Goal: Task Accomplishment & Management: Complete application form

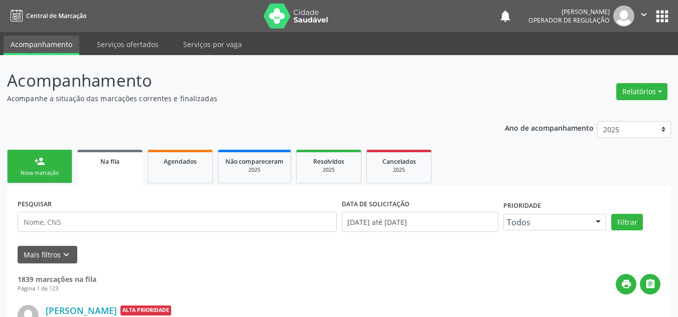
scroll to position [17, 0]
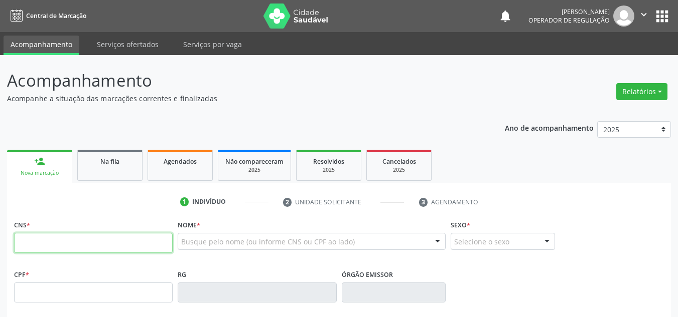
click at [103, 241] on input "text" at bounding box center [93, 243] width 158 height 20
type input "706 7055 6570 0016"
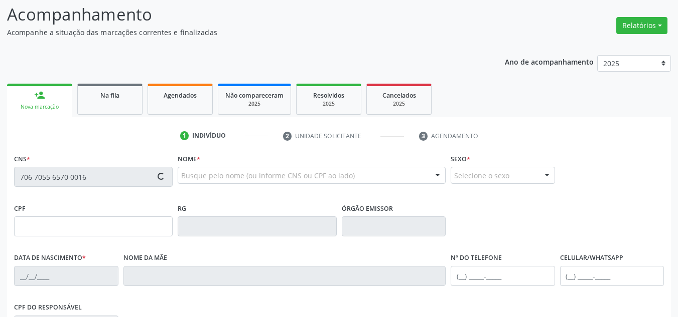
scroll to position [150, 0]
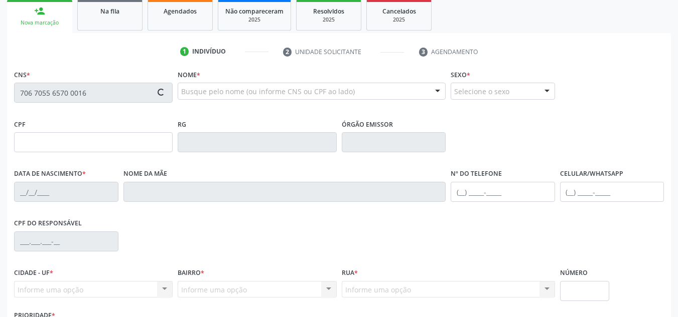
type input "392.090.084-72"
type input "12/09/1960"
type input "Luzia Santana da Silva"
type input "(87) 98815-4450"
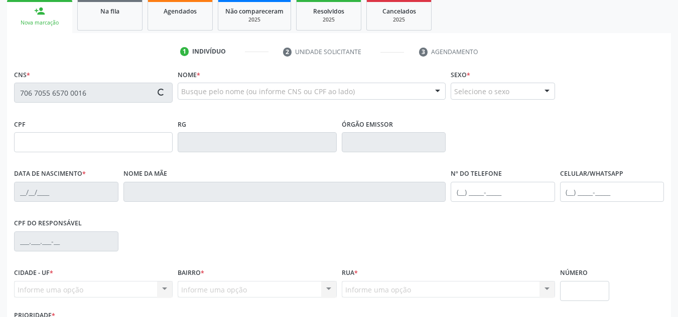
type input "S/N"
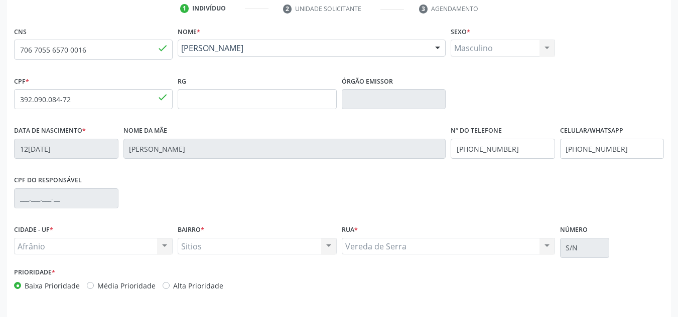
scroll to position [226, 0]
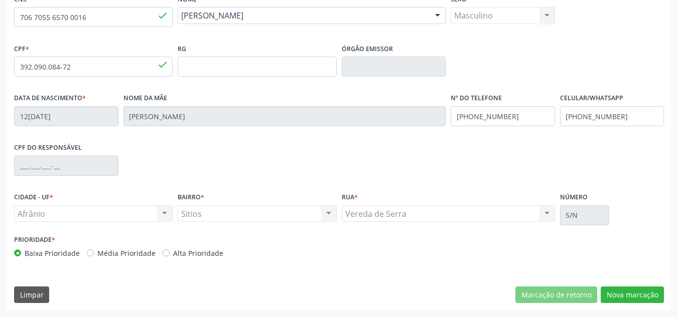
click at [142, 248] on label "Média Prioridade" at bounding box center [126, 253] width 58 height 11
click at [94, 248] on input "Média Prioridade" at bounding box center [90, 252] width 7 height 9
radio input "true"
click at [624, 291] on button "Nova marcação" at bounding box center [631, 295] width 63 height 17
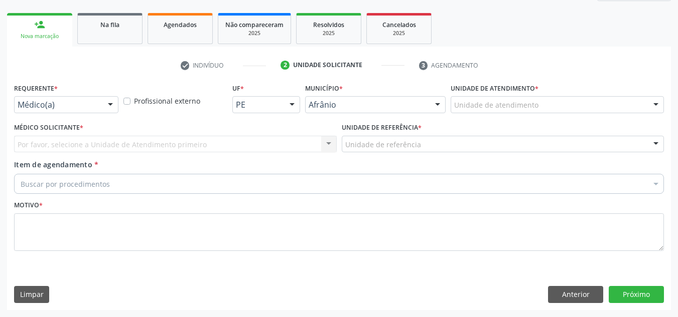
scroll to position [137, 0]
drag, startPoint x: 589, startPoint y: 87, endPoint x: 586, endPoint y: 100, distance: 13.3
click at [588, 92] on div "Unidade de atendimento * Unidade de atendimento Academia da Saude de Afranio Ac…" at bounding box center [556, 97] width 213 height 32
click at [582, 119] on div "Unidade de atendimento * Unidade de atendimento Academia da Saude de Afranio Ac…" at bounding box center [557, 100] width 218 height 39
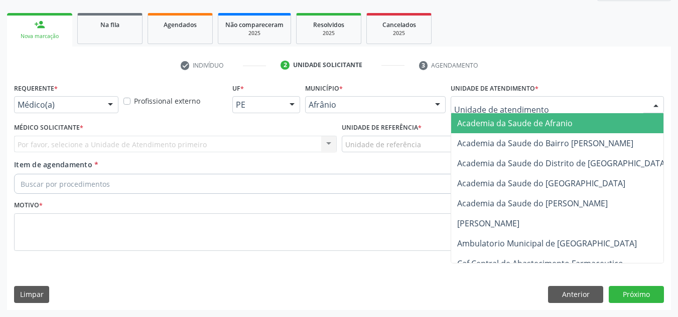
click at [584, 108] on div at bounding box center [556, 104] width 213 height 17
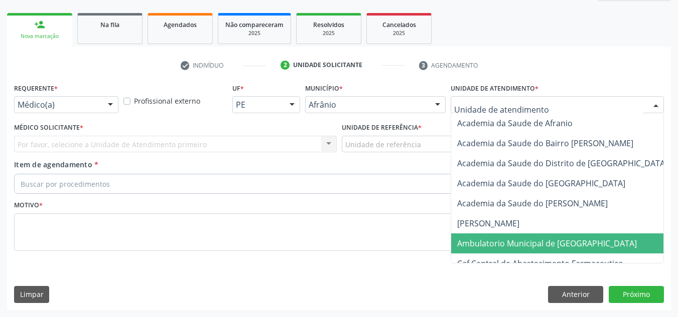
click at [570, 241] on span "Ambulatorio Municipal de [GEOGRAPHIC_DATA]" at bounding box center [547, 243] width 180 height 11
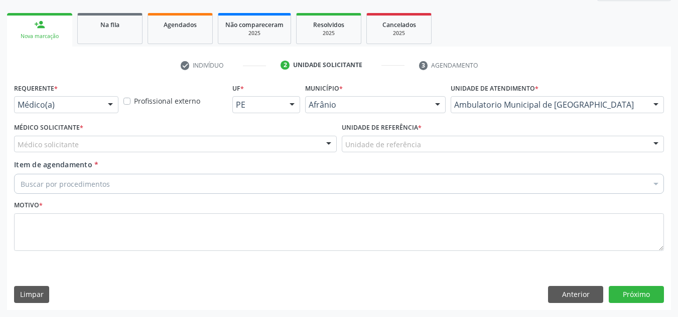
click at [206, 137] on div "Médico solicitante" at bounding box center [175, 144] width 322 height 17
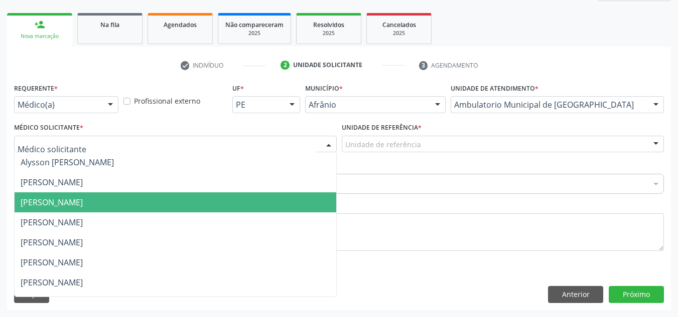
drag, startPoint x: 217, startPoint y: 212, endPoint x: 230, endPoint y: 185, distance: 30.3
click at [218, 204] on span "[PERSON_NAME]" at bounding box center [175, 203] width 321 height 20
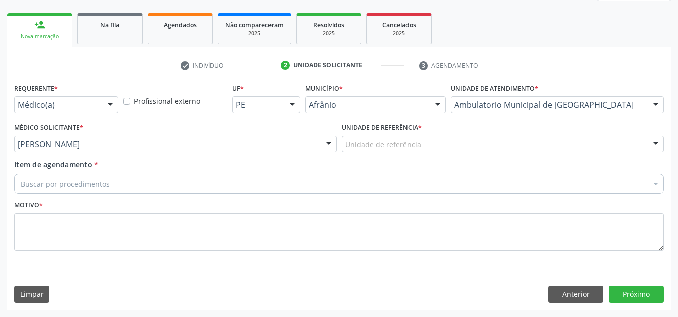
drag, startPoint x: 246, startPoint y: 146, endPoint x: 236, endPoint y: 164, distance: 20.2
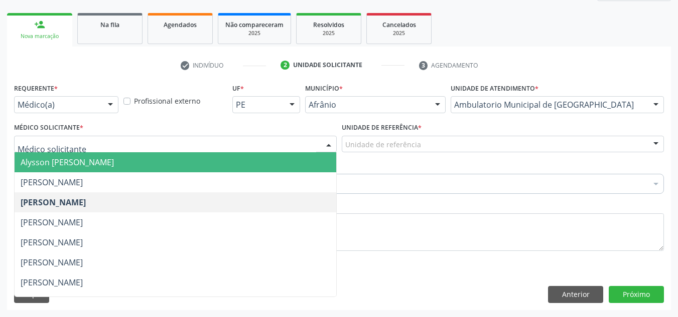
drag, startPoint x: 236, startPoint y: 164, endPoint x: 351, endPoint y: 165, distance: 114.9
click at [240, 165] on span "Alysson [PERSON_NAME]" at bounding box center [175, 162] width 321 height 20
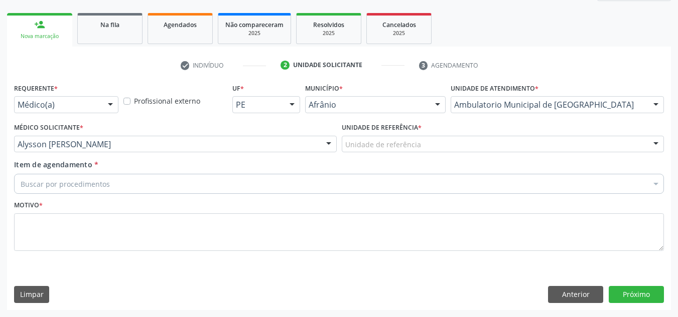
click at [381, 159] on div "Unidade de referência * Unidade de referência ESF de Extrema ESF de Barra das M…" at bounding box center [502, 139] width 327 height 39
drag, startPoint x: 395, startPoint y: 150, endPoint x: 378, endPoint y: 185, distance: 38.8
click at [388, 153] on div "ESF de Extrema ESF de Barra das Melancias ESF [PERSON_NAME] e [PERSON_NAME] ESF…" at bounding box center [503, 144] width 322 height 17
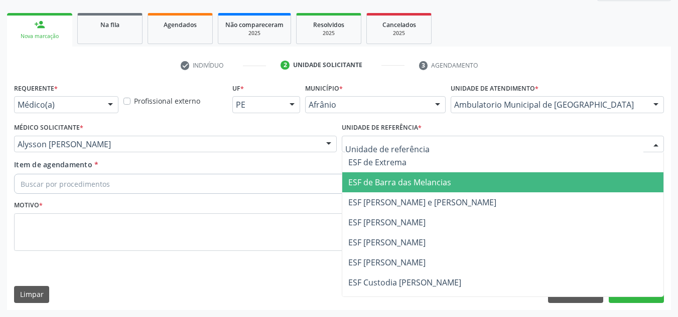
click at [378, 185] on span "ESF de Barra das Melancias" at bounding box center [399, 182] width 103 height 11
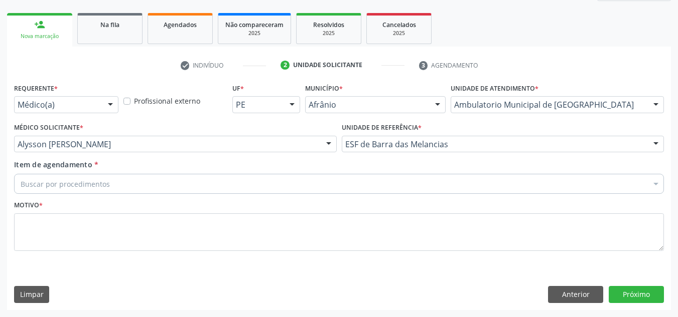
click at [295, 178] on div "Buscar por procedimentos" at bounding box center [338, 184] width 649 height 20
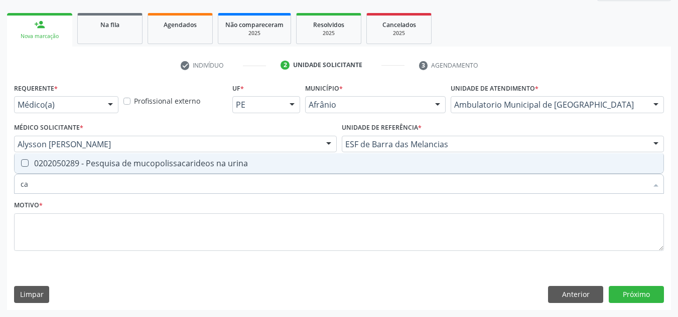
type input "c"
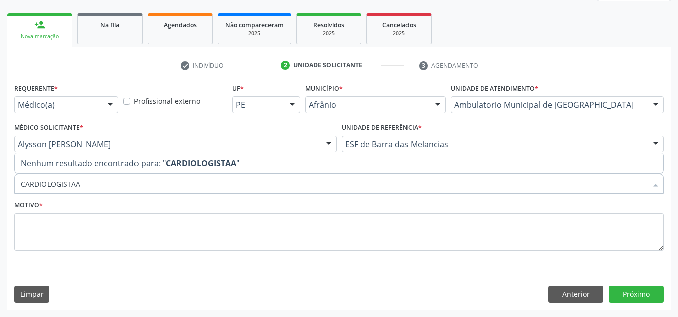
type input "CARDIOLOGISTA"
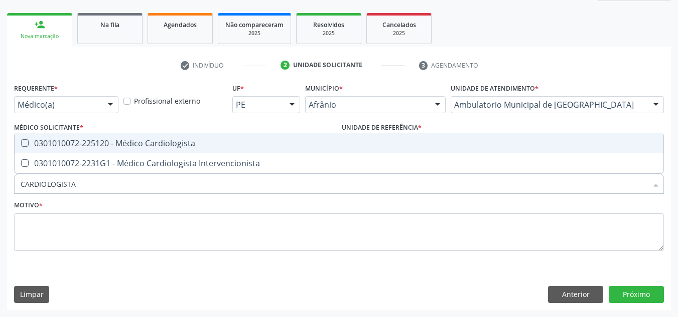
click at [295, 178] on input "CARDIOLOGISTA" at bounding box center [334, 184] width 626 height 20
click at [249, 147] on div "0301010072-225120 - Médico Cardiologista" at bounding box center [339, 143] width 636 height 8
checkbox Cardiologista "true"
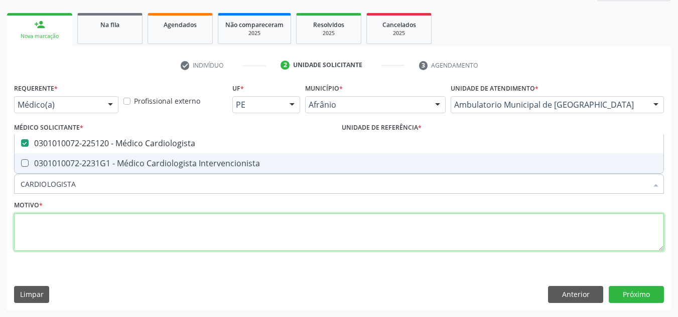
click at [256, 229] on textarea at bounding box center [338, 233] width 649 height 38
checkbox Intervencionista "true"
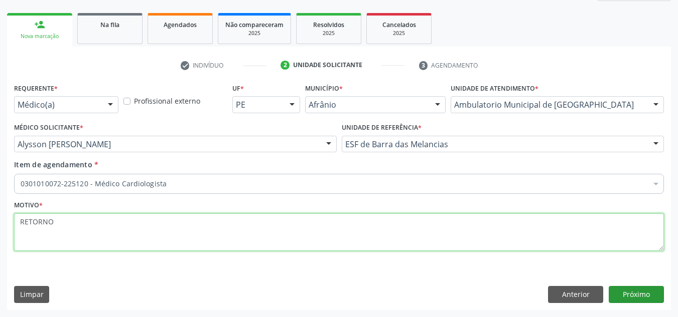
type textarea "RETORNO"
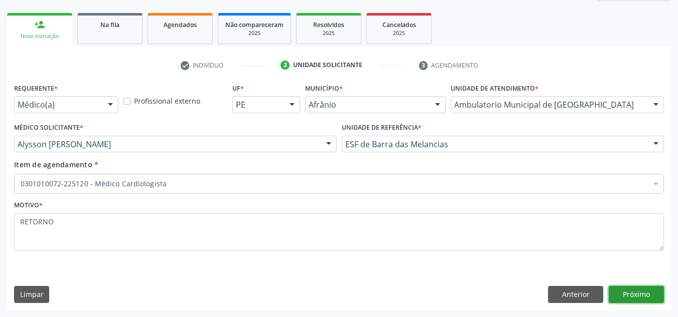
click at [654, 295] on button "Próximo" at bounding box center [635, 294] width 55 height 17
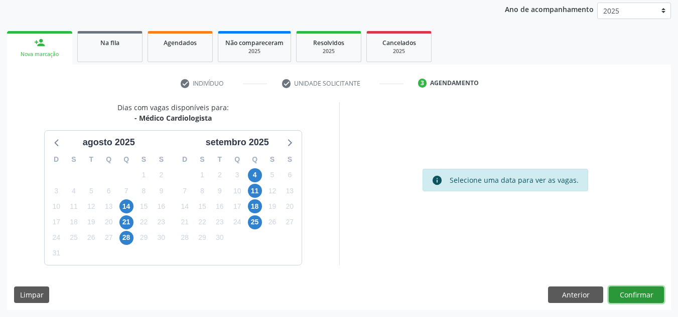
click at [653, 294] on button "Confirmar" at bounding box center [635, 295] width 55 height 17
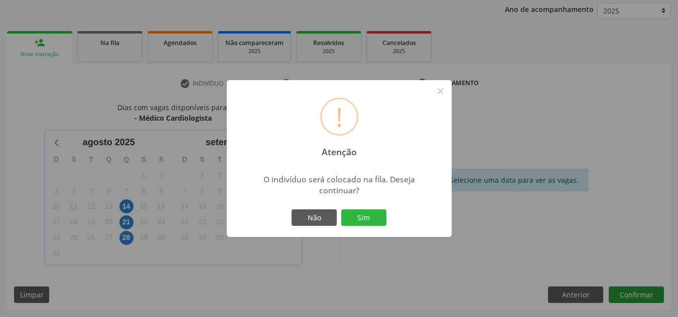
click at [653, 294] on div "! Atenção × O indivíduo será colocado na fila. Deseja continuar? Não Sim" at bounding box center [339, 158] width 678 height 317
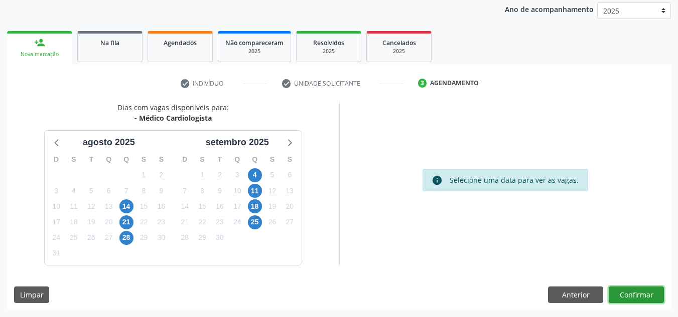
click at [608, 287] on button "Confirmar" at bounding box center [635, 295] width 55 height 17
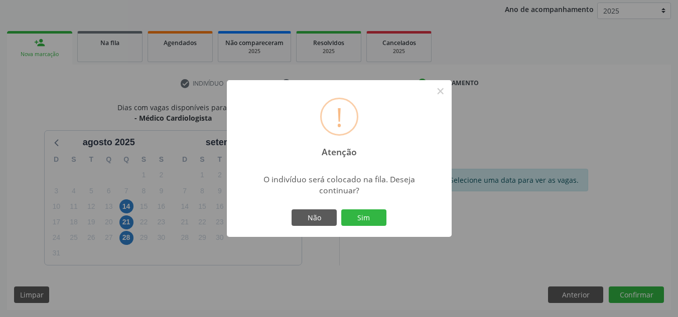
click at [341, 210] on button "Sim" at bounding box center [363, 218] width 45 height 17
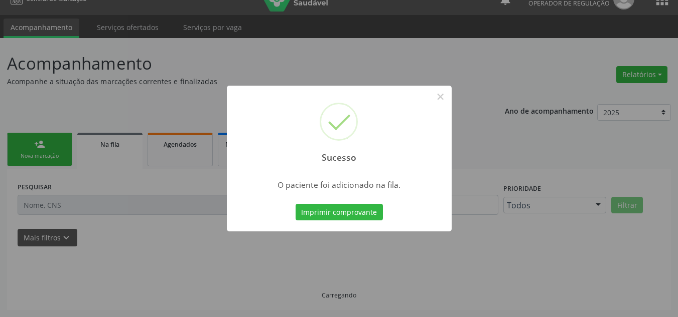
scroll to position [17, 0]
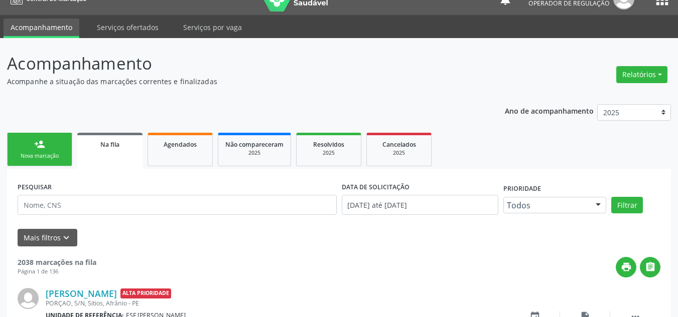
click at [41, 135] on link "person_add Nova marcação" at bounding box center [39, 150] width 65 height 34
click at [42, 134] on link "person_add Nova marcação" at bounding box center [39, 150] width 65 height 34
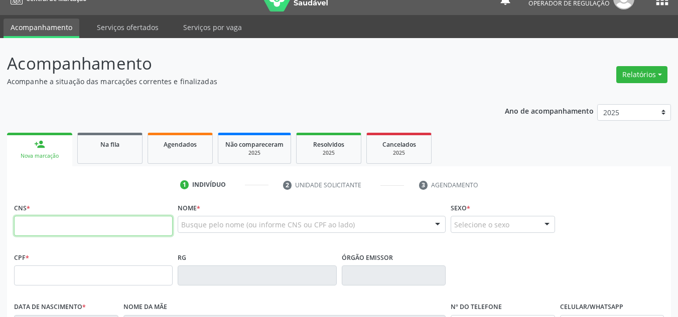
click at [79, 226] on input "text" at bounding box center [93, 226] width 158 height 20
type input "706 0043 5787 5742"
type input "526.041.874-34"
type input "12/08/1961"
type input "Maria Querubina Coelho"
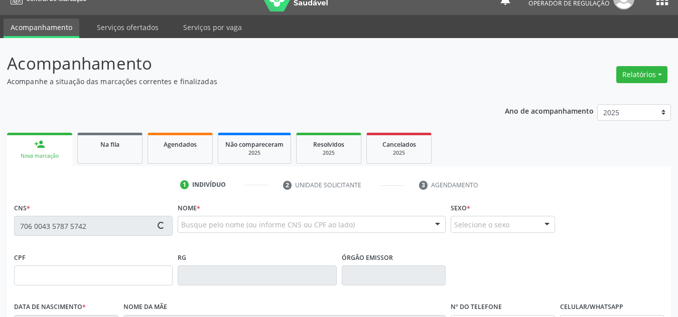
type input "(87) 98828-4509"
type input "S/N"
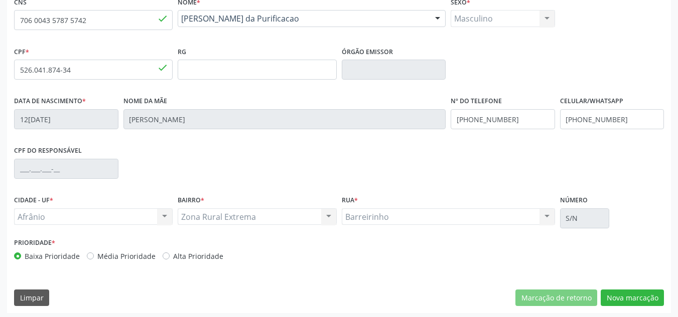
scroll to position [226, 0]
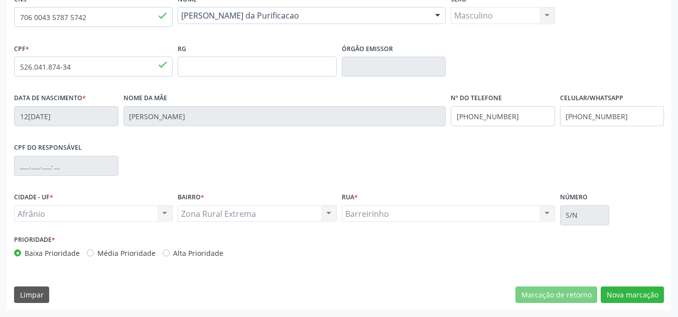
click at [128, 255] on label "Média Prioridade" at bounding box center [126, 253] width 58 height 11
click at [94, 255] on input "Média Prioridade" at bounding box center [90, 252] width 7 height 9
radio input "true"
click at [649, 299] on button "Nova marcação" at bounding box center [631, 295] width 63 height 17
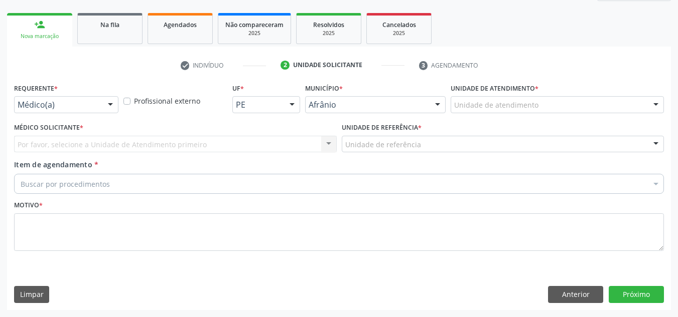
drag, startPoint x: 587, startPoint y: 97, endPoint x: 582, endPoint y: 101, distance: 6.4
click at [583, 101] on div "Unidade de atendimento" at bounding box center [556, 104] width 213 height 17
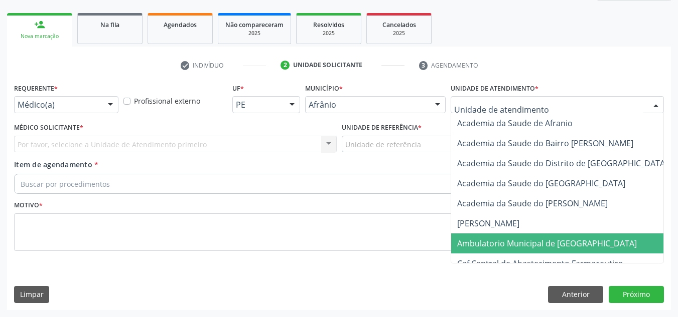
drag, startPoint x: 558, startPoint y: 241, endPoint x: 111, endPoint y: 178, distance: 451.4
click at [557, 241] on span "Ambulatorio Municipal de [GEOGRAPHIC_DATA]" at bounding box center [547, 243] width 180 height 11
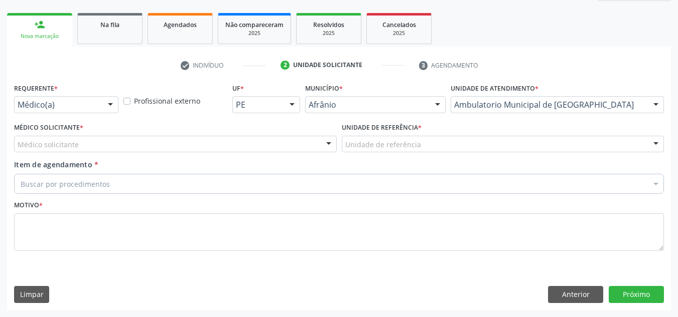
click at [77, 140] on div "Médico solicitante" at bounding box center [175, 144] width 322 height 17
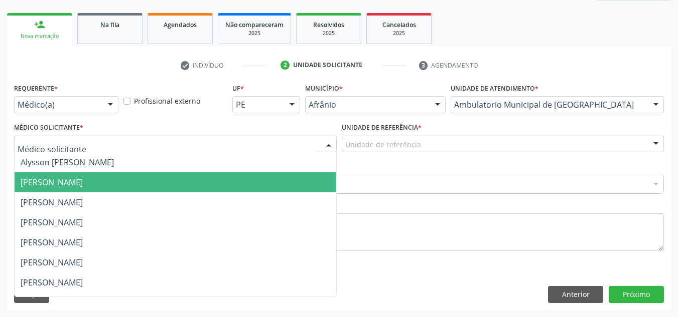
drag, startPoint x: 93, startPoint y: 190, endPoint x: 205, endPoint y: 154, distance: 117.7
click at [93, 190] on span "[PERSON_NAME]" at bounding box center [175, 183] width 321 height 20
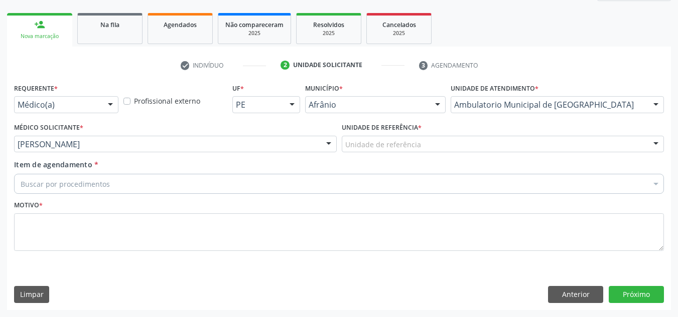
click at [288, 155] on div "Médico Solicitante * Bruno Saraiva Bezerra Medrado Alysson Rodrigo Ferreira Cav…" at bounding box center [175, 139] width 327 height 39
drag, startPoint x: 293, startPoint y: 148, endPoint x: 294, endPoint y: 169, distance: 20.6
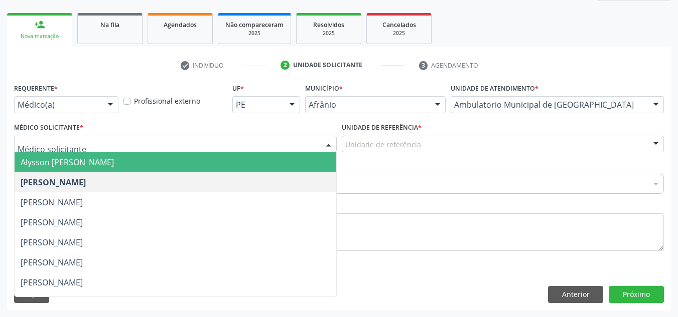
drag, startPoint x: 294, startPoint y: 169, endPoint x: 439, endPoint y: 124, distance: 151.5
click at [317, 162] on span "Alysson [PERSON_NAME]" at bounding box center [175, 162] width 321 height 20
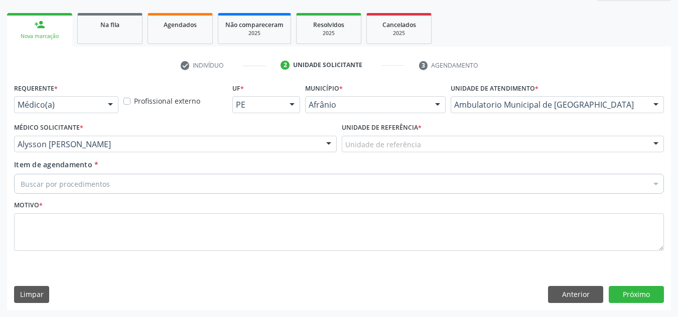
drag, startPoint x: 440, startPoint y: 124, endPoint x: 432, endPoint y: 142, distance: 19.8
click at [434, 137] on div "Unidade de referência * Unidade de referência ESF de Extrema ESF de Barra das M…" at bounding box center [503, 136] width 322 height 32
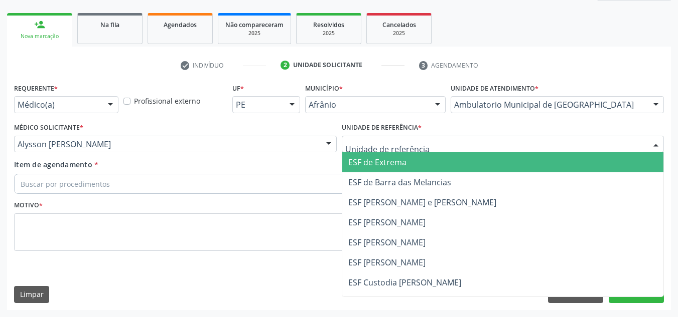
click at [432, 142] on div at bounding box center [503, 144] width 322 height 17
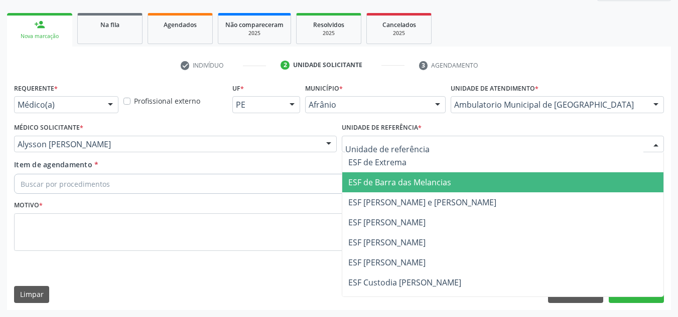
click at [434, 176] on span "ESF de Barra das Melancias" at bounding box center [502, 183] width 321 height 20
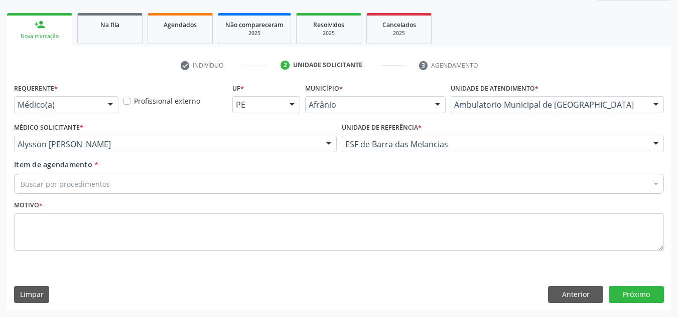
click at [346, 188] on div "Buscar por procedimentos" at bounding box center [338, 184] width 649 height 20
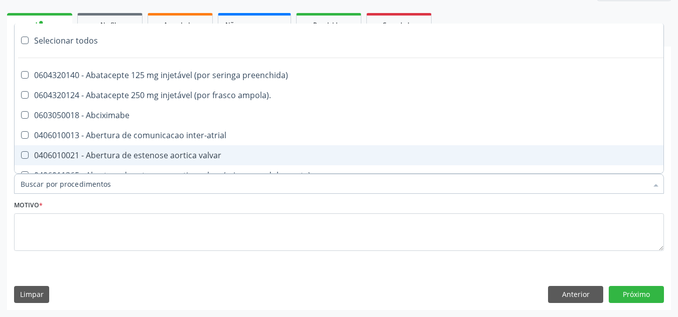
paste input "CARDIOLOGISTA"
type input "CARDIOLOGISTA"
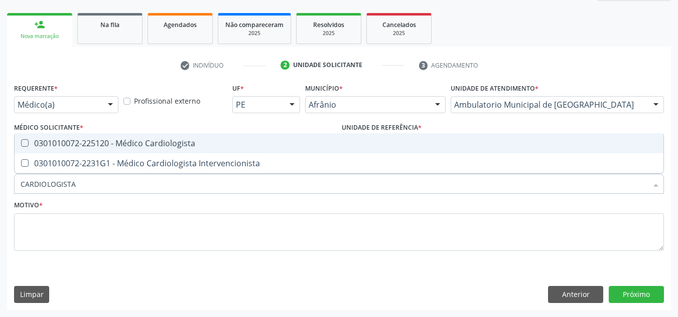
click at [220, 144] on div "0301010072-225120 - Médico Cardiologista" at bounding box center [339, 143] width 636 height 8
checkbox Cardiologista "true"
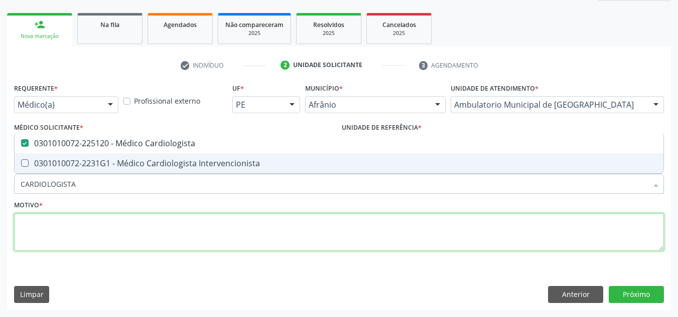
click at [219, 229] on textarea at bounding box center [338, 233] width 649 height 38
checkbox Intervencionista "true"
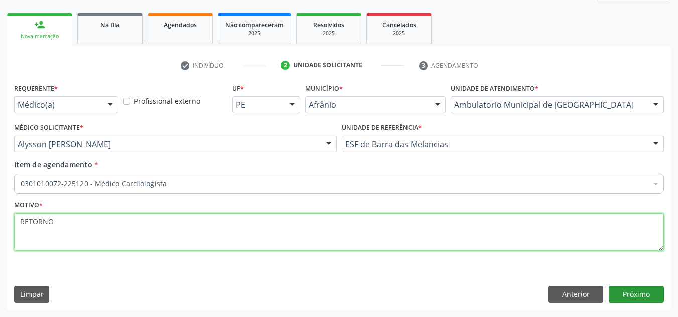
type textarea "RETORNO"
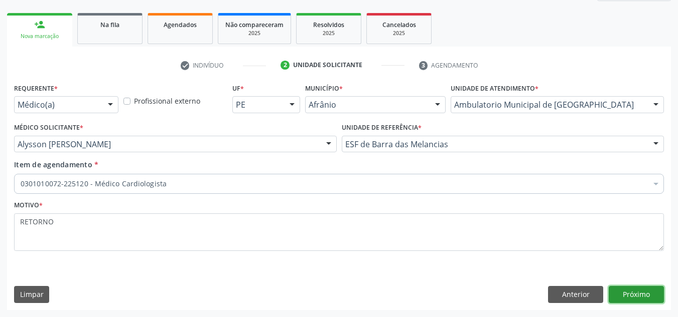
click at [643, 300] on button "Próximo" at bounding box center [635, 294] width 55 height 17
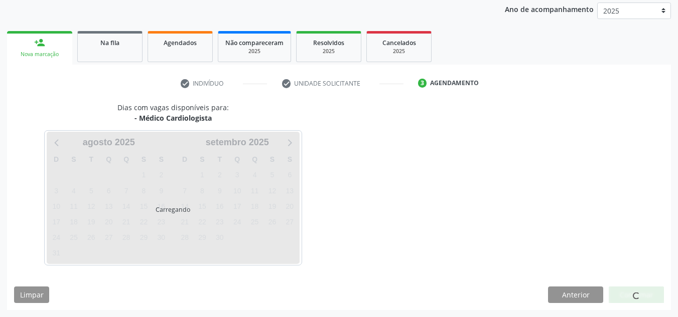
scroll to position [119, 0]
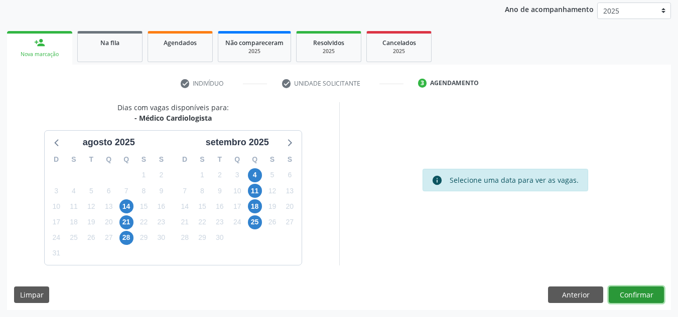
click at [638, 303] on button "Confirmar" at bounding box center [635, 295] width 55 height 17
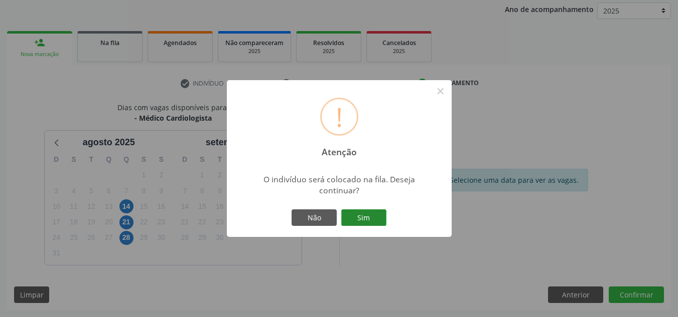
click at [376, 221] on button "Sim" at bounding box center [363, 218] width 45 height 17
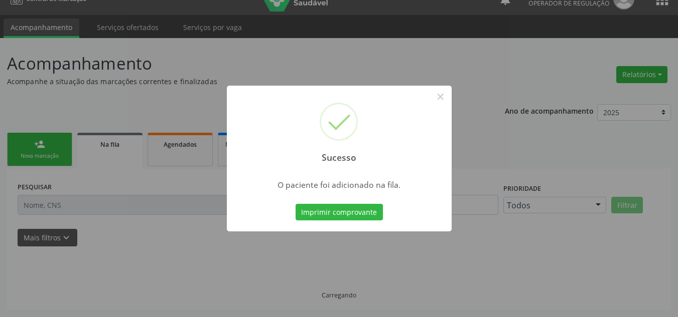
scroll to position [17, 0]
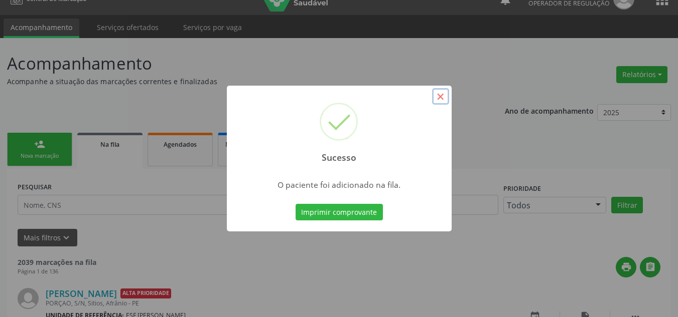
click at [443, 98] on button "×" at bounding box center [440, 96] width 17 height 17
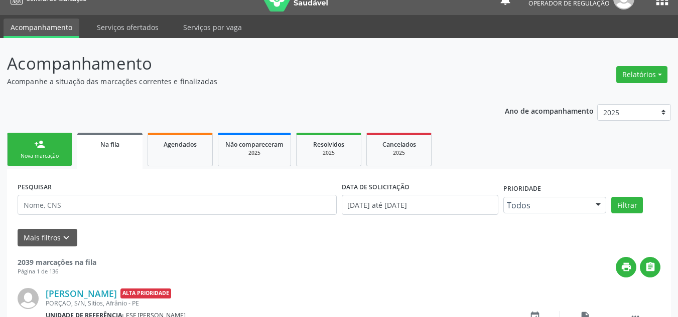
click at [24, 155] on div "Nova marcação" at bounding box center [40, 156] width 50 height 8
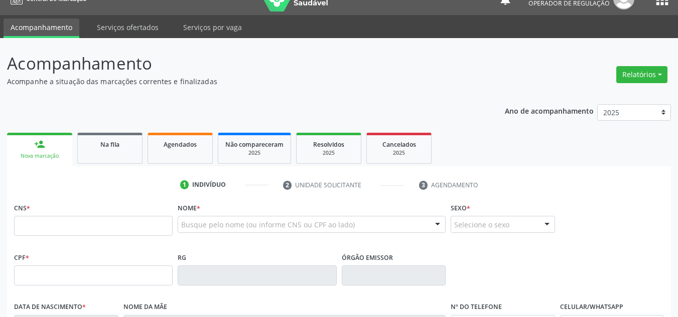
click at [52, 161] on link "person_add Nova marcação" at bounding box center [39, 150] width 65 height 34
click at [59, 224] on input "text" at bounding box center [93, 226] width 158 height 20
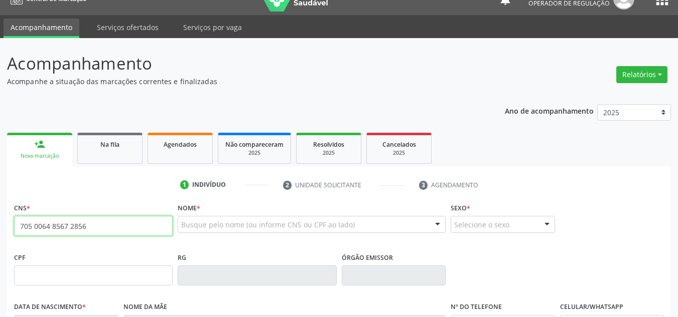
type input "705 0064 8567 2856"
type input "774.344.634-49"
type input "31/03/1971"
type input "Helena Lopes da Silva"
type input "(87) 98839-4388"
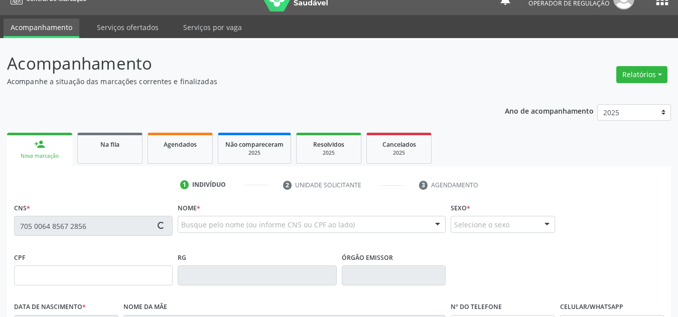
type input "(87) 98839-4388"
type input "152"
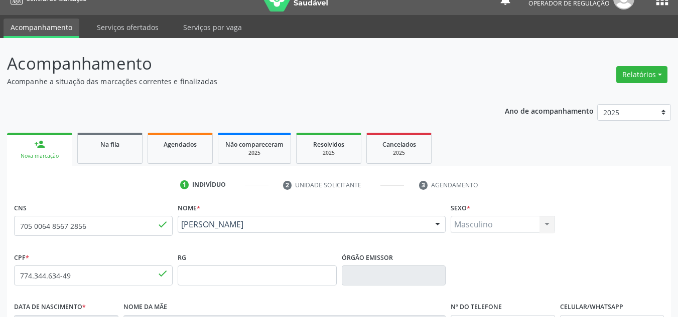
scroll to position [218, 0]
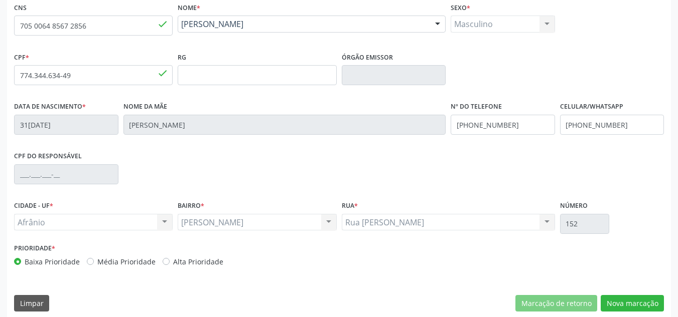
click at [97, 265] on label "Média Prioridade" at bounding box center [126, 262] width 58 height 11
click at [91, 265] on input "Média Prioridade" at bounding box center [90, 261] width 7 height 9
radio input "true"
click at [642, 294] on div "CNS 705 0064 8567 2856 done Nome * Reginaldo Pereira da Silva Reginaldo Pereira…" at bounding box center [338, 159] width 663 height 319
click at [643, 296] on button "Nova marcação" at bounding box center [631, 303] width 63 height 17
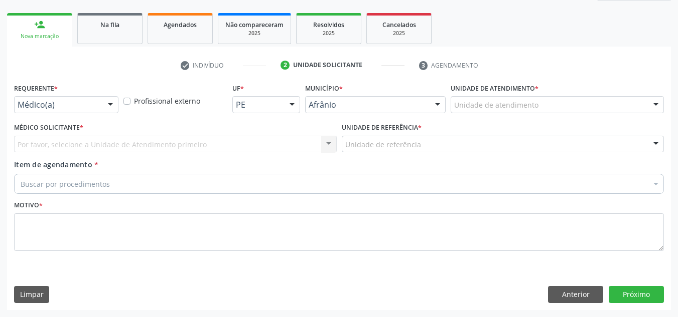
scroll to position [137, 0]
click at [569, 107] on div "Unidade de atendimento" at bounding box center [556, 104] width 213 height 17
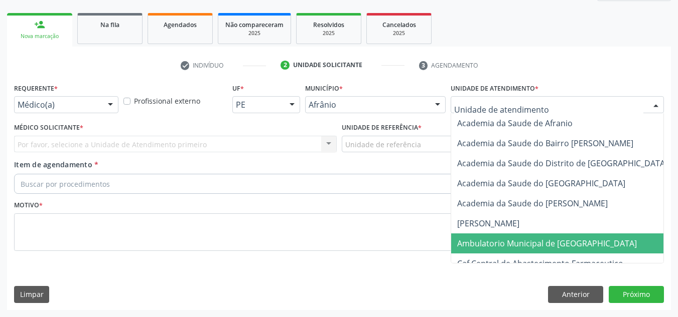
click at [556, 251] on span "Ambulatorio Municipal de [GEOGRAPHIC_DATA]" at bounding box center [573, 244] width 245 height 20
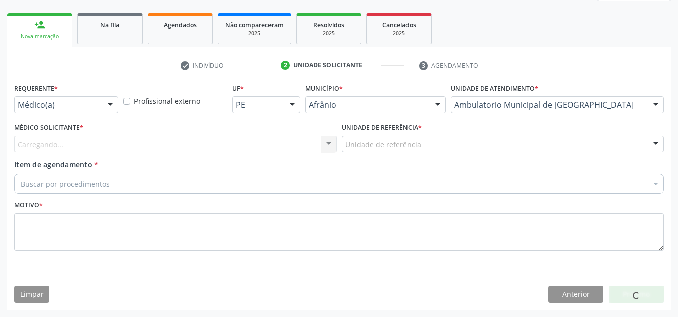
click at [296, 134] on div "Médico Solicitante * [GEOGRAPHIC_DATA]... Nenhum resultado encontrado para: " "…" at bounding box center [175, 136] width 322 height 32
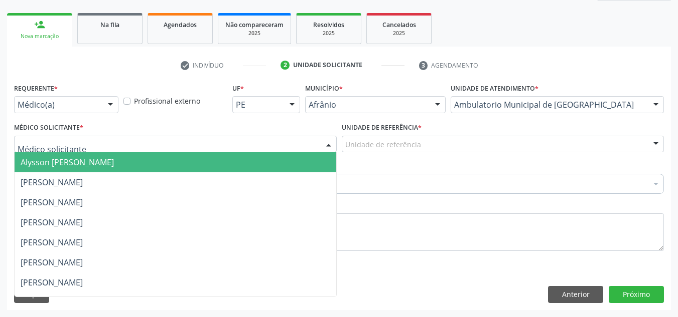
click at [295, 136] on div at bounding box center [175, 144] width 322 height 17
click at [297, 162] on span "Alysson [PERSON_NAME]" at bounding box center [175, 162] width 321 height 20
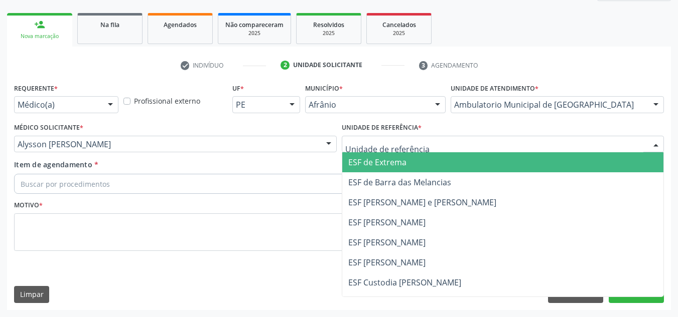
click at [410, 180] on span "ESF de Barra das Melancias" at bounding box center [399, 182] width 103 height 11
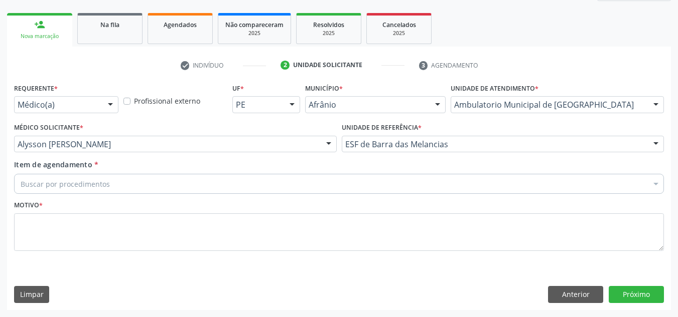
click at [338, 182] on div "Buscar por procedimentos" at bounding box center [338, 184] width 649 height 20
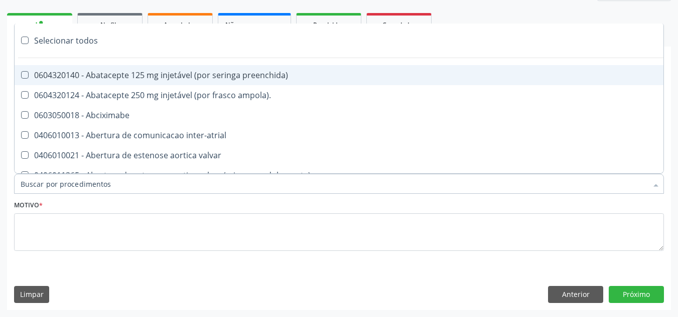
paste input "CARDIOLOGISTA"
type input "CARDIOLOGISTA"
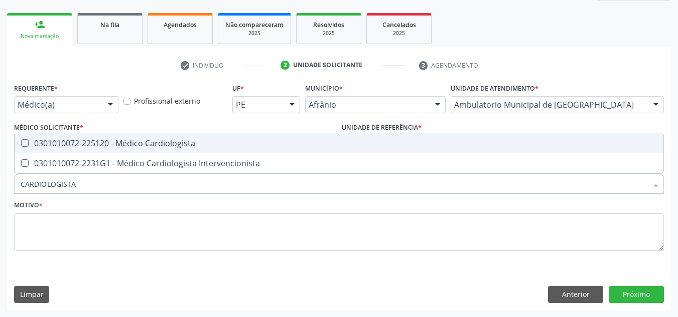
click at [338, 145] on div "0301010072-225120 - Médico Cardiologista" at bounding box center [339, 143] width 636 height 8
checkbox Cardiologista "true"
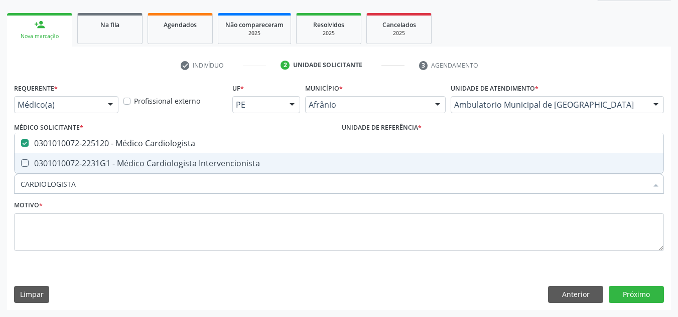
click at [293, 208] on div "Motivo *" at bounding box center [338, 224] width 649 height 53
checkbox Intervencionista "true"
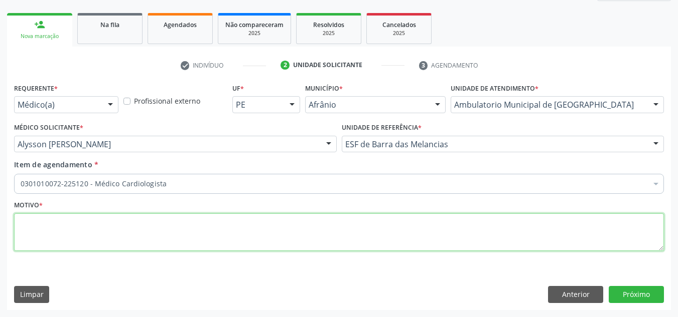
click at [289, 222] on textarea at bounding box center [338, 233] width 649 height 38
type textarea "RETORNO"
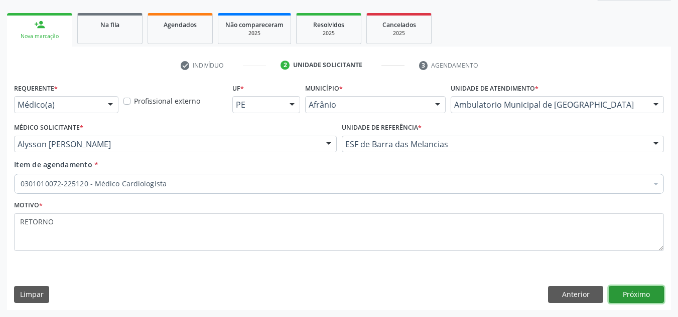
click at [630, 302] on button "Próximo" at bounding box center [635, 294] width 55 height 17
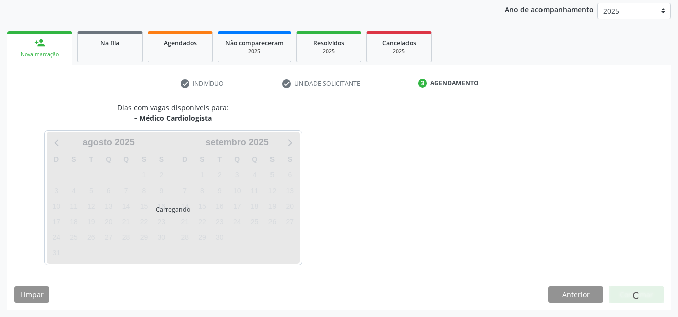
scroll to position [119, 0]
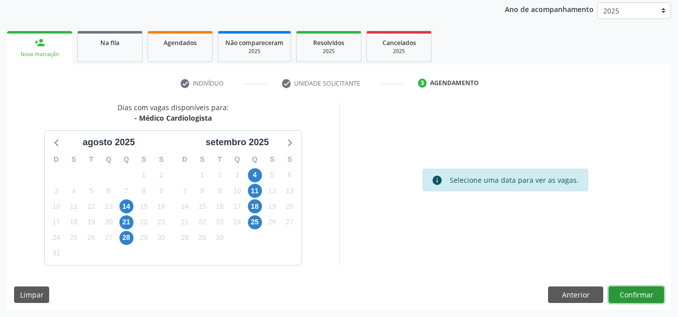
click at [630, 302] on button "Confirmar" at bounding box center [635, 295] width 55 height 17
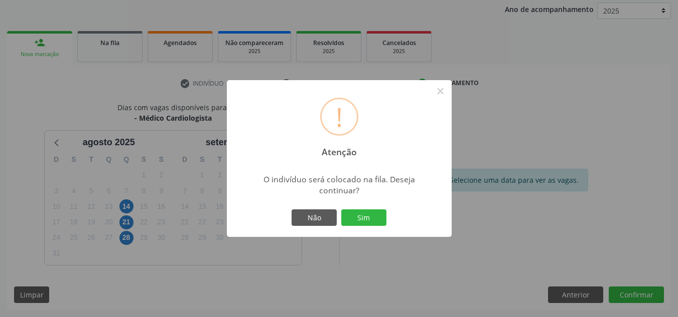
click at [341, 210] on button "Sim" at bounding box center [363, 218] width 45 height 17
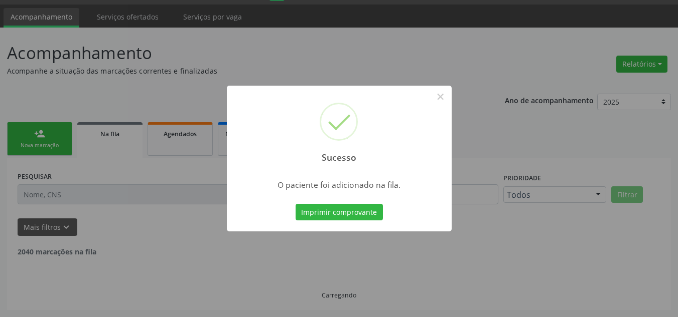
scroll to position [17, 0]
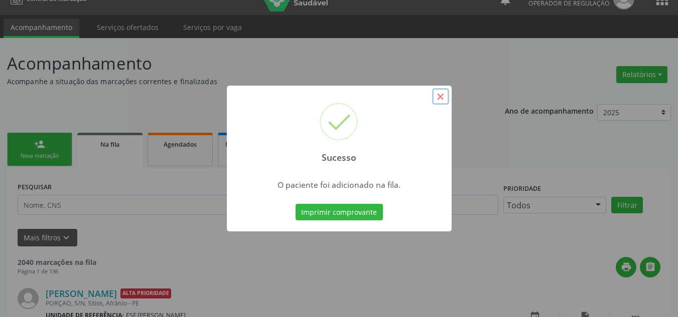
click at [443, 102] on button "×" at bounding box center [440, 96] width 17 height 17
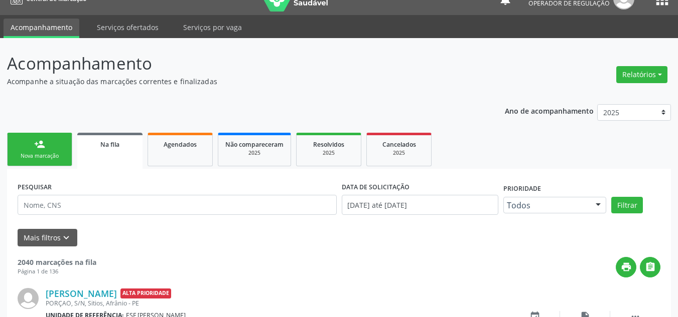
click at [31, 145] on link "person_add Nova marcação" at bounding box center [39, 150] width 65 height 34
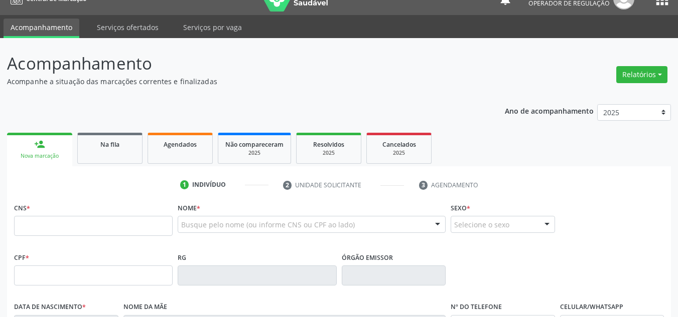
click at [66, 216] on div "CNS *" at bounding box center [93, 219] width 158 height 36
click at [63, 220] on input "text" at bounding box center [93, 226] width 158 height 20
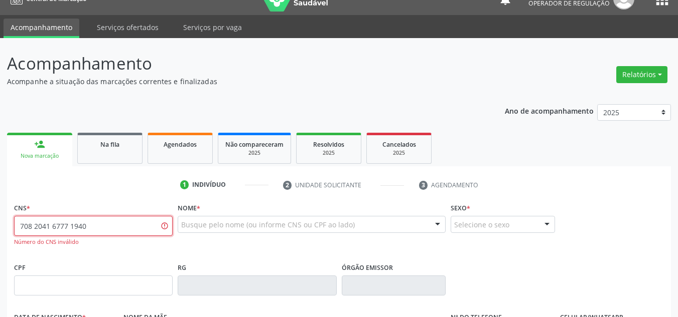
type input "708 2041 6777 1940"
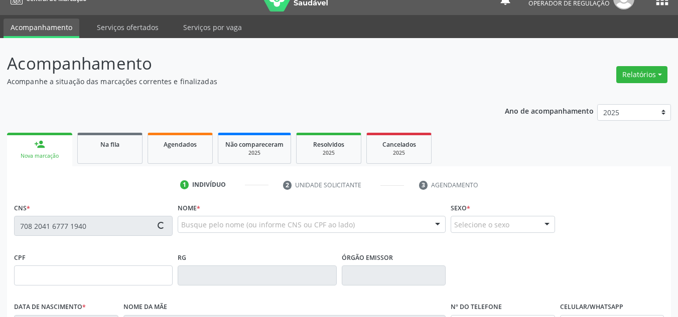
type input "13/12/1978"
type input "Luiza Dias da Silva"
type input "(87) 98863-4686"
type input "(87) 98829-8728"
type input "S/N"
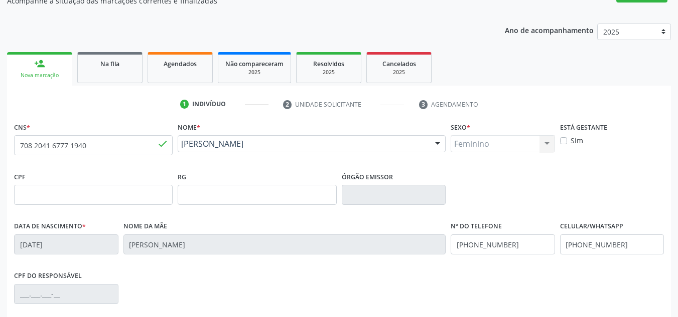
scroll to position [226, 0]
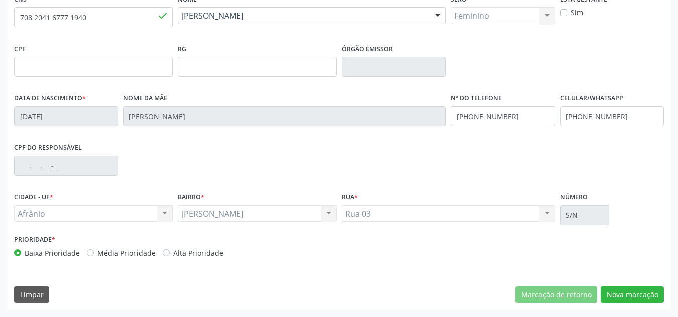
drag, startPoint x: 141, startPoint y: 254, endPoint x: 161, endPoint y: 256, distance: 20.1
click at [140, 254] on label "Média Prioridade" at bounding box center [126, 253] width 58 height 11
click at [94, 254] on input "Média Prioridade" at bounding box center [90, 252] width 7 height 9
radio input "true"
click at [640, 303] on button "Nova marcação" at bounding box center [631, 295] width 63 height 17
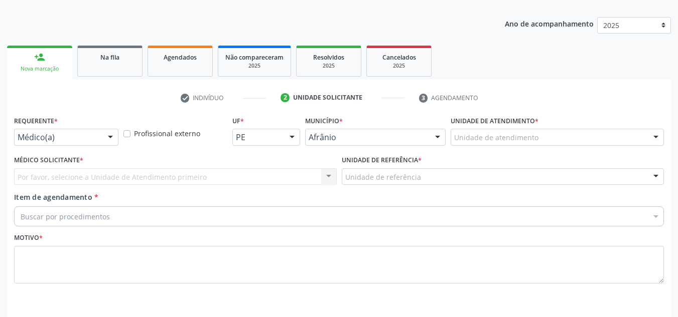
scroll to position [87, 0]
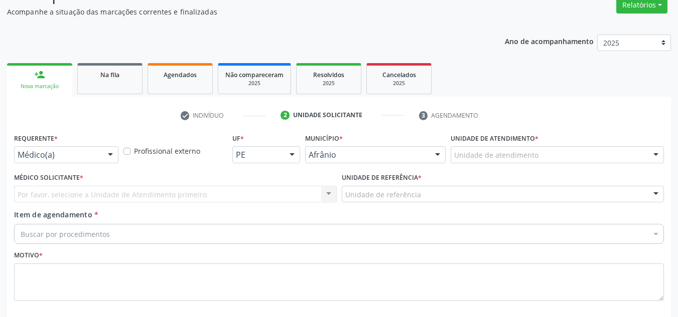
click at [591, 155] on div "Unidade de atendimento" at bounding box center [556, 154] width 213 height 17
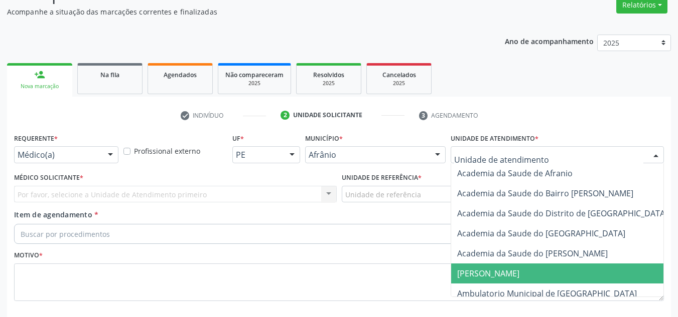
click at [587, 282] on span "[PERSON_NAME]" at bounding box center [573, 274] width 245 height 20
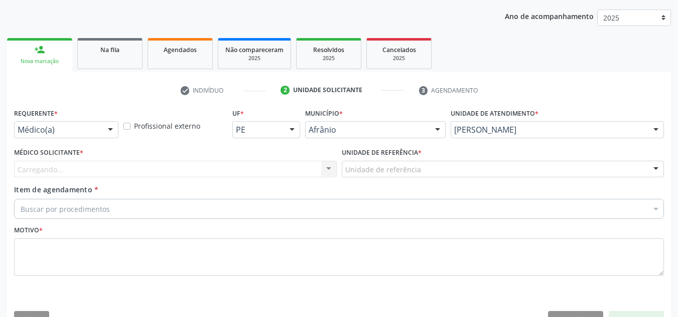
scroll to position [137, 0]
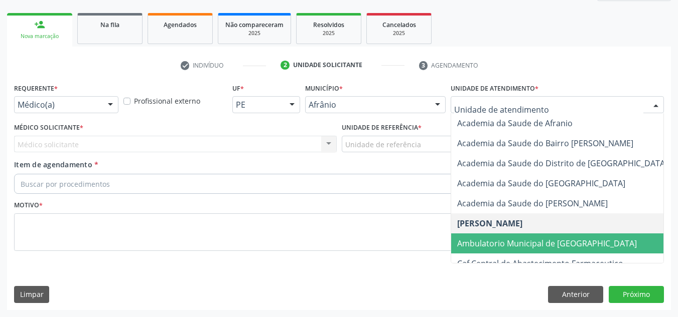
click at [535, 240] on span "Ambulatorio Municipal de [GEOGRAPHIC_DATA]" at bounding box center [547, 243] width 180 height 11
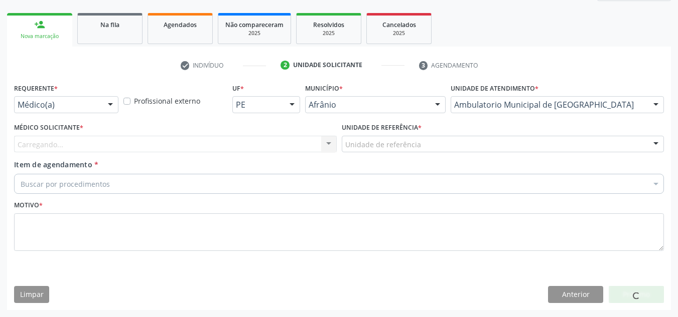
drag, startPoint x: 246, startPoint y: 156, endPoint x: 248, endPoint y: 150, distance: 6.5
click at [248, 153] on div "Médico Solicitante * Carregando... Nenhum resultado encontrado para: " " Não há…" at bounding box center [175, 139] width 327 height 39
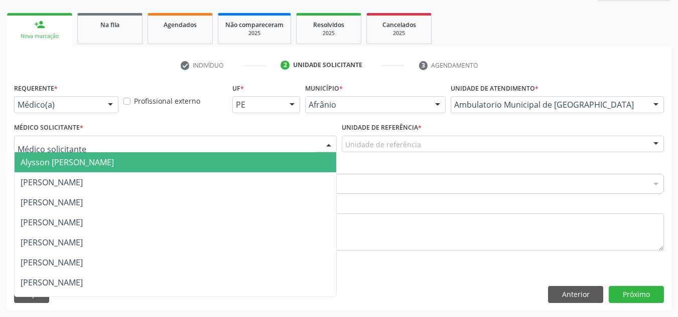
click at [248, 150] on div at bounding box center [175, 144] width 322 height 17
drag, startPoint x: 248, startPoint y: 161, endPoint x: 328, endPoint y: 161, distance: 80.7
click at [251, 161] on span "Alysson Rodrigo Ferreira Cavalcanti" at bounding box center [175, 162] width 321 height 20
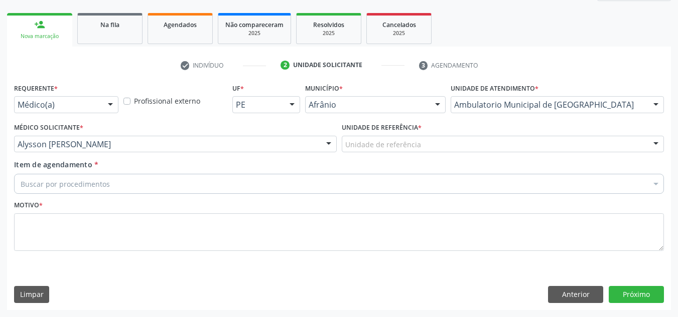
drag, startPoint x: 446, startPoint y: 147, endPoint x: 453, endPoint y: 144, distance: 7.0
click at [453, 144] on div "Unidade de referência" at bounding box center [503, 144] width 322 height 17
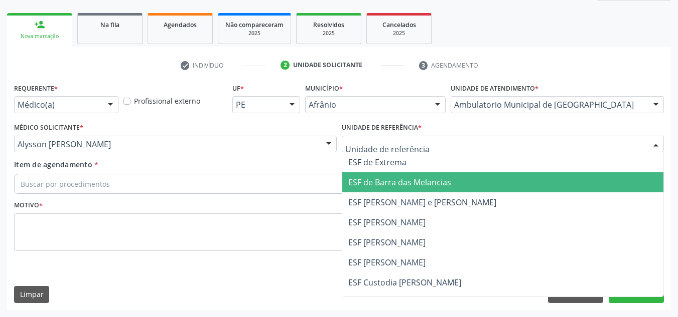
click at [454, 174] on span "ESF de Barra das Melancias" at bounding box center [502, 183] width 321 height 20
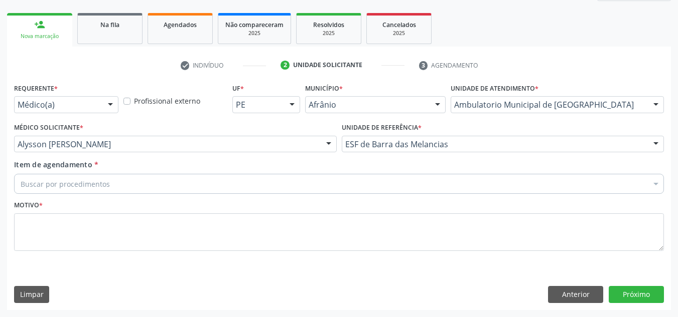
click at [439, 194] on div "Buscar por procedimentos" at bounding box center [338, 184] width 649 height 20
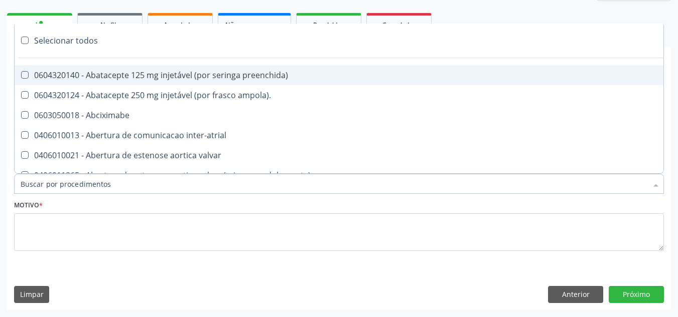
paste input "CARDIOLOGISTA"
type input "CARDIOLOGISTA"
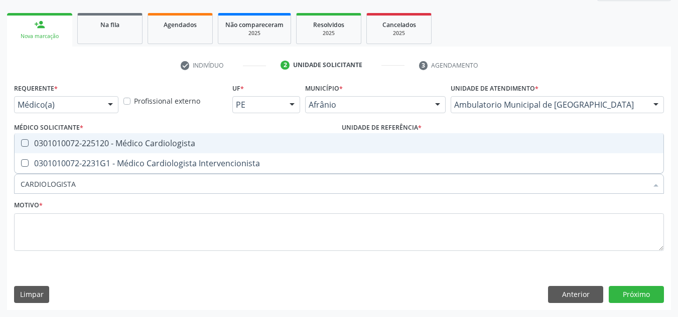
drag, startPoint x: 452, startPoint y: 145, endPoint x: 403, endPoint y: 186, distance: 63.8
click at [449, 146] on div "0301010072-225120 - Médico Cardiologista" at bounding box center [339, 143] width 636 height 8
checkbox Cardiologista "true"
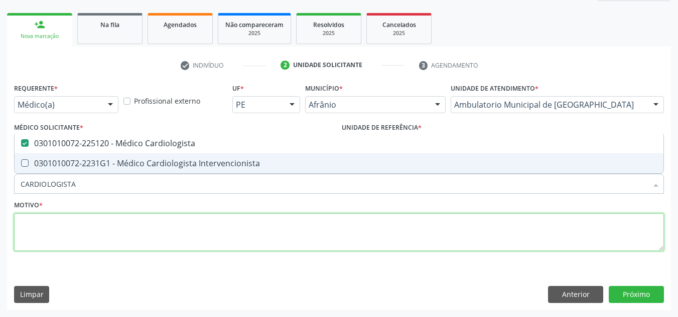
click at [384, 214] on textarea at bounding box center [338, 233] width 649 height 38
checkbox Intervencionista "true"
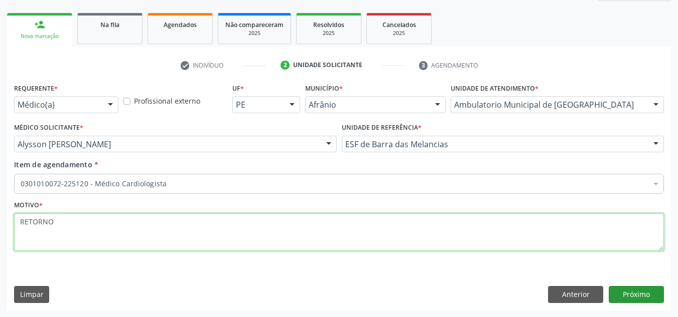
type textarea "RETORNO"
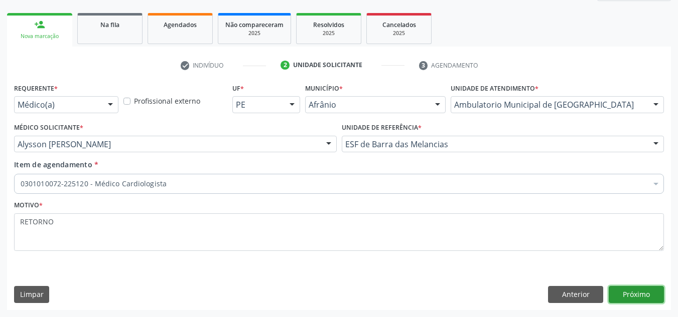
click at [631, 294] on button "Próximo" at bounding box center [635, 294] width 55 height 17
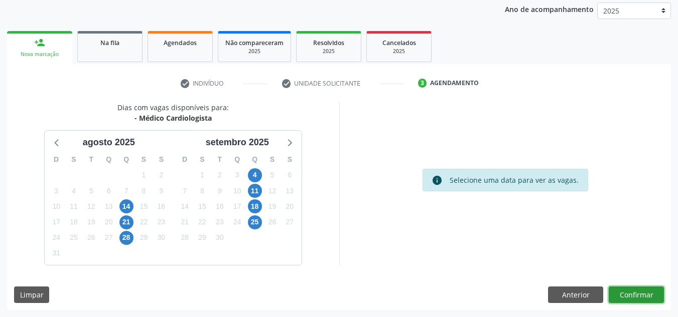
click at [641, 291] on button "Confirmar" at bounding box center [635, 295] width 55 height 17
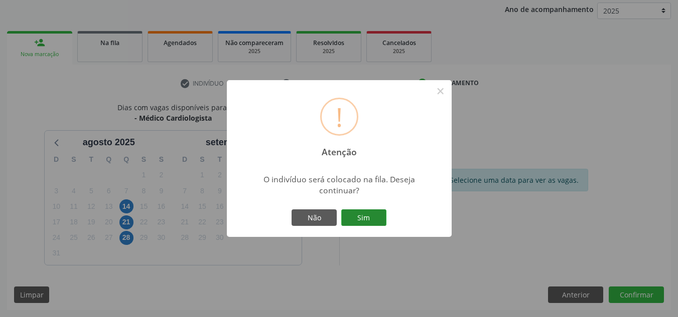
click at [370, 224] on button "Sim" at bounding box center [363, 218] width 45 height 17
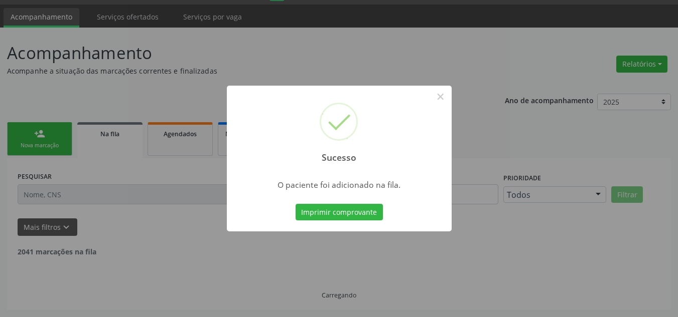
scroll to position [17, 0]
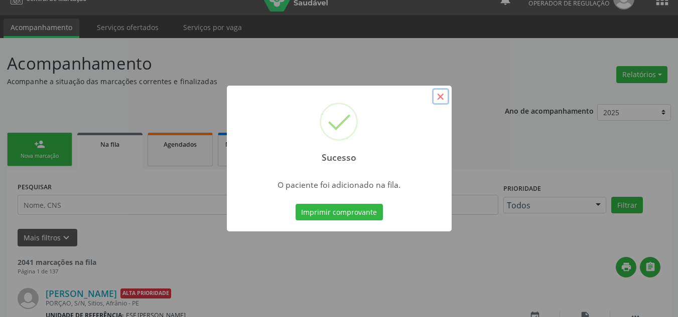
click at [448, 95] on button "×" at bounding box center [440, 96] width 17 height 17
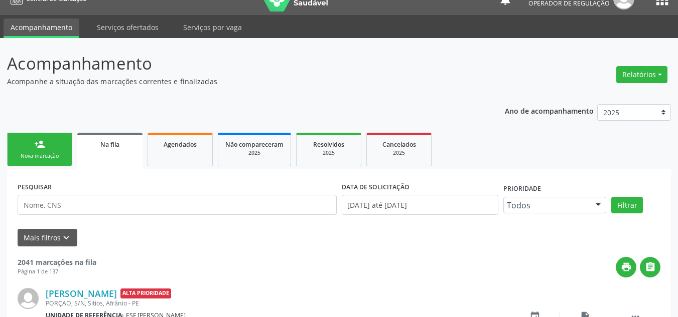
drag, startPoint x: 35, startPoint y: 156, endPoint x: 54, endPoint y: 159, distance: 19.3
click at [35, 156] on div "Nova marcação" at bounding box center [40, 156] width 50 height 8
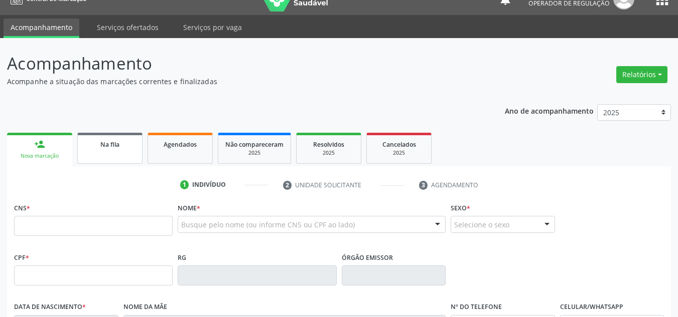
click at [102, 153] on link "Na fila" at bounding box center [109, 148] width 65 height 31
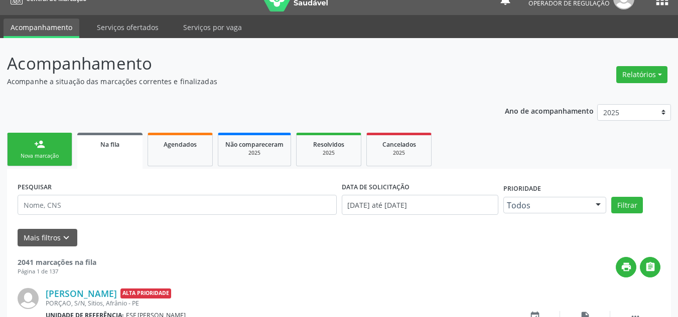
click at [22, 161] on link "person_add Nova marcação" at bounding box center [39, 150] width 65 height 34
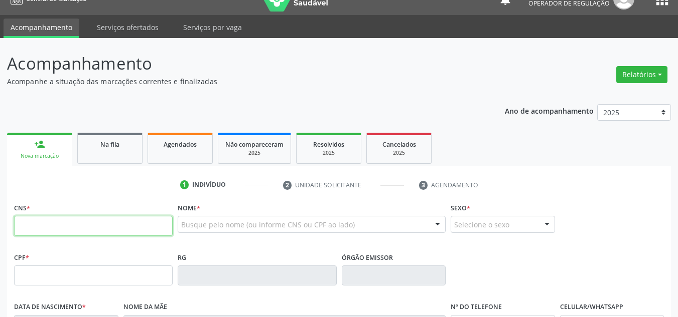
click at [124, 223] on input "text" at bounding box center [93, 226] width 158 height 20
click at [108, 156] on link "Na fila" at bounding box center [109, 148] width 65 height 31
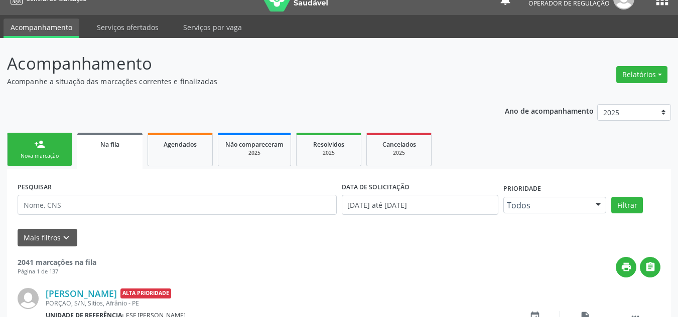
click at [97, 192] on div "PESQUISAR" at bounding box center [177, 201] width 324 height 43
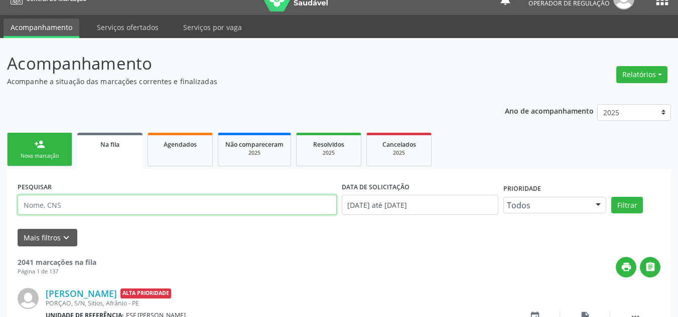
click at [99, 206] on input "text" at bounding box center [177, 205] width 319 height 20
type input "704000345735266"
click at [611, 197] on button "Filtrar" at bounding box center [627, 205] width 32 height 17
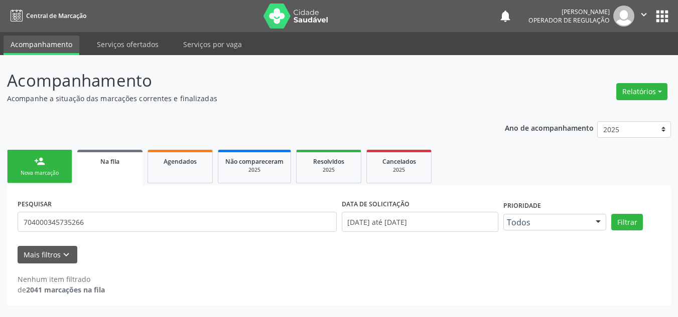
scroll to position [0, 0]
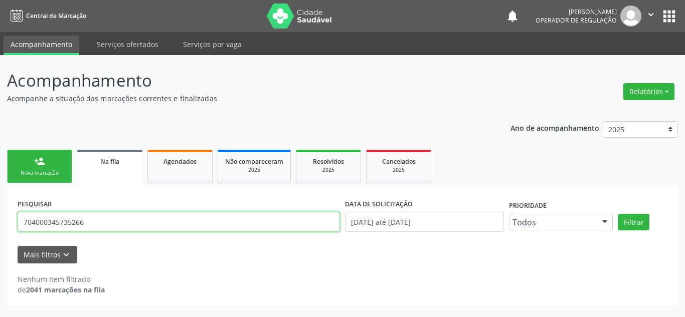
drag, startPoint x: 111, startPoint y: 216, endPoint x: 0, endPoint y: 187, distance: 114.6
click at [0, 187] on div "Acompanhamento Acompanhe a situação das marcações correntes e finalizadas Relat…" at bounding box center [342, 186] width 685 height 262
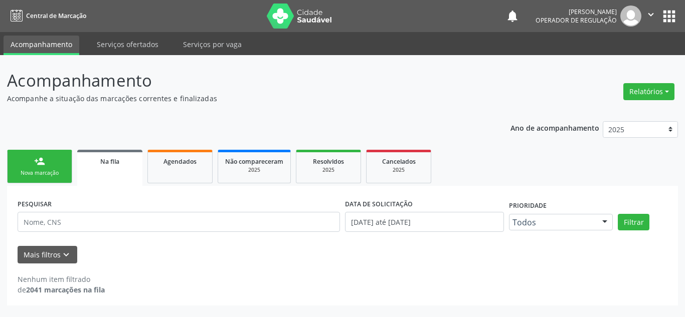
click at [35, 174] on div "Nova marcação" at bounding box center [40, 174] width 50 height 8
click at [42, 182] on link "person_add Nova marcação" at bounding box center [39, 167] width 65 height 34
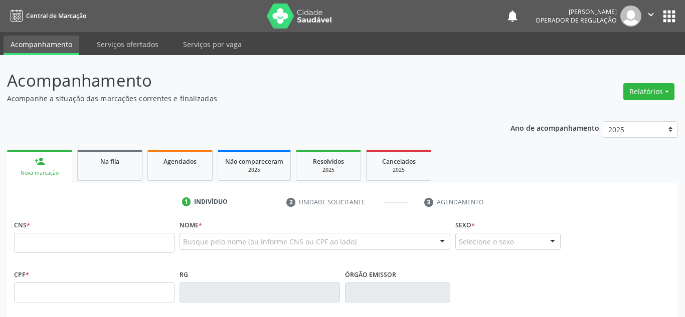
click at [46, 174] on div "Nova marcação" at bounding box center [39, 174] width 51 height 8
click at [46, 173] on div "Nova marcação" at bounding box center [39, 174] width 51 height 8
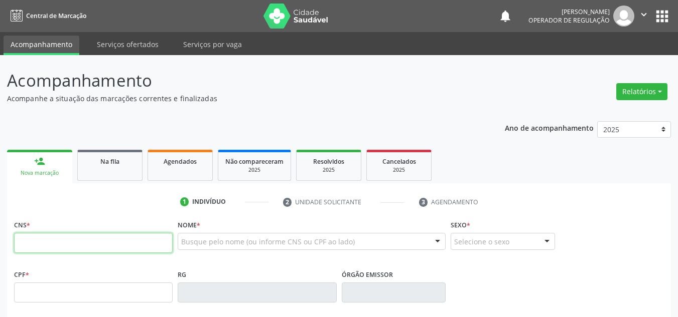
click at [61, 241] on input "text" at bounding box center [93, 243] width 158 height 20
type input "704 0003 4573 5266"
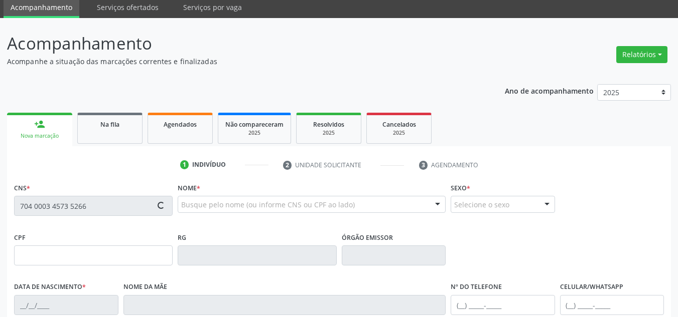
type input "04/05/1979"
type input "Maria Ferreira dos Passos"
type input "(87) 98804-2814"
type input "30"
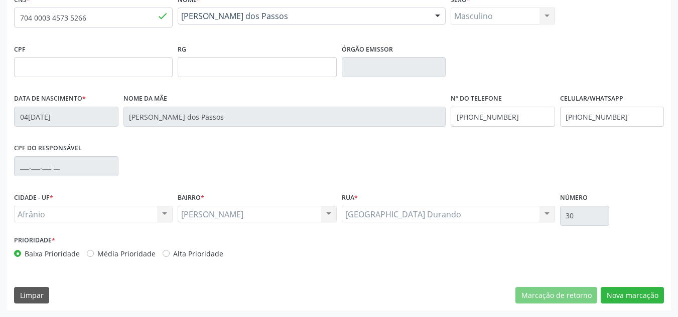
scroll to position [226, 0]
click at [137, 254] on label "Média Prioridade" at bounding box center [126, 253] width 58 height 11
click at [94, 254] on input "Média Prioridade" at bounding box center [90, 252] width 7 height 9
radio input "true"
click at [605, 291] on button "Nova marcação" at bounding box center [631, 295] width 63 height 17
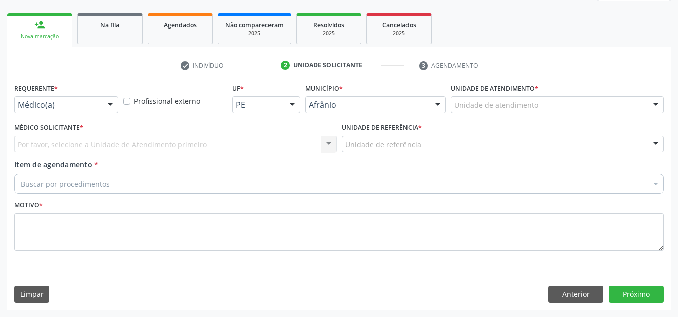
scroll to position [137, 0]
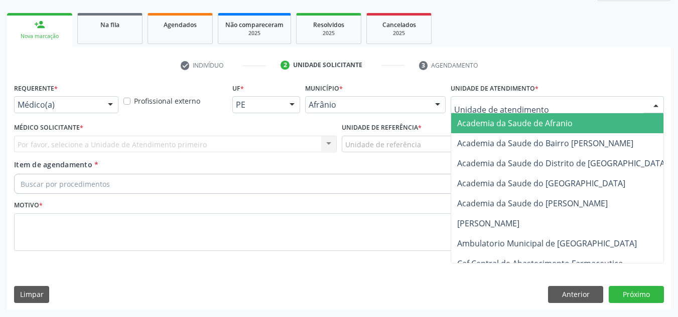
click at [561, 106] on div at bounding box center [556, 104] width 213 height 17
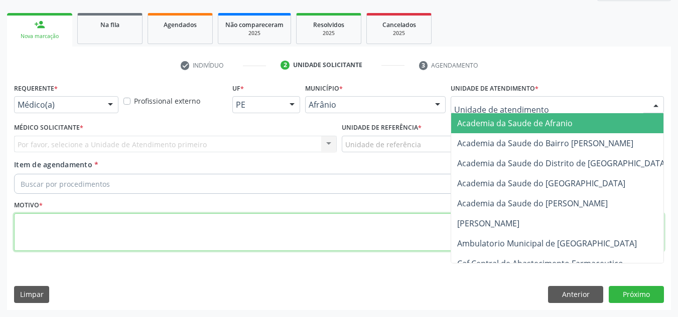
click at [370, 235] on textarea at bounding box center [338, 233] width 649 height 38
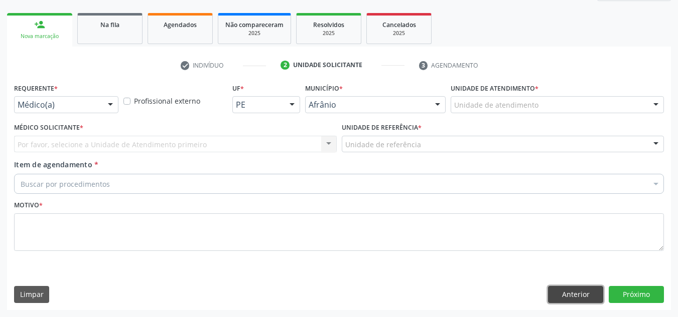
click at [578, 296] on button "Anterior" at bounding box center [575, 294] width 55 height 17
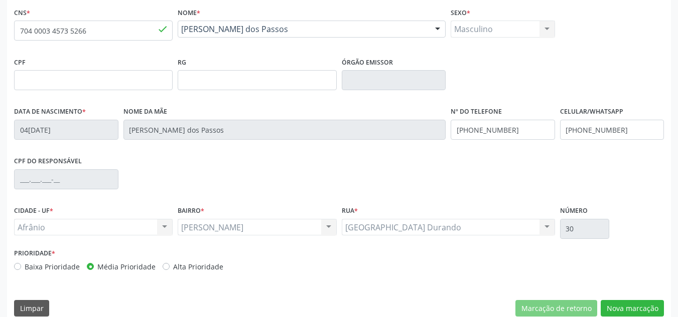
scroll to position [226, 0]
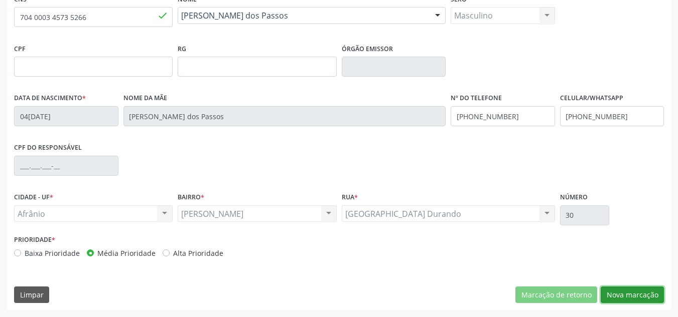
click at [635, 299] on button "Nova marcação" at bounding box center [631, 295] width 63 height 17
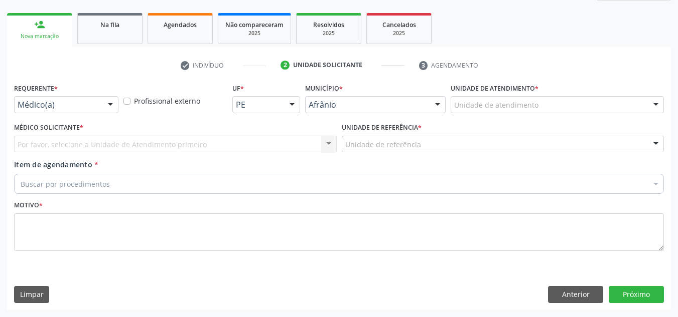
scroll to position [137, 0]
click at [602, 97] on div "Unidade de atendimento" at bounding box center [556, 104] width 213 height 17
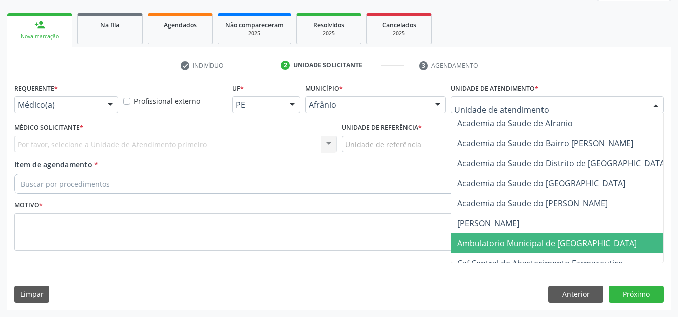
click at [572, 238] on span "Ambulatorio Municipal de [GEOGRAPHIC_DATA]" at bounding box center [547, 243] width 180 height 11
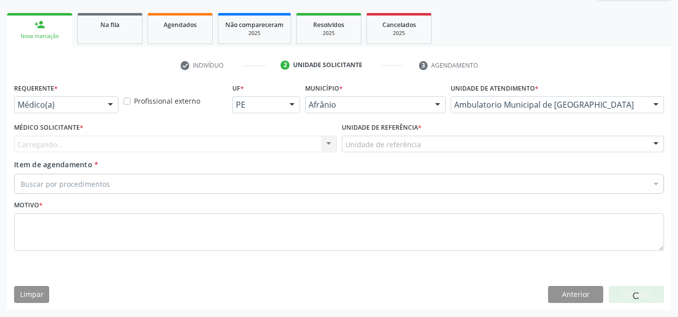
click at [105, 149] on div "Carregando... Nenhum resultado encontrado para: " " Não há nenhuma opção para s…" at bounding box center [175, 144] width 322 height 17
click at [105, 149] on div "Médico solicitante" at bounding box center [175, 144] width 322 height 17
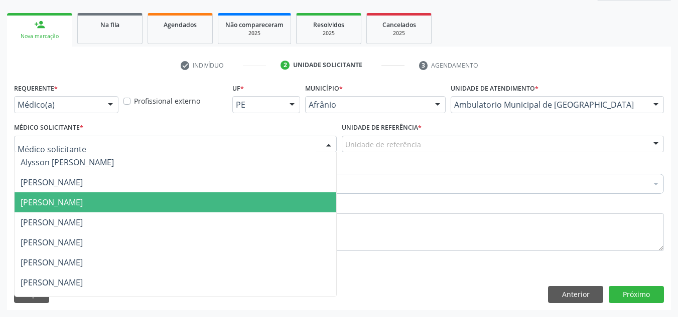
drag, startPoint x: 117, startPoint y: 212, endPoint x: 206, endPoint y: 158, distance: 103.6
click at [119, 210] on span "Carlos Gustavo Pessoa da Silva Reis" at bounding box center [175, 203] width 321 height 20
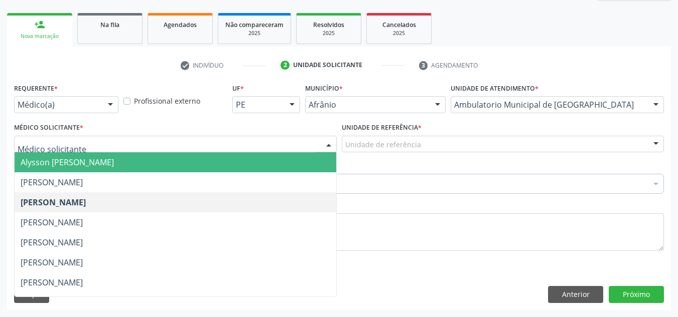
drag, startPoint x: 223, startPoint y: 152, endPoint x: 233, endPoint y: 164, distance: 15.7
click at [224, 153] on div "Alysson Rodrigo Ferreira Cavalcanti Bruno Saraiva Bezerra Medrado Carlos Gustav…" at bounding box center [175, 144] width 322 height 17
drag, startPoint x: 239, startPoint y: 174, endPoint x: 326, endPoint y: 159, distance: 88.4
click at [243, 171] on ul "Alysson Rodrigo Ferreira Cavalcanti Bruno Saraiva Bezerra Medrado Carlos Gustav…" at bounding box center [175, 312] width 321 height 321
drag, startPoint x: 235, startPoint y: 157, endPoint x: 359, endPoint y: 152, distance: 124.5
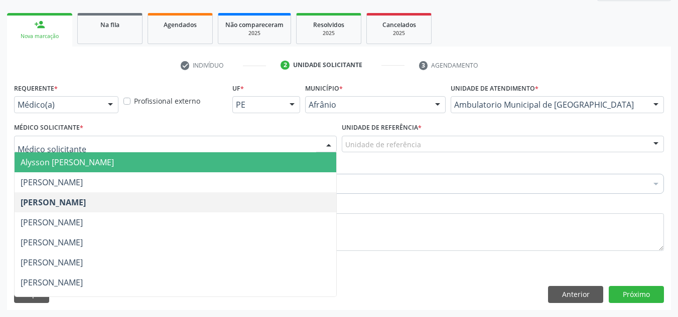
click at [238, 155] on span "Alysson Rodrigo Ferreira Cavalcanti" at bounding box center [175, 162] width 321 height 20
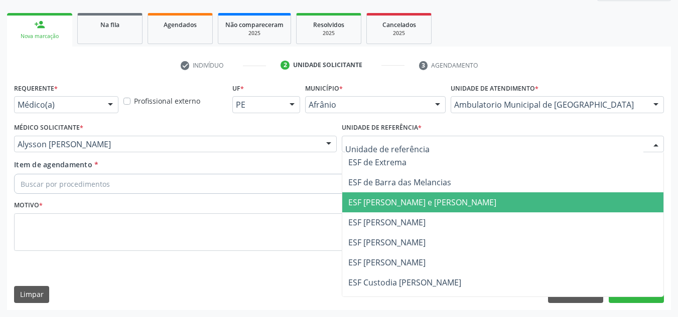
click at [386, 196] on span "ESF [PERSON_NAME] e [PERSON_NAME]" at bounding box center [502, 203] width 321 height 20
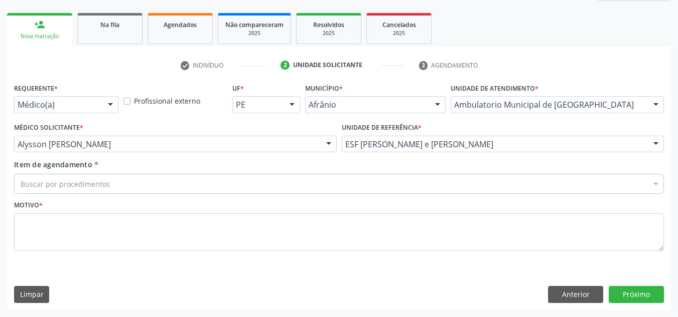
click at [305, 182] on div "Buscar por procedimentos" at bounding box center [338, 184] width 649 height 20
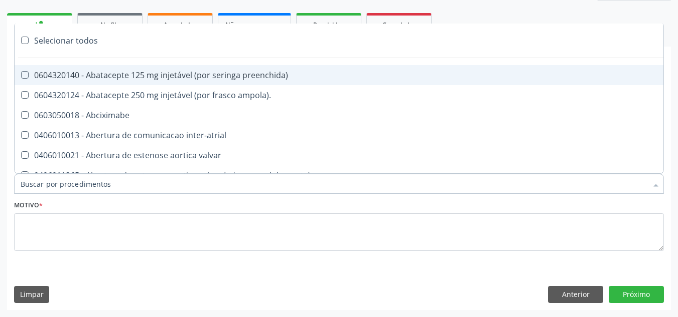
paste input "CARDIOLOGISTA"
type input "CARDIOLOGISTA"
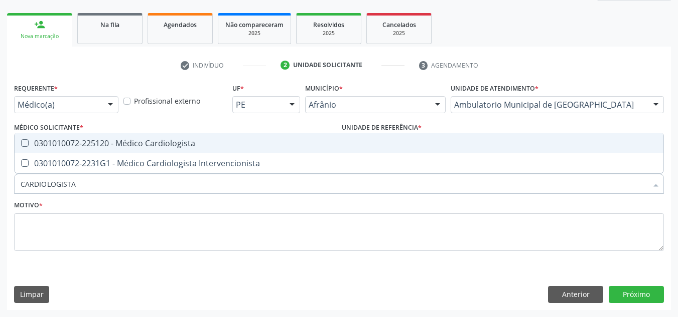
click at [296, 148] on span "0301010072-225120 - Médico Cardiologista" at bounding box center [339, 143] width 648 height 20
checkbox Cardiologista "true"
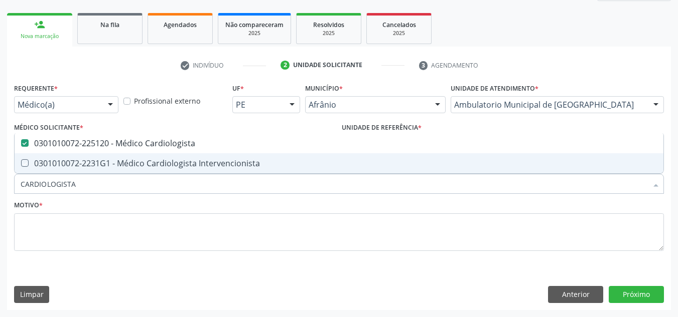
click at [270, 213] on div "Motivo *" at bounding box center [338, 224] width 649 height 53
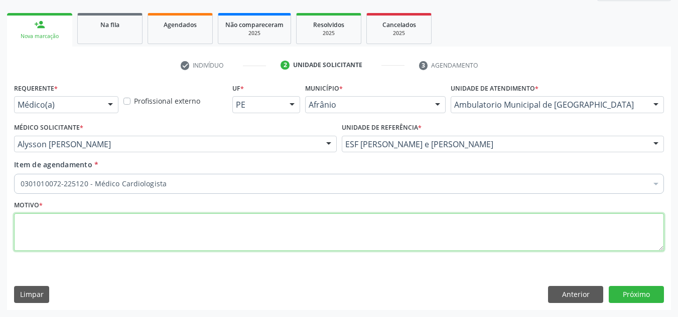
click at [261, 227] on textarea at bounding box center [338, 233] width 649 height 38
type textarea "RETORNO"
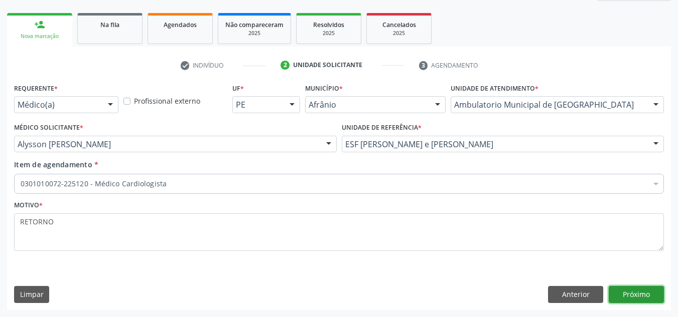
click at [647, 298] on button "Próximo" at bounding box center [635, 294] width 55 height 17
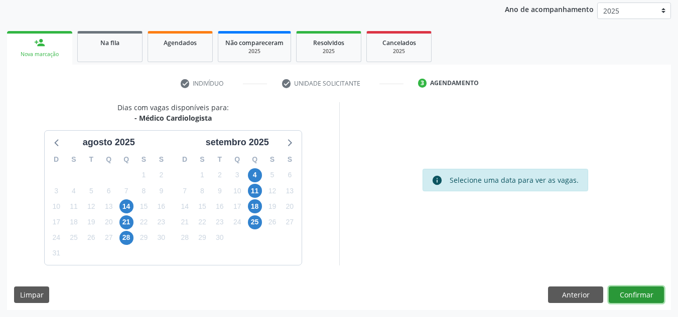
click at [647, 298] on button "Confirmar" at bounding box center [635, 295] width 55 height 17
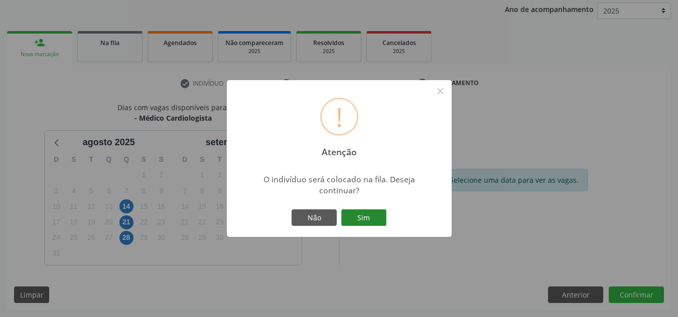
click at [364, 216] on button "Sim" at bounding box center [363, 218] width 45 height 17
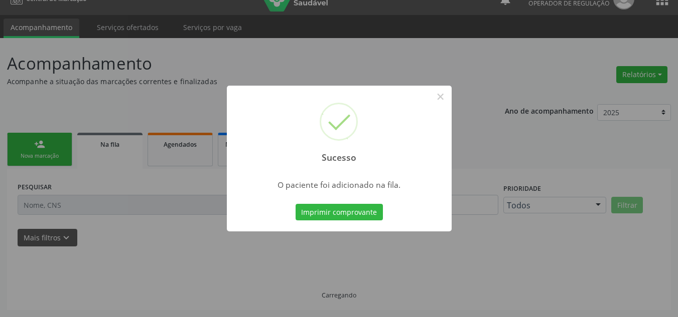
scroll to position [17, 0]
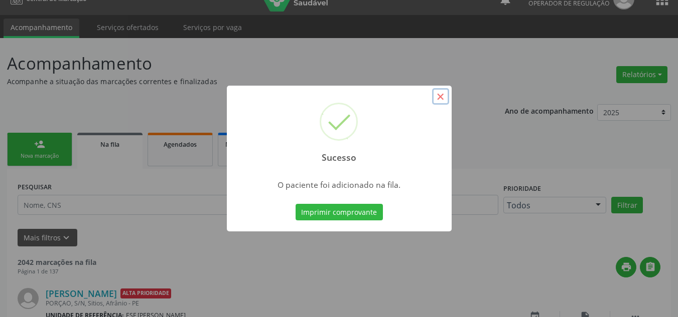
click at [433, 103] on button "×" at bounding box center [440, 96] width 17 height 17
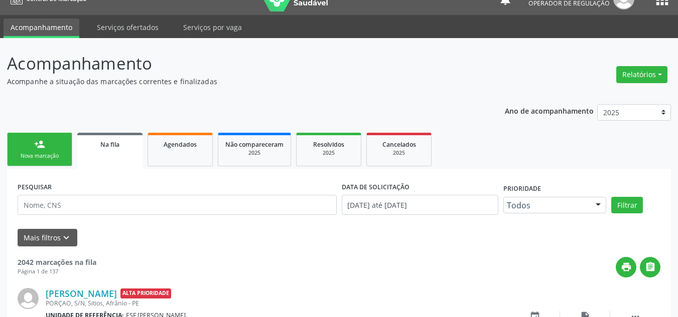
drag, startPoint x: 54, startPoint y: 144, endPoint x: 50, endPoint y: 148, distance: 5.7
click at [54, 144] on link "person_add Nova marcação" at bounding box center [39, 150] width 65 height 34
click at [50, 148] on link "person_add Nova marcação" at bounding box center [39, 150] width 65 height 34
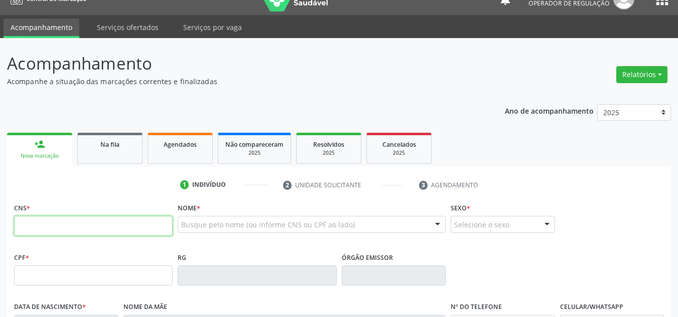
click at [69, 221] on input "text" at bounding box center [93, 226] width 158 height 20
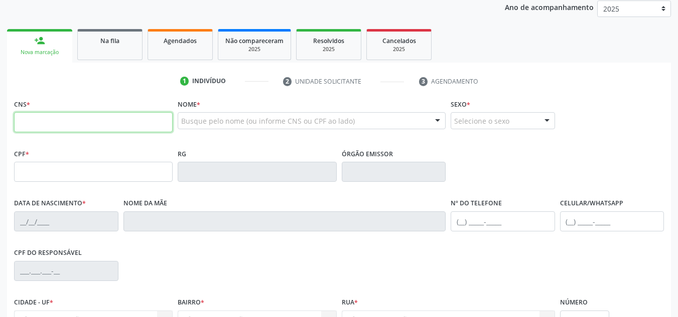
scroll to position [117, 0]
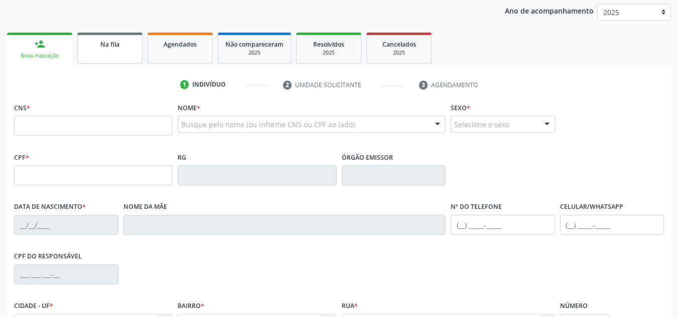
click at [99, 51] on link "Na fila" at bounding box center [109, 48] width 65 height 31
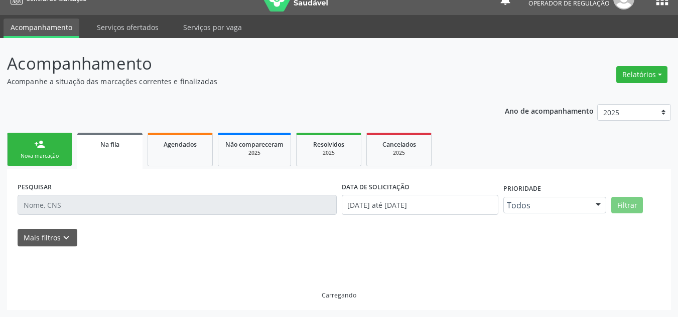
scroll to position [28, 0]
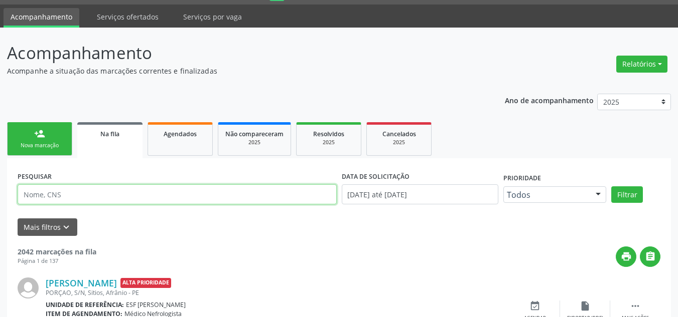
click at [103, 194] on input "text" at bounding box center [177, 195] width 319 height 20
type input "ZERISVALDO"
click at [611, 187] on button "Filtrar" at bounding box center [627, 195] width 32 height 17
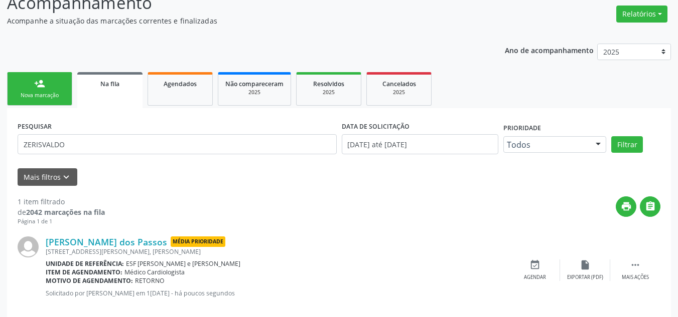
scroll to position [93, 0]
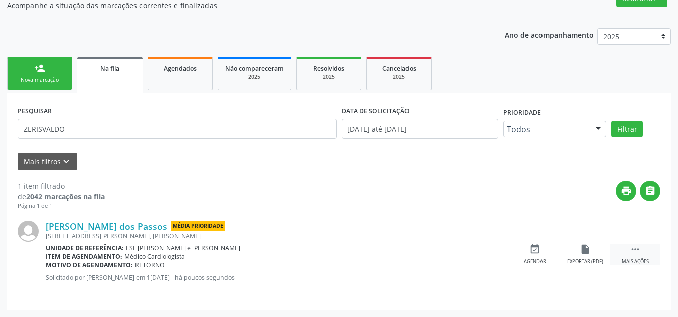
click at [650, 249] on div " Mais ações" at bounding box center [635, 255] width 50 height 22
click at [584, 253] on icon "edit" at bounding box center [584, 249] width 11 height 11
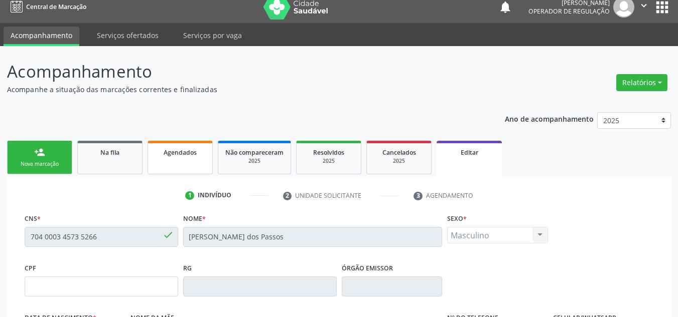
scroll to position [0, 0]
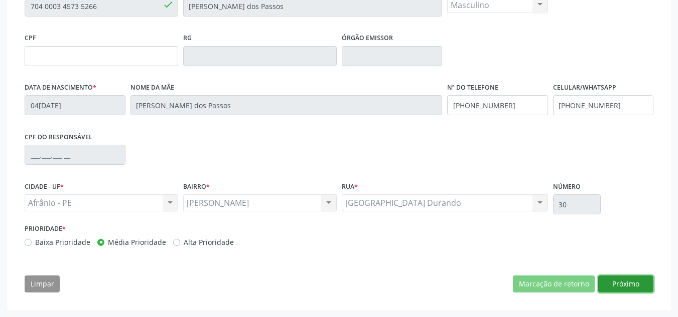
click at [622, 277] on button "Próximo" at bounding box center [625, 284] width 55 height 17
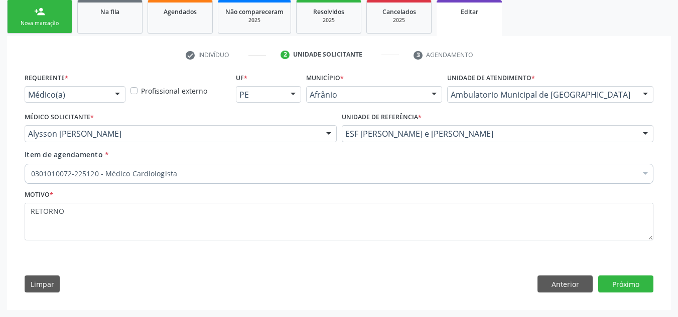
scroll to position [150, 0]
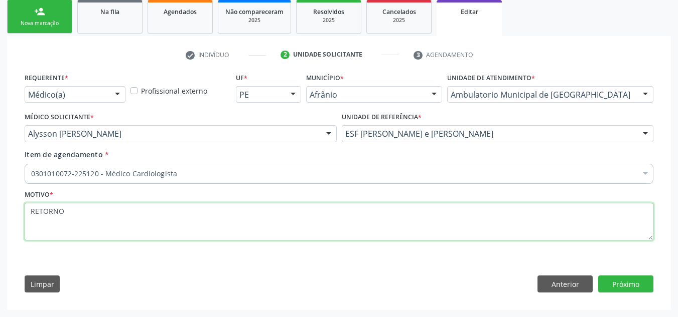
click at [263, 222] on textarea "RETORNO" at bounding box center [339, 222] width 628 height 38
type textarea "RETORNO AGOSTO"
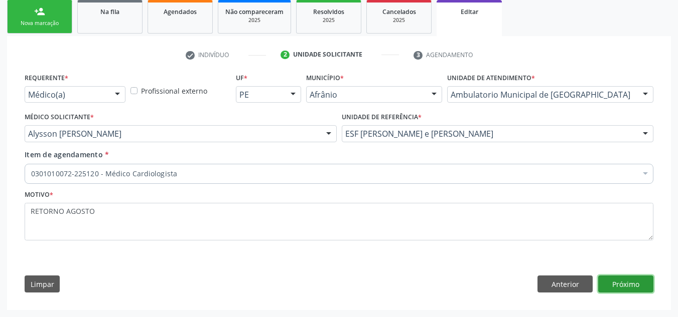
click at [623, 279] on button "Próximo" at bounding box center [625, 284] width 55 height 17
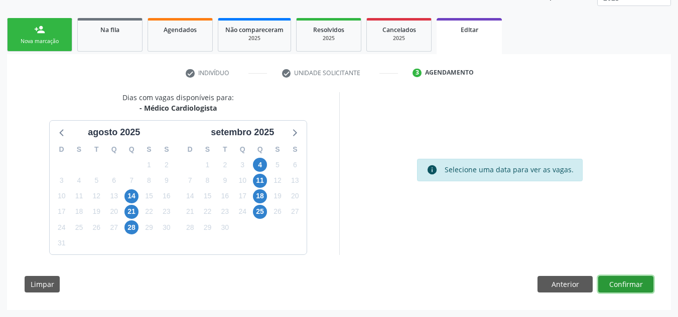
click at [642, 288] on button "Confirmar" at bounding box center [625, 284] width 55 height 17
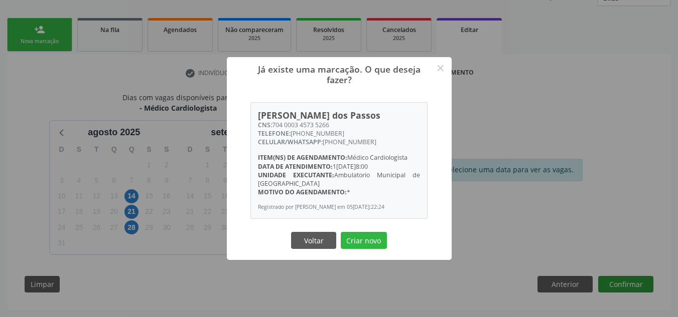
click at [341, 232] on button "Criar novo" at bounding box center [364, 240] width 46 height 17
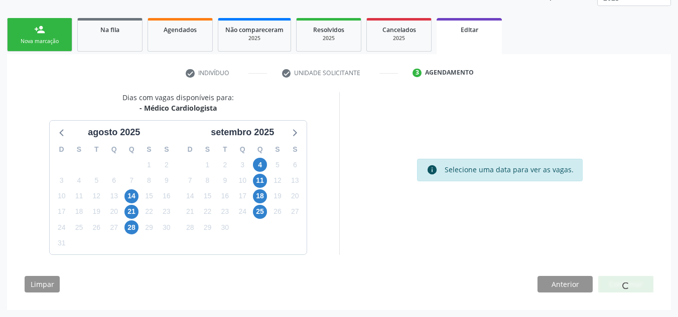
scroll to position [0, 0]
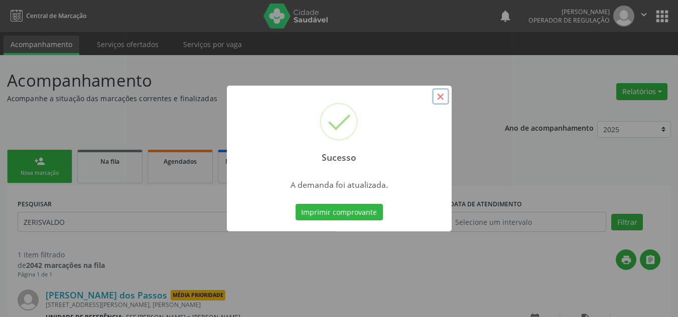
click at [432, 92] on button "×" at bounding box center [440, 96] width 17 height 17
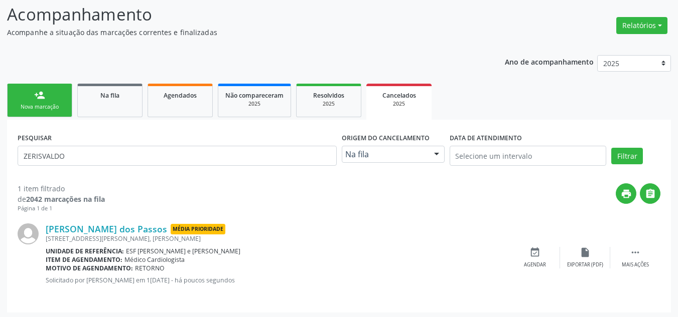
scroll to position [69, 0]
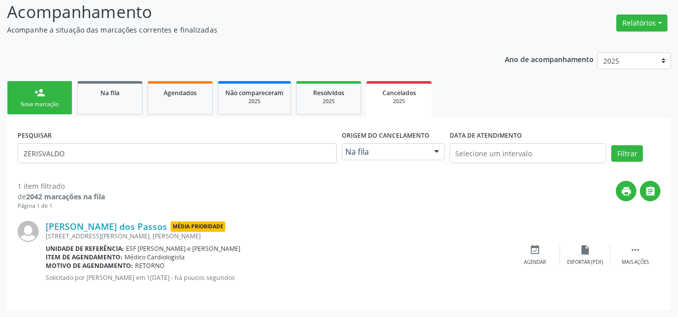
click at [16, 101] on div "Nova marcação" at bounding box center [40, 105] width 50 height 8
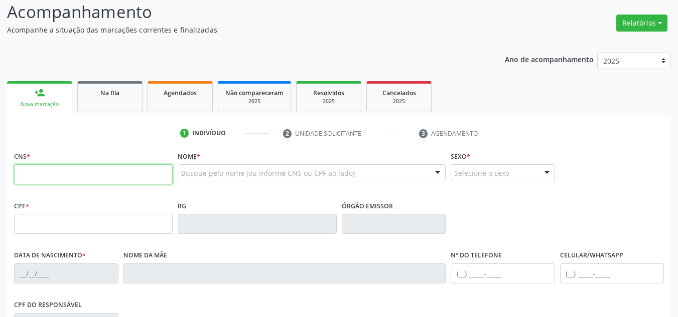
click at [77, 172] on input "text" at bounding box center [93, 174] width 158 height 20
type input "706 5053 2915 6091"
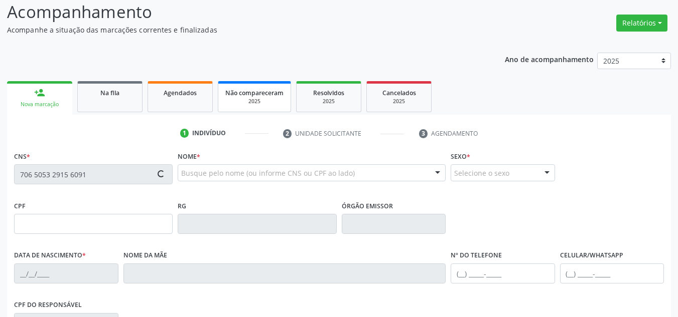
type input "034.107.624-42"
type input "05/04/1974"
type input "Maria Rodrigues dos Santos"
type input "(87) 98114-6296"
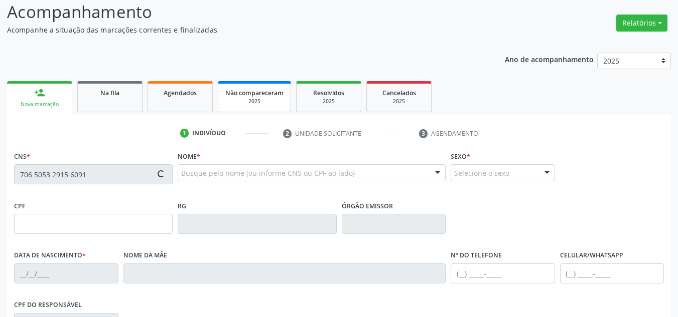
type input "230"
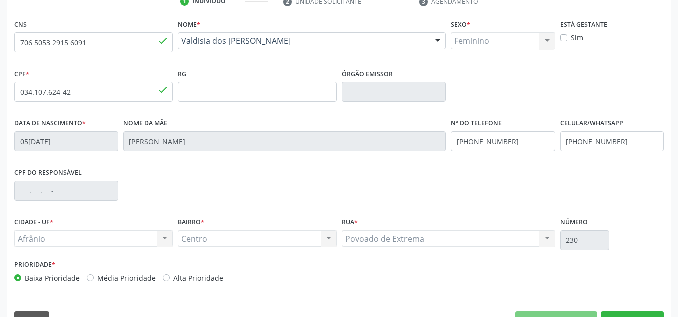
scroll to position [226, 0]
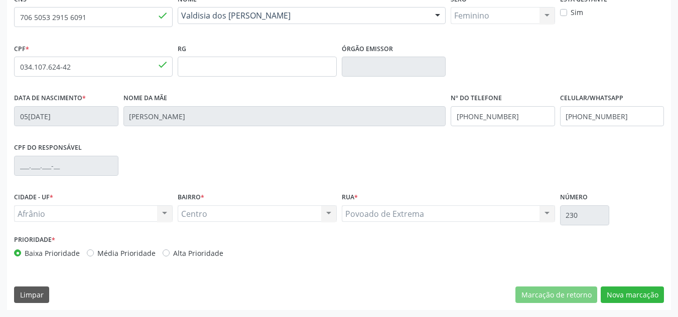
click at [145, 248] on label "Média Prioridade" at bounding box center [126, 253] width 58 height 11
click at [94, 248] on input "Média Prioridade" at bounding box center [90, 252] width 7 height 9
radio input "true"
drag, startPoint x: 613, startPoint y: 278, endPoint x: 616, endPoint y: 292, distance: 14.4
click at [614, 279] on div "CNS 706 5053 2915 6091 done Nome * Valdisia dos Santos Rodrigues Valdisia dos S…" at bounding box center [338, 150] width 663 height 319
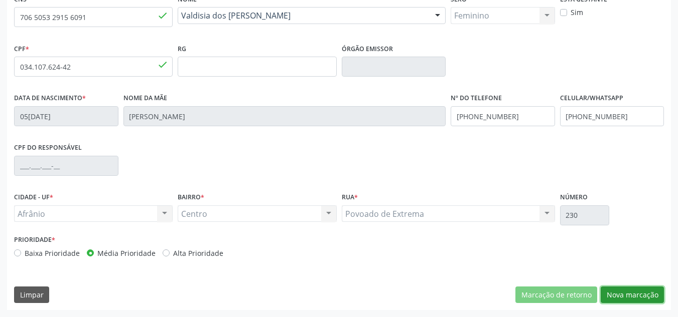
click at [616, 292] on button "Nova marcação" at bounding box center [631, 295] width 63 height 17
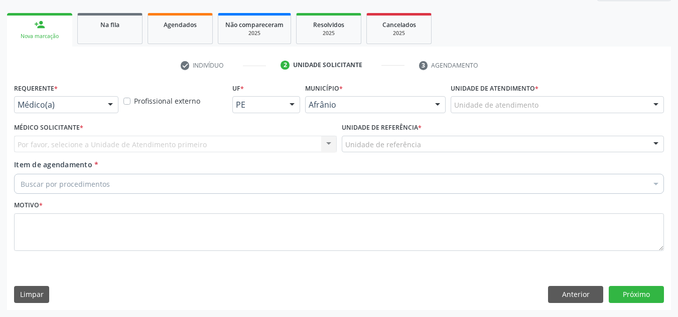
scroll to position [137, 0]
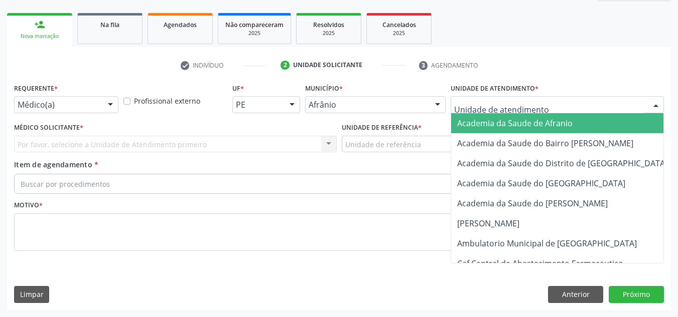
click at [636, 108] on div at bounding box center [556, 104] width 213 height 17
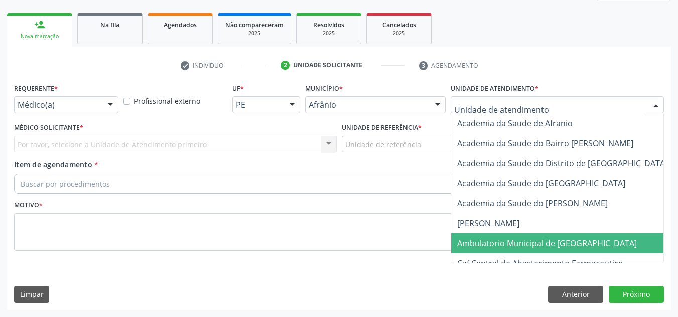
click at [621, 239] on span "Ambulatorio Municipal de [GEOGRAPHIC_DATA]" at bounding box center [573, 244] width 245 height 20
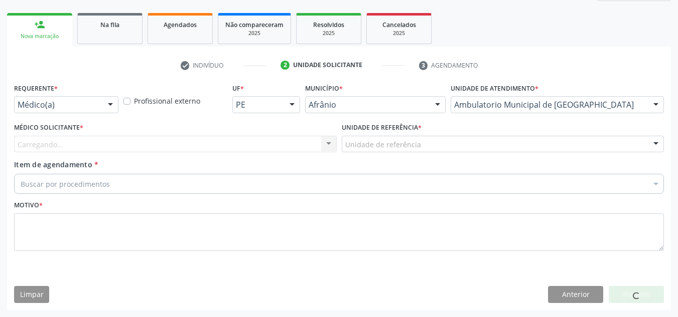
click at [303, 144] on div "Carregando... Nenhum resultado encontrado para: " " Não há nenhuma opção para s…" at bounding box center [175, 144] width 322 height 17
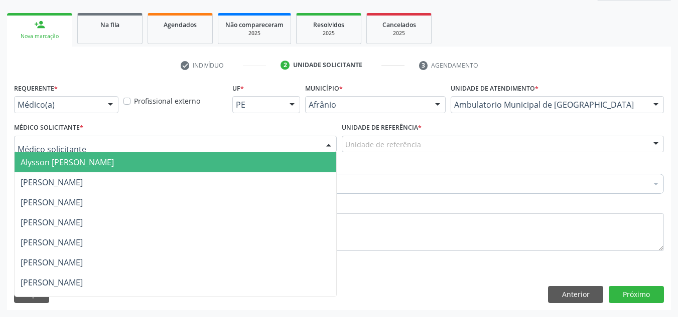
click at [303, 144] on div at bounding box center [175, 144] width 322 height 17
click at [288, 157] on span "Alysson Rodrigo Ferreira Cavalcanti" at bounding box center [175, 162] width 321 height 20
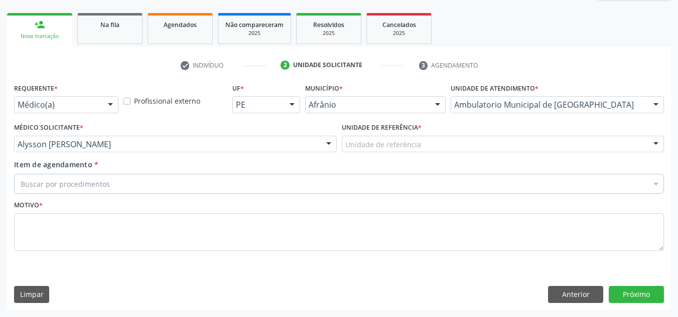
drag, startPoint x: 409, startPoint y: 148, endPoint x: 416, endPoint y: 179, distance: 31.4
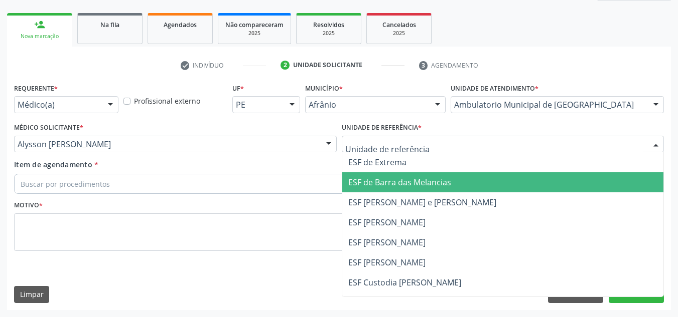
click at [416, 179] on span "ESF de Barra das Melancias" at bounding box center [399, 182] width 103 height 11
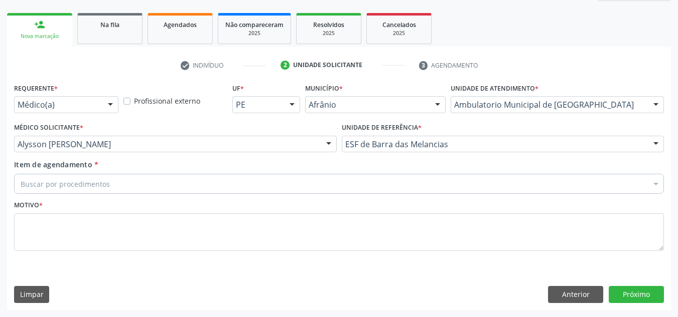
click at [345, 185] on div "Buscar por procedimentos" at bounding box center [338, 184] width 649 height 20
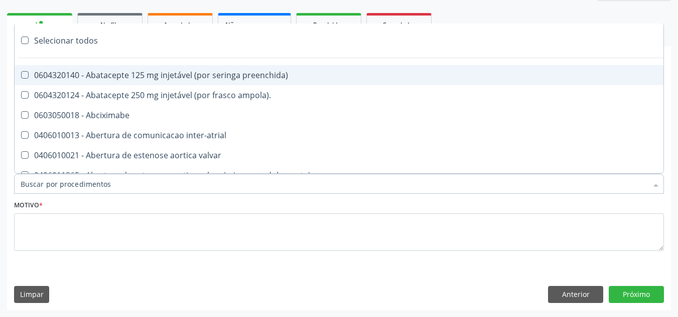
paste input "CARDIOLOGISTA"
type input "CARDIOLOGISTA"
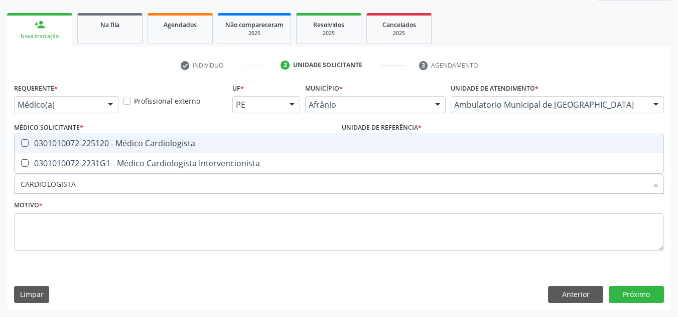
drag, startPoint x: 348, startPoint y: 142, endPoint x: 310, endPoint y: 213, distance: 79.7
click at [341, 150] on span "0301010072-225120 - Médico Cardiologista" at bounding box center [339, 143] width 648 height 20
checkbox Cardiologista "true"
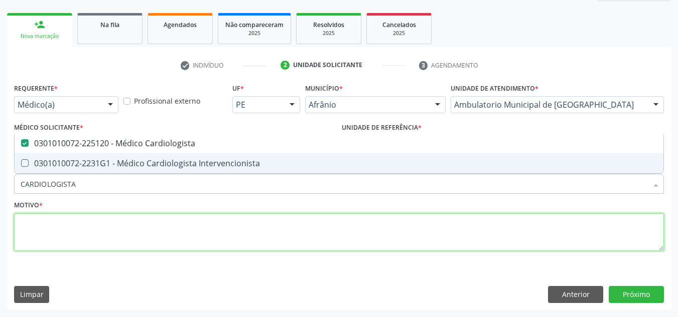
click at [306, 235] on textarea at bounding box center [338, 233] width 649 height 38
checkbox Intervencionista "true"
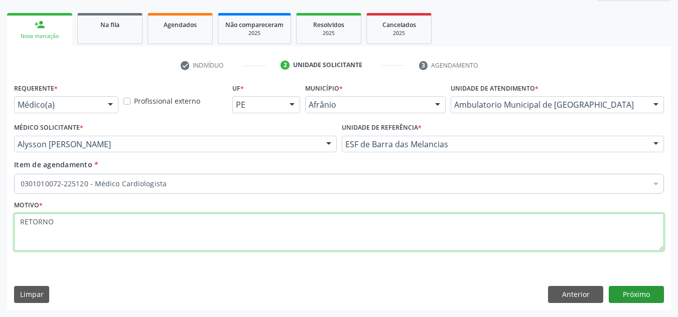
type textarea "RETORNO"
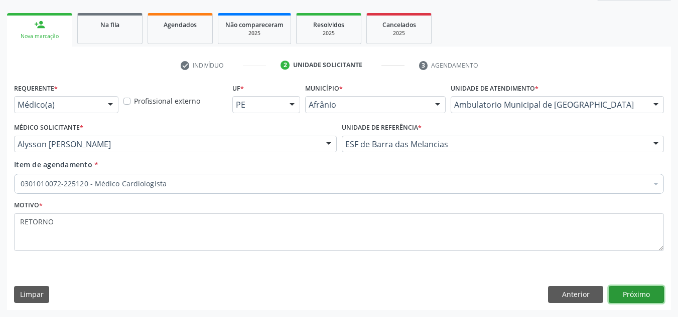
click at [633, 292] on button "Próximo" at bounding box center [635, 294] width 55 height 17
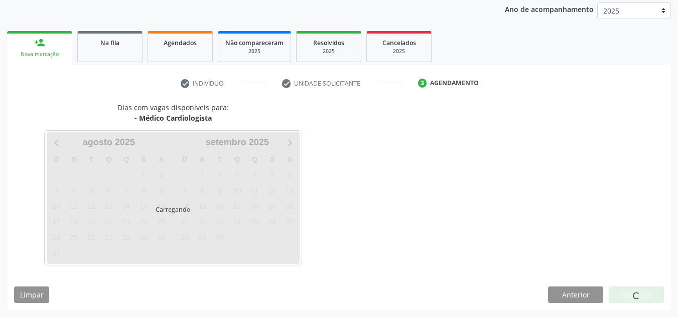
scroll to position [119, 0]
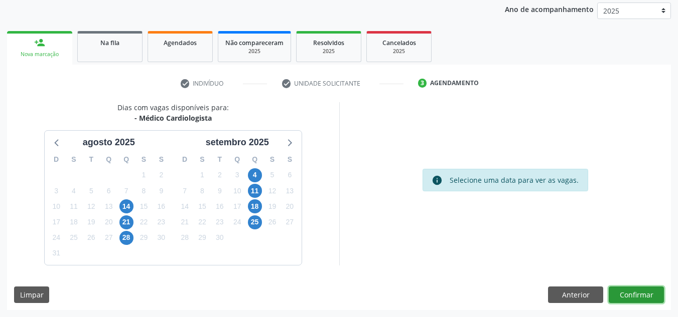
click at [633, 292] on button "Confirmar" at bounding box center [635, 295] width 55 height 17
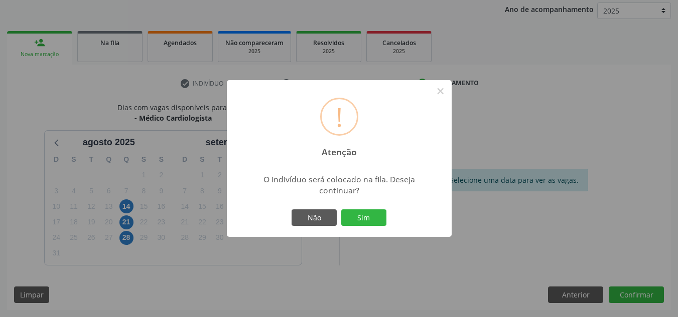
click at [341, 210] on button "Sim" at bounding box center [363, 218] width 45 height 17
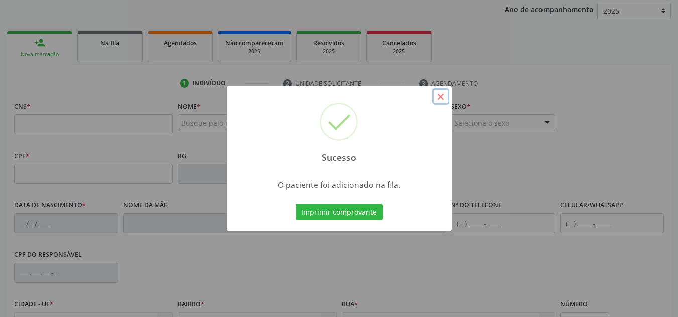
click at [444, 103] on button "×" at bounding box center [440, 96] width 17 height 17
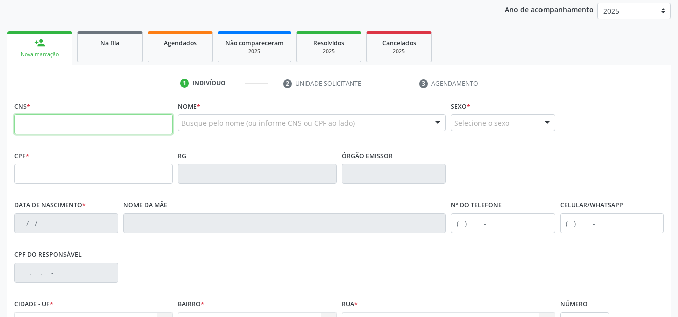
click at [88, 129] on input "text" at bounding box center [93, 124] width 158 height 20
type input "707 4080 2861 1379"
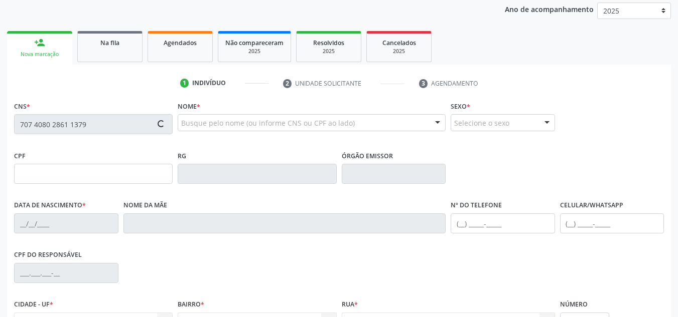
type input "060.477.964-00"
type input "09/03/1980"
type input "Alexandrenarodrigues Gomes da Silva"
type input "(87) 98832-0925"
type input "S/N"
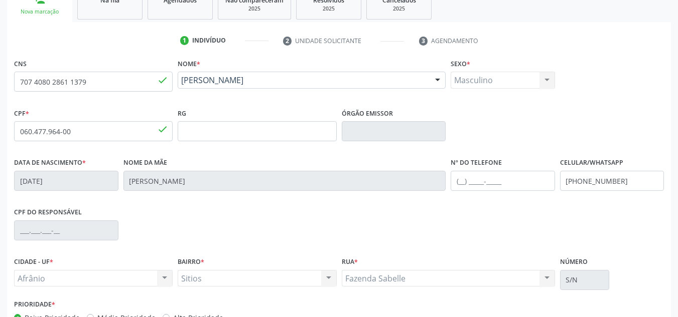
scroll to position [226, 0]
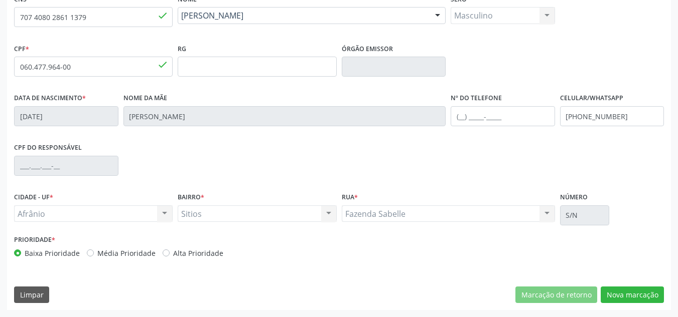
click at [119, 255] on label "Média Prioridade" at bounding box center [126, 253] width 58 height 11
click at [94, 255] on input "Média Prioridade" at bounding box center [90, 252] width 7 height 9
radio input "true"
click at [661, 299] on button "Nova marcação" at bounding box center [631, 295] width 63 height 17
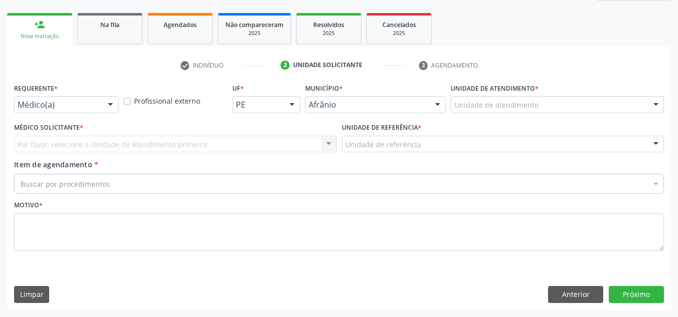
click at [519, 111] on div "Unidade de atendimento" at bounding box center [556, 104] width 213 height 17
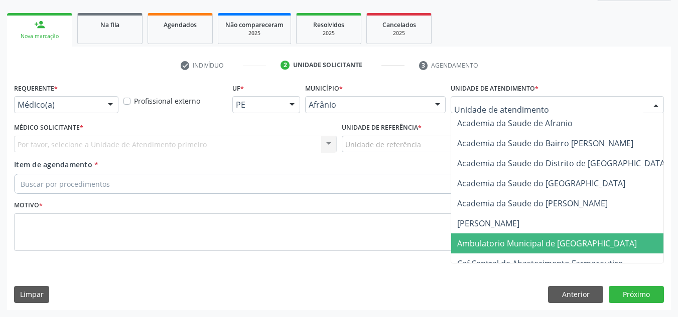
click at [512, 239] on span "Ambulatorio Municipal de [GEOGRAPHIC_DATA]" at bounding box center [547, 243] width 180 height 11
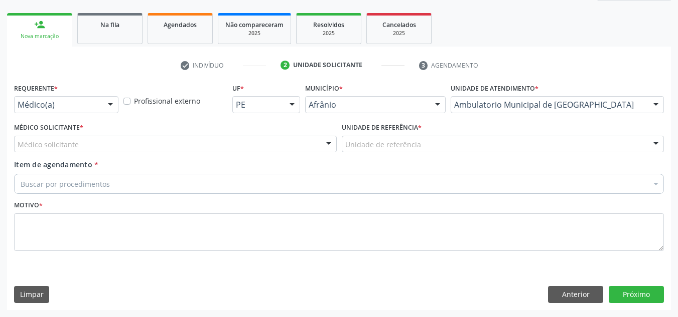
click at [172, 148] on div "Médico solicitante" at bounding box center [175, 144] width 322 height 17
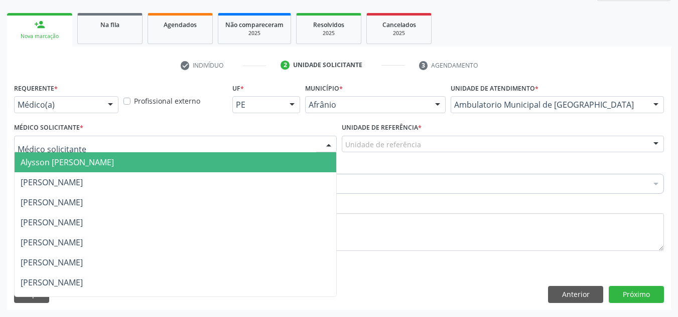
click at [170, 156] on span "Alysson Rodrigo Ferreira Cavalcanti" at bounding box center [175, 162] width 321 height 20
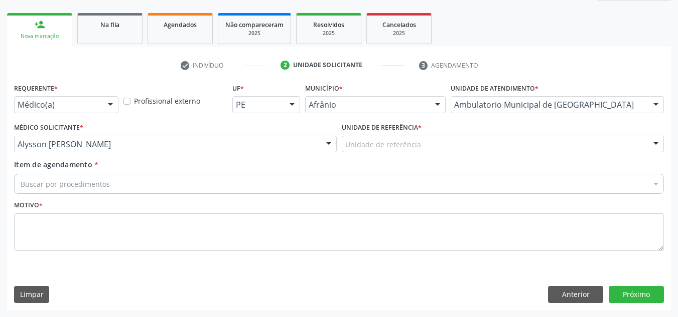
click at [437, 144] on div "Unidade de referência" at bounding box center [503, 144] width 322 height 17
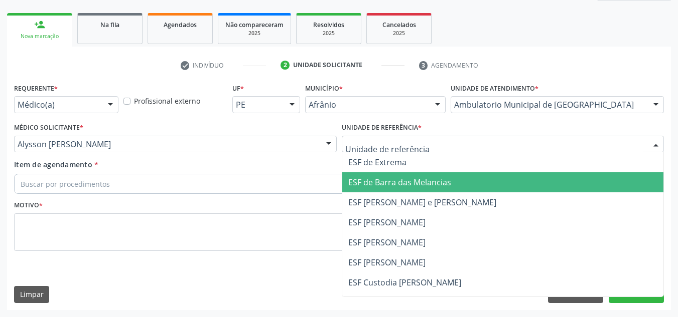
click at [429, 177] on span "ESF de Barra das Melancias" at bounding box center [502, 183] width 321 height 20
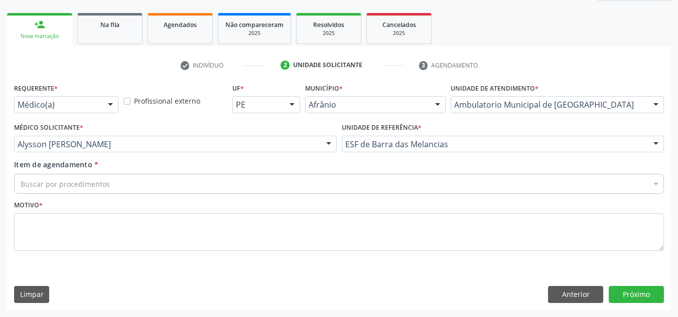
click at [342, 172] on div "Item de agendamento * Buscar por procedimentos Selecionar todos 0604320140 - Ab…" at bounding box center [338, 175] width 649 height 32
click at [309, 185] on div "Buscar por procedimentos" at bounding box center [338, 184] width 649 height 20
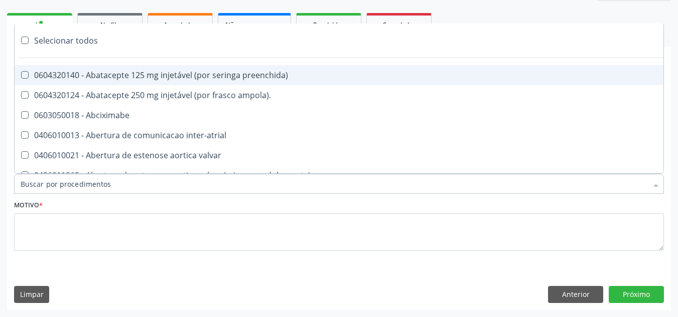
paste input "CARDIOLOGISTA"
type input "CARDIOLOGISTA"
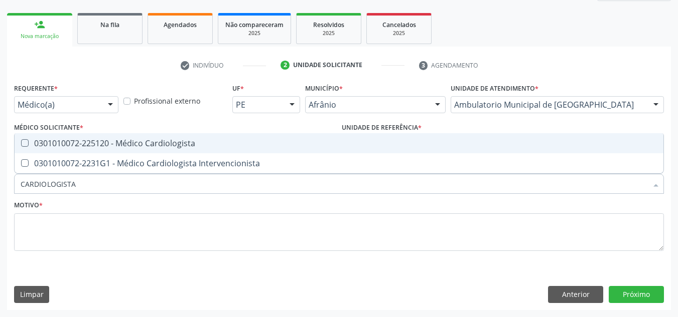
click at [245, 142] on div "0301010072-225120 - Médico Cardiologista" at bounding box center [339, 143] width 636 height 8
checkbox Cardiologista "true"
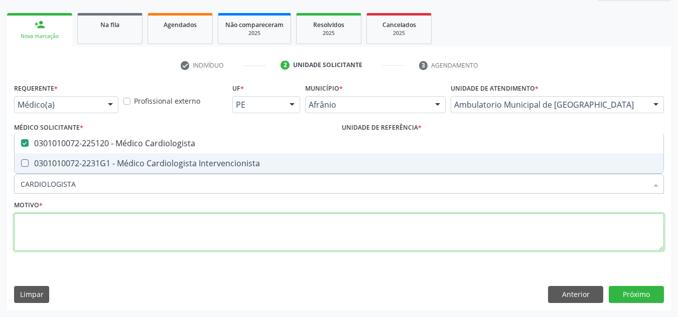
click at [212, 242] on textarea at bounding box center [338, 233] width 649 height 38
checkbox Intervencionista "true"
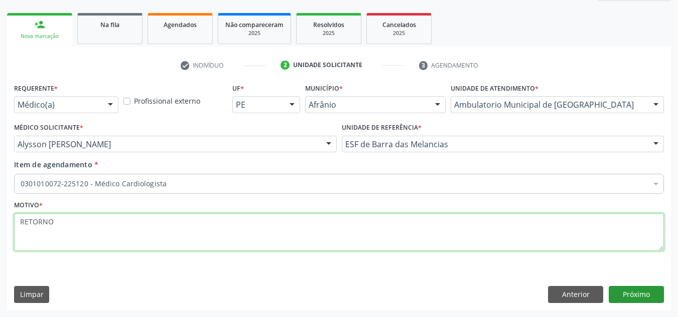
type textarea "RETORNO"
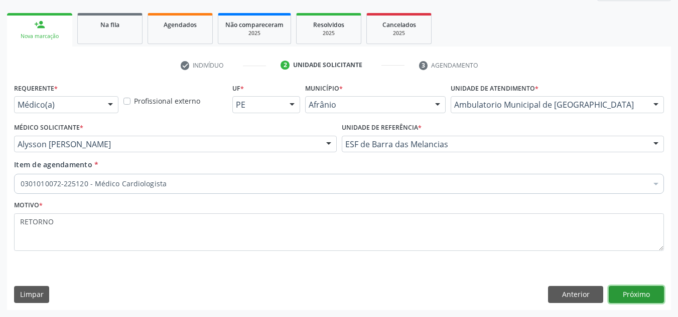
click at [643, 296] on button "Próximo" at bounding box center [635, 294] width 55 height 17
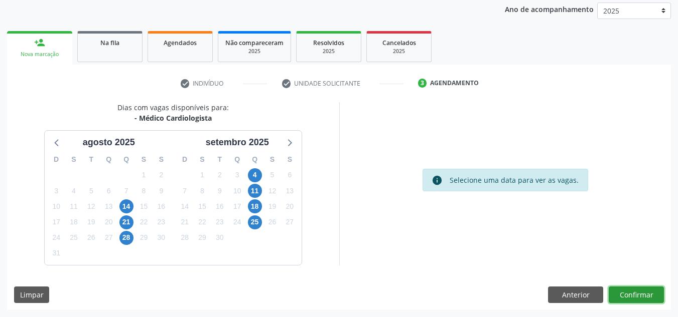
click at [635, 297] on button "Confirmar" at bounding box center [635, 295] width 55 height 17
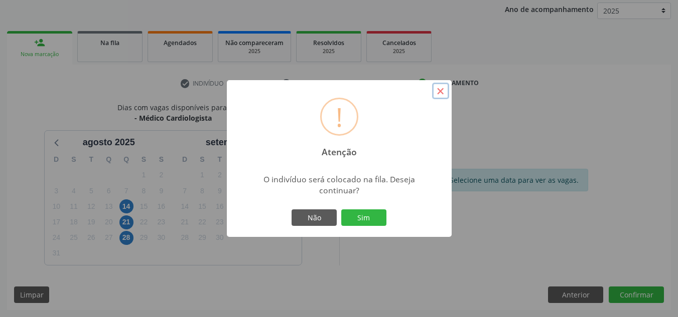
click at [439, 92] on button "×" at bounding box center [440, 91] width 17 height 17
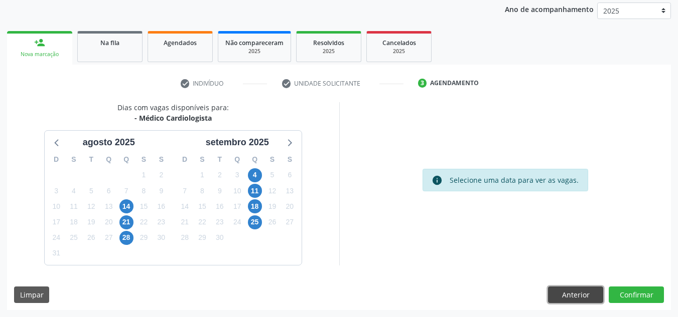
click at [585, 297] on button "Anterior" at bounding box center [575, 295] width 55 height 17
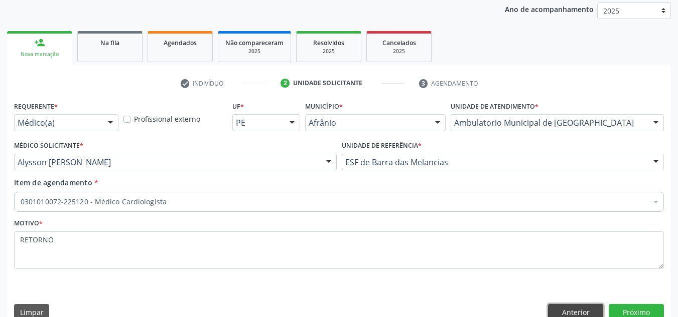
click at [568, 311] on button "Anterior" at bounding box center [575, 312] width 55 height 17
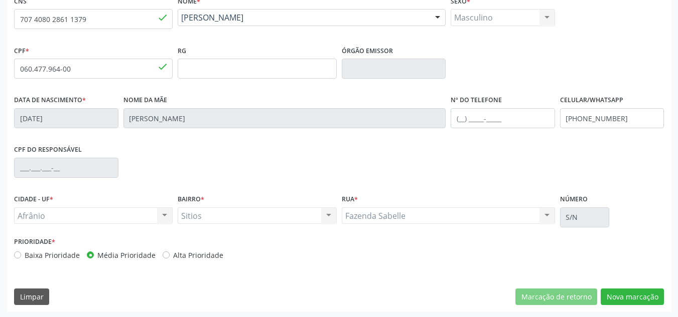
scroll to position [226, 0]
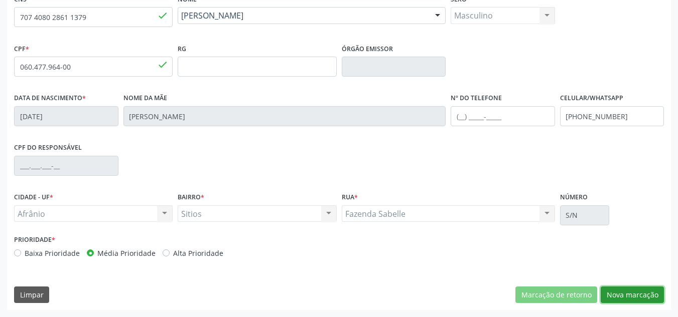
click at [642, 287] on button "Nova marcação" at bounding box center [631, 295] width 63 height 17
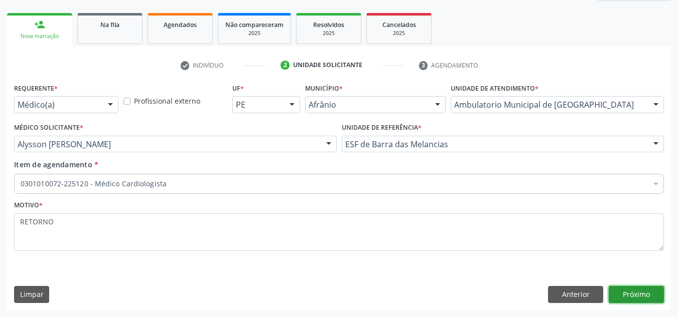
click at [642, 287] on button "Próximo" at bounding box center [635, 294] width 55 height 17
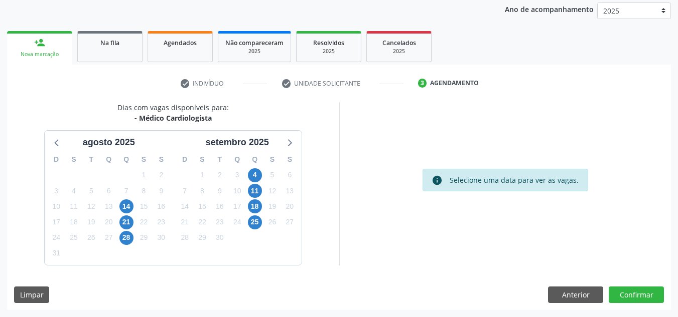
scroll to position [119, 0]
click at [642, 287] on button "Confirmar" at bounding box center [635, 295] width 55 height 17
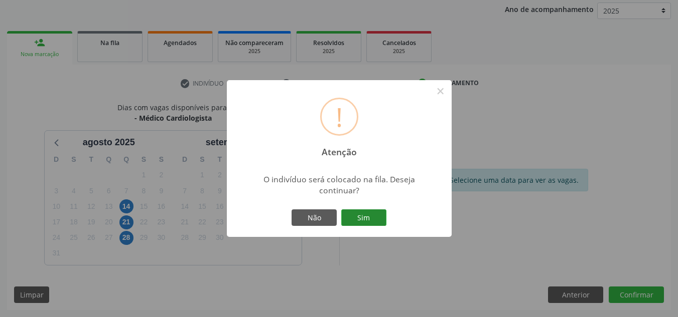
click at [375, 222] on button "Sim" at bounding box center [363, 218] width 45 height 17
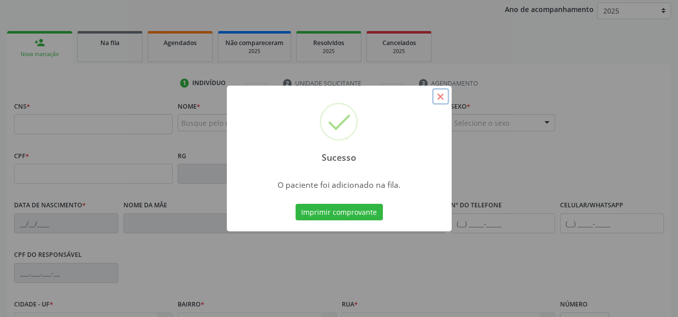
click at [447, 95] on button "×" at bounding box center [440, 96] width 17 height 17
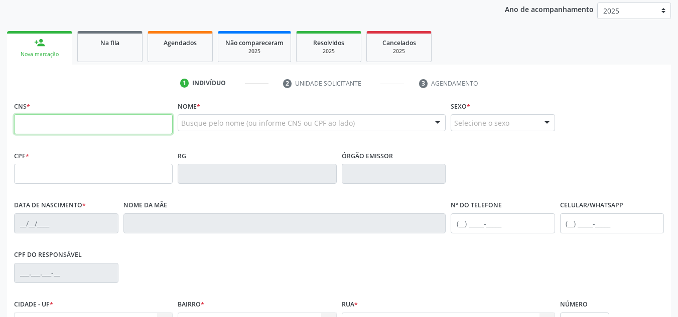
click at [149, 131] on input "text" at bounding box center [93, 124] width 158 height 20
type input "706 7075 5703 8018"
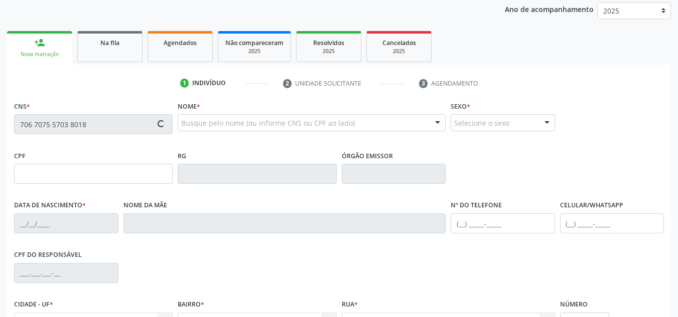
type input "022.856.314-30"
type input "20/10/1948"
type input "Rosa Maria Amelia dos Santos"
type input "(87) 98802-6707"
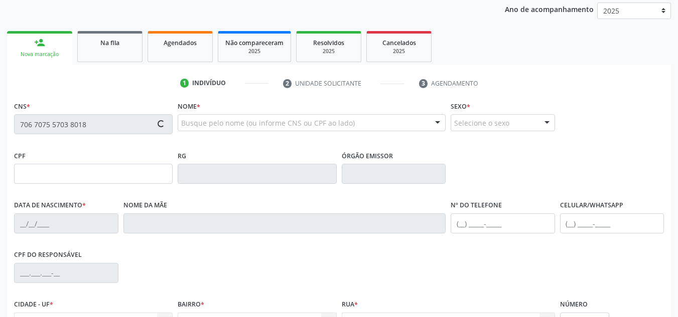
type input "S/N"
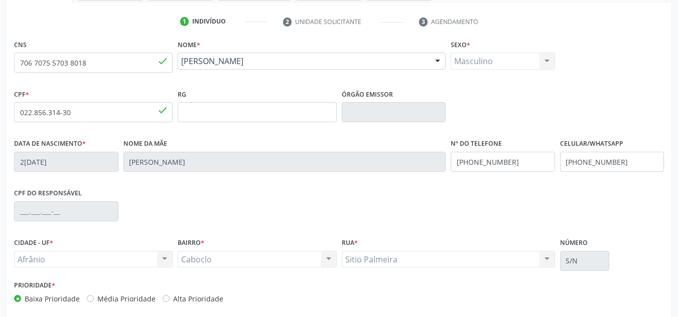
scroll to position [226, 0]
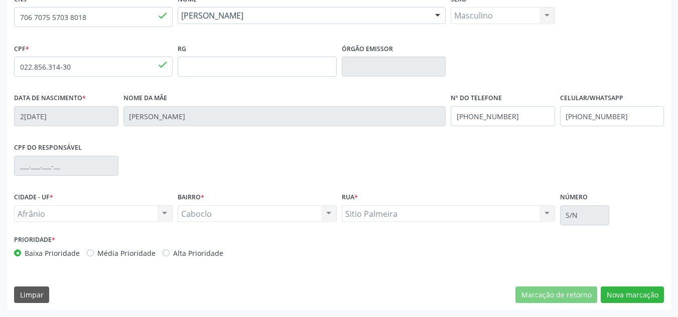
click at [143, 257] on label "Média Prioridade" at bounding box center [126, 253] width 58 height 11
click at [94, 257] on input "Média Prioridade" at bounding box center [90, 252] width 7 height 9
radio input "true"
click at [605, 289] on button "Nova marcação" at bounding box center [631, 295] width 63 height 17
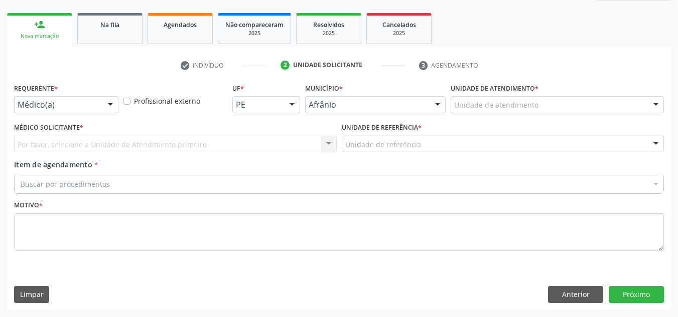
scroll to position [137, 0]
click at [597, 109] on div "Unidade de atendimento" at bounding box center [556, 104] width 213 height 17
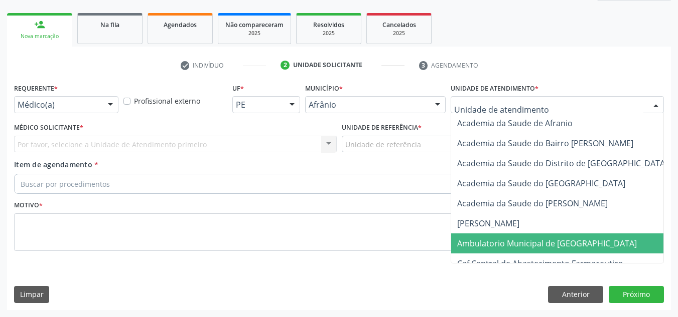
click at [551, 243] on span "Ambulatorio Municipal de [GEOGRAPHIC_DATA]" at bounding box center [547, 243] width 180 height 11
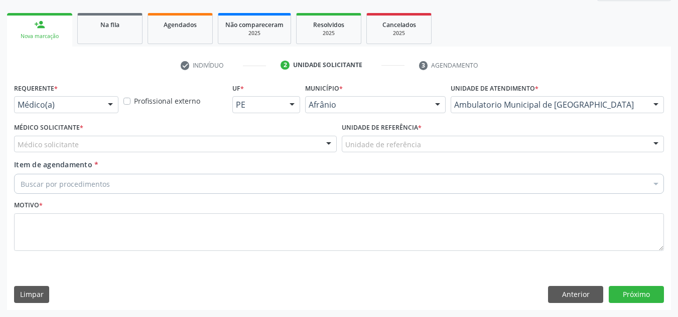
click at [225, 140] on div "Médico solicitante" at bounding box center [175, 144] width 322 height 17
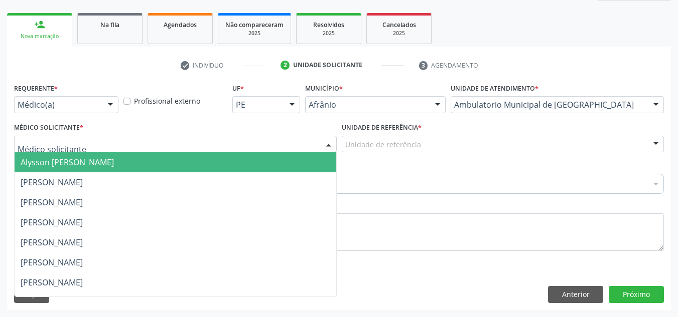
drag, startPoint x: 234, startPoint y: 160, endPoint x: 350, endPoint y: 149, distance: 116.3
click at [241, 159] on span "Alysson Rodrigo Ferreira Cavalcanti" at bounding box center [175, 162] width 321 height 20
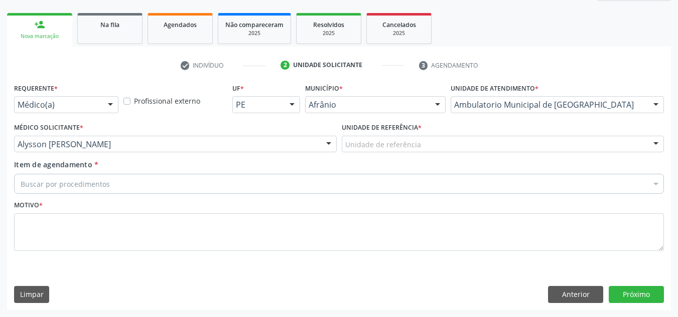
click at [479, 163] on div "Item de agendamento * Buscar por procedimentos Selecionar todos 0604320140 - Ab…" at bounding box center [338, 175] width 649 height 32
drag, startPoint x: 484, startPoint y: 156, endPoint x: 483, endPoint y: 172, distance: 15.6
click at [484, 157] on div "Unidade de referência * Unidade de referência ESF de Extrema ESF de Barra das M…" at bounding box center [502, 139] width 327 height 39
drag, startPoint x: 483, startPoint y: 172, endPoint x: 485, endPoint y: 139, distance: 32.7
click at [481, 171] on div "Item de agendamento * Buscar por procedimentos Selecionar todos 0604320140 - Ab…" at bounding box center [338, 175] width 649 height 32
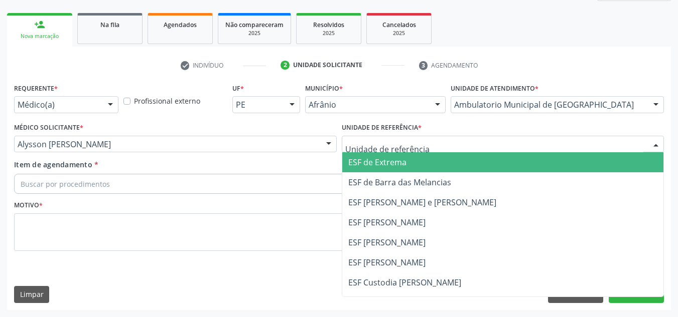
drag, startPoint x: 485, startPoint y: 139, endPoint x: 488, endPoint y: 172, distance: 32.7
click at [485, 151] on div at bounding box center [503, 144] width 322 height 17
click at [488, 172] on span "ESF de Extrema" at bounding box center [502, 162] width 321 height 20
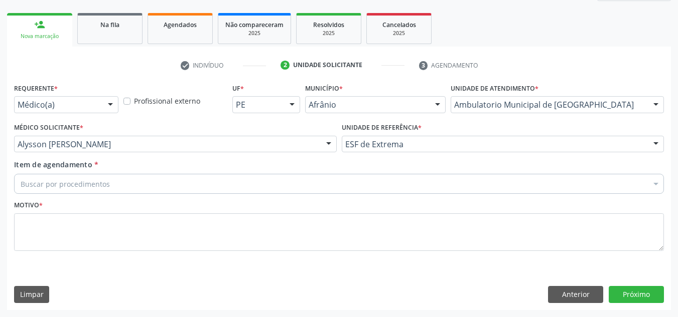
click at [435, 183] on div "Buscar por procedimentos" at bounding box center [338, 184] width 649 height 20
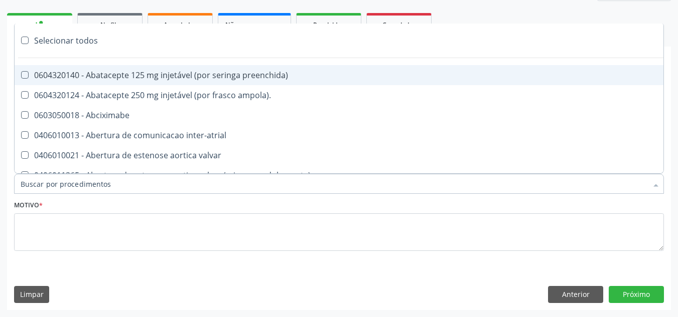
paste input "CARDIOLOGISTA"
type input "CARDIOLOGISTA"
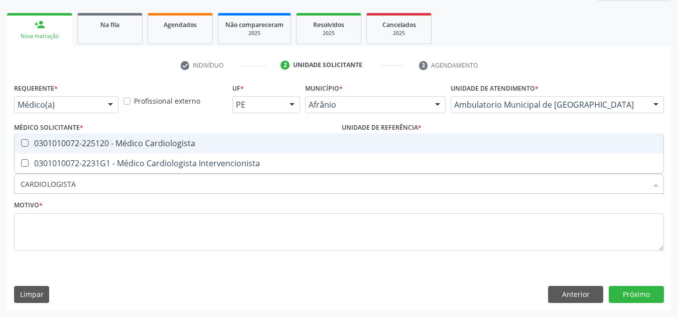
click at [422, 136] on span "0301010072-225120 - Médico Cardiologista" at bounding box center [339, 143] width 648 height 20
checkbox Cardiologista "true"
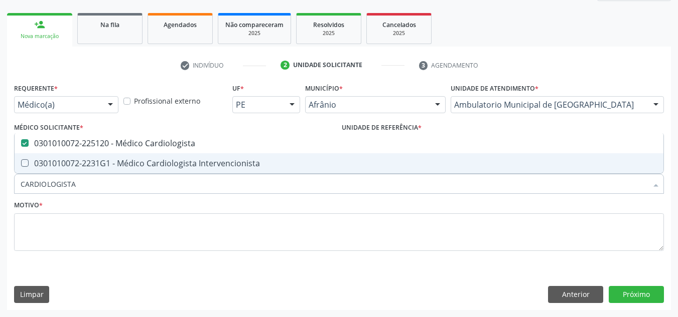
click at [404, 210] on div "Motivo *" at bounding box center [338, 224] width 649 height 53
checkbox Intervencionista "true"
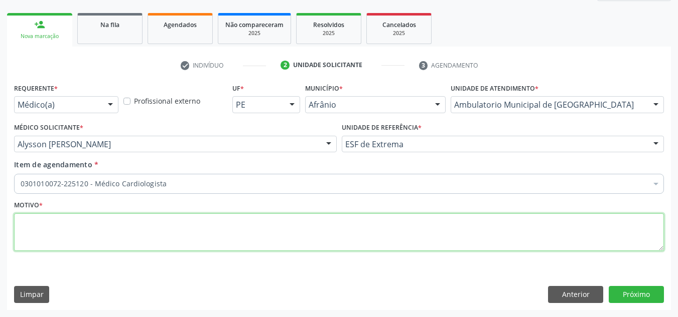
click at [393, 223] on textarea at bounding box center [338, 233] width 649 height 38
type textarea "RETORNO"
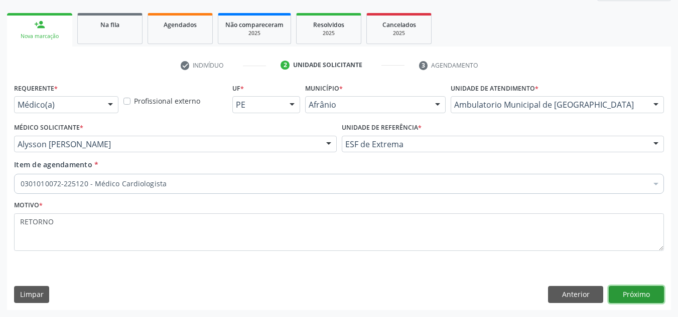
click at [631, 291] on button "Próximo" at bounding box center [635, 294] width 55 height 17
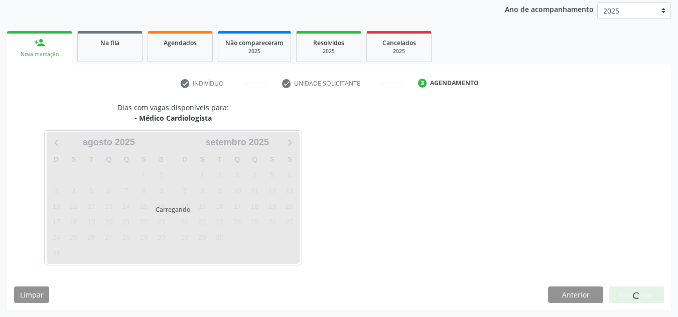
scroll to position [119, 0]
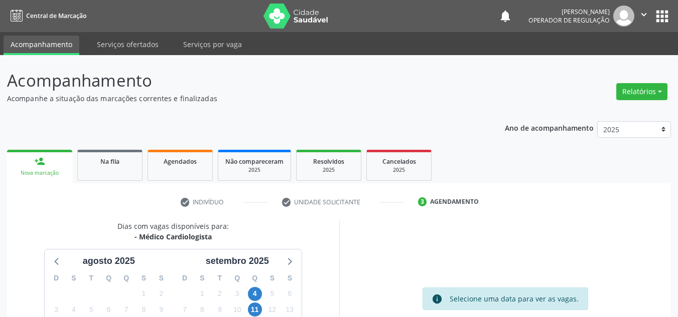
scroll to position [119, 0]
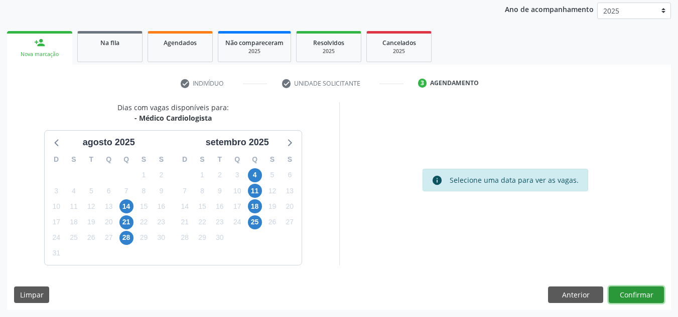
click at [650, 294] on button "Confirmar" at bounding box center [635, 295] width 55 height 17
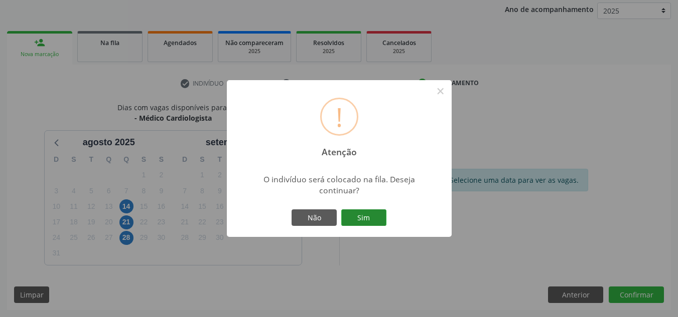
click at [375, 214] on button "Sim" at bounding box center [363, 218] width 45 height 17
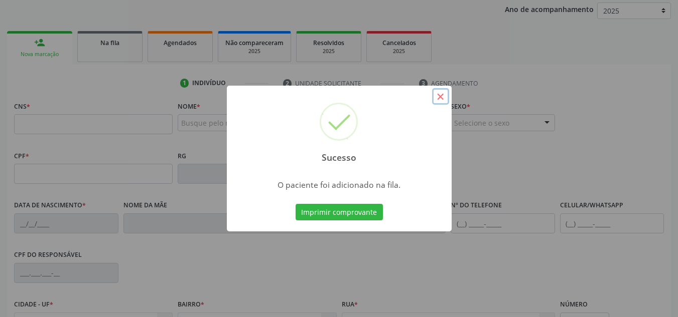
click at [440, 96] on button "×" at bounding box center [440, 96] width 17 height 17
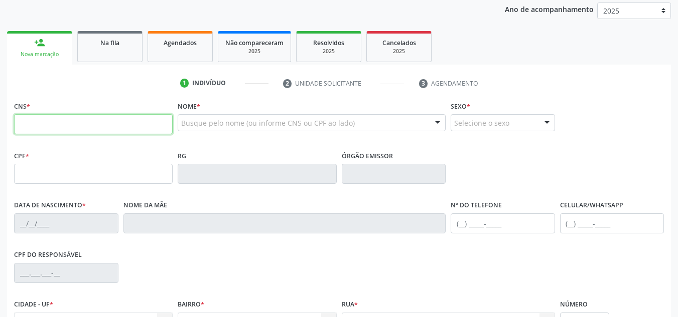
click at [160, 128] on input "text" at bounding box center [93, 124] width 158 height 20
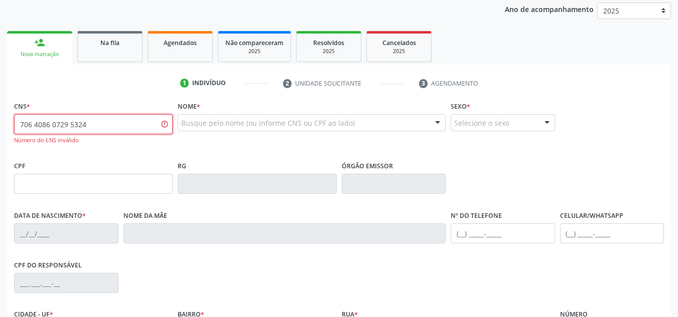
drag, startPoint x: 116, startPoint y: 128, endPoint x: 0, endPoint y: 129, distance: 116.4
click at [0, 129] on div "Acompanhamento Acompanhe a situação das marcações correntes e finalizadas Relat…" at bounding box center [339, 185] width 678 height 499
type input "704 6086 0729 5324"
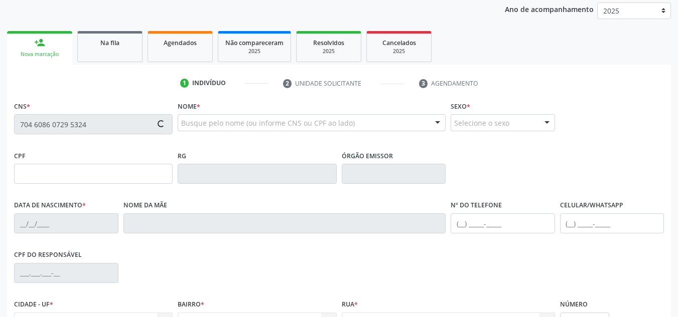
type input "066.669.164-92"
type input "[DATE]"
type input "[PERSON_NAME] da Conceiçao"
type input "[PHONE_NUMBER]"
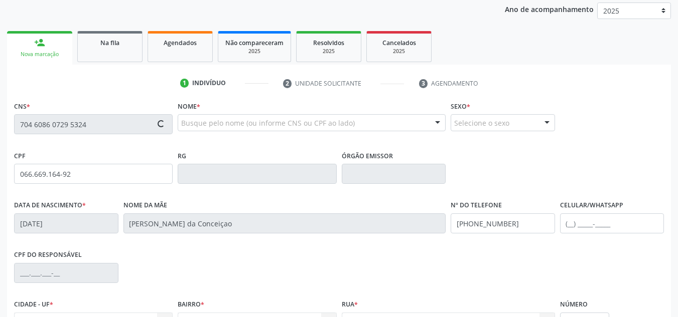
type input "S/N"
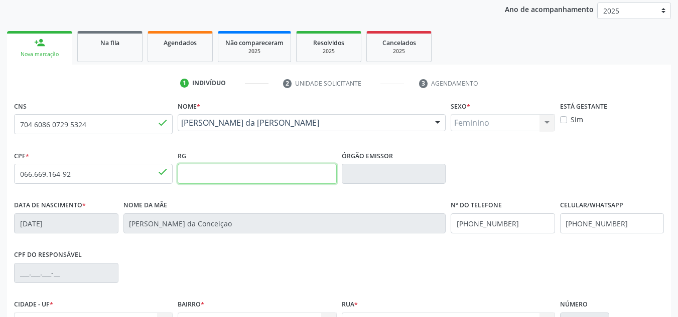
click at [218, 178] on input "text" at bounding box center [257, 174] width 158 height 20
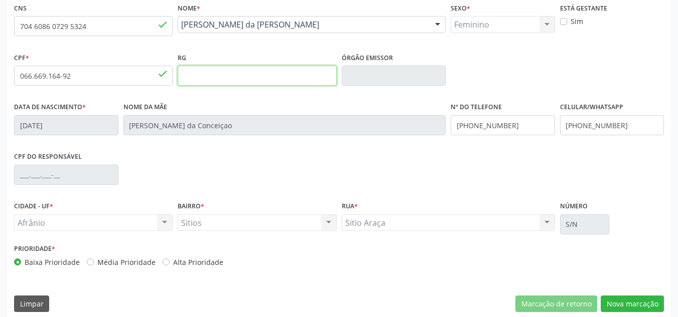
scroll to position [226, 0]
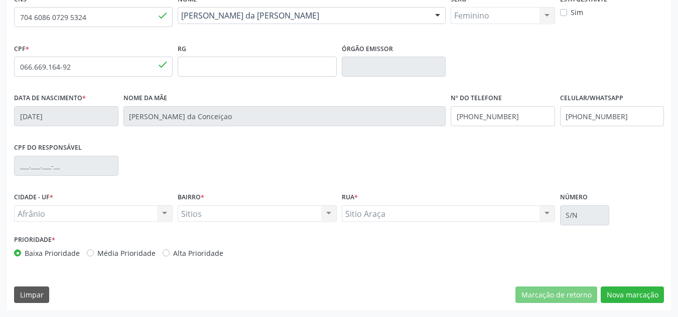
click at [100, 255] on label "Média Prioridade" at bounding box center [126, 253] width 58 height 11
click at [94, 255] on input "Média Prioridade" at bounding box center [90, 252] width 7 height 9
radio input "true"
click at [633, 290] on button "Nova marcação" at bounding box center [631, 295] width 63 height 17
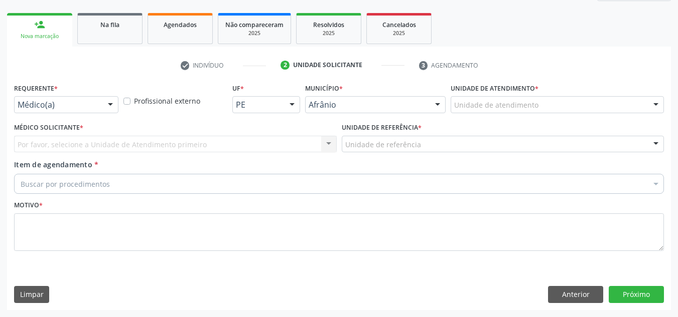
scroll to position [137, 0]
click at [591, 101] on div "Unidade de atendimento" at bounding box center [556, 104] width 213 height 17
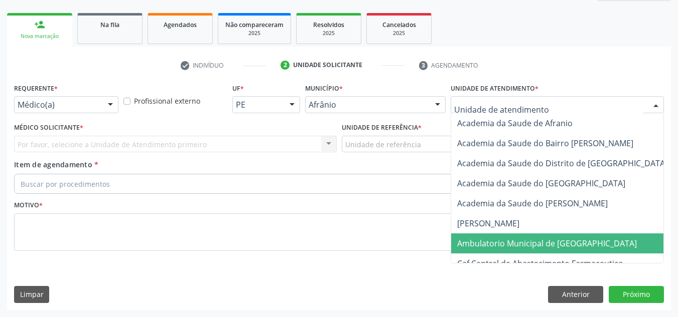
click at [579, 244] on span "Ambulatorio Municipal de [GEOGRAPHIC_DATA]" at bounding box center [573, 244] width 245 height 20
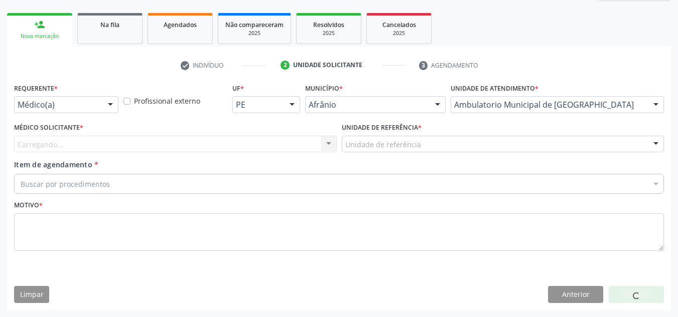
click at [254, 141] on div "Carregando... Nenhum resultado encontrado para: " " Não há nenhuma opção para s…" at bounding box center [175, 144] width 322 height 17
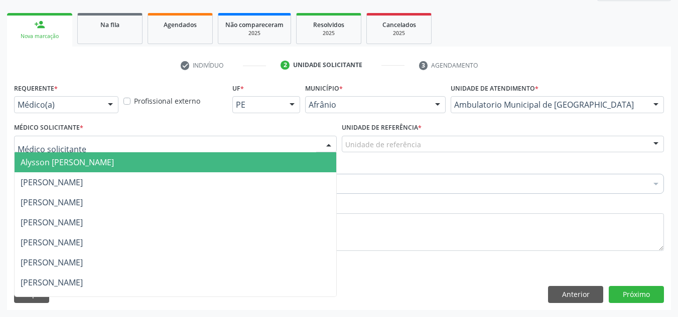
click at [254, 141] on div at bounding box center [175, 144] width 322 height 17
drag, startPoint x: 254, startPoint y: 155, endPoint x: 360, endPoint y: 135, distance: 107.7
click at [254, 156] on span "Alysson [PERSON_NAME]" at bounding box center [175, 162] width 321 height 20
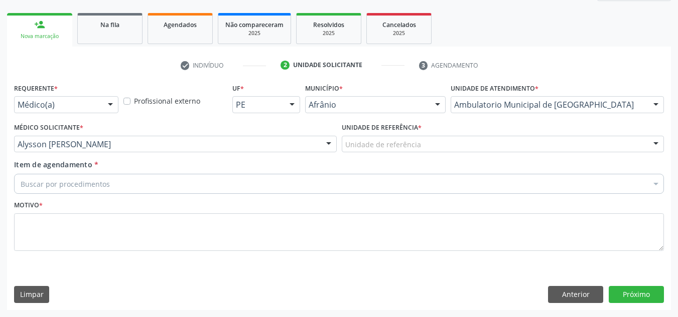
click at [417, 159] on div "Unidade de referência * Unidade de referência ESF de Extrema ESF de Barra das M…" at bounding box center [502, 139] width 327 height 39
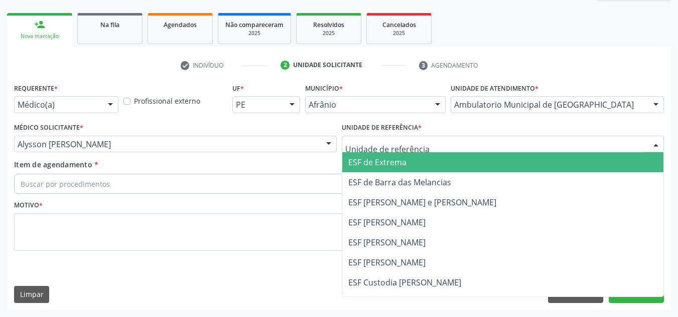
click at [426, 147] on div at bounding box center [503, 144] width 322 height 17
click at [428, 169] on span "ESF de Extrema" at bounding box center [502, 162] width 321 height 20
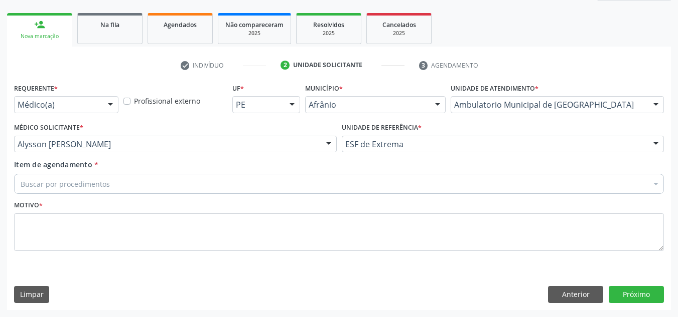
click at [409, 188] on div "Buscar por procedimentos" at bounding box center [338, 184] width 649 height 20
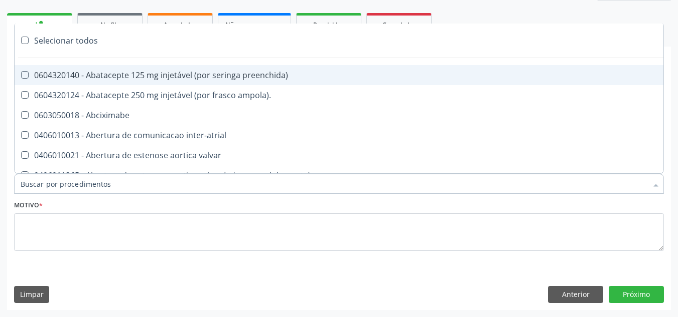
paste input "CARDIOLOGISTA"
type input "CARDIOLOGISTA"
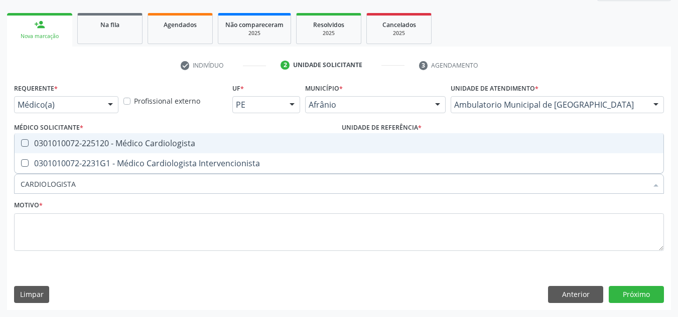
click at [408, 135] on span "0301010072-225120 - Médico Cardiologista" at bounding box center [339, 143] width 648 height 20
checkbox Cardiologista "true"
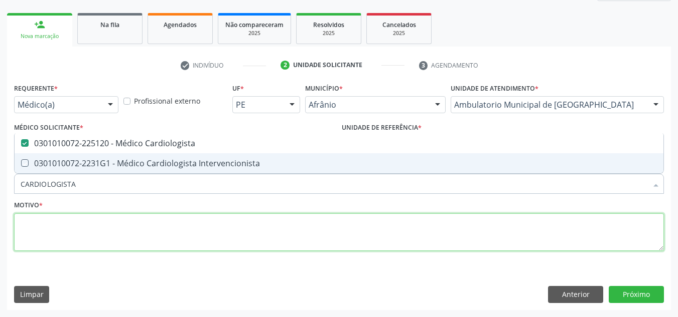
click at [354, 227] on textarea at bounding box center [338, 233] width 649 height 38
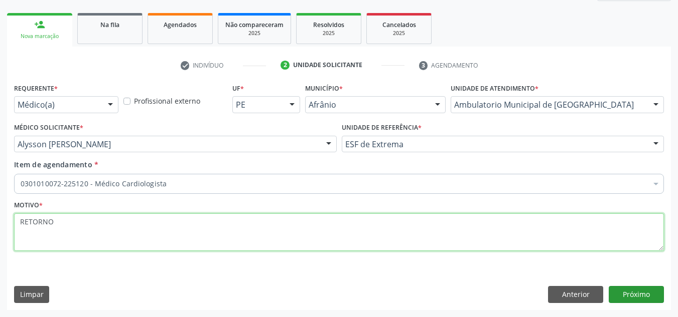
type textarea "RETORNO"
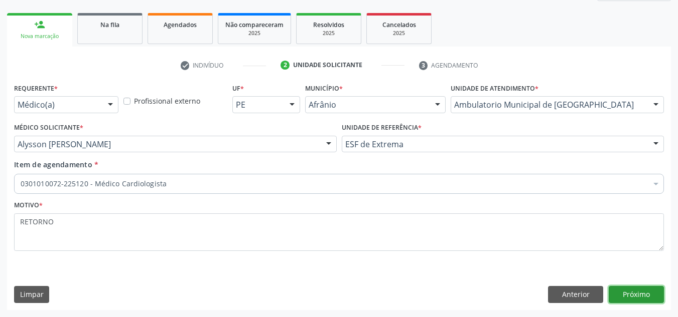
click at [644, 300] on button "Próximo" at bounding box center [635, 294] width 55 height 17
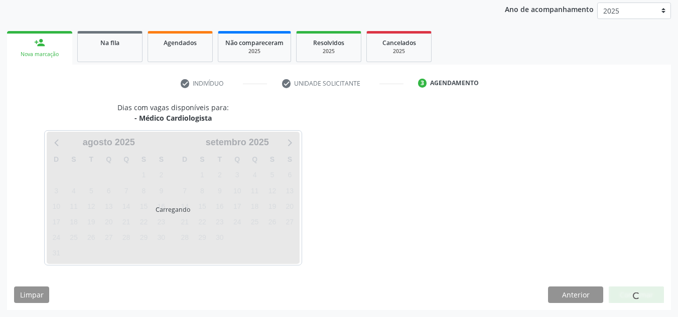
scroll to position [119, 0]
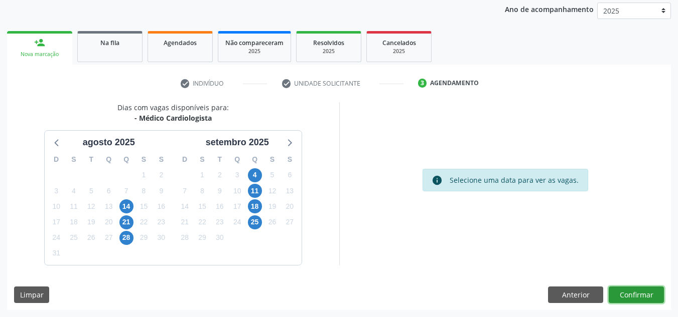
click at [660, 296] on button "Confirmar" at bounding box center [635, 295] width 55 height 17
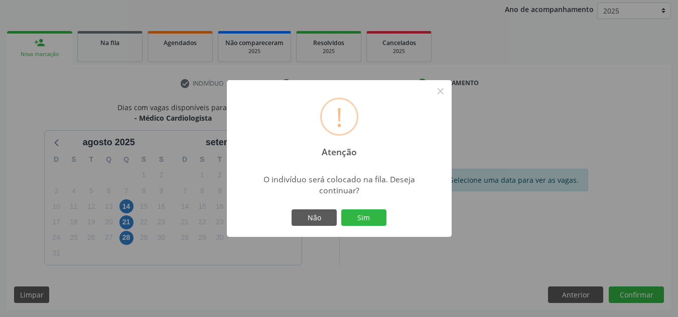
click at [341, 210] on button "Sim" at bounding box center [363, 218] width 45 height 17
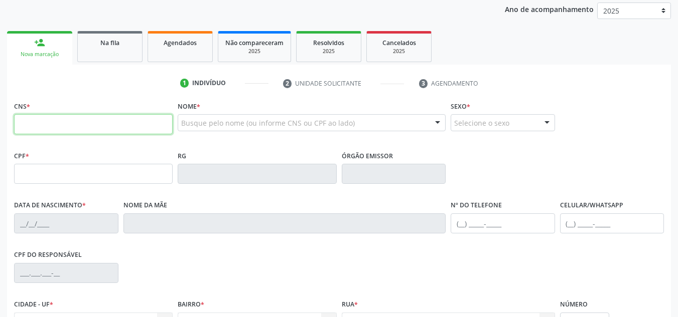
click at [104, 131] on input "text" at bounding box center [93, 124] width 158 height 20
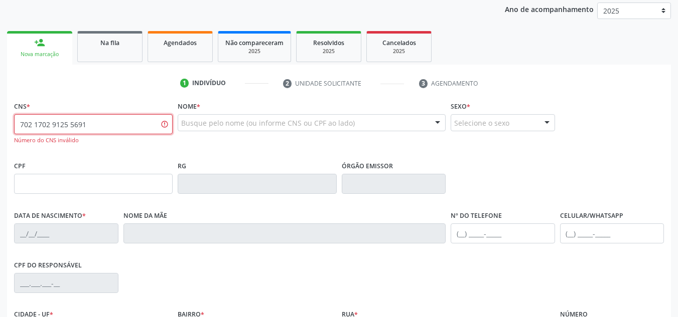
click at [143, 131] on input "702 1702 9125 5691" at bounding box center [93, 124] width 158 height 20
drag, startPoint x: 65, startPoint y: 122, endPoint x: 115, endPoint y: 121, distance: 50.2
click at [115, 121] on input "702 1702 9125 5691" at bounding box center [93, 124] width 158 height 20
drag, startPoint x: 283, startPoint y: 319, endPoint x: 232, endPoint y: 314, distance: 50.9
drag, startPoint x: 232, startPoint y: 314, endPoint x: 125, endPoint y: 125, distance: 217.4
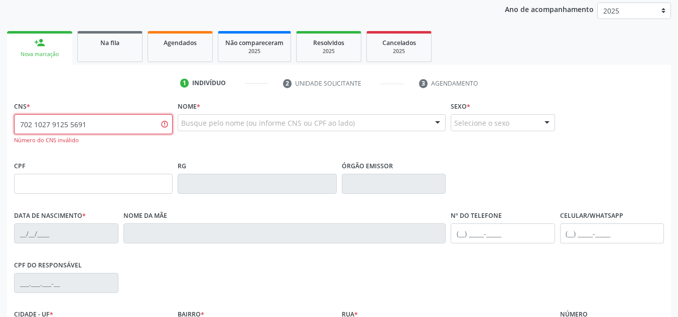
click at [125, 125] on input "702 1027 9125 5691" at bounding box center [93, 124] width 158 height 20
drag, startPoint x: 125, startPoint y: 125, endPoint x: 54, endPoint y: 129, distance: 70.9
click at [54, 129] on input "702 1027 9125 5691" at bounding box center [93, 124] width 158 height 20
click at [130, 125] on input "702 1027 9125 5691" at bounding box center [93, 124] width 158 height 20
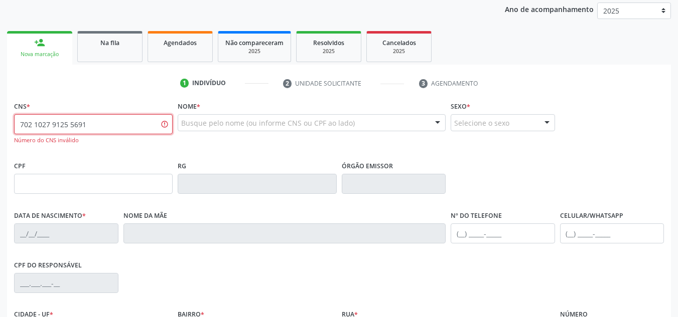
click at [130, 125] on input "702 1027 9125 5691" at bounding box center [93, 124] width 158 height 20
type input "7"
type input "701 0068 7829 9392"
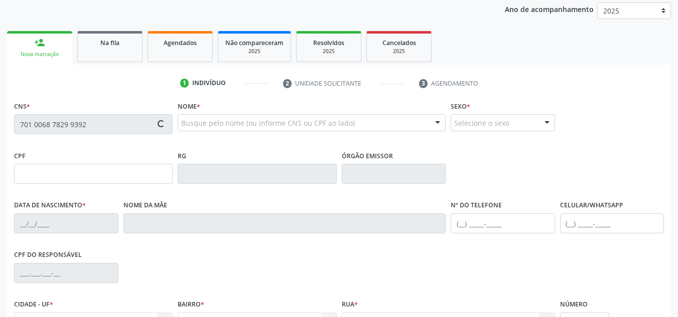
type input "161.151.544-05"
type input "[DATE]"
type input "[PERSON_NAME]"
type input "[PHONE_NUMBER]"
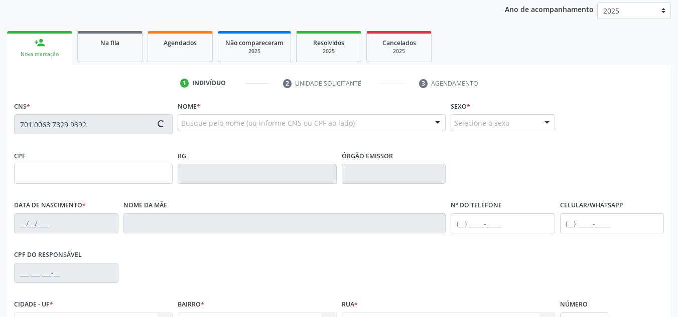
type input "113.221.204-98"
type input "S/N"
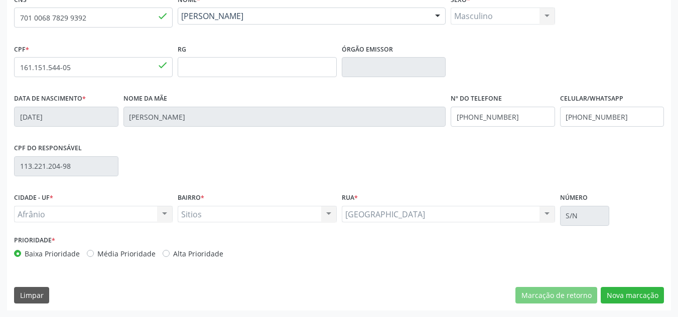
scroll to position [226, 0]
click at [125, 256] on label "Média Prioridade" at bounding box center [126, 253] width 58 height 11
click at [94, 256] on input "Média Prioridade" at bounding box center [90, 252] width 7 height 9
radio input "true"
click at [654, 296] on button "Nova marcação" at bounding box center [631, 295] width 63 height 17
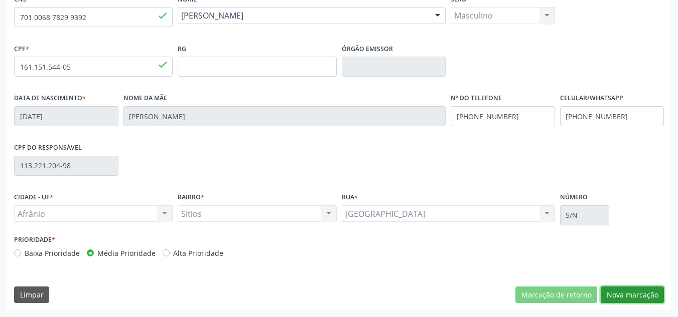
scroll to position [137, 0]
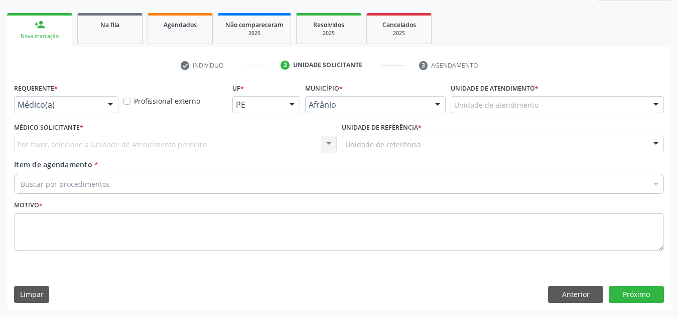
click at [533, 96] on div "Unidade de atendimento" at bounding box center [556, 104] width 213 height 17
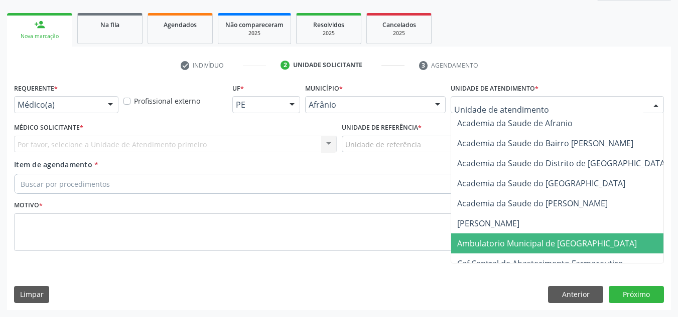
click at [493, 246] on span "Ambulatorio Municipal de [GEOGRAPHIC_DATA]" at bounding box center [547, 243] width 180 height 11
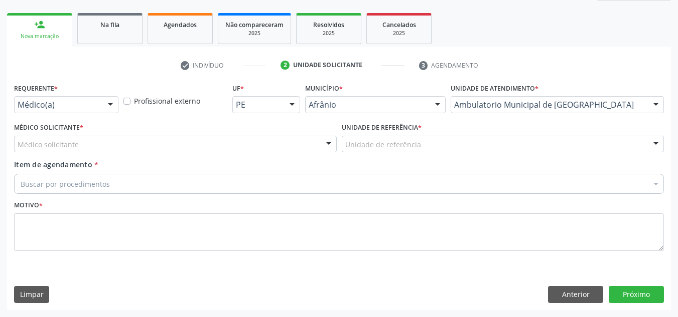
click at [181, 154] on div "Médico Solicitante * Médico solicitante [PERSON_NAME] [PERSON_NAME] [PERSON_NAM…" at bounding box center [175, 139] width 327 height 39
drag, startPoint x: 180, startPoint y: 155, endPoint x: 185, endPoint y: 149, distance: 7.8
click at [183, 150] on div "Médico Solicitante * Médico solicitante [PERSON_NAME] [PERSON_NAME] [PERSON_NAM…" at bounding box center [175, 139] width 327 height 39
click at [185, 149] on div "Médico solicitante" at bounding box center [175, 144] width 322 height 17
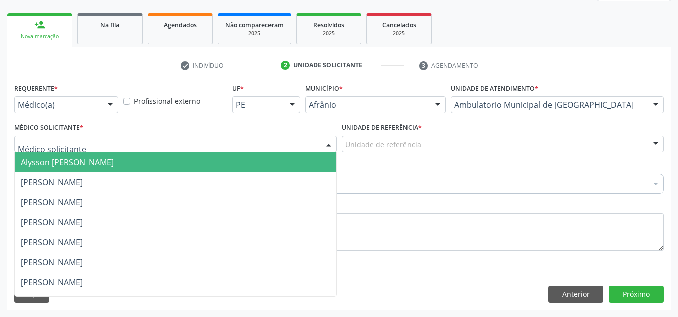
drag, startPoint x: 189, startPoint y: 169, endPoint x: 474, endPoint y: 160, distance: 285.0
click at [190, 170] on span "Alysson [PERSON_NAME]" at bounding box center [175, 162] width 321 height 20
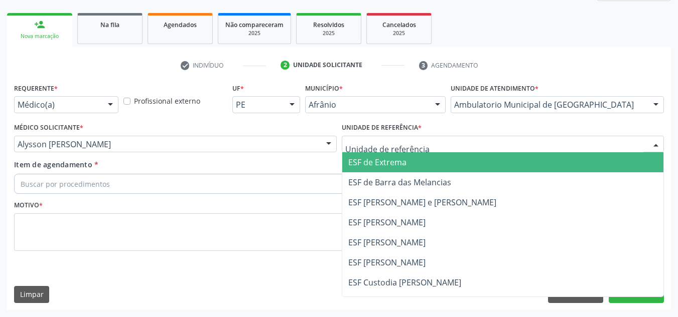
drag, startPoint x: 489, startPoint y: 142, endPoint x: 493, endPoint y: 167, distance: 25.0
click at [489, 142] on div at bounding box center [503, 144] width 322 height 17
click at [493, 167] on span "ESF de Extrema" at bounding box center [502, 162] width 321 height 20
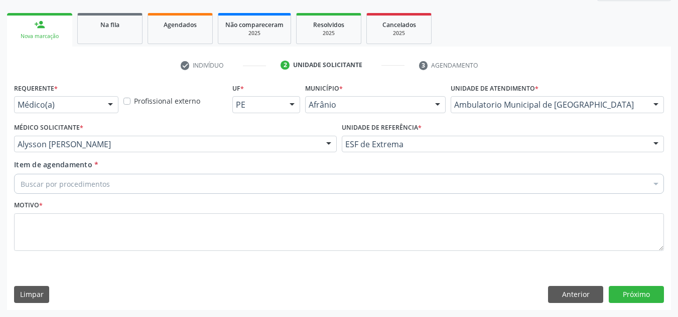
click at [450, 193] on div "Buscar por procedimentos" at bounding box center [338, 184] width 649 height 20
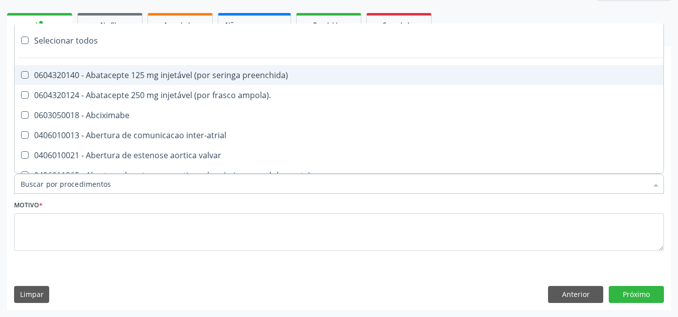
paste input "CARDIOLOGISTA"
type input "CARDIOLOGISTA"
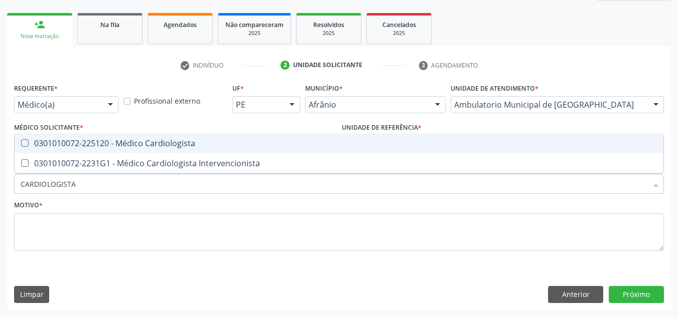
click at [347, 146] on div "0301010072-225120 - Médico Cardiologista" at bounding box center [339, 143] width 636 height 8
checkbox Cardiologista "true"
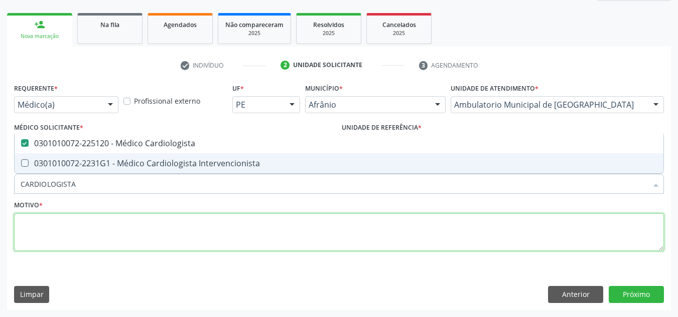
click at [205, 235] on textarea at bounding box center [338, 233] width 649 height 38
checkbox Intervencionista "true"
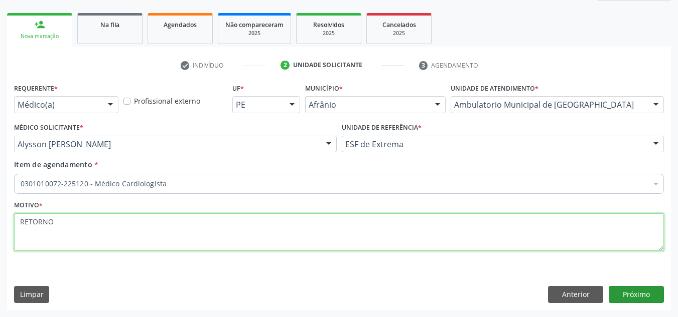
type textarea "RETORNO"
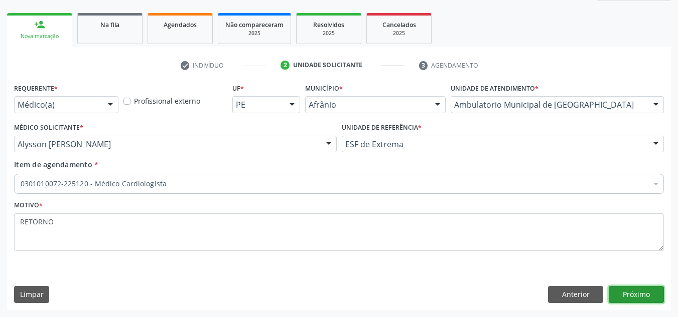
click at [640, 296] on button "Próximo" at bounding box center [635, 294] width 55 height 17
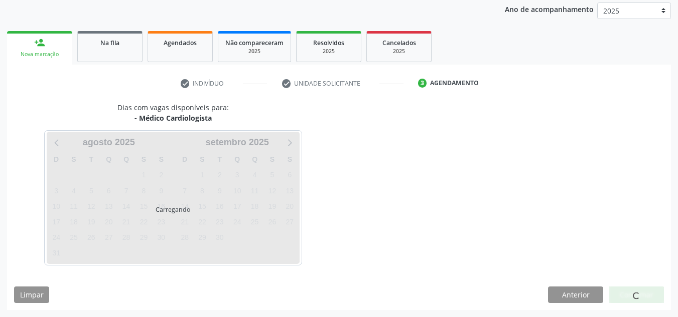
scroll to position [119, 0]
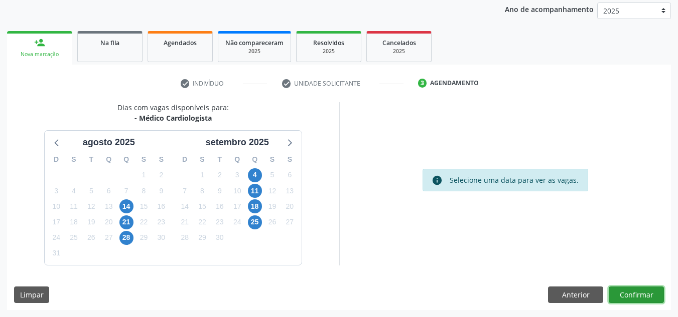
click at [640, 296] on button "Confirmar" at bounding box center [635, 295] width 55 height 17
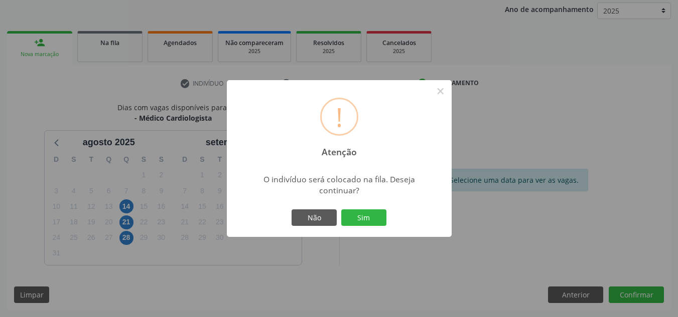
click at [341, 210] on button "Sim" at bounding box center [363, 218] width 45 height 17
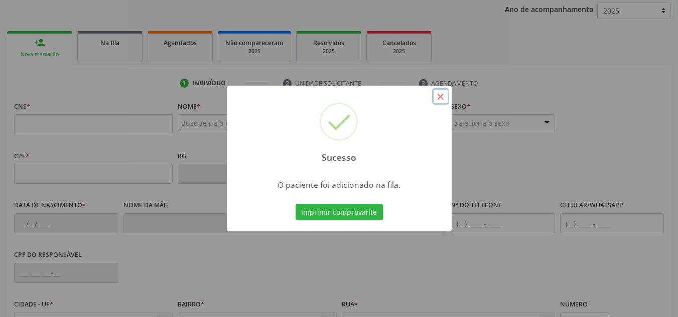
click at [441, 99] on button "×" at bounding box center [440, 96] width 17 height 17
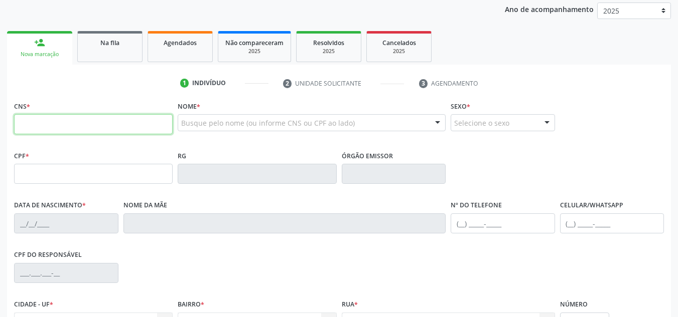
click at [53, 129] on input "text" at bounding box center [93, 124] width 158 height 20
drag, startPoint x: 601, startPoint y: 254, endPoint x: 601, endPoint y: 245, distance: 8.5
click at [601, 245] on div "CNS * Nome * Busque pelo nome (ou informe CNS ou CPF ao lado) Nenhum resultado …" at bounding box center [338, 236] width 649 height 274
click at [96, 119] on input "text" at bounding box center [93, 124] width 158 height 20
type input "706 7075 5703 8018"
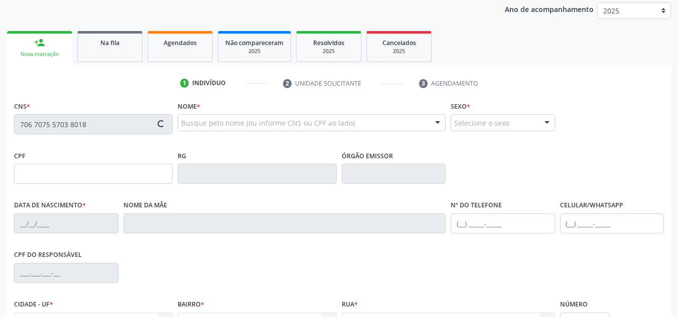
type input "022.856.314-30"
type input "20/10/1948"
type input "Rosa Maria Amelia dos Santos"
type input "(87) 98802-6707"
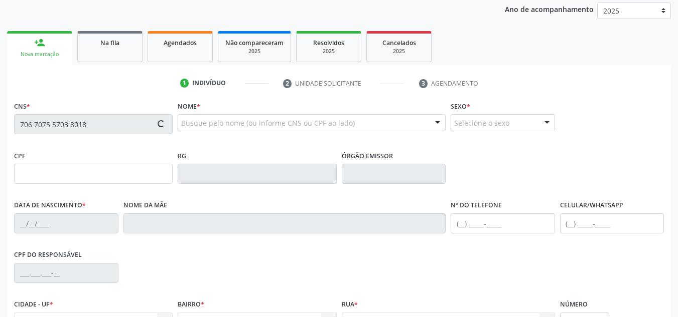
type input "S/N"
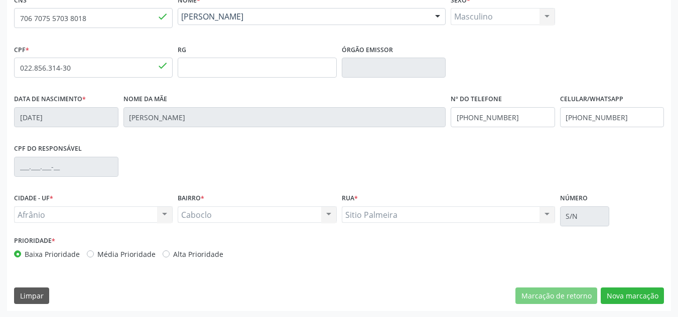
scroll to position [226, 0]
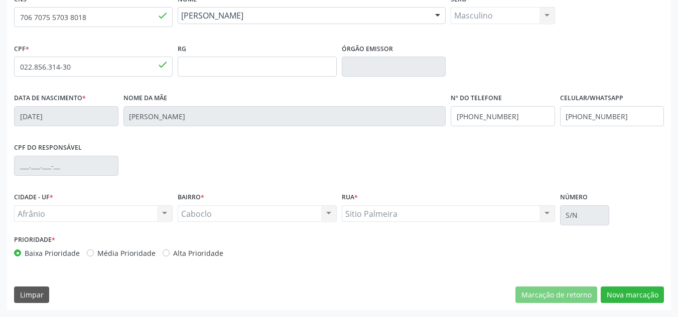
click at [104, 255] on label "Média Prioridade" at bounding box center [126, 253] width 58 height 11
click at [94, 255] on input "Média Prioridade" at bounding box center [90, 252] width 7 height 9
radio input "true"
click at [648, 296] on button "Nova marcação" at bounding box center [631, 295] width 63 height 17
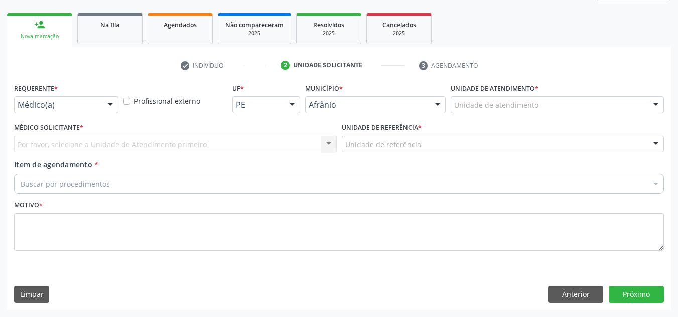
scroll to position [137, 0]
drag, startPoint x: 634, startPoint y: 117, endPoint x: 640, endPoint y: 105, distance: 13.0
click at [637, 109] on div "Unidade de atendimento * Unidade de atendimento Academia da Saude de Afranio Ac…" at bounding box center [557, 100] width 218 height 39
click at [640, 105] on div "Unidade de atendimento" at bounding box center [556, 104] width 213 height 17
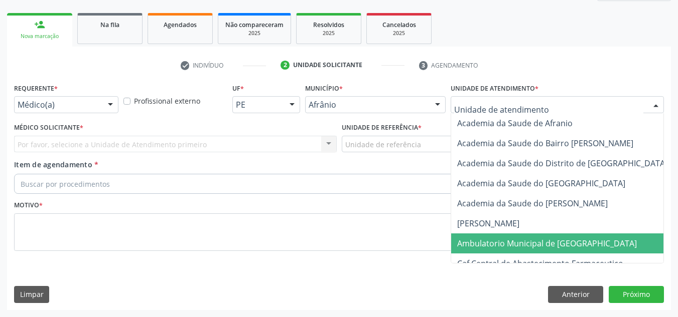
click at [598, 250] on span "Ambulatorio Municipal de [GEOGRAPHIC_DATA]" at bounding box center [573, 244] width 245 height 20
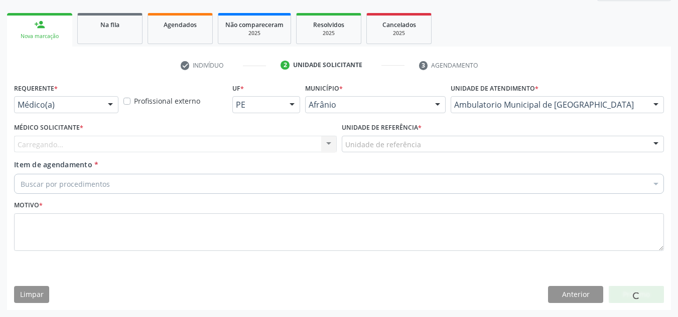
click at [290, 147] on div "Carregando... Nenhum resultado encontrado para: " " Não há nenhuma opção para s…" at bounding box center [175, 144] width 322 height 17
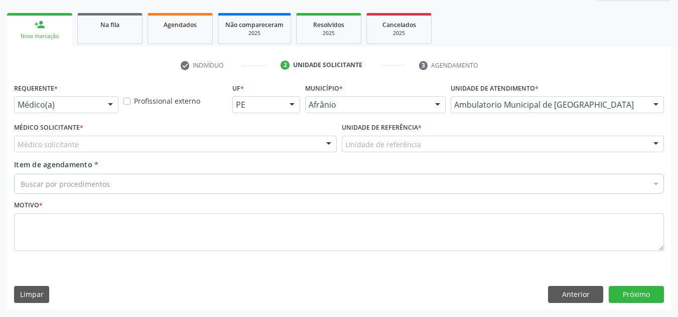
click at [303, 138] on div "Médico solicitante" at bounding box center [175, 144] width 322 height 17
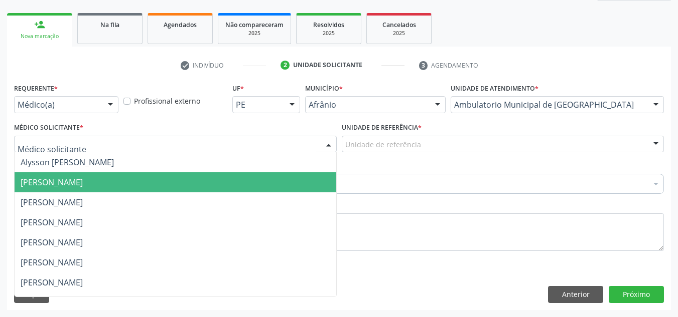
drag, startPoint x: 288, startPoint y: 189, endPoint x: 377, endPoint y: 143, distance: 99.6
click at [294, 184] on span "Bruno Saraiva Bezerra Medrado" at bounding box center [175, 183] width 321 height 20
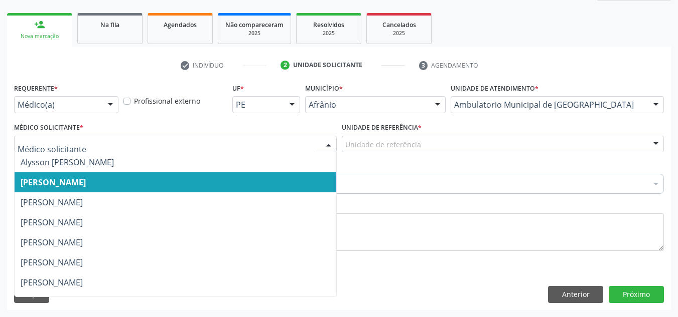
drag, startPoint x: 250, startPoint y: 145, endPoint x: 225, endPoint y: 158, distance: 28.9
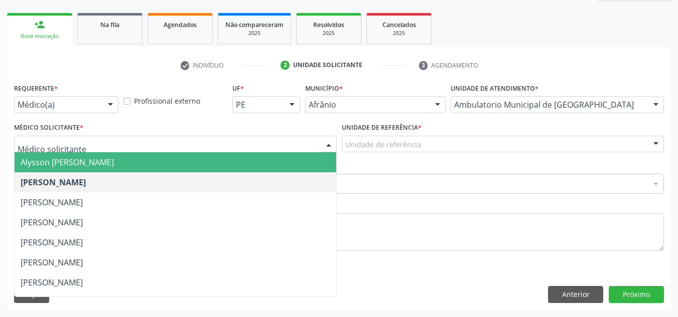
drag, startPoint x: 225, startPoint y: 158, endPoint x: 310, endPoint y: 153, distance: 85.9
click at [224, 157] on span "Alysson Rodrigo Ferreira Cavalcanti" at bounding box center [175, 162] width 321 height 20
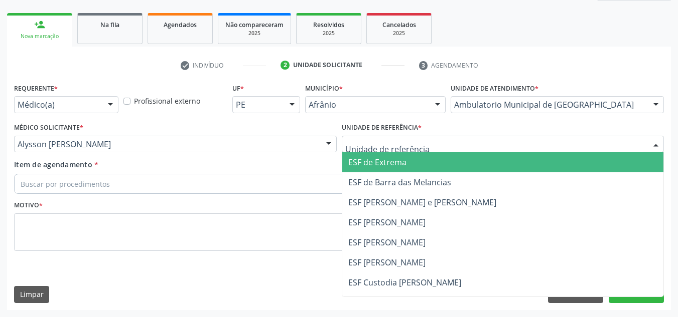
click at [429, 152] on div "ESF de Extrema ESF de Barra das Melancias ESF Jose e Maria Rodrigues de Macedo …" at bounding box center [503, 144] width 322 height 17
drag, startPoint x: 427, startPoint y: 171, endPoint x: 392, endPoint y: 186, distance: 38.4
click at [426, 172] on span "ESF de Extrema" at bounding box center [502, 162] width 321 height 20
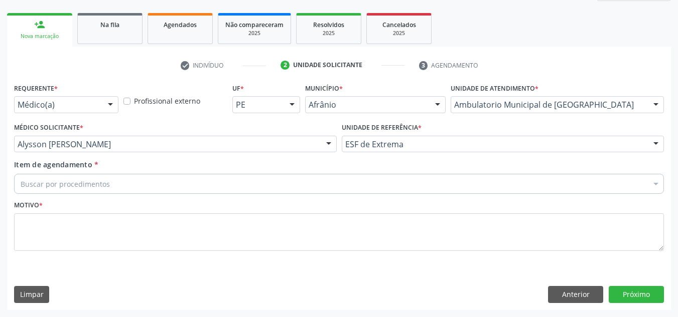
click at [380, 186] on div "Buscar por procedimentos" at bounding box center [338, 184] width 649 height 20
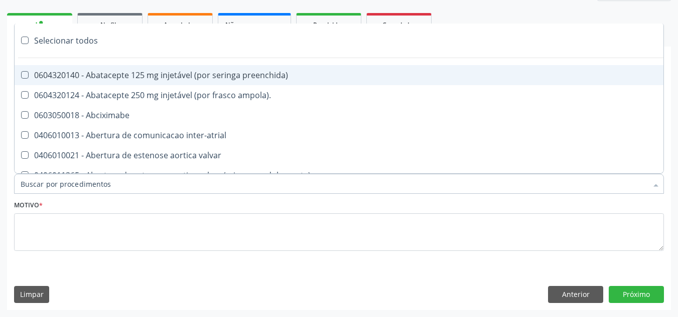
paste input "CARDIOLOGISTA"
type input "CARDIOLOGISTA"
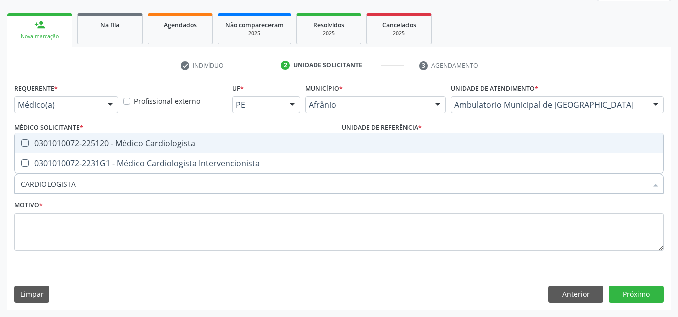
click at [309, 138] on span "0301010072-225120 - Médico Cardiologista" at bounding box center [339, 143] width 648 height 20
checkbox Cardiologista "true"
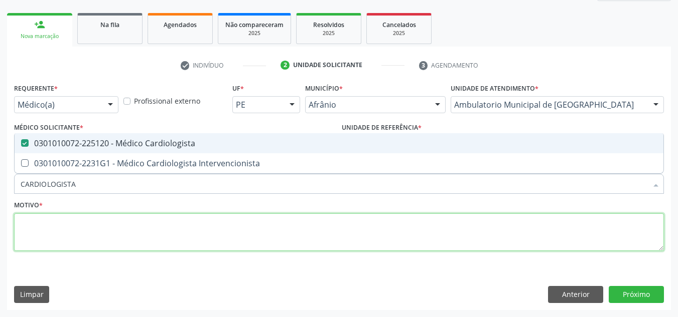
click at [255, 230] on textarea at bounding box center [338, 233] width 649 height 38
checkbox Intervencionista "true"
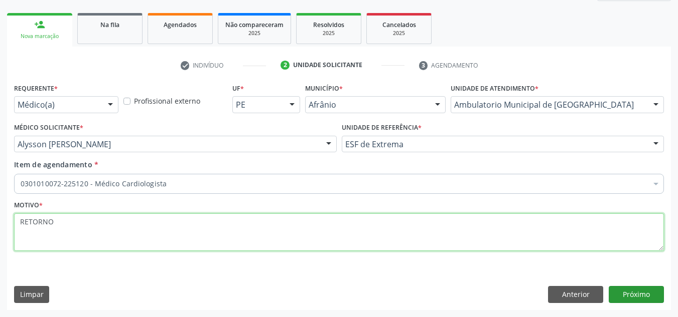
type textarea "RETORNO"
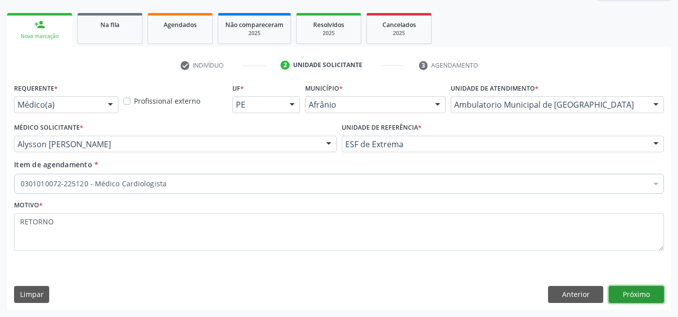
drag, startPoint x: 654, startPoint y: 295, endPoint x: 648, endPoint y: 297, distance: 6.8
click at [648, 297] on button "Próximo" at bounding box center [635, 294] width 55 height 17
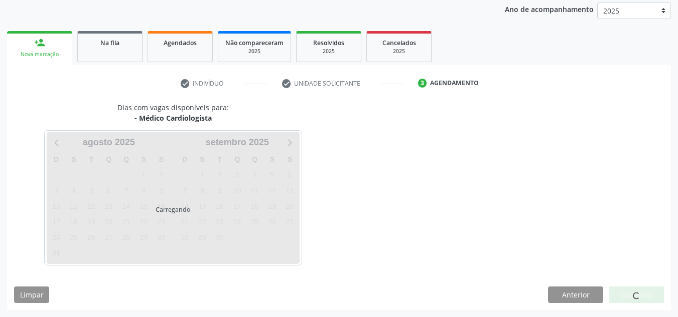
scroll to position [119, 0]
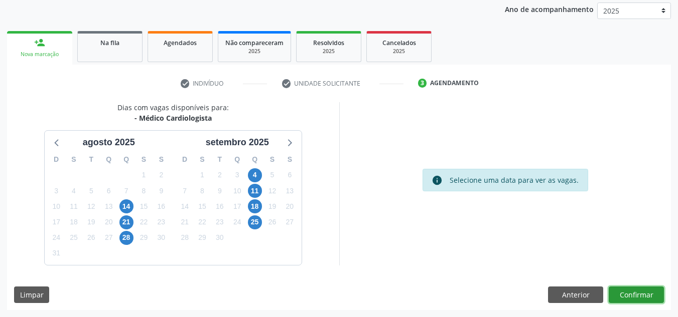
click at [642, 295] on button "Confirmar" at bounding box center [635, 295] width 55 height 17
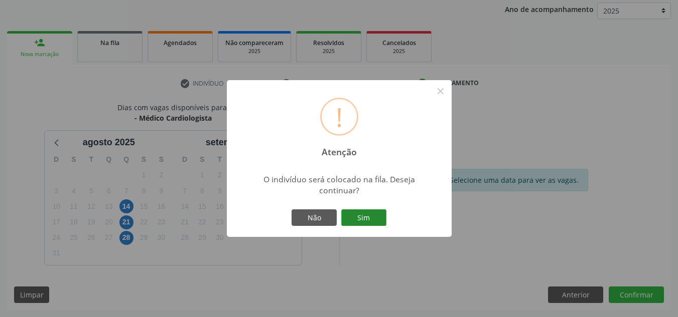
click at [353, 223] on button "Sim" at bounding box center [363, 218] width 45 height 17
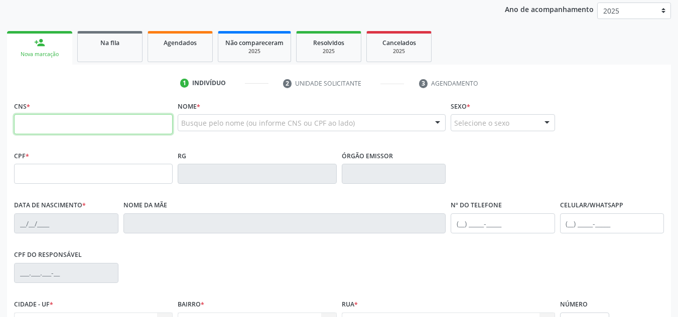
click at [123, 134] on input "text" at bounding box center [93, 124] width 158 height 20
type input "700 6054 7146 8561"
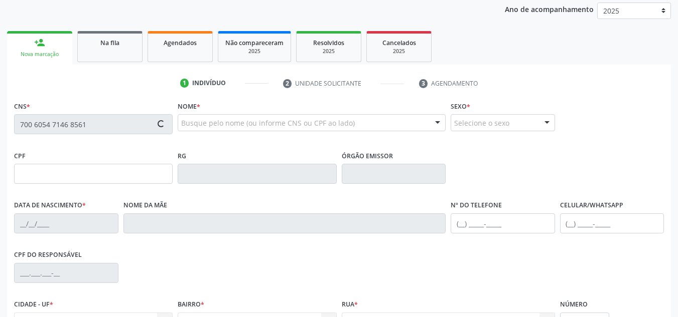
type input "26/01/1968"
type input "Josefa Deomira Cabral"
type input "(87) 98818-4832"
type input "(87) 98849-7116"
type input "S/N"
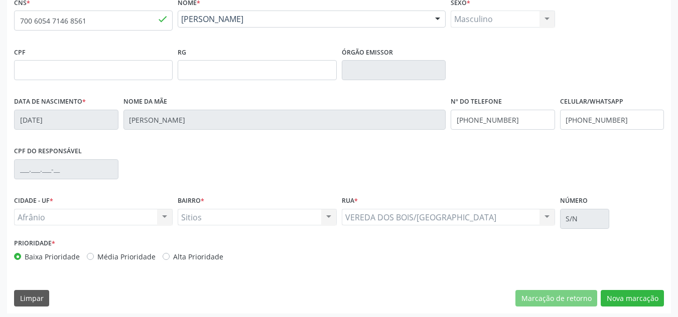
scroll to position [226, 0]
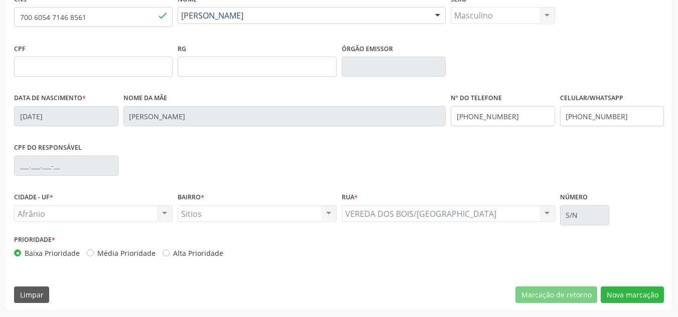
click at [103, 251] on label "Média Prioridade" at bounding box center [126, 253] width 58 height 11
click at [94, 251] on input "Média Prioridade" at bounding box center [90, 252] width 7 height 9
radio input "true"
click at [633, 294] on button "Nova marcação" at bounding box center [631, 295] width 63 height 17
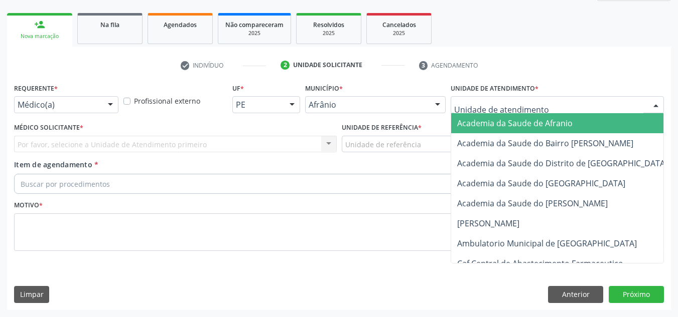
click at [531, 98] on div at bounding box center [556, 104] width 213 height 17
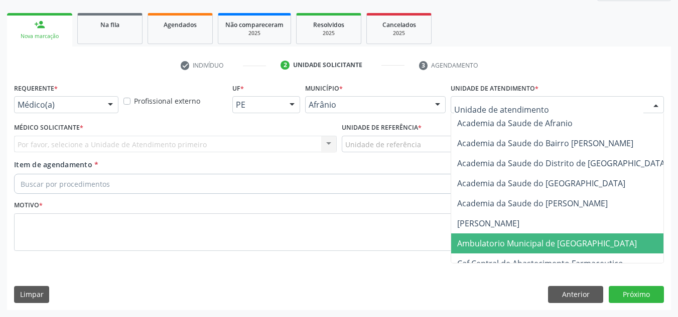
click at [525, 250] on span "Ambulatorio Municipal de [GEOGRAPHIC_DATA]" at bounding box center [573, 244] width 245 height 20
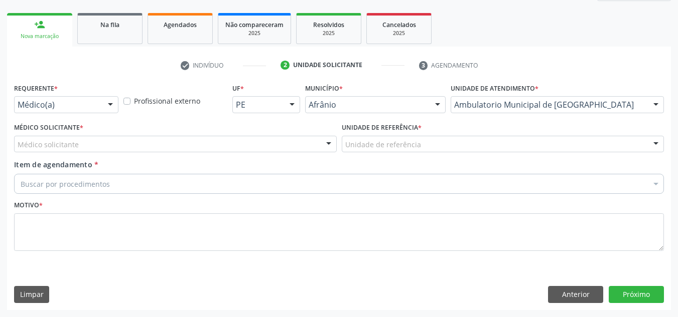
click at [249, 202] on div "Motivo *" at bounding box center [338, 224] width 649 height 53
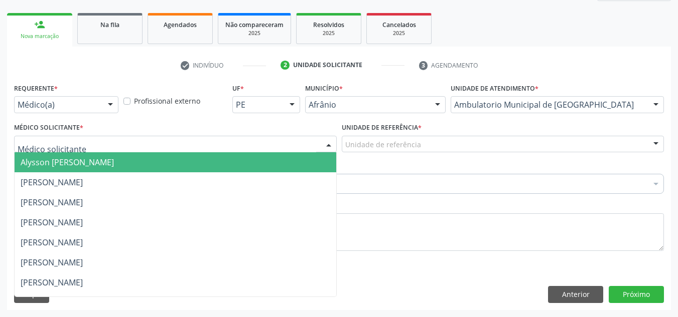
click at [256, 146] on div at bounding box center [175, 144] width 322 height 17
drag, startPoint x: 266, startPoint y: 164, endPoint x: 310, endPoint y: 135, distance: 52.6
click at [287, 152] on div "Alysson Rodrigo Ferreira Cavalcanti Bruno Saraiva Bezerra Medrado Carlos Gustav…" at bounding box center [175, 144] width 322 height 17
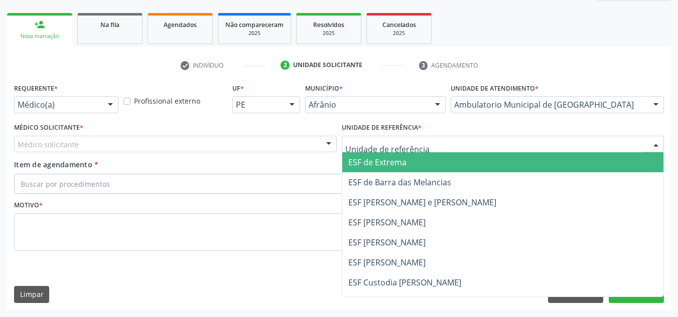
click at [342, 136] on div at bounding box center [503, 144] width 322 height 17
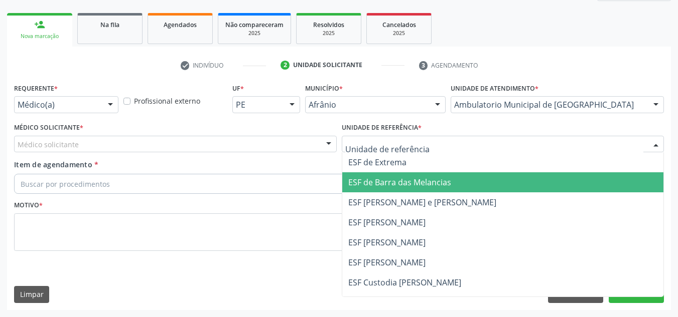
click at [373, 180] on span "ESF de Barra das Melancias" at bounding box center [399, 182] width 103 height 11
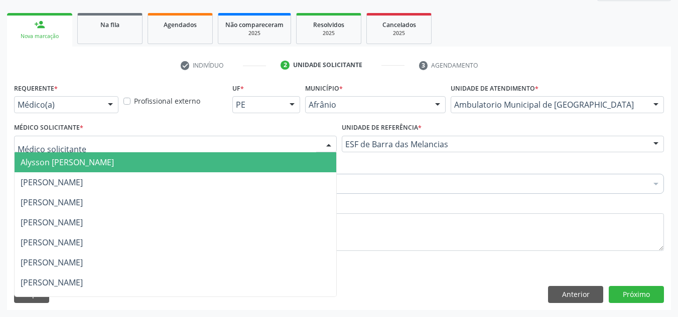
drag, startPoint x: 315, startPoint y: 141, endPoint x: 313, endPoint y: 160, distance: 19.2
click at [315, 148] on div at bounding box center [175, 144] width 322 height 17
drag, startPoint x: 313, startPoint y: 160, endPoint x: 359, endPoint y: 148, distance: 47.3
click at [321, 159] on span "Alysson Rodrigo Ferreira Cavalcanti" at bounding box center [175, 162] width 321 height 20
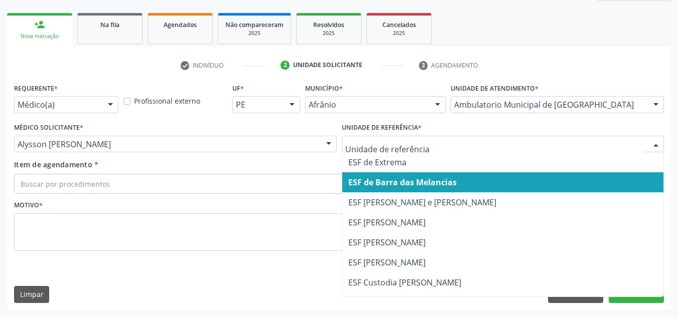
click at [376, 150] on div at bounding box center [503, 144] width 322 height 17
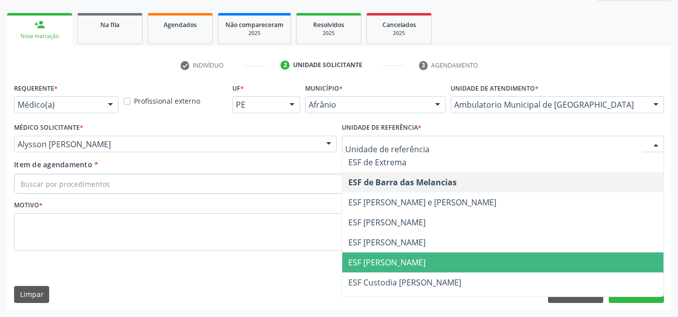
click at [428, 255] on span "ESF [PERSON_NAME]" at bounding box center [502, 263] width 321 height 20
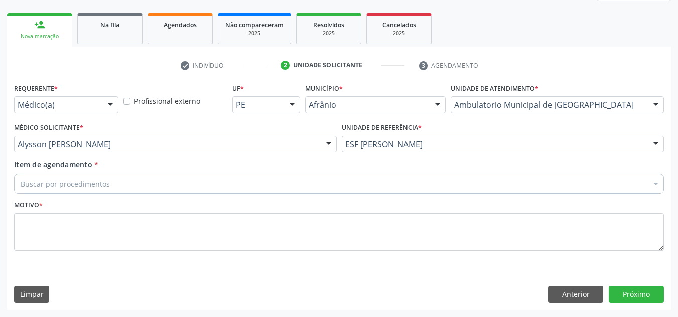
click at [348, 186] on div "Buscar por procedimentos" at bounding box center [338, 184] width 649 height 20
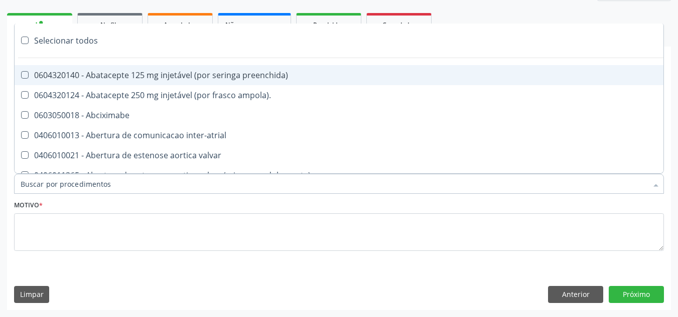
click at [345, 204] on div "Motivo *" at bounding box center [338, 224] width 649 height 53
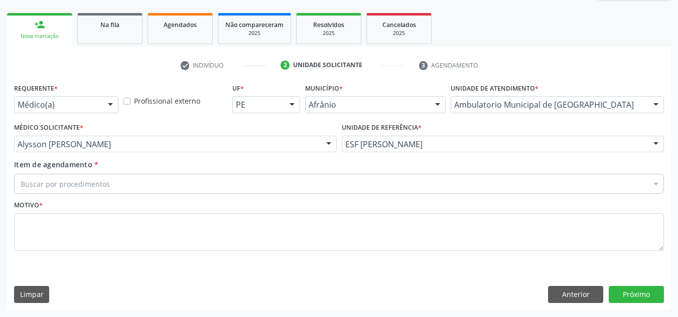
click at [320, 187] on div "Buscar por procedimentos" at bounding box center [338, 184] width 649 height 20
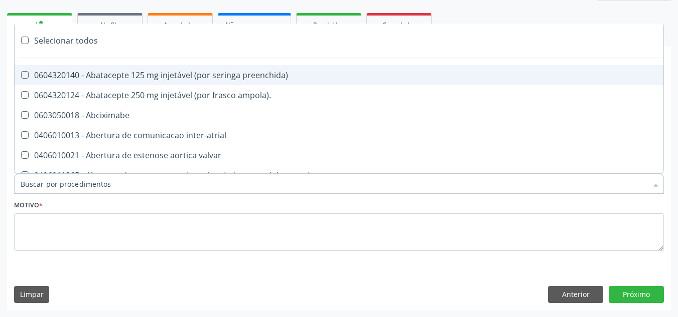
paste input "CARDIOLOGISTA"
type input "CARDIOLOGISTA"
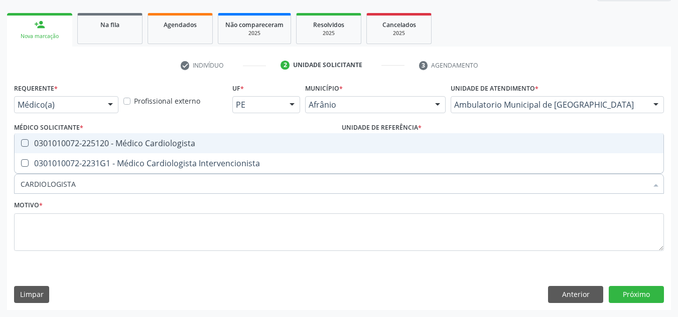
click at [313, 138] on span "0301010072-225120 - Médico Cardiologista" at bounding box center [339, 143] width 648 height 20
checkbox Cardiologista "true"
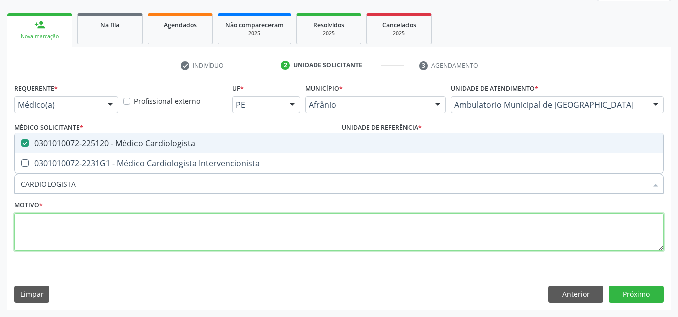
click at [309, 233] on textarea at bounding box center [338, 233] width 649 height 38
checkbox Intervencionista "true"
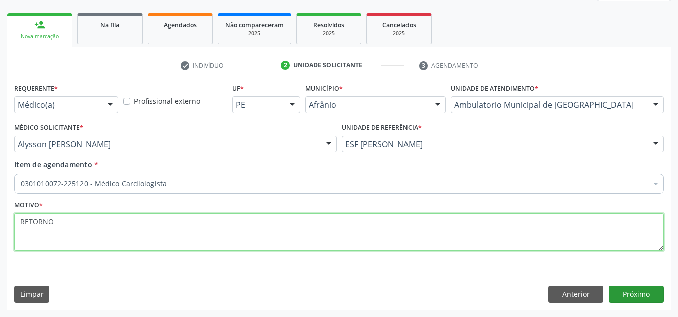
type textarea "RETORNO"
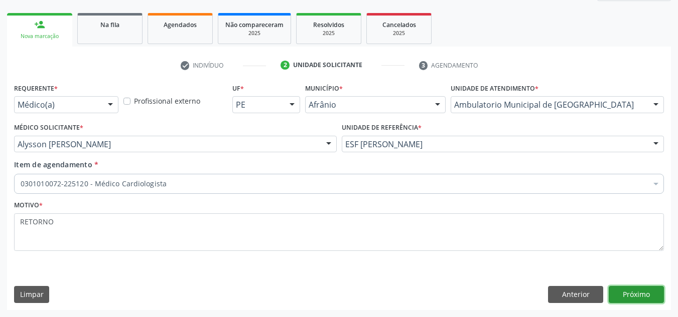
click at [618, 287] on button "Próximo" at bounding box center [635, 294] width 55 height 17
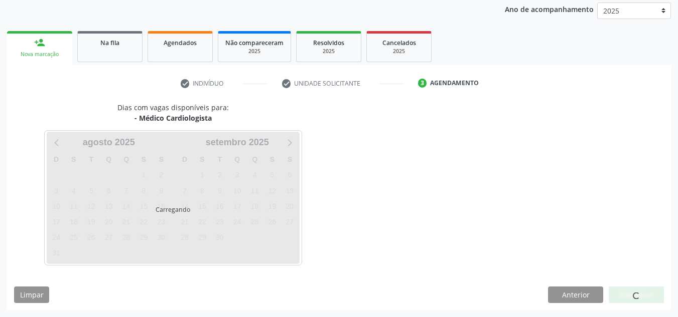
scroll to position [119, 0]
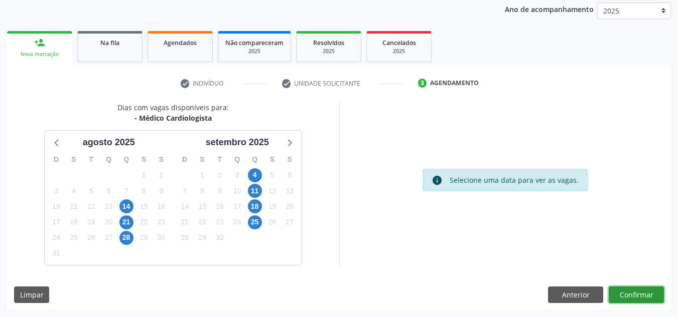
click at [633, 292] on button "Confirmar" at bounding box center [635, 295] width 55 height 17
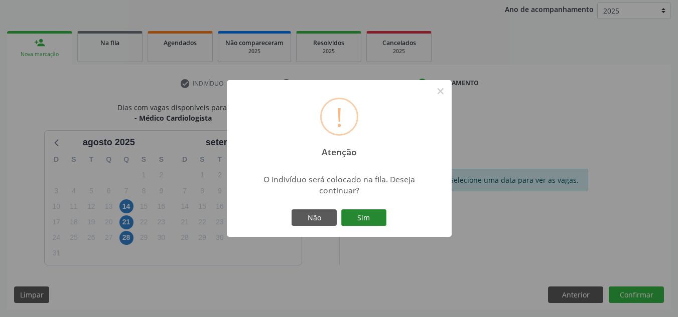
drag, startPoint x: 389, startPoint y: 213, endPoint x: 383, endPoint y: 215, distance: 6.5
click at [387, 213] on div "! Atenção × O indivíduo será colocado na fila. Deseja continuar? Não Sim" at bounding box center [339, 158] width 225 height 157
click at [383, 215] on button "Sim" at bounding box center [363, 218] width 45 height 17
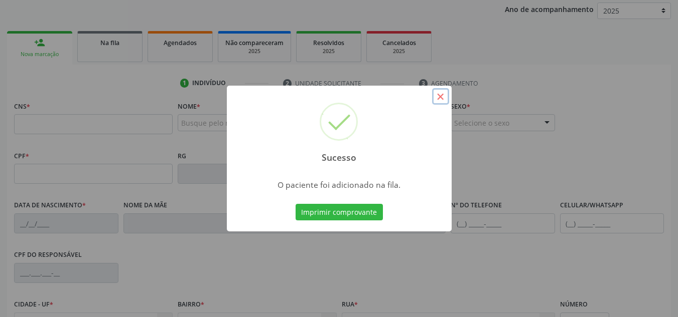
click at [445, 94] on button "×" at bounding box center [440, 96] width 17 height 17
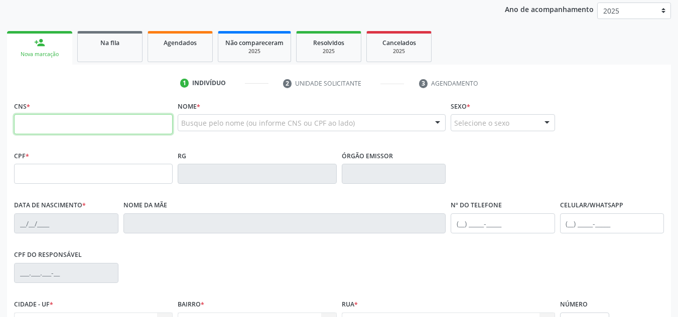
click at [117, 123] on input "text" at bounding box center [93, 124] width 158 height 20
type input "707 0048 4566 6733"
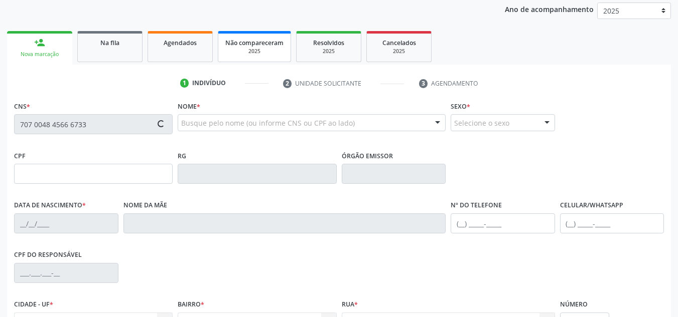
type input "08/04/1949"
type input "Maria Leite Coelho Cavalcanti"
type input "(87) 98805-8086"
type input "(87) 8841-2088"
type input "S/N"
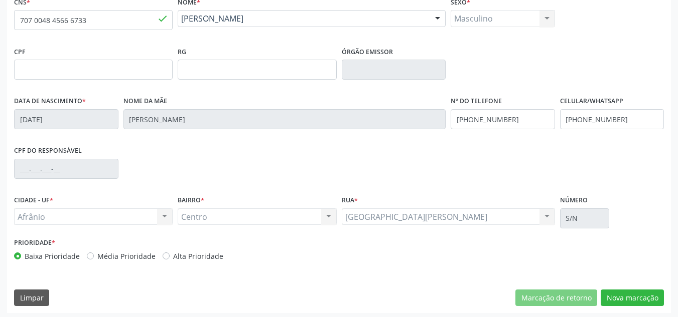
scroll to position [226, 0]
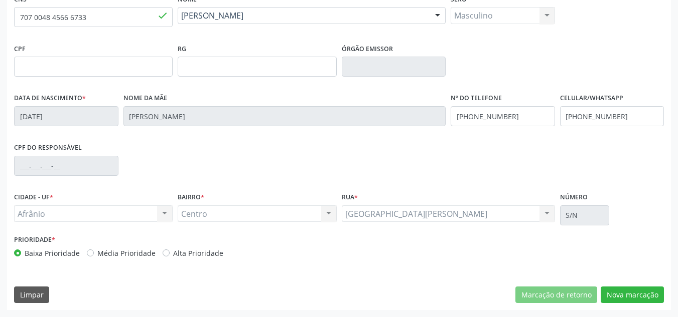
click at [147, 251] on label "Média Prioridade" at bounding box center [126, 253] width 58 height 11
click at [94, 251] on input "Média Prioridade" at bounding box center [90, 252] width 7 height 9
radio input "true"
click at [654, 300] on button "Nova marcação" at bounding box center [631, 295] width 63 height 17
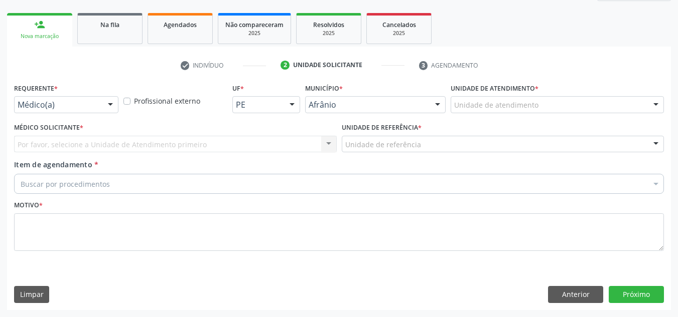
scroll to position [137, 0]
click at [579, 101] on div "Unidade de atendimento" at bounding box center [556, 104] width 213 height 17
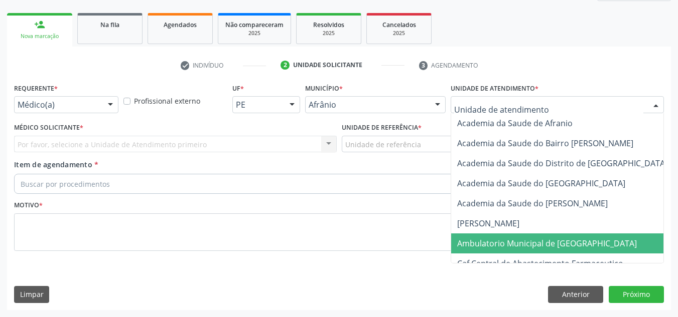
click at [513, 246] on span "Ambulatorio Municipal de [GEOGRAPHIC_DATA]" at bounding box center [547, 243] width 180 height 11
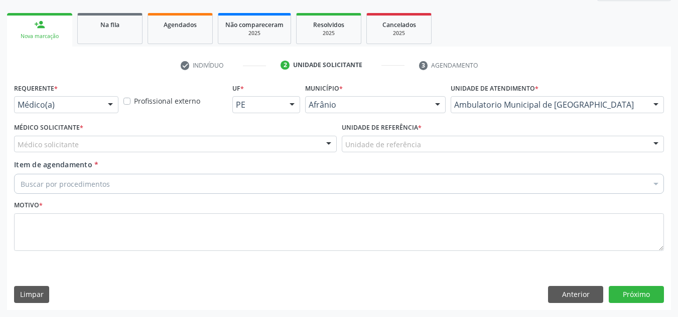
click at [222, 143] on div "Médico solicitante" at bounding box center [175, 144] width 322 height 17
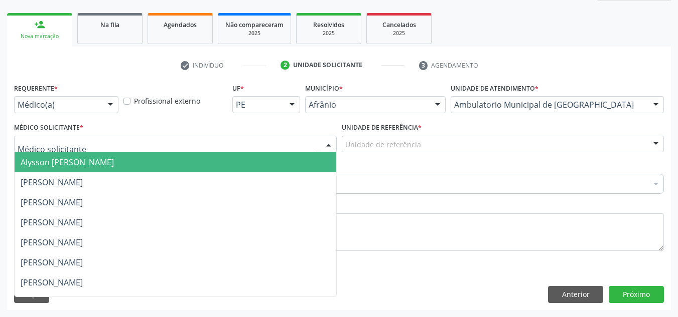
drag, startPoint x: 226, startPoint y: 164, endPoint x: 431, endPoint y: 170, distance: 205.2
click at [239, 161] on span "Alysson Rodrigo Ferreira Cavalcanti" at bounding box center [175, 162] width 321 height 20
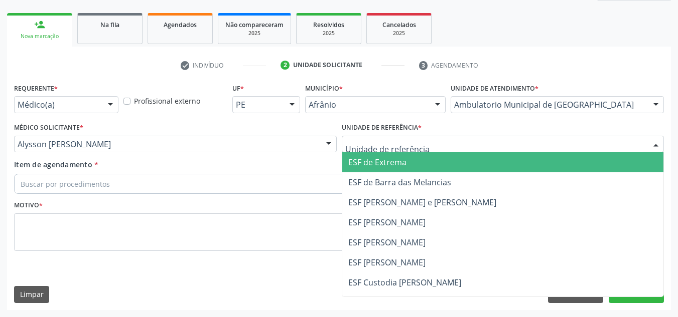
click at [431, 148] on div at bounding box center [503, 144] width 322 height 17
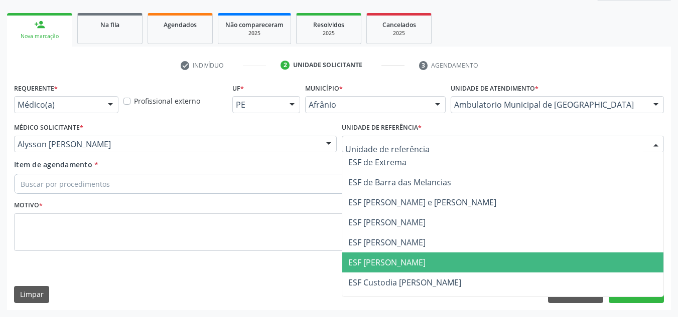
click at [422, 257] on span "ESF [PERSON_NAME]" at bounding box center [502, 263] width 321 height 20
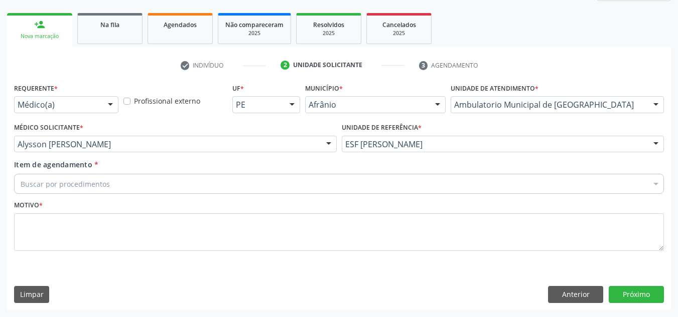
click at [396, 181] on div "Buscar por procedimentos" at bounding box center [338, 184] width 649 height 20
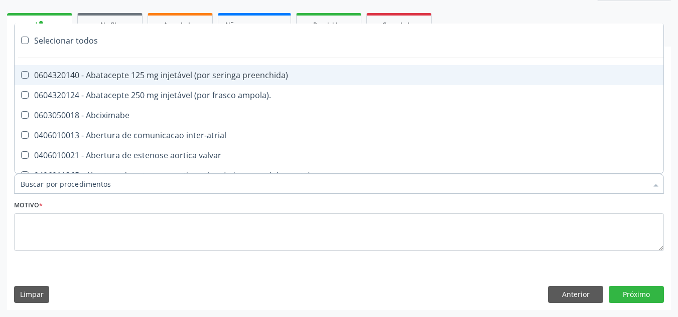
paste input "CARDIOLOGISTA"
type input "CARDIOLOGISTA"
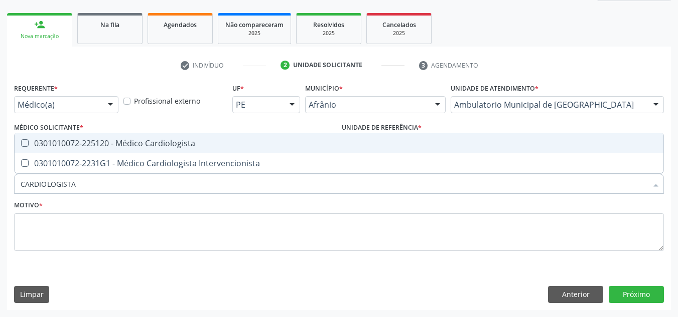
click at [411, 148] on span "0301010072-225120 - Médico Cardiologista" at bounding box center [339, 143] width 648 height 20
checkbox Cardiologista "true"
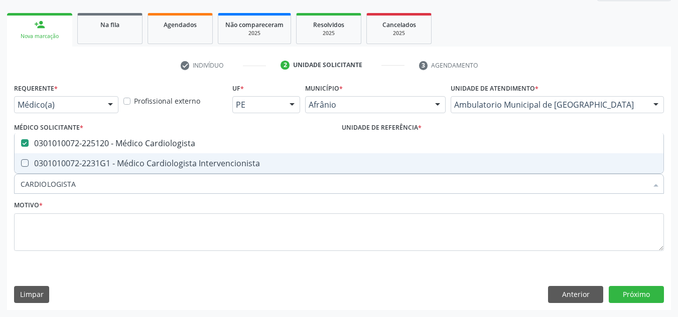
click at [354, 208] on div "Motivo *" at bounding box center [338, 224] width 649 height 53
checkbox Intervencionista "true"
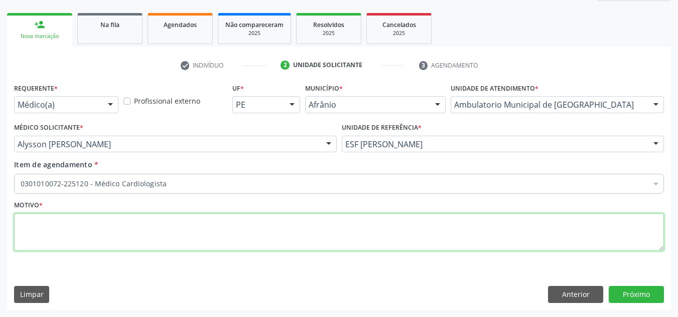
click at [349, 234] on textarea at bounding box center [338, 233] width 649 height 38
type textarea "RETORNO"
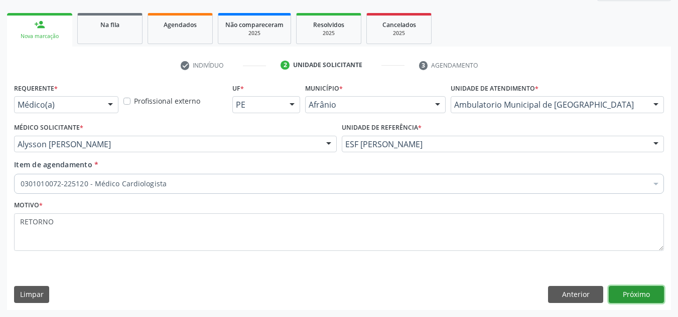
click at [619, 303] on button "Próximo" at bounding box center [635, 294] width 55 height 17
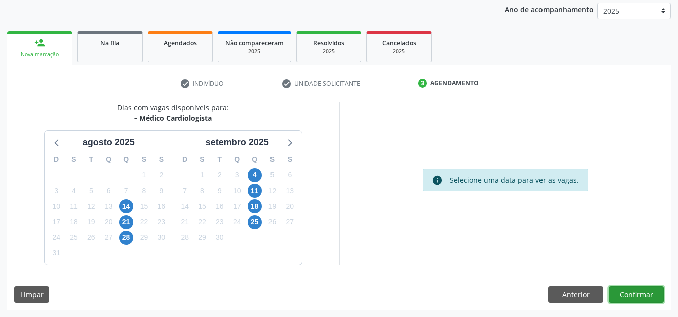
click at [625, 298] on button "Confirmar" at bounding box center [635, 295] width 55 height 17
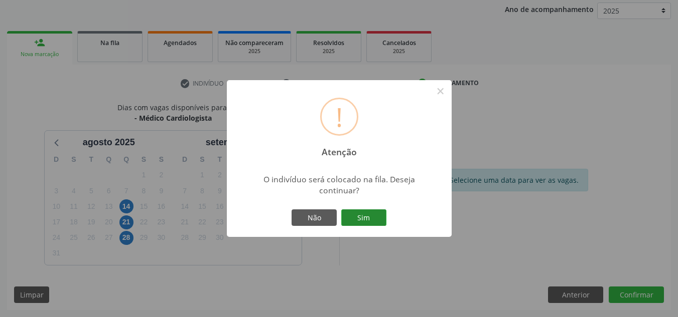
click at [377, 214] on button "Sim" at bounding box center [363, 218] width 45 height 17
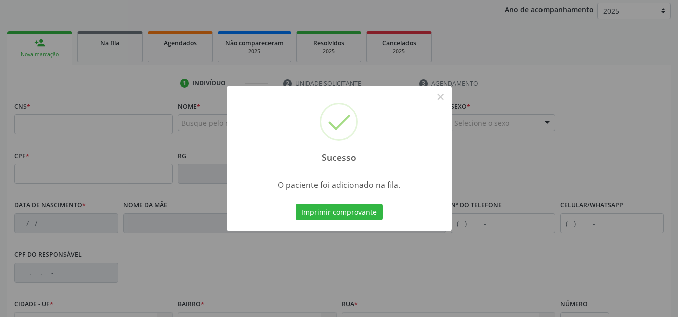
click at [449, 93] on div "Sucesso ×" at bounding box center [339, 129] width 225 height 86
click at [448, 98] on button "×" at bounding box center [440, 96] width 17 height 17
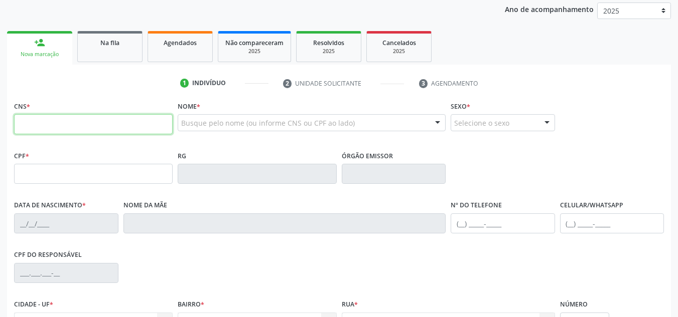
click at [152, 126] on input "text" at bounding box center [93, 124] width 158 height 20
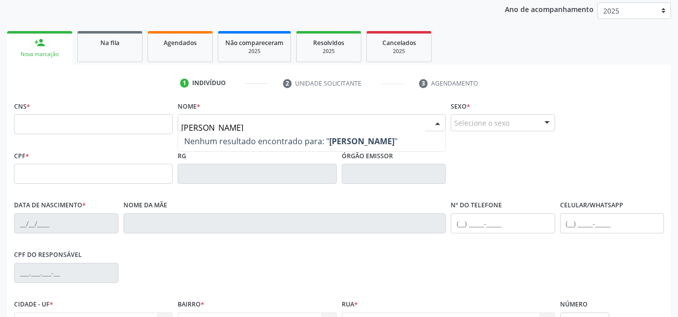
type input "VITALINO LUIZ"
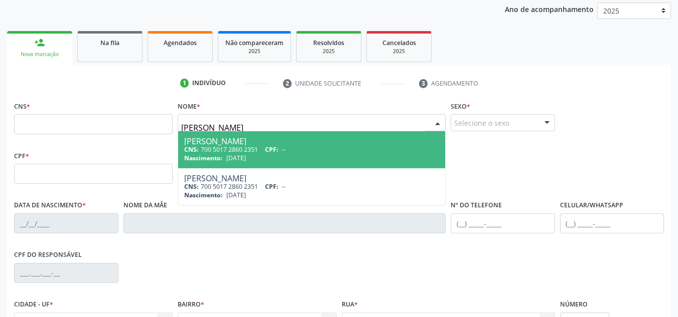
click at [226, 145] on div "CNS: 700 5017 2860 2351 CPF: --" at bounding box center [311, 149] width 255 height 9
type input "700 5017 2860 2351"
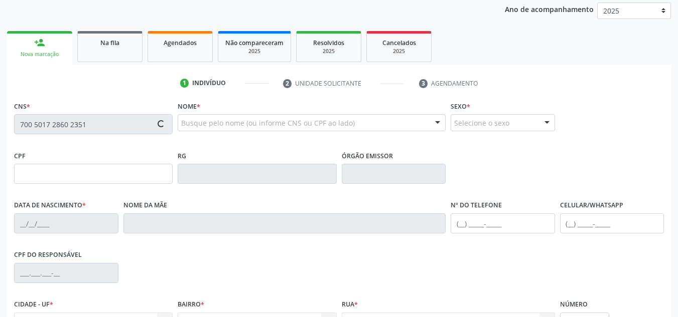
type input "02/11/1980"
type input "Joana Tereza Rodrigues"
type input "(87) 98842-4282"
type input "S/N"
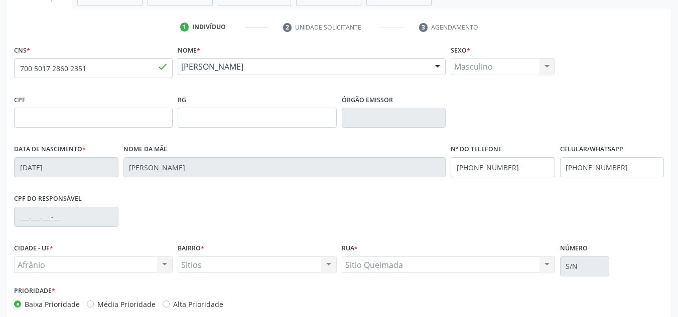
scroll to position [226, 0]
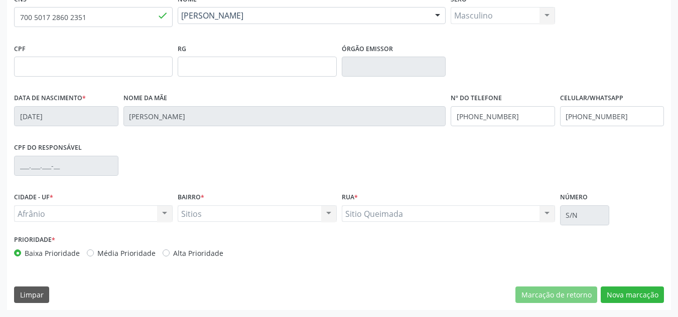
click at [112, 262] on div "Prioridade * Baixa Prioridade Média Prioridade Alta Prioridade" at bounding box center [175, 249] width 327 height 33
click at [131, 248] on label "Média Prioridade" at bounding box center [126, 253] width 58 height 11
click at [94, 248] on input "Média Prioridade" at bounding box center [90, 252] width 7 height 9
radio input "true"
click at [618, 297] on button "Nova marcação" at bounding box center [631, 295] width 63 height 17
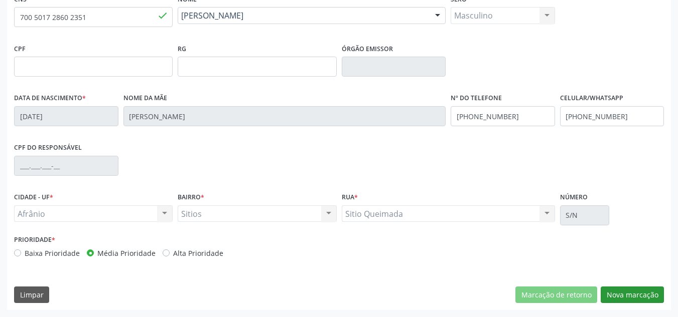
scroll to position [137, 0]
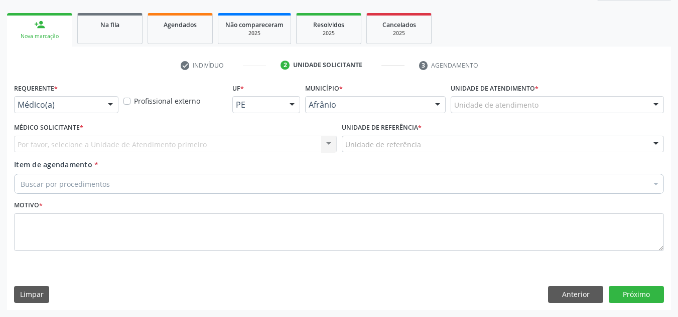
drag, startPoint x: 638, startPoint y: 95, endPoint x: 626, endPoint y: 115, distance: 23.4
click at [633, 102] on div "Unidade de atendimento * Unidade de atendimento Academia da Saude de Afranio Ac…" at bounding box center [556, 97] width 213 height 32
click at [634, 104] on div "Unidade de atendimento" at bounding box center [556, 104] width 213 height 17
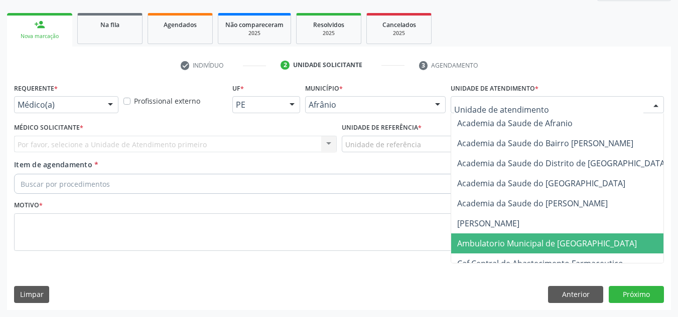
click at [574, 253] on span "Ambulatorio Municipal de [GEOGRAPHIC_DATA]" at bounding box center [573, 244] width 245 height 20
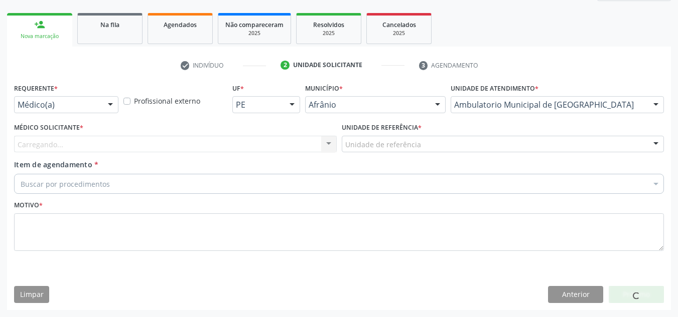
click at [226, 149] on div "Carregando... Nenhum resultado encontrado para: " " Não há nenhuma opção para s…" at bounding box center [175, 144] width 322 height 17
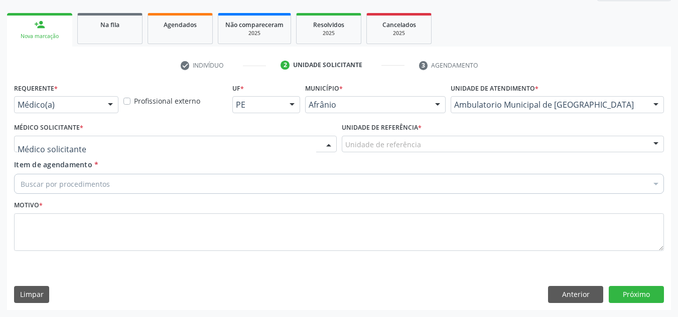
click at [226, 149] on div at bounding box center [175, 144] width 322 height 17
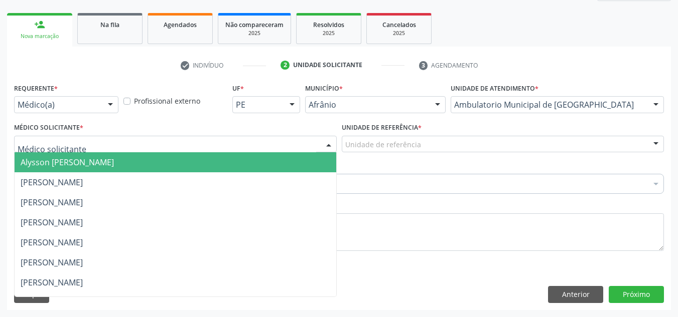
click at [213, 168] on span "Alysson Rodrigo Ferreira Cavalcanti" at bounding box center [175, 162] width 321 height 20
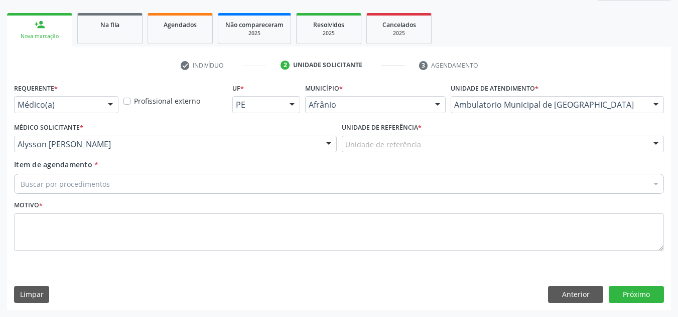
click at [382, 134] on label "Unidade de referência *" at bounding box center [382, 128] width 80 height 16
drag, startPoint x: 405, startPoint y: 122, endPoint x: 404, endPoint y: 141, distance: 19.1
click at [403, 131] on label "Unidade de referência *" at bounding box center [382, 128] width 80 height 16
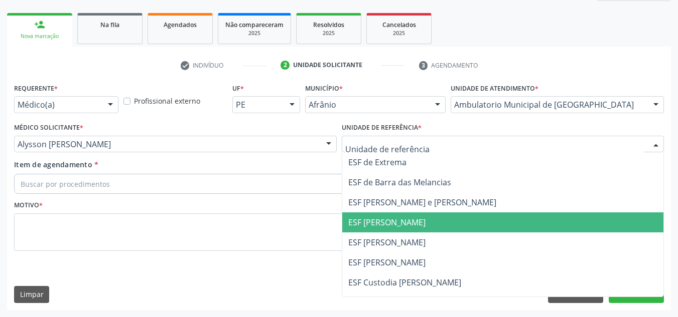
click at [399, 219] on span "ESF [PERSON_NAME]" at bounding box center [386, 222] width 77 height 11
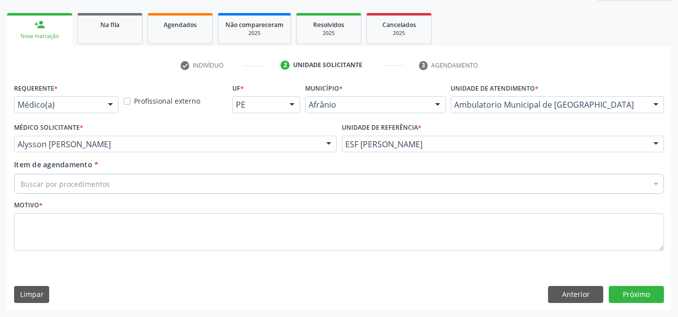
click at [334, 200] on div "Motivo *" at bounding box center [338, 224] width 649 height 53
click at [336, 191] on div "Buscar por procedimentos" at bounding box center [338, 184] width 649 height 20
paste input "CARDIOLOGISTA"
type input "CARDIOLOGISTA"
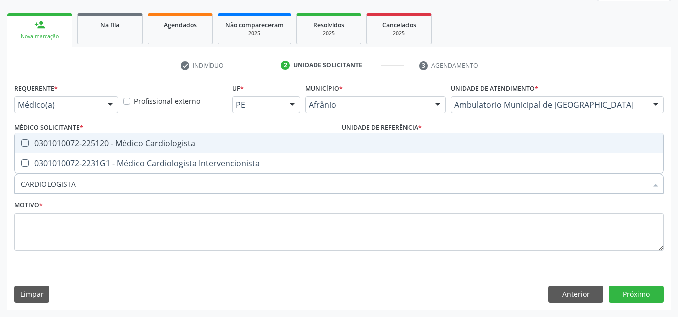
click at [263, 140] on div "0301010072-225120 - Médico Cardiologista" at bounding box center [339, 143] width 636 height 8
checkbox Cardiologista "true"
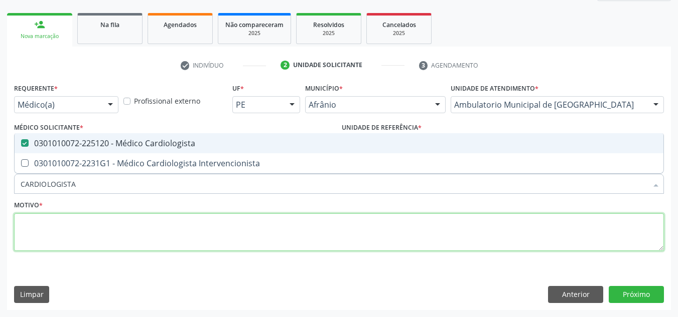
click at [218, 221] on textarea at bounding box center [338, 233] width 649 height 38
checkbox Intervencionista "true"
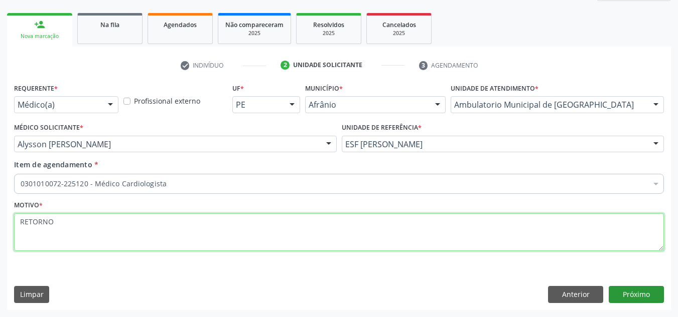
type textarea "RETORNO"
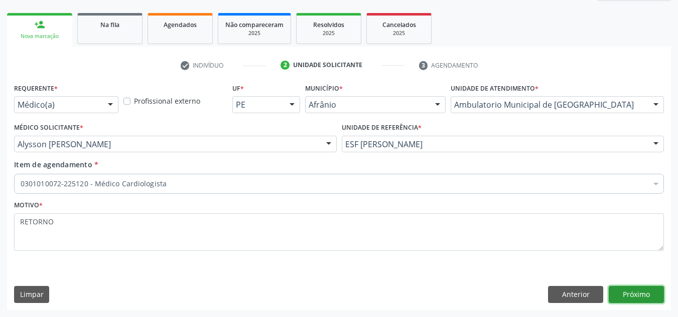
click at [622, 289] on button "Próximo" at bounding box center [635, 294] width 55 height 17
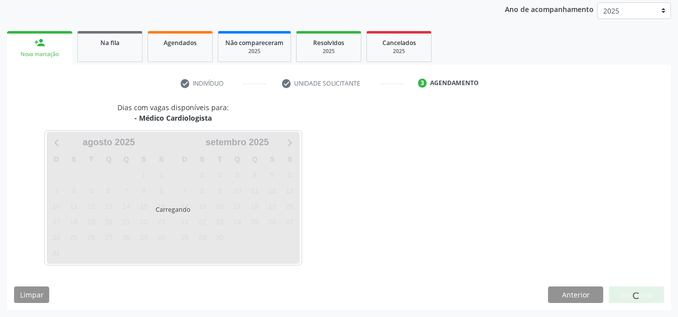
scroll to position [119, 0]
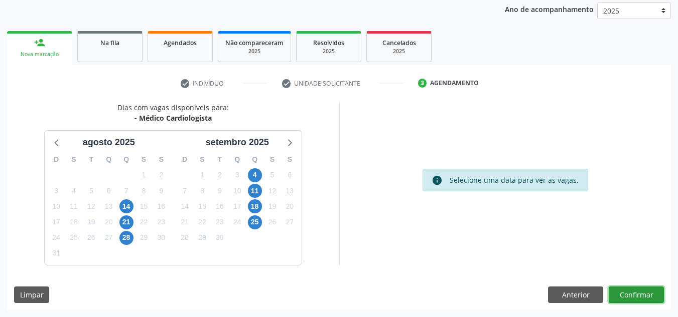
click at [622, 289] on button "Confirmar" at bounding box center [635, 295] width 55 height 17
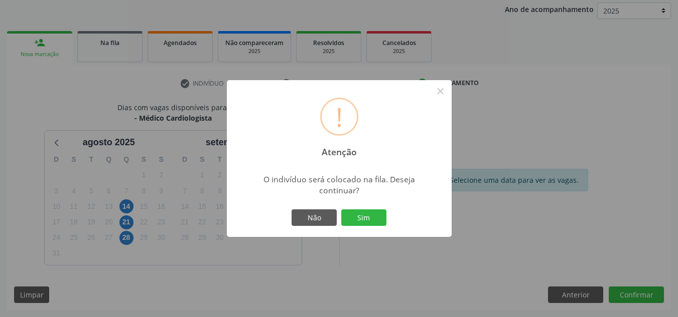
click at [341, 210] on button "Sim" at bounding box center [363, 218] width 45 height 17
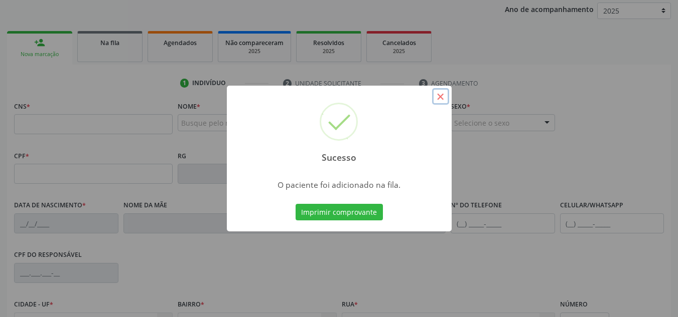
click at [439, 95] on button "×" at bounding box center [440, 96] width 17 height 17
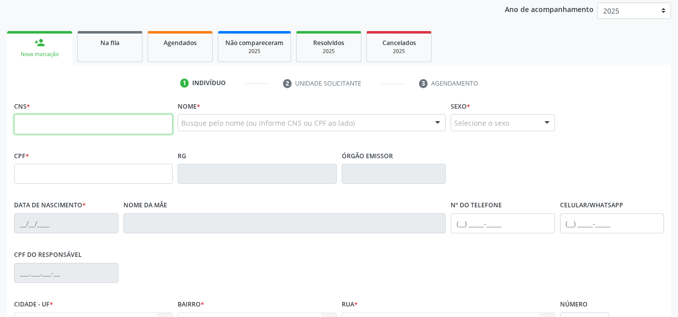
click at [106, 120] on input "text" at bounding box center [93, 124] width 158 height 20
type input "0"
type input "704 3095 8076 3598"
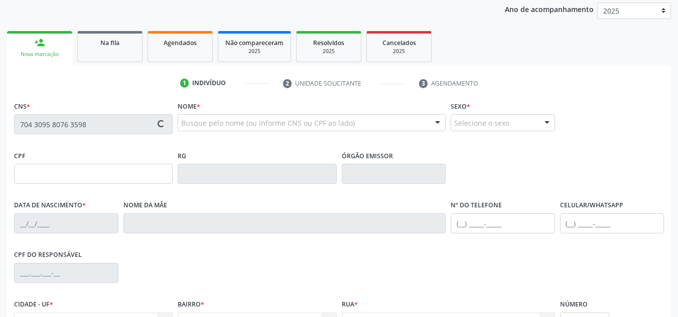
type input "18/07/1944"
type input "(87) 98837-0519"
type input "S/N"
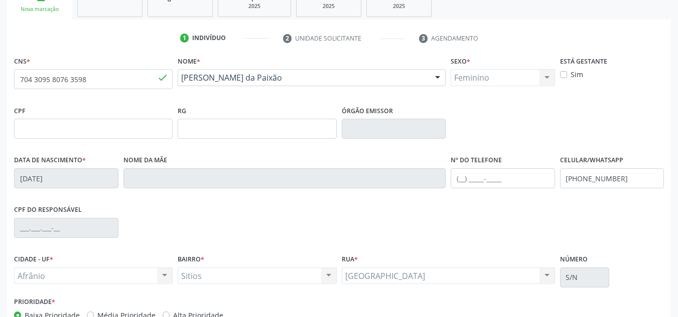
scroll to position [226, 0]
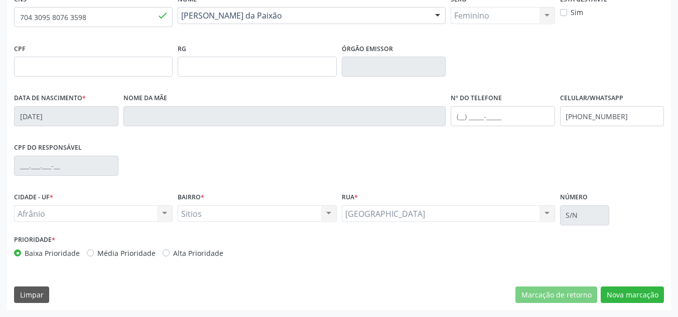
click at [118, 247] on div "Prioridade * Baixa Prioridade Média Prioridade Alta Prioridade" at bounding box center [175, 246] width 322 height 26
click at [119, 258] on label "Média Prioridade" at bounding box center [126, 253] width 58 height 11
click at [94, 257] on input "Média Prioridade" at bounding box center [90, 252] width 7 height 9
radio input "true"
drag, startPoint x: 636, startPoint y: 303, endPoint x: 620, endPoint y: 295, distance: 18.6
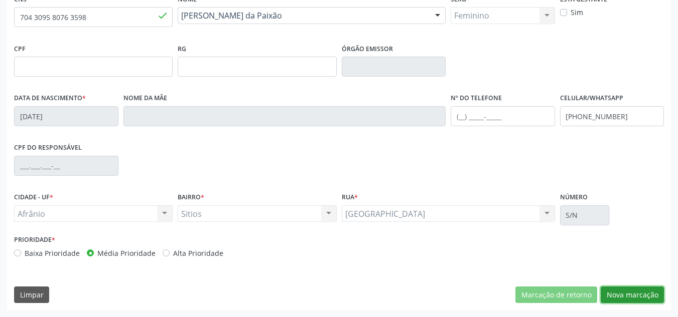
click at [634, 302] on button "Nova marcação" at bounding box center [631, 295] width 63 height 17
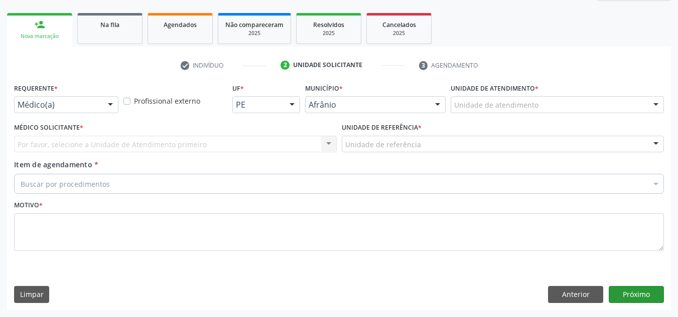
scroll to position [137, 0]
click at [569, 102] on div "Unidade de atendimento" at bounding box center [556, 104] width 213 height 17
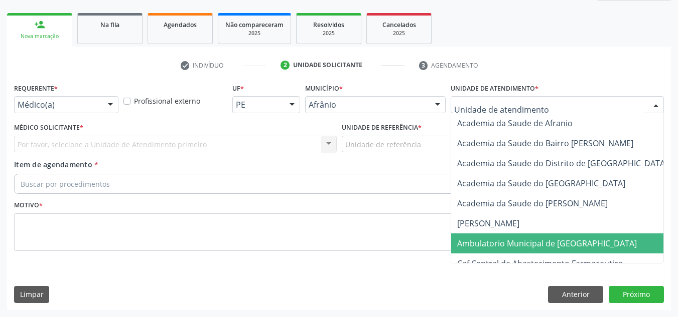
click at [526, 249] on span "Ambulatorio Municipal de [GEOGRAPHIC_DATA]" at bounding box center [573, 244] width 245 height 20
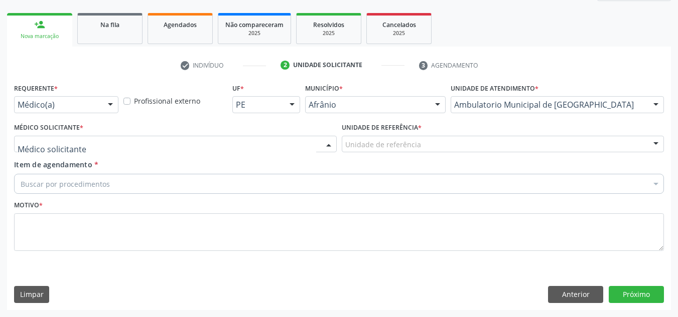
click at [269, 136] on div at bounding box center [175, 144] width 322 height 17
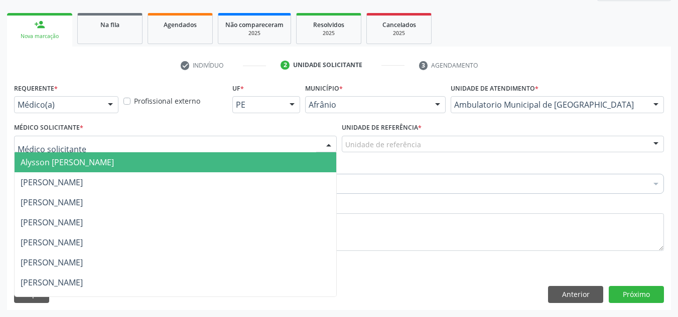
click at [191, 162] on span "Alysson Rodrigo Ferreira Cavalcanti" at bounding box center [175, 162] width 321 height 20
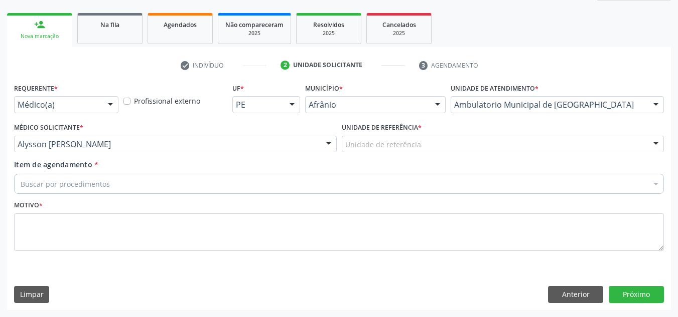
drag, startPoint x: 403, startPoint y: 143, endPoint x: 394, endPoint y: 205, distance: 62.8
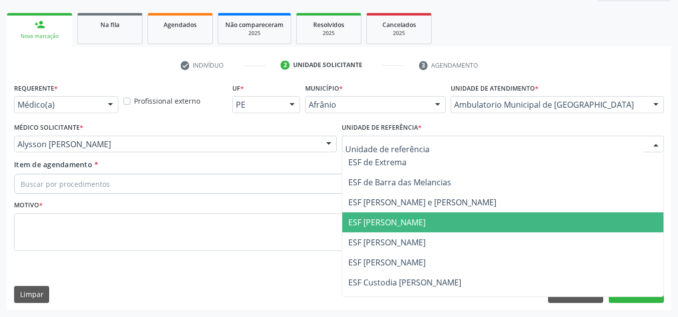
click at [398, 221] on span "ESF [PERSON_NAME]" at bounding box center [386, 222] width 77 height 11
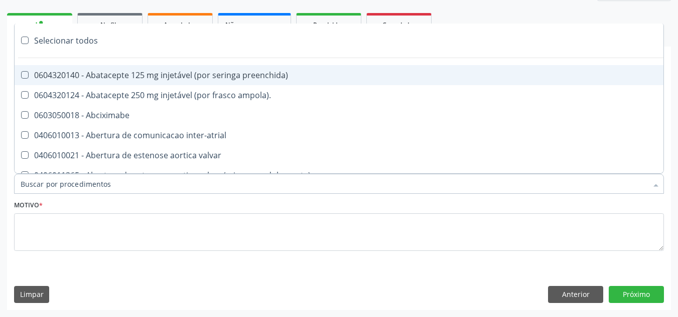
click at [289, 189] on div at bounding box center [338, 184] width 649 height 20
paste input "CARDIOLOGISTA"
type input "CARDIOLOGISTA"
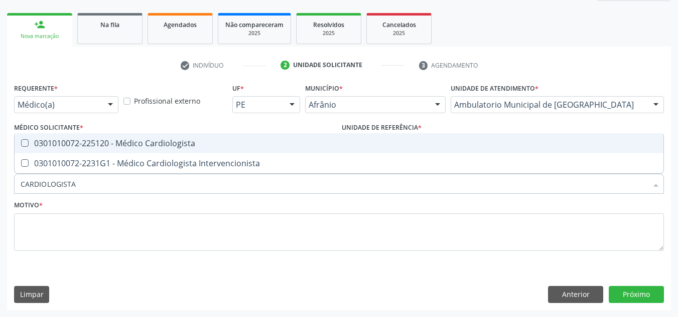
click at [272, 140] on div "0301010072-225120 - Médico Cardiologista" at bounding box center [339, 143] width 636 height 8
checkbox Cardiologista "true"
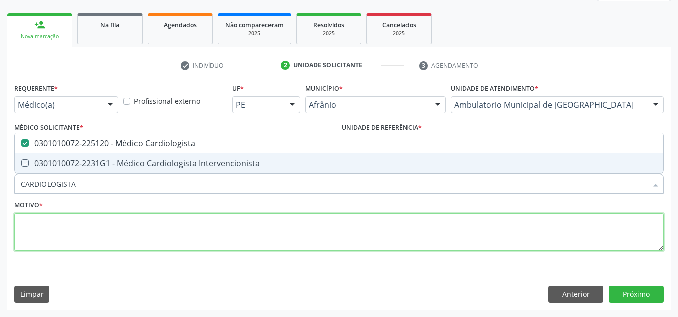
click at [209, 238] on textarea at bounding box center [338, 233] width 649 height 38
checkbox Intervencionista "true"
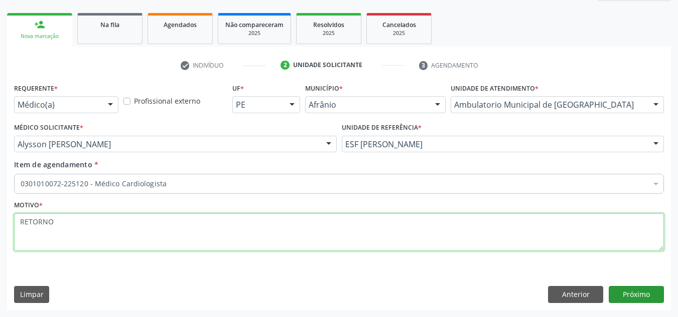
type textarea "RETORNO"
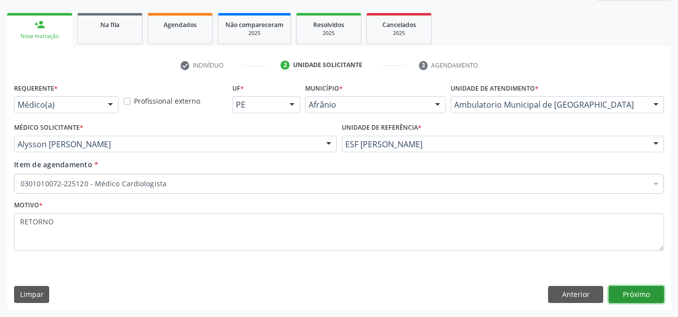
click at [624, 294] on button "Próximo" at bounding box center [635, 294] width 55 height 17
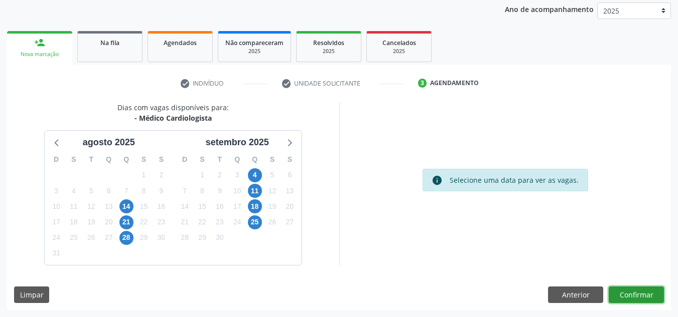
click at [620, 302] on button "Confirmar" at bounding box center [635, 295] width 55 height 17
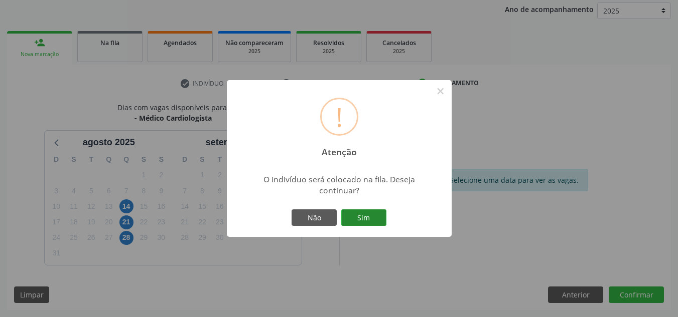
click at [343, 209] on div "Não Sim" at bounding box center [338, 218] width 99 height 21
click at [344, 210] on button "Sim" at bounding box center [363, 218] width 45 height 17
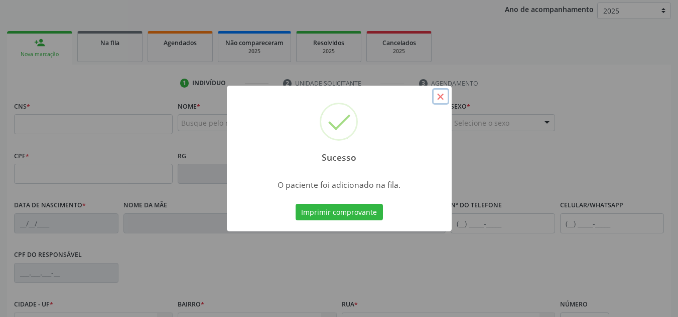
click at [437, 98] on button "×" at bounding box center [440, 96] width 17 height 17
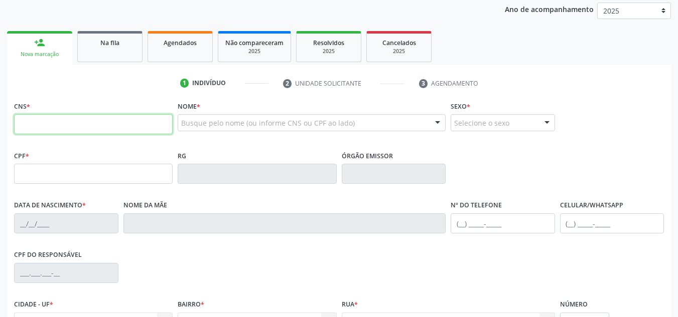
click at [126, 122] on input "text" at bounding box center [93, 124] width 158 height 20
type input "708 8097 7396 0210"
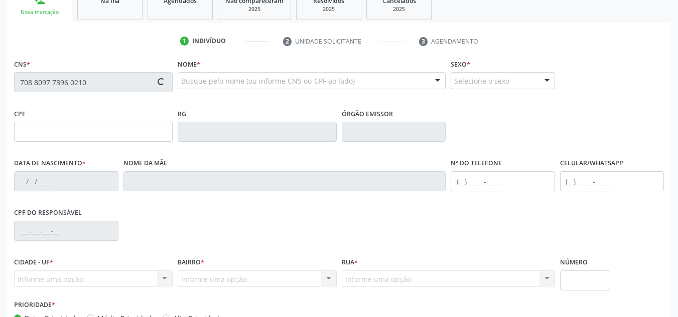
type input "341.740.954-34"
type input "22/08/1948"
type input "Maria das Virgens Batista da Silva"
type input "(87) 98818-7737"
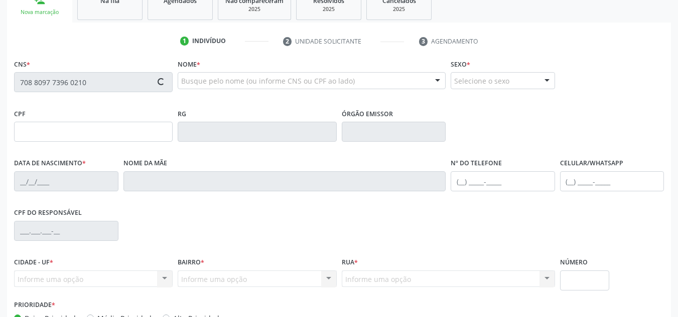
type input "S/N"
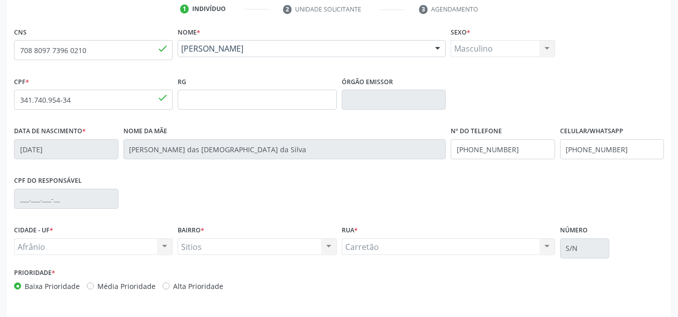
scroll to position [226, 0]
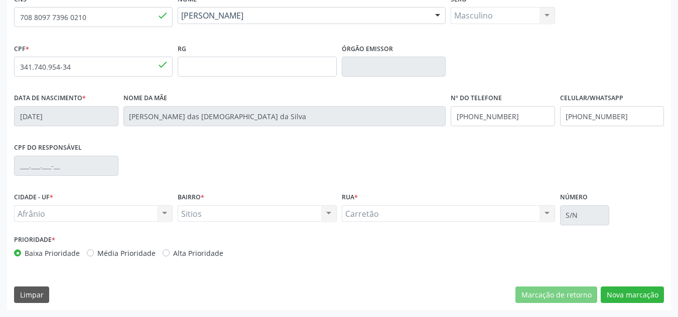
click at [108, 257] on label "Média Prioridade" at bounding box center [126, 253] width 58 height 11
click at [94, 257] on input "Média Prioridade" at bounding box center [90, 252] width 7 height 9
radio input "true"
click at [654, 284] on div "CNS 708 8097 7396 0210 done Nome * Aristides Verissimo Batista Silva Aristides …" at bounding box center [338, 150] width 663 height 319
click at [647, 289] on button "Nova marcação" at bounding box center [631, 295] width 63 height 17
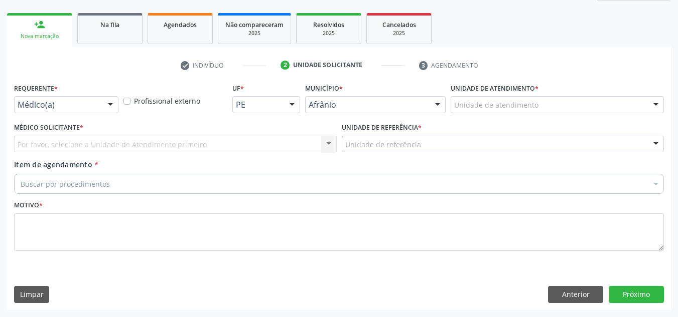
scroll to position [137, 0]
click at [640, 112] on div "Unidade de atendimento" at bounding box center [556, 104] width 213 height 17
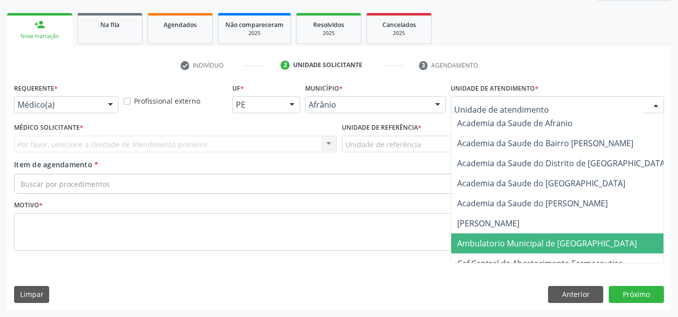
click at [632, 249] on span "Ambulatorio Municipal de [GEOGRAPHIC_DATA]" at bounding box center [573, 244] width 245 height 20
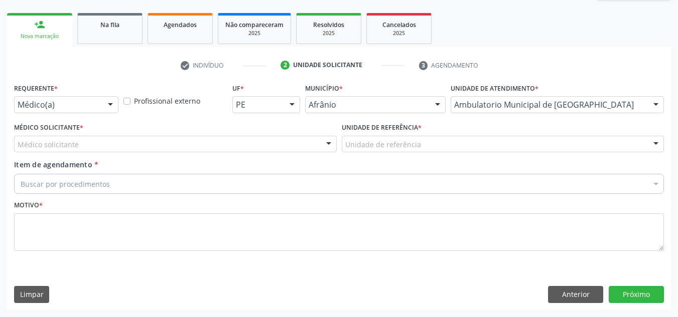
click at [207, 129] on div "Médico Solicitante * Médico solicitante Alysson Rodrigo Ferreira Cavalcanti Bru…" at bounding box center [175, 136] width 322 height 32
click at [207, 136] on div "Médico solicitante" at bounding box center [175, 144] width 322 height 17
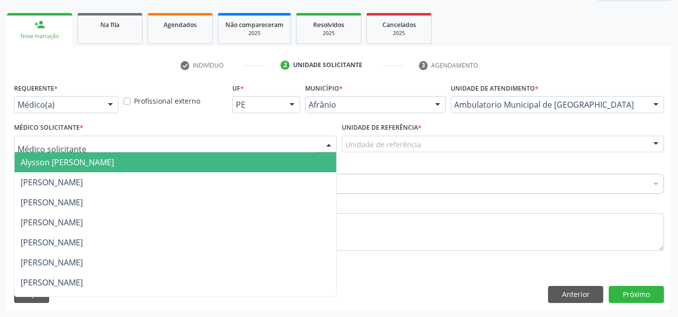
drag, startPoint x: 211, startPoint y: 157, endPoint x: 347, endPoint y: 144, distance: 137.0
click at [227, 157] on span "Alysson Rodrigo Ferreira Cavalcanti" at bounding box center [175, 162] width 321 height 20
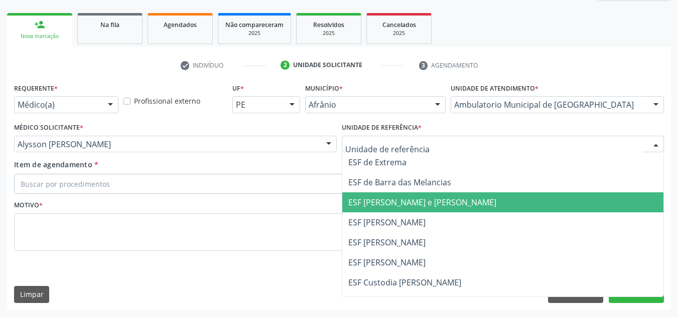
click at [377, 206] on span "ESF [PERSON_NAME] e [PERSON_NAME]" at bounding box center [422, 202] width 148 height 11
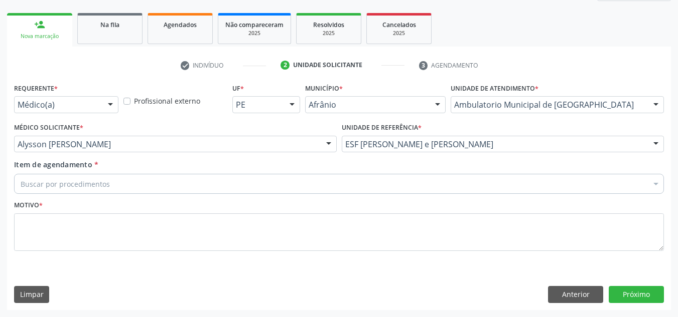
click at [356, 183] on div "Buscar por procedimentos" at bounding box center [338, 184] width 649 height 20
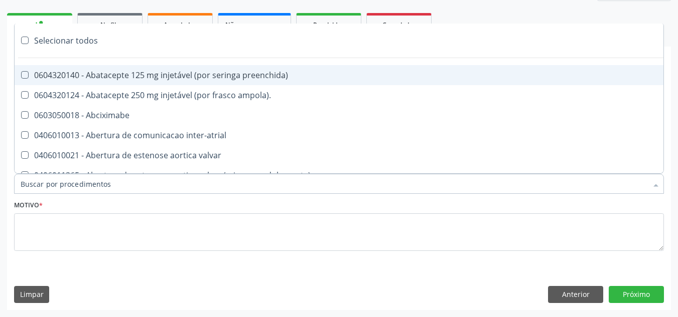
paste input "CARDIOLOGISTA"
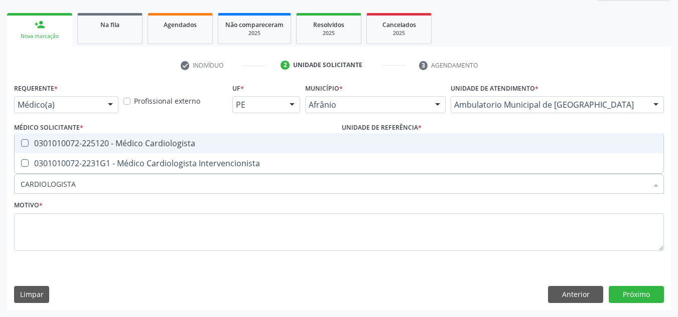
click at [362, 131] on div "Requerente * Médico(a) Médico(a) Enfermeiro(a) Paciente Nenhum resultado encont…" at bounding box center [338, 173] width 649 height 185
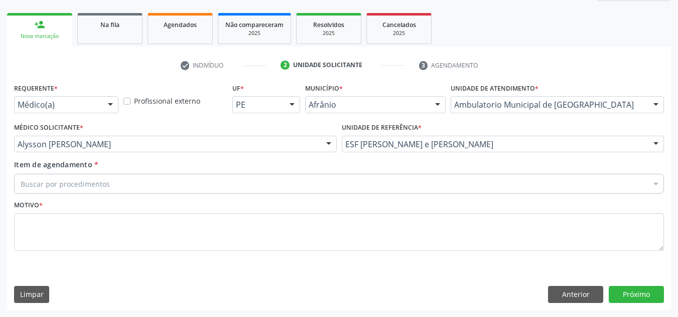
click at [276, 187] on div "Buscar por procedimentos" at bounding box center [338, 184] width 649 height 20
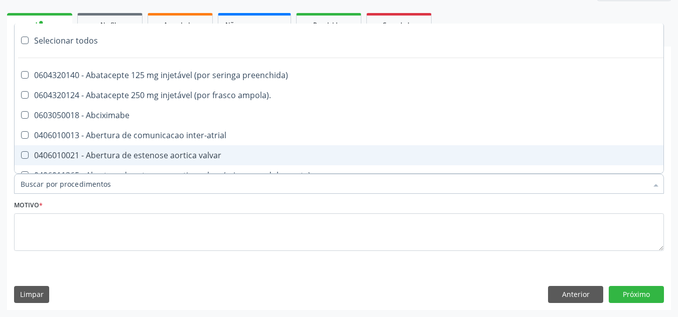
paste input "CARDIOLOGISTA"
type input "CARDIOLOGISTA"
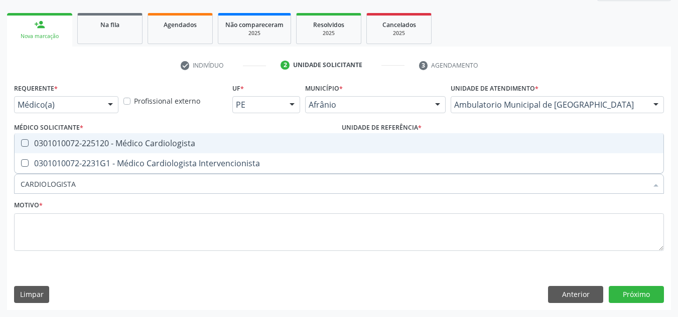
click at [294, 147] on div "0301010072-225120 - Médico Cardiologista" at bounding box center [339, 143] width 636 height 8
checkbox Cardiologista "true"
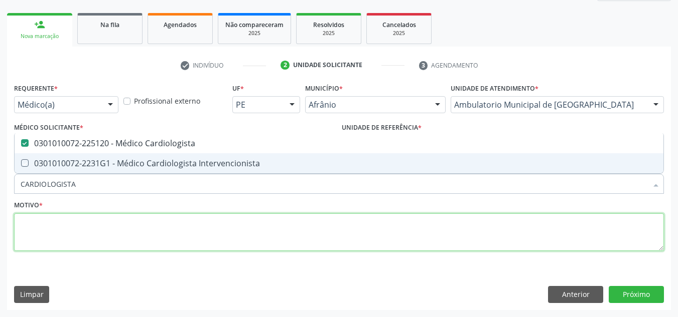
click at [290, 242] on textarea at bounding box center [338, 233] width 649 height 38
checkbox Intervencionista "true"
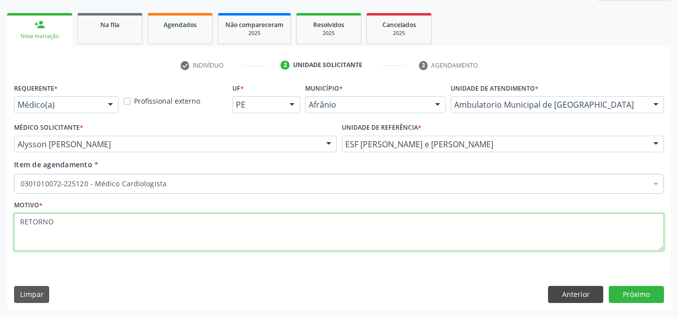
type textarea "RETORNO"
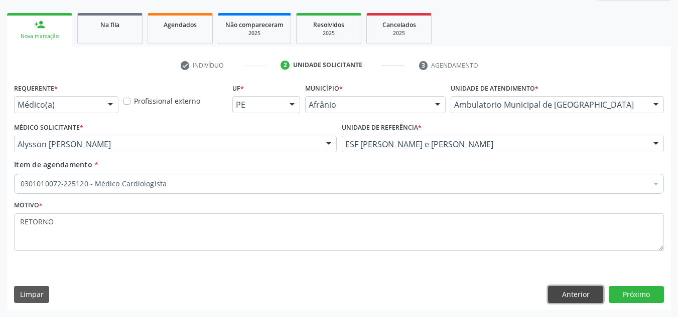
click at [590, 287] on button "Anterior" at bounding box center [575, 294] width 55 height 17
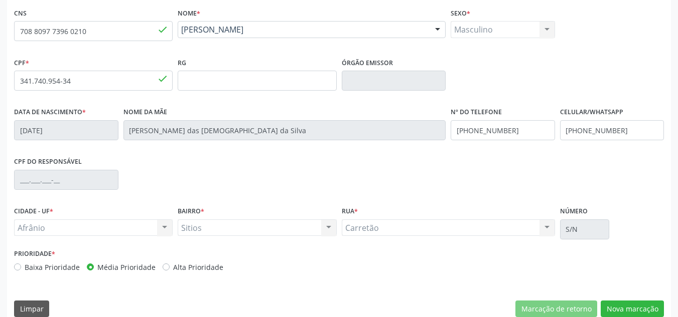
scroll to position [226, 0]
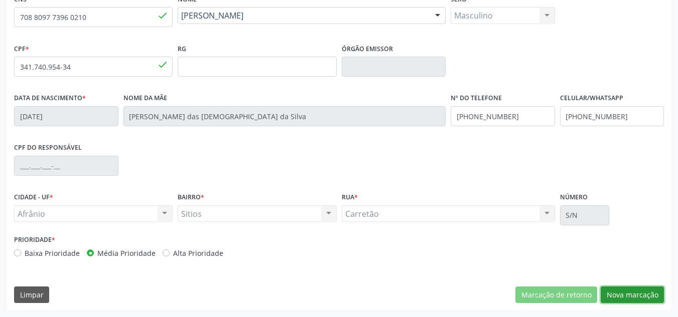
click at [637, 293] on button "Nova marcação" at bounding box center [631, 295] width 63 height 17
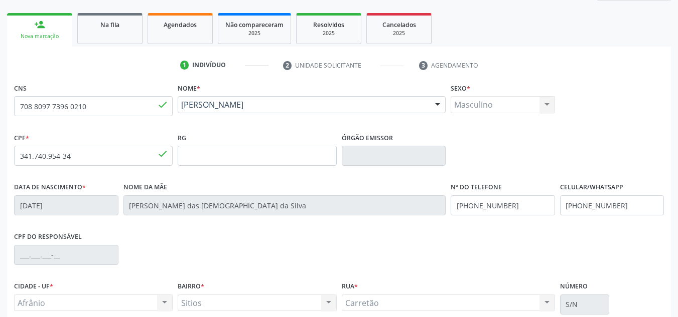
click at [0, 0] on button "Próximo" at bounding box center [0, 0] width 0 height 0
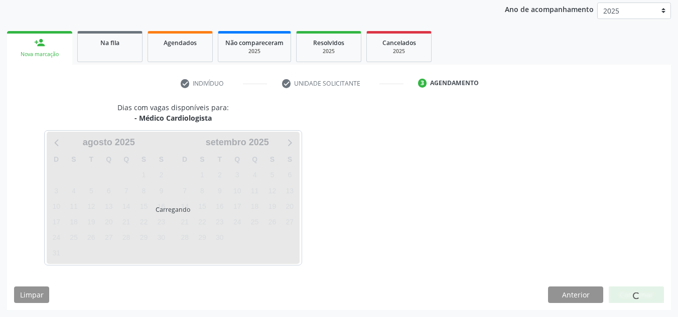
scroll to position [119, 0]
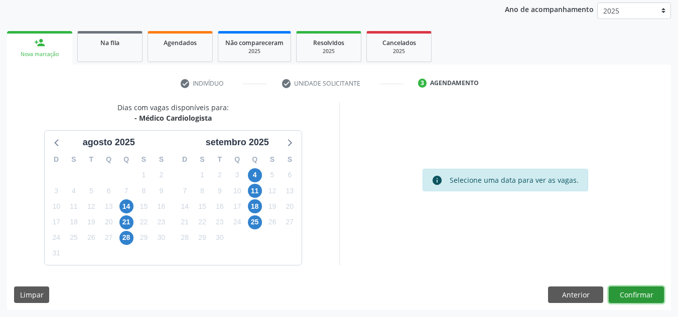
click at [637, 293] on button "Confirmar" at bounding box center [635, 295] width 55 height 17
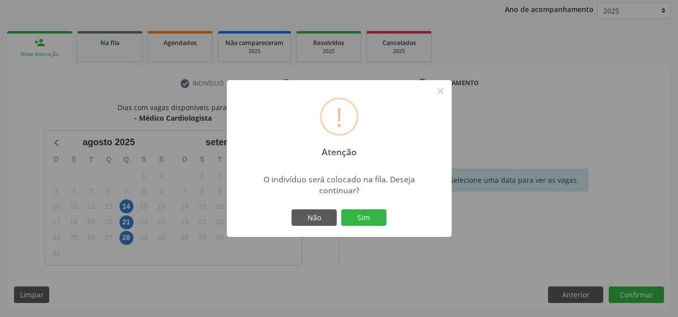
click at [341, 210] on button "Sim" at bounding box center [363, 218] width 45 height 17
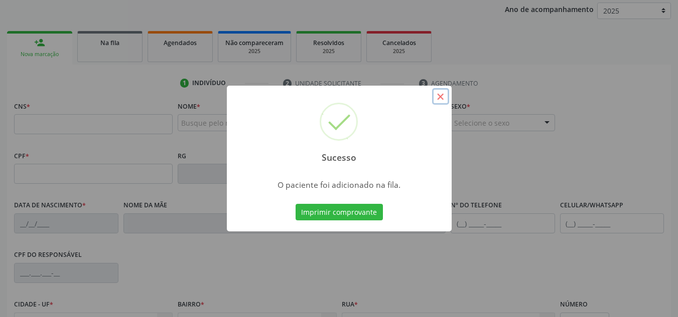
click at [443, 96] on button "×" at bounding box center [440, 96] width 17 height 17
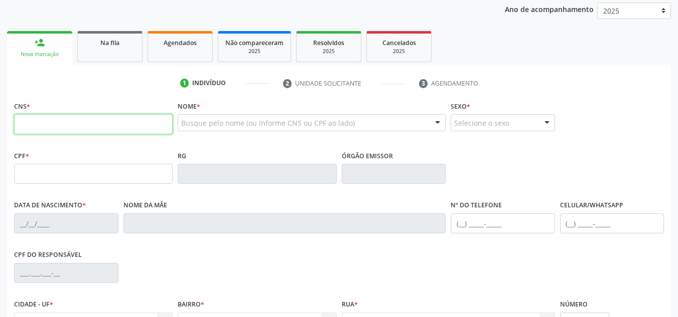
click at [153, 118] on input "text" at bounding box center [93, 124] width 158 height 20
click at [99, 45] on div "Na fila" at bounding box center [110, 42] width 50 height 11
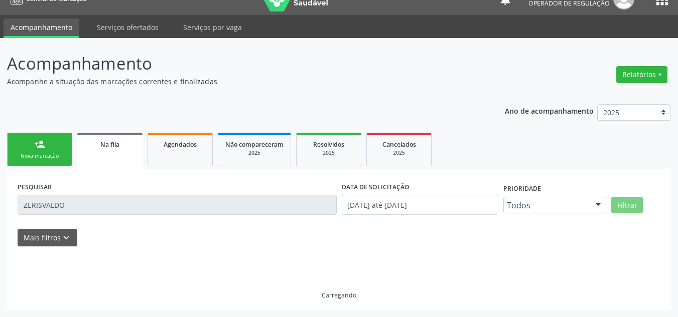
scroll to position [28, 0]
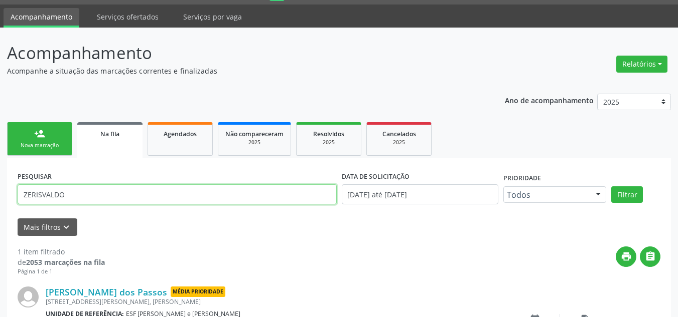
drag, startPoint x: 95, startPoint y: 196, endPoint x: 0, endPoint y: 182, distance: 95.8
click at [0, 182] on div "Acompanhamento Acompanhe a situação das marcações correntes e finalizadas Relat…" at bounding box center [339, 210] width 678 height 364
type input "706306781368576"
click at [611, 187] on button "Filtrar" at bounding box center [627, 195] width 32 height 17
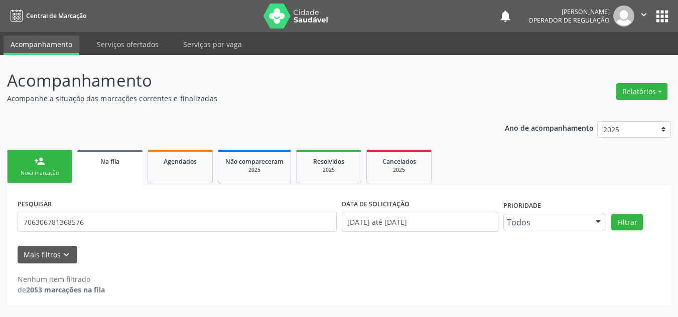
scroll to position [0, 0]
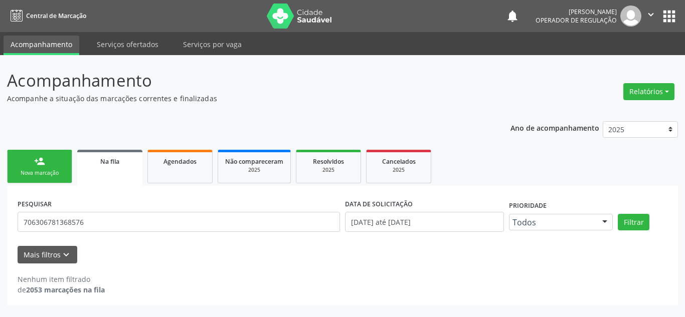
drag, startPoint x: 49, startPoint y: 137, endPoint x: 46, endPoint y: 159, distance: 22.3
click at [49, 137] on div "Ano de acompanhamento 2025 2024 2023 2022 2021 2020 2019 2018 person_add Nova m…" at bounding box center [342, 210] width 671 height 192
click at [46, 159] on link "person_add Nova marcação" at bounding box center [39, 167] width 65 height 34
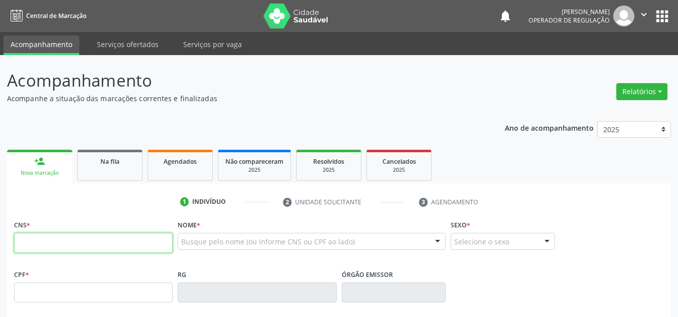
click at [87, 251] on input "text" at bounding box center [93, 243] width 158 height 20
type input "706 3067 8136 8576"
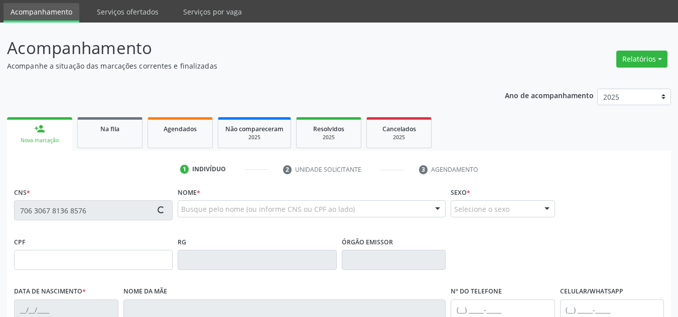
type input "021.896.014-01"
type input "24/10/1954"
type input "Jovina de Lima Rodrigues"
type input "(87) 98807-4016"
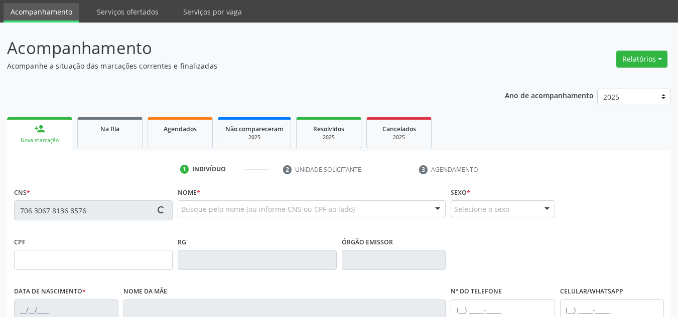
type input "140"
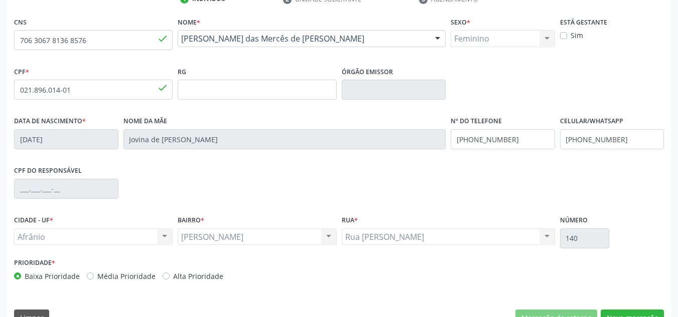
scroll to position [226, 0]
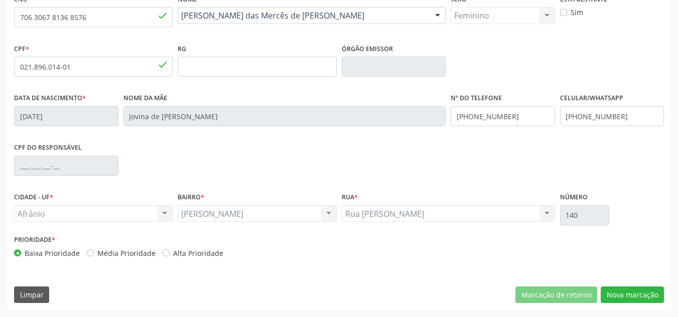
click at [127, 260] on div "Prioridade * Baixa Prioridade Média Prioridade Alta Prioridade" at bounding box center [175, 249] width 327 height 33
click at [127, 253] on label "Média Prioridade" at bounding box center [126, 253] width 58 height 11
click at [94, 253] on input "Média Prioridade" at bounding box center [90, 252] width 7 height 9
radio input "true"
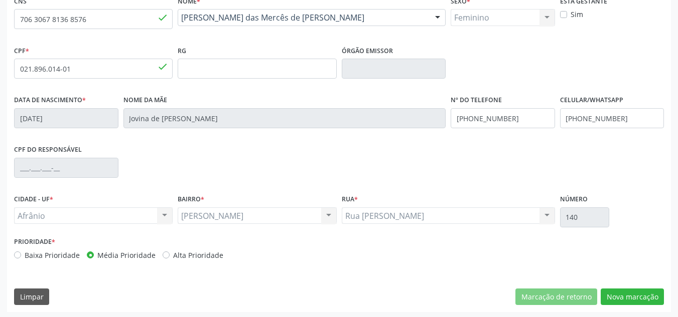
click at [665, 294] on div "CNS 706 3067 8136 8576 done Nome * Maria das Mercês de Lima Rodrigues Maria das…" at bounding box center [338, 152] width 663 height 319
click at [649, 299] on button "Nova marcação" at bounding box center [631, 297] width 63 height 17
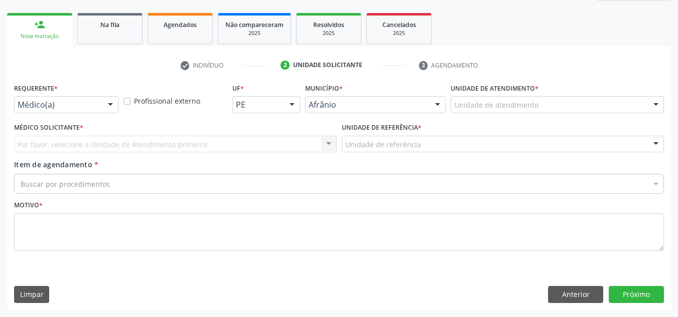
scroll to position [137, 0]
drag, startPoint x: 553, startPoint y: 92, endPoint x: 549, endPoint y: 103, distance: 12.2
click at [552, 96] on div "Unidade de atendimento * Unidade de atendimento Academia da Saude de Afranio Ac…" at bounding box center [556, 97] width 213 height 32
click at [549, 103] on div "Unidade de atendimento" at bounding box center [556, 104] width 213 height 17
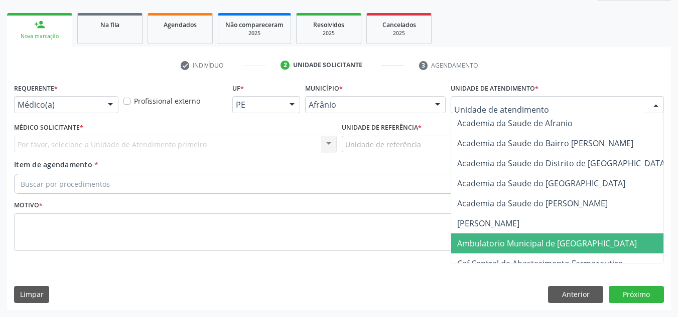
click at [523, 235] on span "Ambulatorio Municipal de [GEOGRAPHIC_DATA]" at bounding box center [573, 244] width 245 height 20
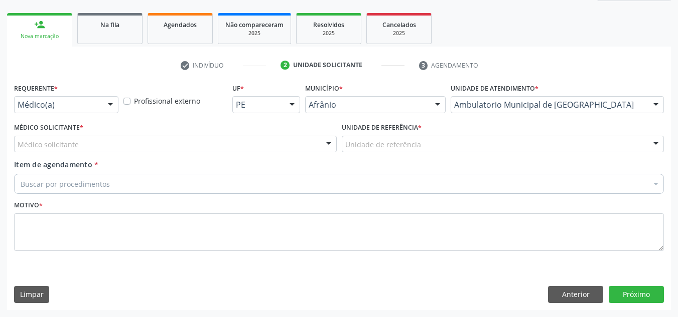
click at [270, 145] on div "Médico solicitante" at bounding box center [175, 144] width 322 height 17
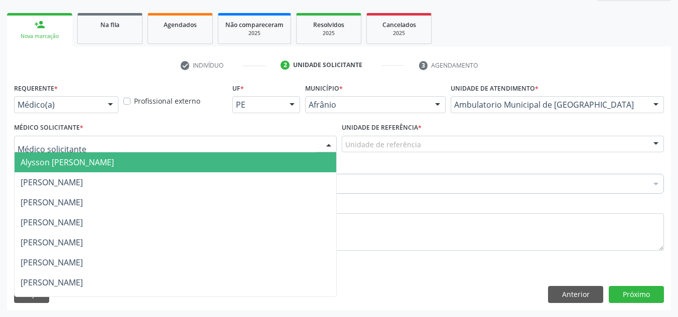
click at [262, 157] on span "Alysson Rodrigo Ferreira Cavalcanti" at bounding box center [175, 162] width 321 height 20
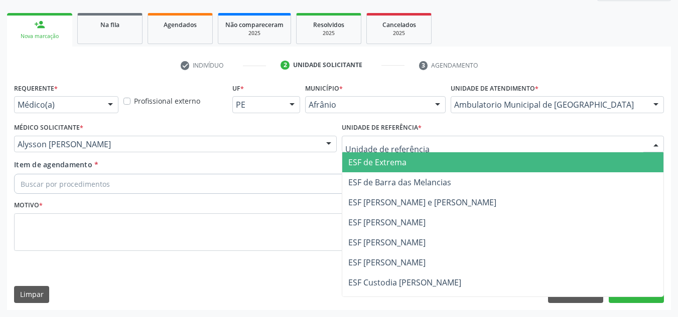
drag, startPoint x: 404, startPoint y: 141, endPoint x: 411, endPoint y: 203, distance: 62.1
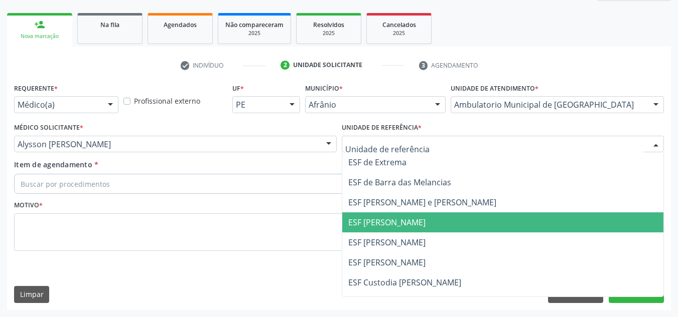
click at [414, 216] on span "ESF [PERSON_NAME]" at bounding box center [502, 223] width 321 height 20
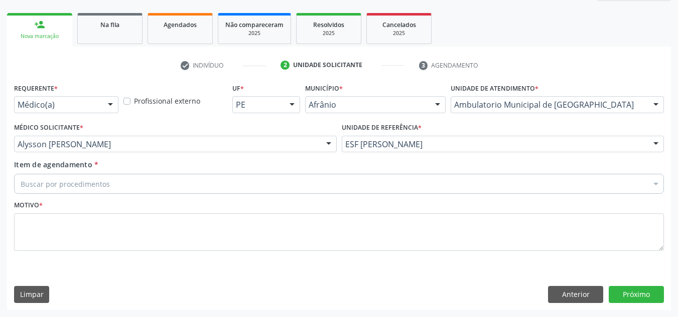
click at [361, 188] on div "Buscar por procedimentos" at bounding box center [338, 184] width 649 height 20
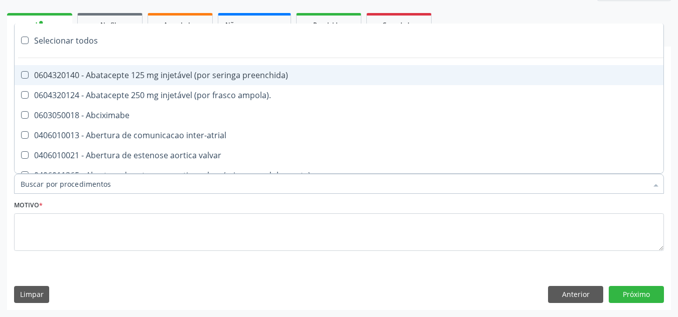
paste input "CARDIOLOGISTA"
type input "CARDIOLOGISTA"
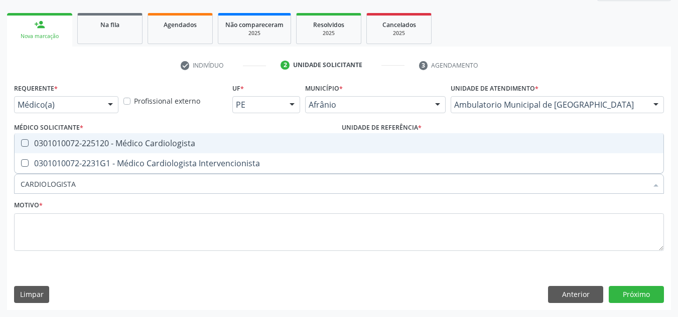
click at [340, 134] on span "0301010072-225120 - Médico Cardiologista" at bounding box center [339, 143] width 648 height 20
checkbox Cardiologista "true"
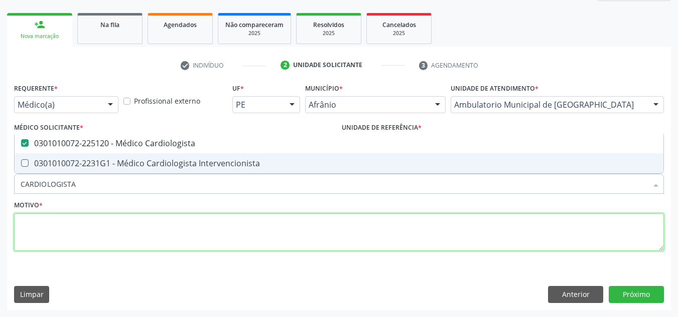
click at [302, 232] on textarea at bounding box center [338, 233] width 649 height 38
checkbox Intervencionista "true"
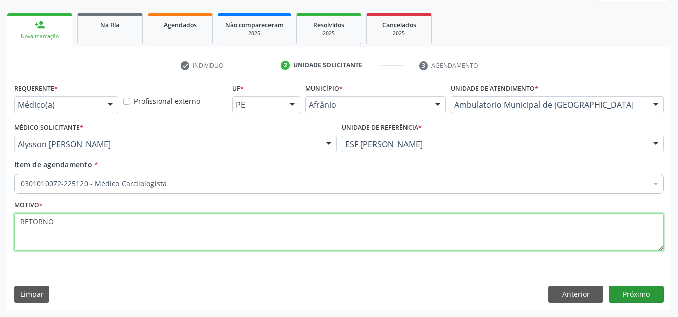
type textarea "RETORNO"
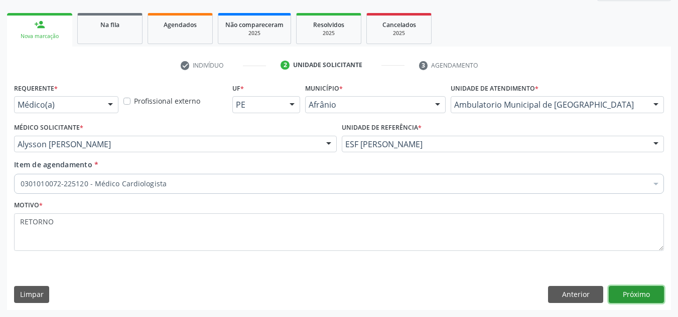
click at [625, 299] on button "Próximo" at bounding box center [635, 294] width 55 height 17
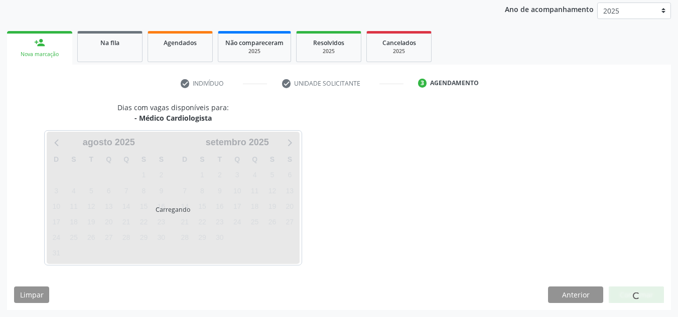
scroll to position [119, 0]
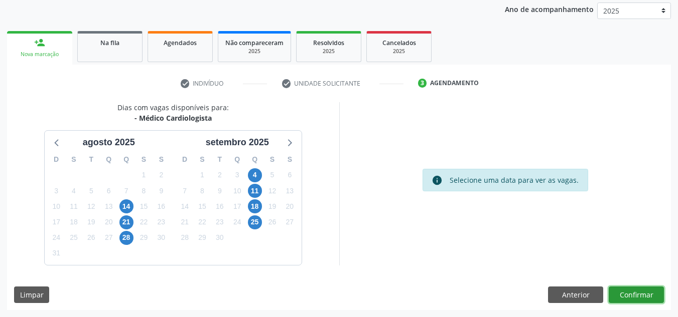
click at [625, 299] on button "Confirmar" at bounding box center [635, 295] width 55 height 17
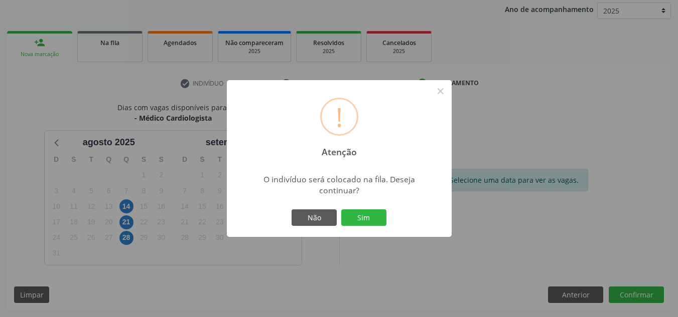
click at [341, 210] on button "Sim" at bounding box center [363, 218] width 45 height 17
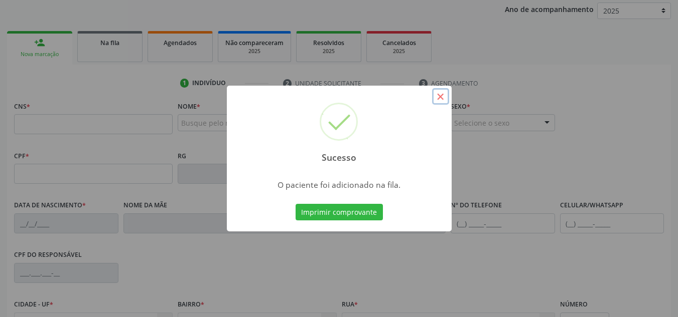
click at [439, 94] on button "×" at bounding box center [440, 96] width 17 height 17
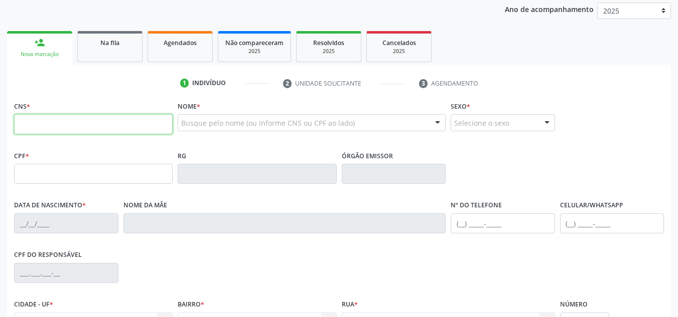
click at [83, 131] on input "text" at bounding box center [93, 124] width 158 height 20
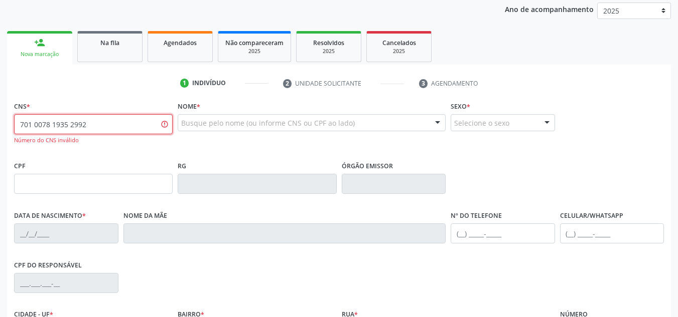
type input "701 0078 1935 2992"
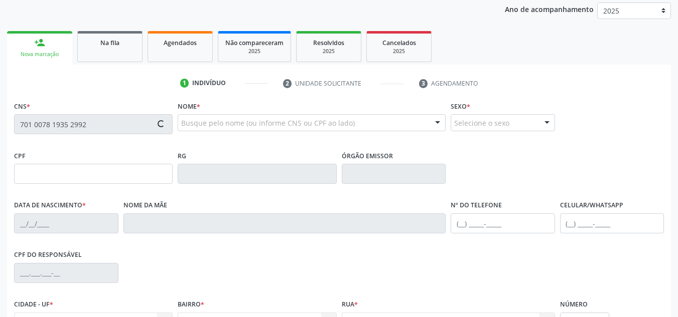
type input "07/01/1981"
type input "(87) 3988-3027"
type input "--"
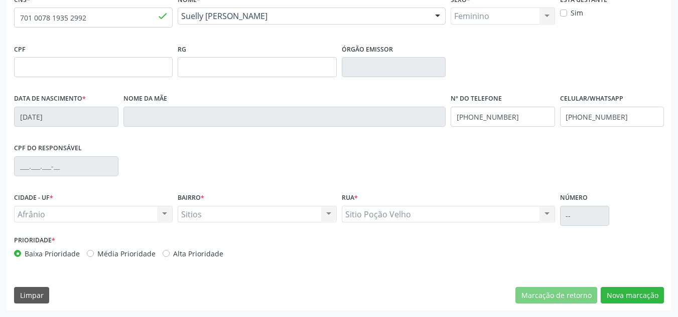
scroll to position [226, 0]
click at [138, 254] on label "Média Prioridade" at bounding box center [126, 253] width 58 height 11
click at [94, 254] on input "Média Prioridade" at bounding box center [90, 252] width 7 height 9
radio input "true"
click at [615, 288] on button "Nova marcação" at bounding box center [631, 295] width 63 height 17
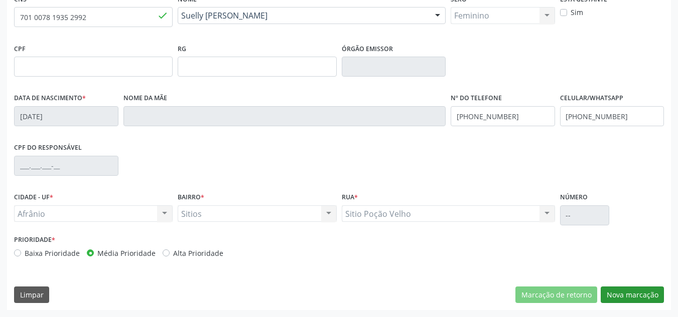
scroll to position [137, 0]
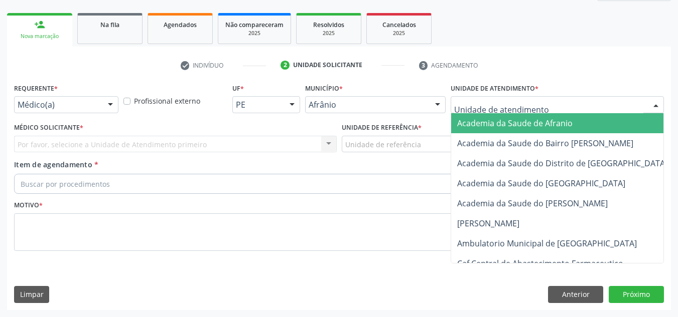
click at [574, 101] on div at bounding box center [556, 104] width 213 height 17
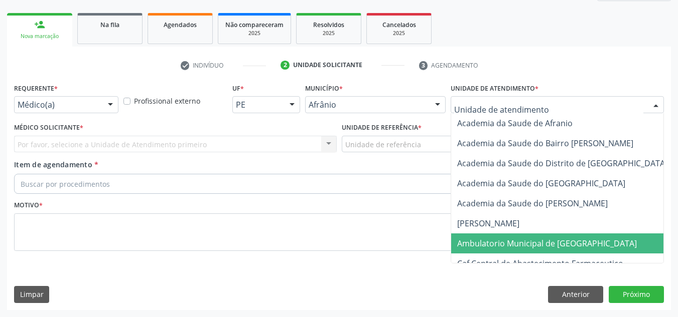
click at [538, 245] on span "Ambulatorio Municipal de [GEOGRAPHIC_DATA]" at bounding box center [547, 243] width 180 height 11
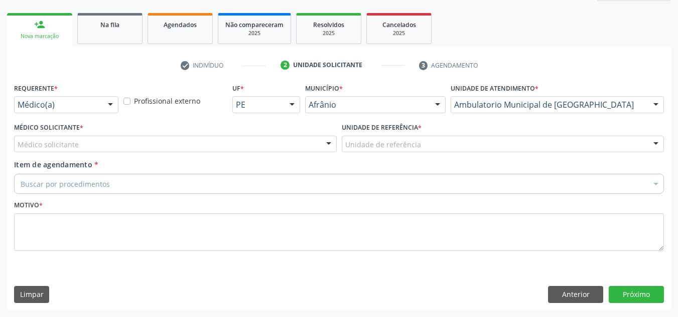
click at [291, 148] on div "Médico solicitante" at bounding box center [175, 144] width 322 height 17
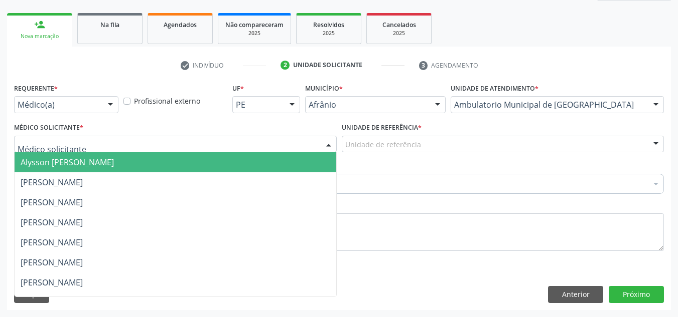
click at [294, 170] on span "Alysson Rodrigo Ferreira Cavalcanti" at bounding box center [175, 162] width 321 height 20
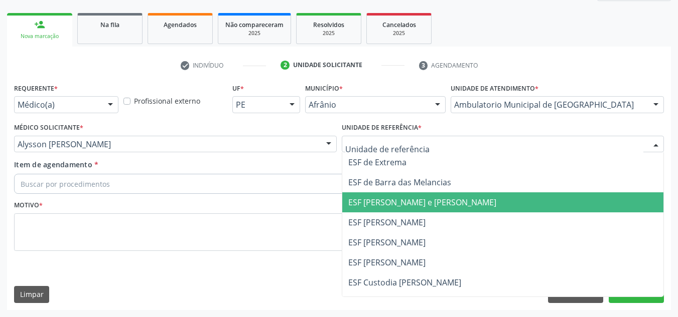
click at [399, 194] on span "ESF [PERSON_NAME] e [PERSON_NAME]" at bounding box center [502, 203] width 321 height 20
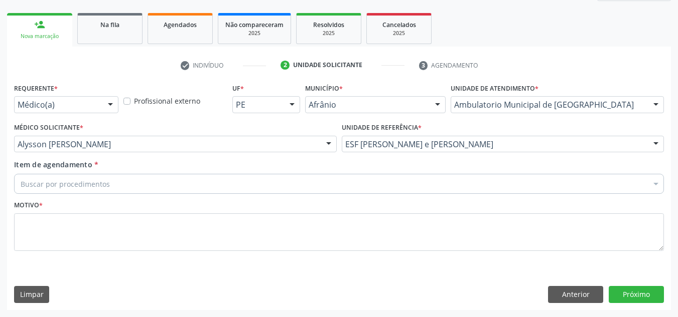
click at [346, 185] on div "Buscar por procedimentos" at bounding box center [338, 184] width 649 height 20
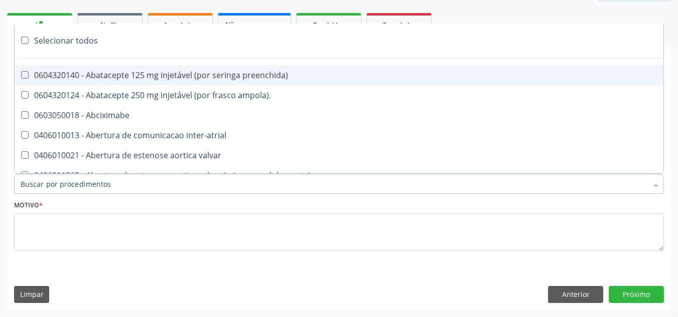
paste input "CARDIOLOGISTA"
type input "CARDIOLOGISTA"
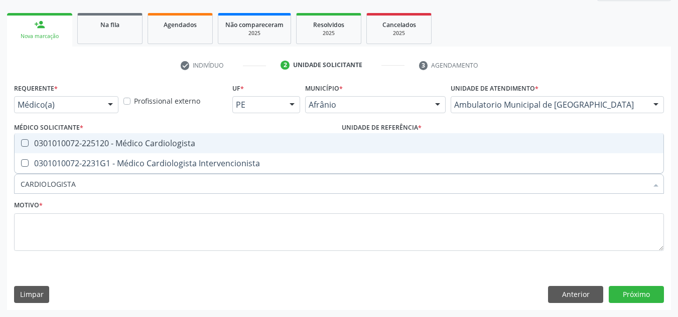
click at [345, 150] on span "0301010072-225120 - Médico Cardiologista" at bounding box center [339, 143] width 648 height 20
checkbox Cardiologista "true"
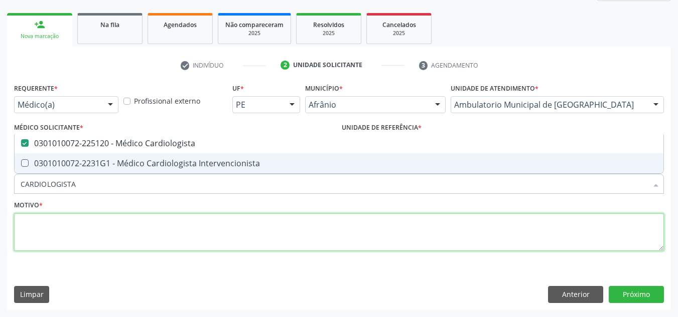
click at [329, 229] on textarea at bounding box center [338, 233] width 649 height 38
checkbox Intervencionista "true"
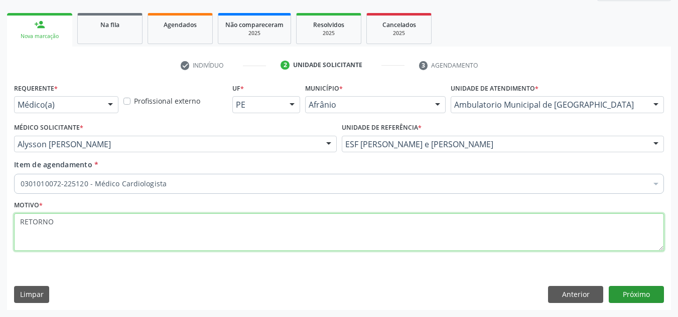
type textarea "RETORNO"
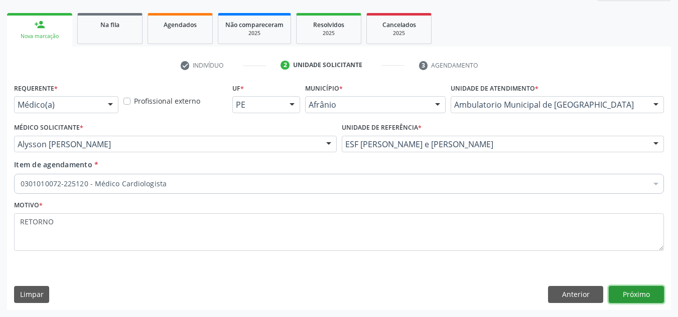
click at [644, 291] on button "Próximo" at bounding box center [635, 294] width 55 height 17
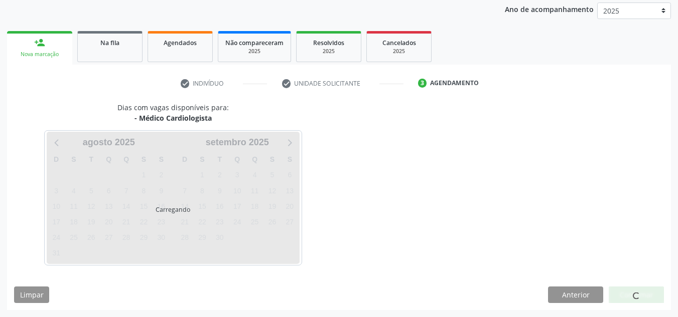
scroll to position [119, 0]
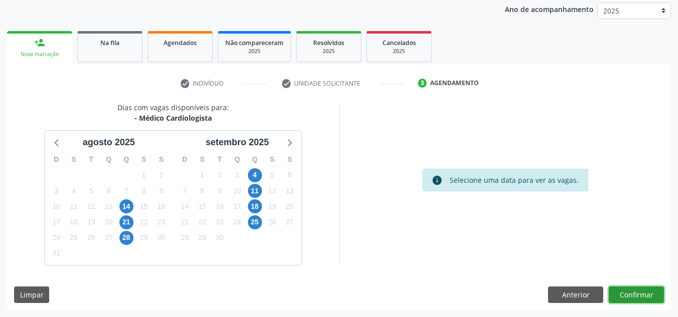
click at [624, 299] on button "Confirmar" at bounding box center [635, 295] width 55 height 17
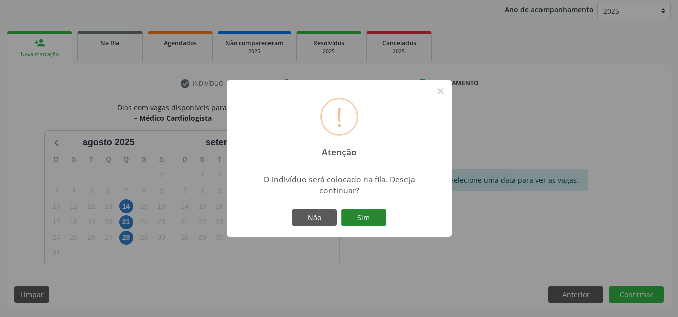
click at [355, 220] on button "Sim" at bounding box center [363, 218] width 45 height 17
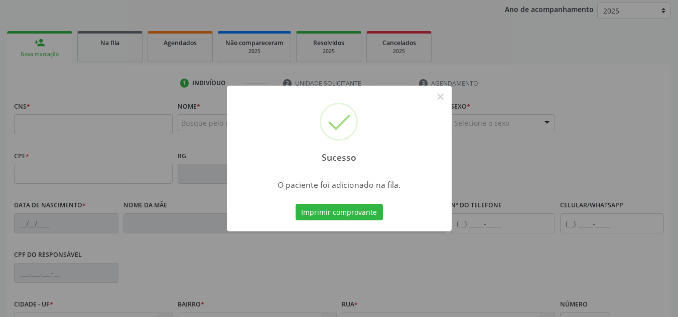
click at [438, 106] on div "Sucesso ×" at bounding box center [339, 129] width 225 height 86
click at [444, 96] on button "×" at bounding box center [440, 96] width 17 height 17
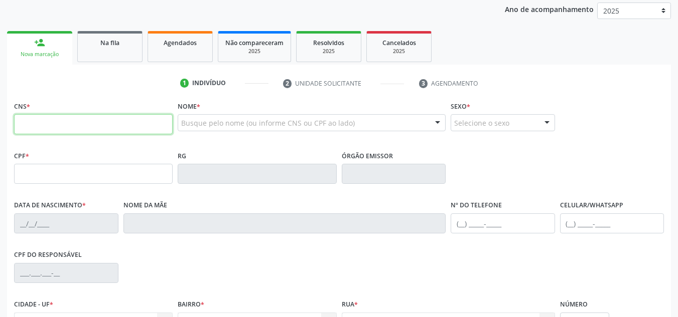
click at [147, 124] on input "text" at bounding box center [93, 124] width 158 height 20
type input "707 8036 6971 2113"
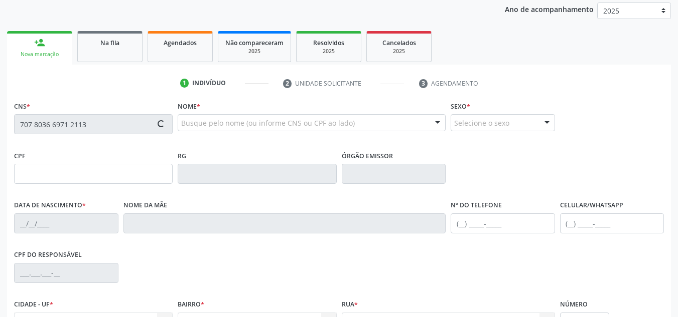
type input "19/11/1985"
type input "Geraldina Maria Rodrigues"
type input "S/N"
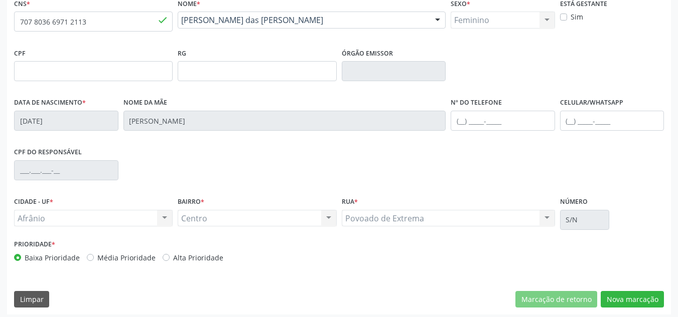
scroll to position [226, 0]
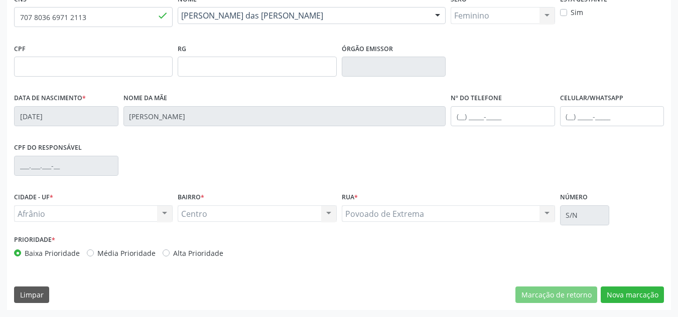
click at [103, 249] on label "Média Prioridade" at bounding box center [126, 253] width 58 height 11
click at [94, 249] on input "Média Prioridade" at bounding box center [90, 252] width 7 height 9
radio input "true"
drag, startPoint x: 619, startPoint y: 289, endPoint x: 616, endPoint y: 213, distance: 76.3
click at [617, 288] on button "Nova marcação" at bounding box center [631, 295] width 63 height 17
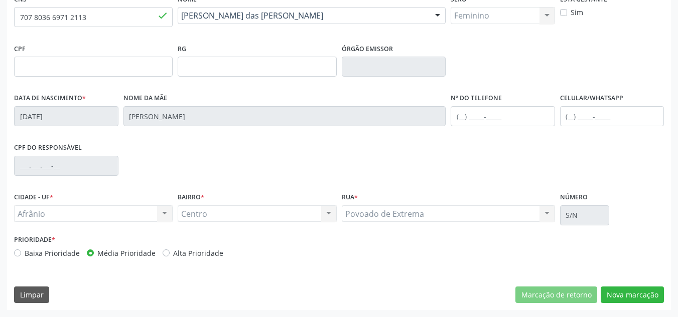
scroll to position [137, 0]
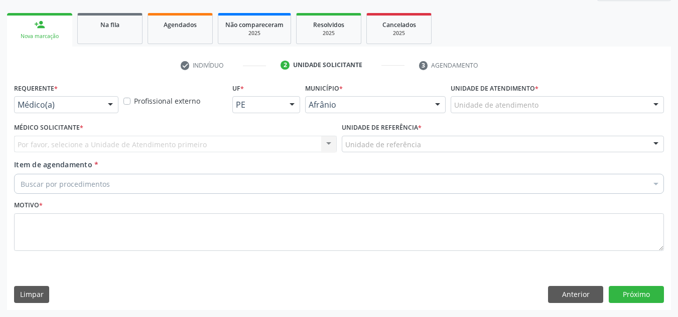
click at [613, 97] on div "Unidade de atendimento" at bounding box center [556, 104] width 213 height 17
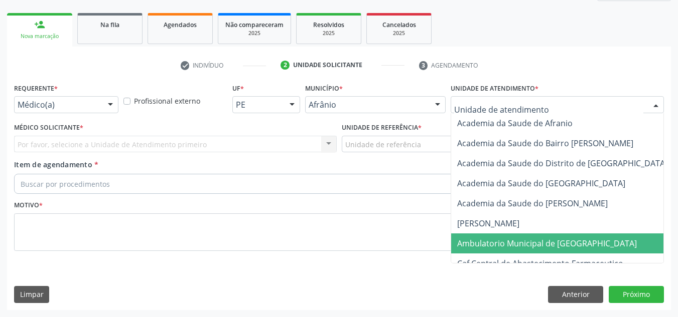
drag, startPoint x: 597, startPoint y: 247, endPoint x: 590, endPoint y: 244, distance: 8.3
click at [593, 246] on span "Ambulatorio Municipal de [GEOGRAPHIC_DATA]" at bounding box center [573, 244] width 245 height 20
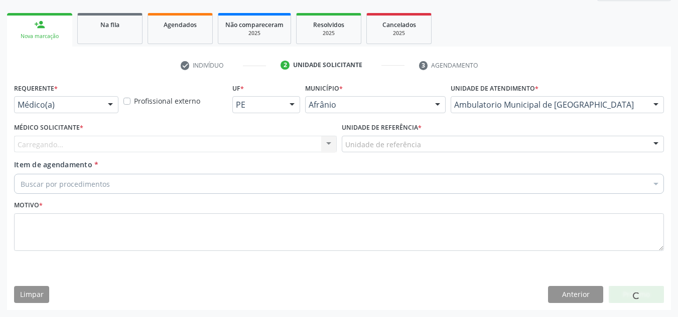
click at [315, 141] on div "Carregando..." at bounding box center [175, 144] width 322 height 17
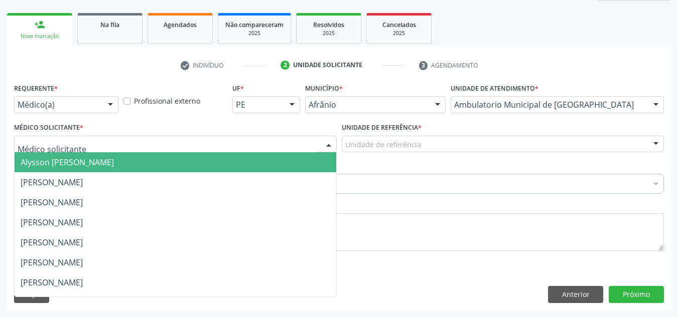
click at [304, 170] on span "Alysson Rodrigo Ferreira Cavalcanti" at bounding box center [175, 162] width 321 height 20
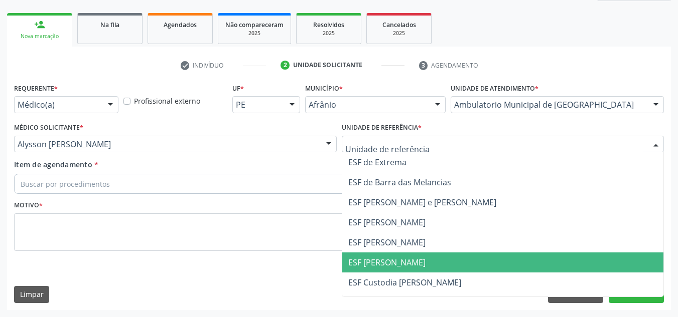
click at [413, 254] on span "ESF [PERSON_NAME]" at bounding box center [502, 263] width 321 height 20
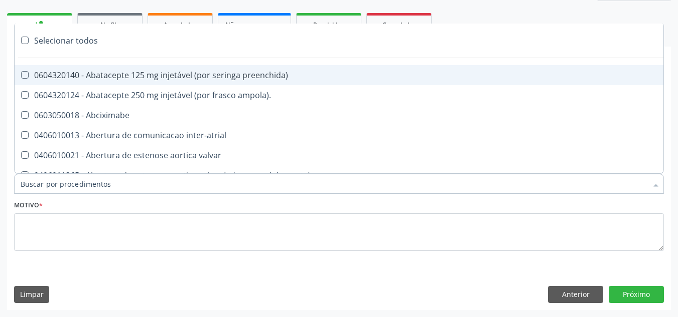
click at [348, 190] on div at bounding box center [338, 184] width 649 height 20
paste input "CARDIOLOGISTA"
type input "CARDIOLOGISTA"
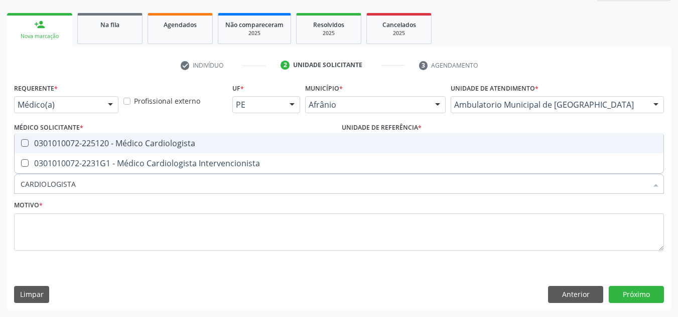
click at [351, 148] on span "0301010072-225120 - Médico Cardiologista" at bounding box center [339, 143] width 648 height 20
checkbox Cardiologista "true"
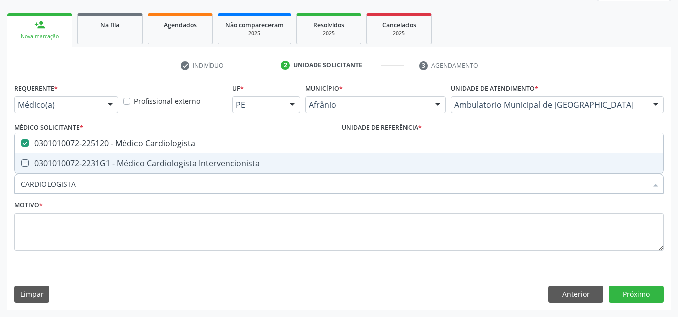
drag, startPoint x: 323, startPoint y: 256, endPoint x: 333, endPoint y: 220, distance: 37.2
click at [322, 256] on fieldset "Motivo *" at bounding box center [338, 228] width 649 height 60
checkbox Intervencionista "true"
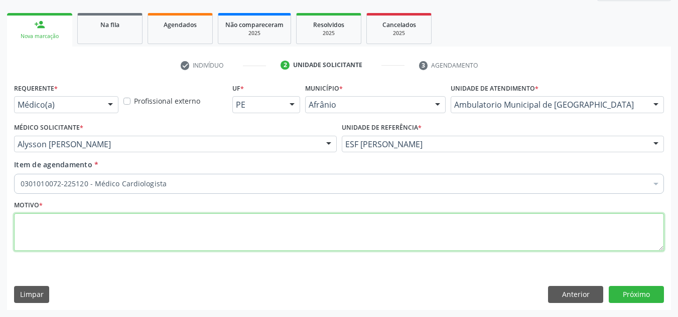
click at [333, 218] on textarea at bounding box center [338, 233] width 649 height 38
type textarea "RETORNO"
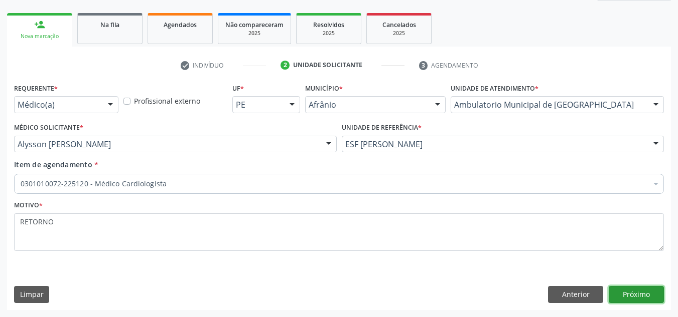
click at [634, 294] on button "Próximo" at bounding box center [635, 294] width 55 height 17
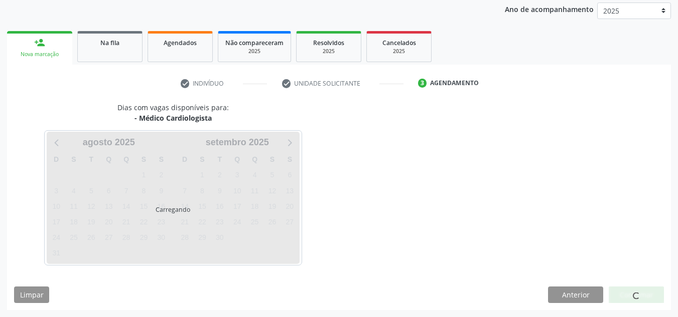
scroll to position [119, 0]
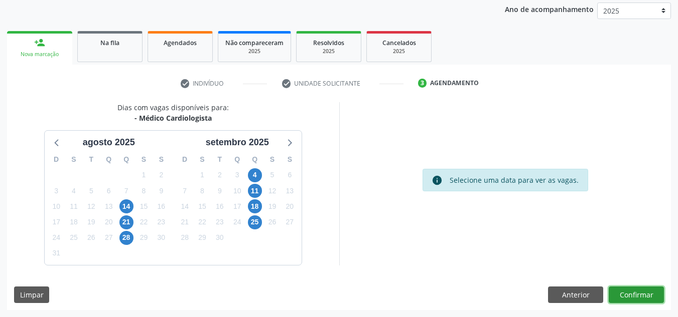
click at [634, 294] on button "Confirmar" at bounding box center [635, 295] width 55 height 17
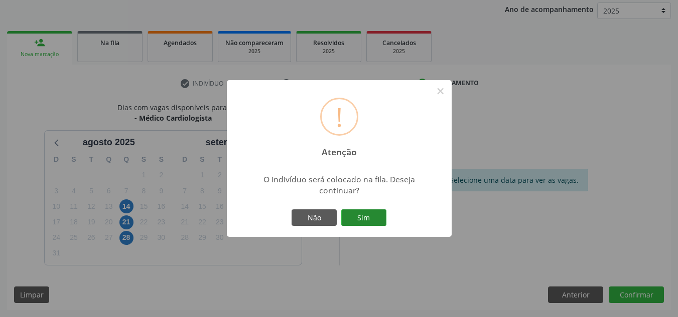
click at [370, 215] on button "Sim" at bounding box center [363, 218] width 45 height 17
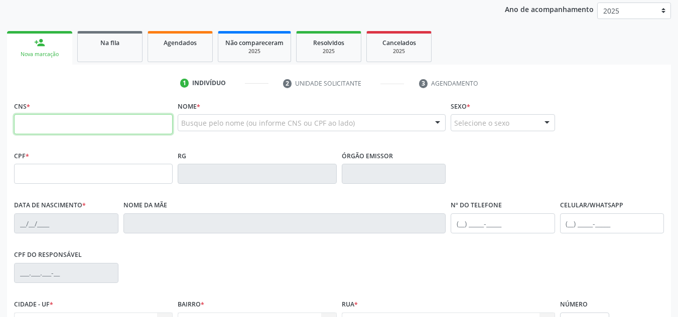
click at [49, 120] on input "text" at bounding box center [93, 124] width 158 height 20
type input "708 1025 4925 9032"
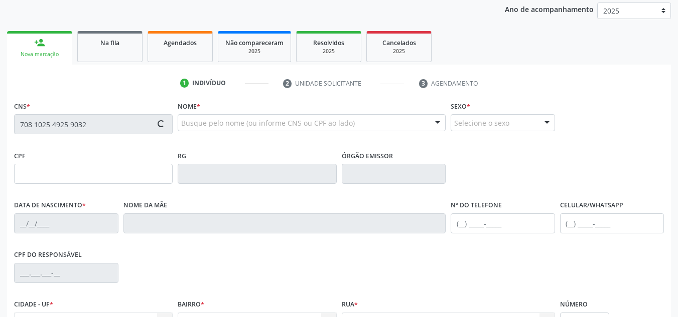
type input "330.183.753-00"
type input "29/06/1965"
type input "Ângela Luzia da Costa"
type input "(87) 98855-5590"
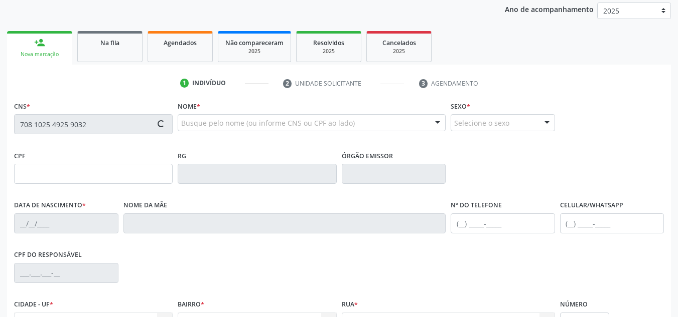
type input "036.003.744-51"
type input "S/N"
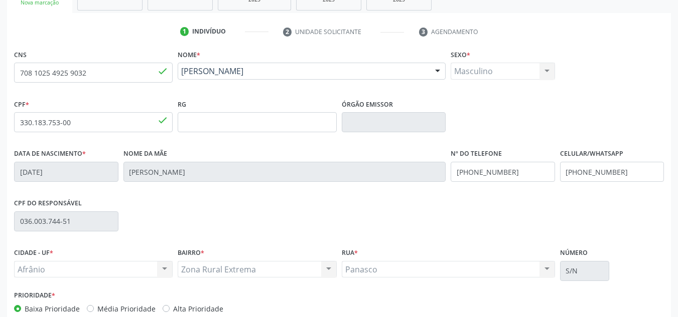
scroll to position [219, 0]
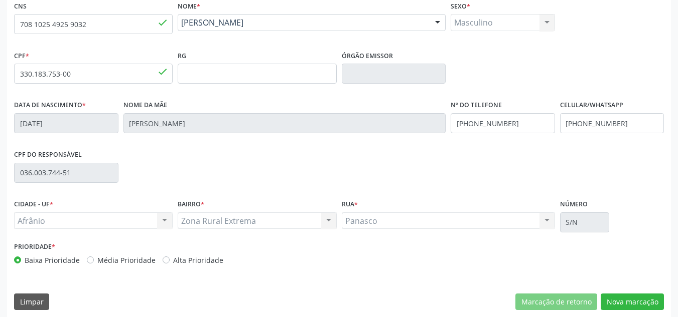
click at [149, 257] on label "Média Prioridade" at bounding box center [126, 260] width 58 height 11
click at [94, 257] on input "Média Prioridade" at bounding box center [90, 259] width 7 height 9
radio input "true"
click at [648, 302] on button "Nova marcação" at bounding box center [631, 302] width 63 height 17
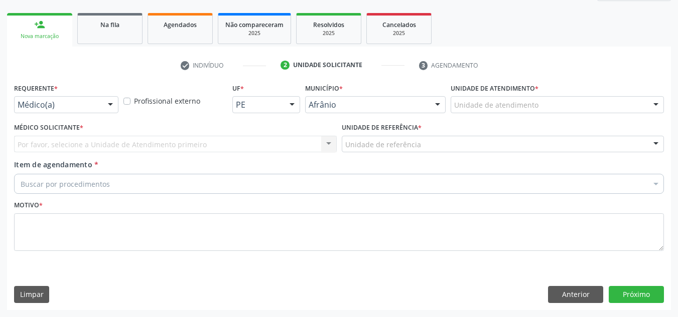
scroll to position [137, 0]
click at [550, 100] on div "Unidade de atendimento" at bounding box center [556, 104] width 213 height 17
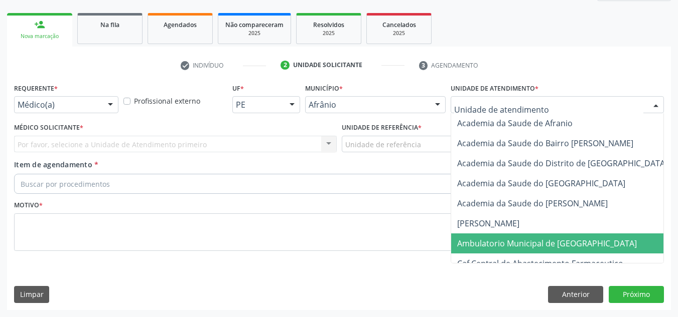
click at [592, 236] on span "Ambulatorio Municipal de [GEOGRAPHIC_DATA]" at bounding box center [573, 244] width 245 height 20
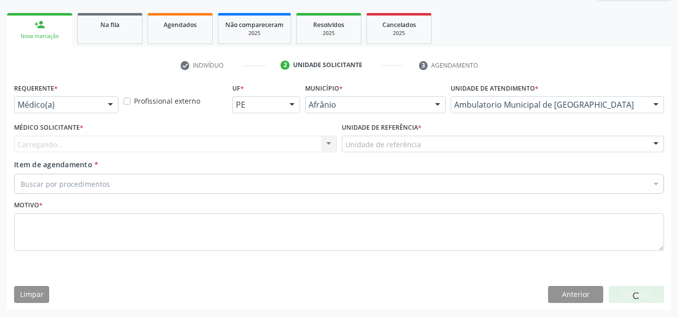
drag, startPoint x: 227, startPoint y: 126, endPoint x: 233, endPoint y: 139, distance: 14.4
click at [232, 132] on div "Médico Solicitante * Carregando... Nenhum resultado encontrado para: " " Não há…" at bounding box center [175, 136] width 322 height 32
click at [233, 139] on div "Carregando... Nenhum resultado encontrado para: " " Não há nenhuma opção para s…" at bounding box center [175, 144] width 322 height 17
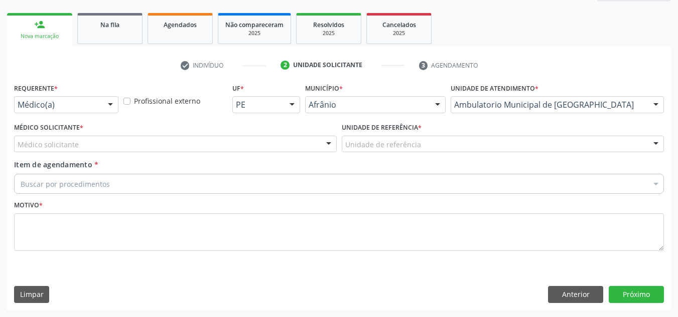
click at [265, 146] on div "Médico solicitante" at bounding box center [175, 144] width 322 height 17
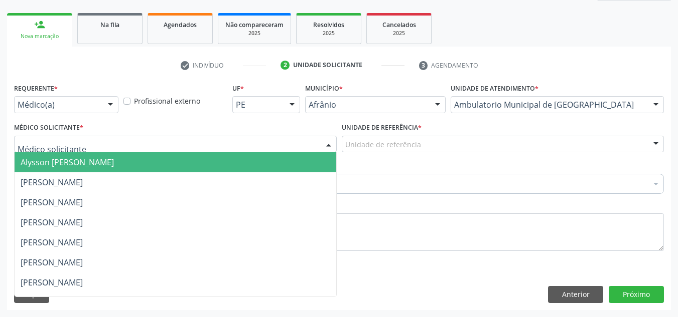
click at [269, 162] on span "Alysson Rodrigo Ferreira Cavalcanti" at bounding box center [175, 162] width 321 height 20
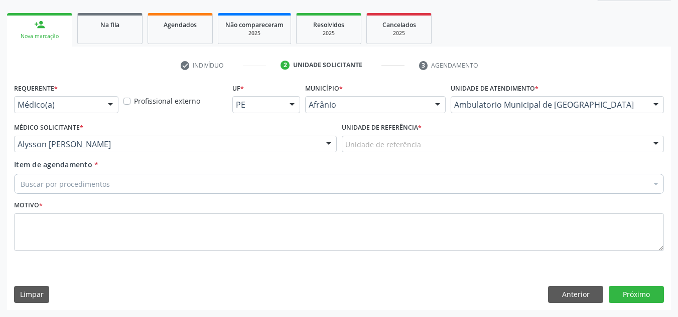
click at [419, 127] on span "*" at bounding box center [420, 127] width 4 height 9
click at [419, 147] on div "Unidade de referência" at bounding box center [503, 144] width 322 height 17
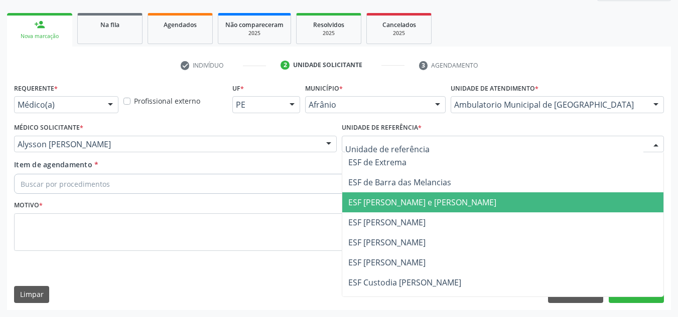
click at [426, 200] on span "ESF [PERSON_NAME] e [PERSON_NAME]" at bounding box center [422, 202] width 148 height 11
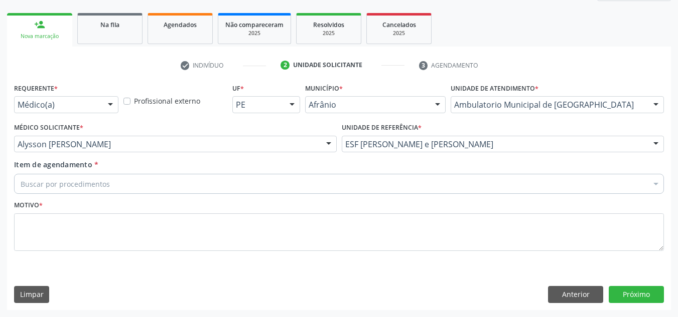
click at [353, 200] on div "Motivo *" at bounding box center [338, 224] width 649 height 53
click at [351, 186] on div "Buscar por procedimentos" at bounding box center [338, 184] width 649 height 20
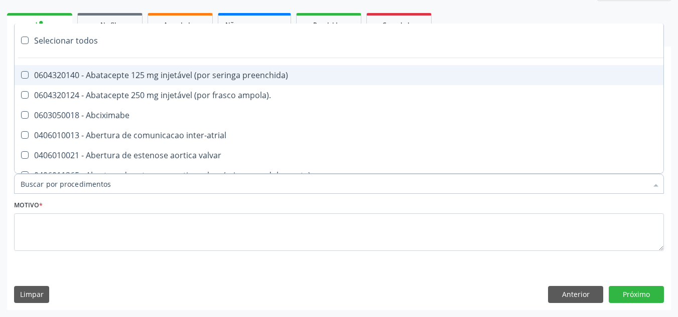
paste input "CARDIOLOGISTA"
type input "CARDIOLOGISTA"
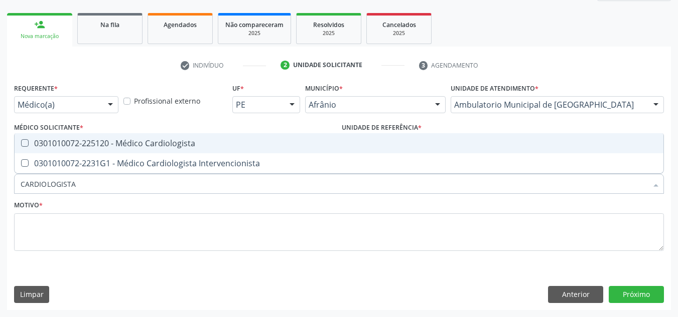
click at [240, 144] on div "0301010072-225120 - Médico Cardiologista" at bounding box center [339, 143] width 636 height 8
checkbox Cardiologista "true"
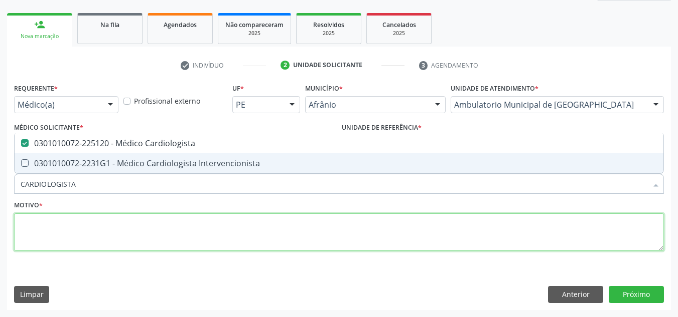
click at [204, 215] on textarea at bounding box center [338, 233] width 649 height 38
checkbox Intervencionista "true"
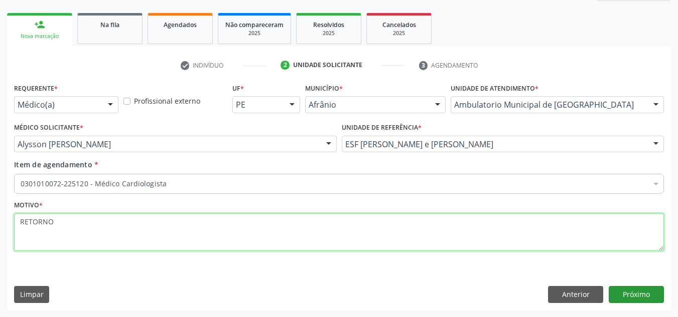
type textarea "RETORNO"
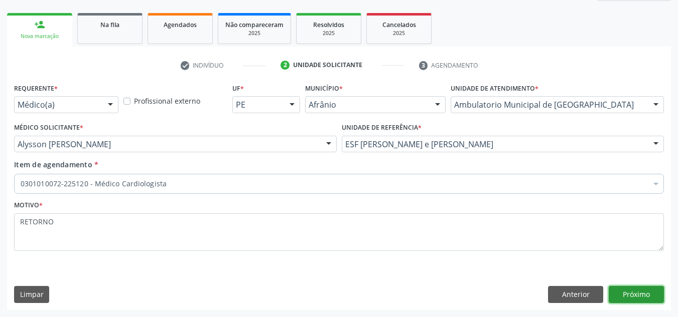
click at [636, 298] on button "Próximo" at bounding box center [635, 294] width 55 height 17
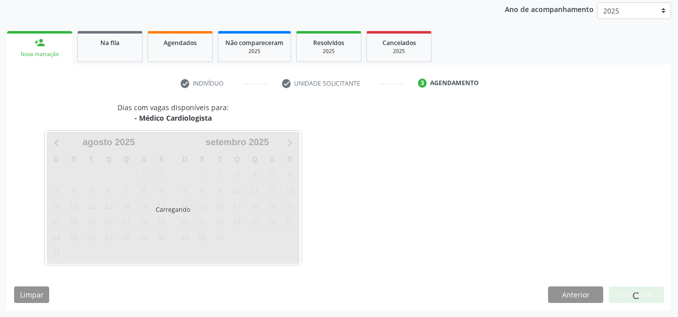
scroll to position [119, 0]
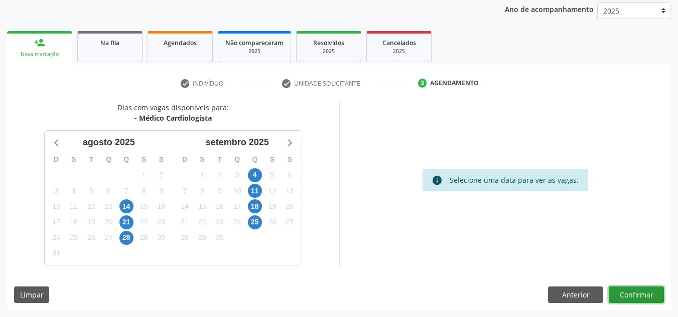
click at [648, 290] on button "Confirmar" at bounding box center [635, 295] width 55 height 17
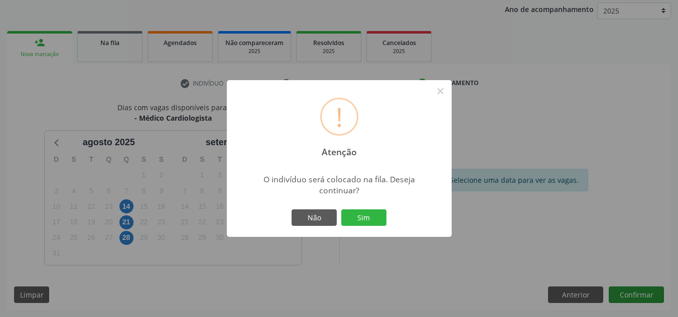
click at [341, 210] on button "Sim" at bounding box center [363, 218] width 45 height 17
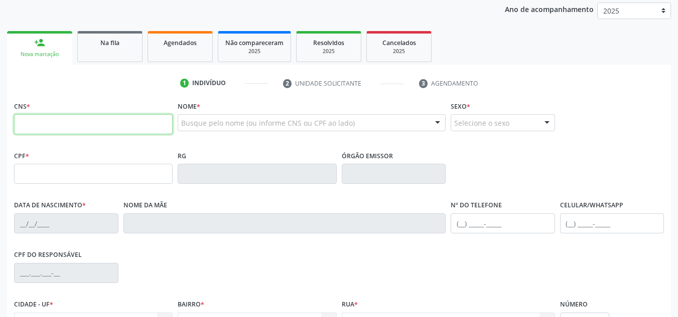
click at [21, 126] on input "text" at bounding box center [93, 124] width 158 height 20
type input "708 1025 4925 9032"
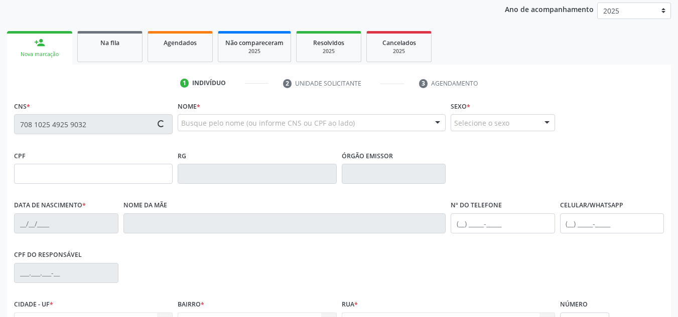
type input "330.183.753-00"
type input "29/06/1965"
type input "Ângela Luzia da Costa"
type input "(87) 98855-5590"
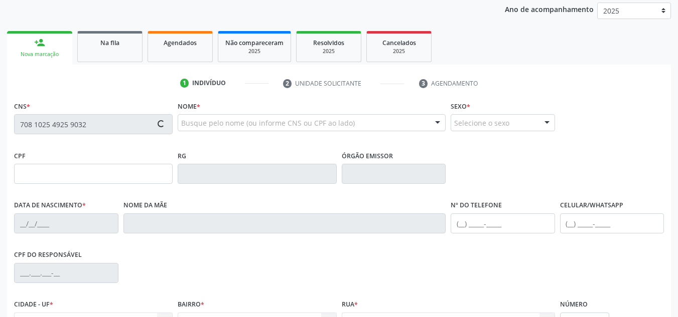
type input "036.003.744-51"
type input "S/N"
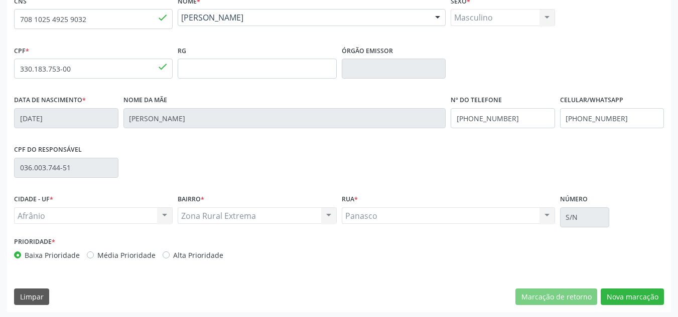
scroll to position [226, 0]
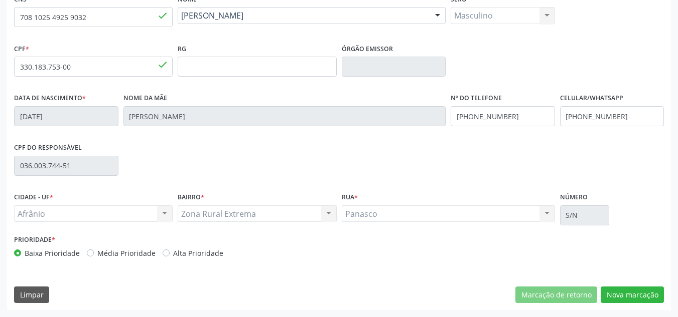
click at [100, 260] on div "Prioridade * Baixa Prioridade Média Prioridade Alta Prioridade" at bounding box center [175, 249] width 327 height 33
click at [113, 255] on label "Média Prioridade" at bounding box center [126, 253] width 58 height 11
click at [94, 255] on input "Média Prioridade" at bounding box center [90, 252] width 7 height 9
radio input "true"
click at [658, 302] on button "Nova marcação" at bounding box center [631, 295] width 63 height 17
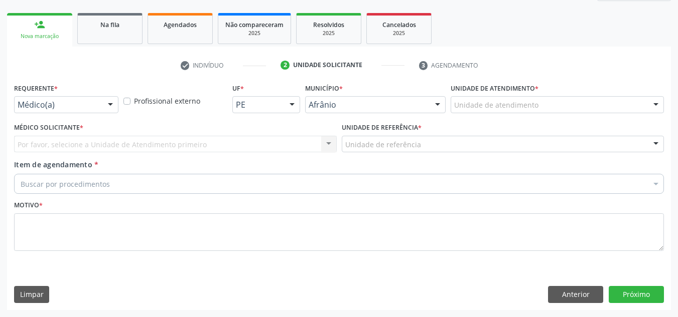
scroll to position [137, 0]
drag, startPoint x: 630, startPoint y: 104, endPoint x: 610, endPoint y: 165, distance: 64.4
click at [628, 104] on div "Unidade de atendimento" at bounding box center [556, 104] width 213 height 17
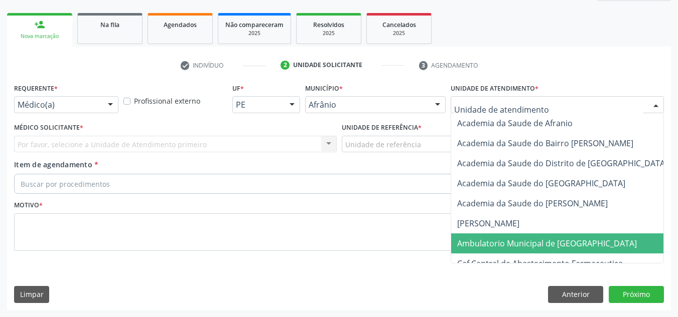
drag, startPoint x: 586, startPoint y: 250, endPoint x: 266, endPoint y: 153, distance: 333.8
click at [585, 250] on span "Ambulatorio Municipal de [GEOGRAPHIC_DATA]" at bounding box center [573, 244] width 245 height 20
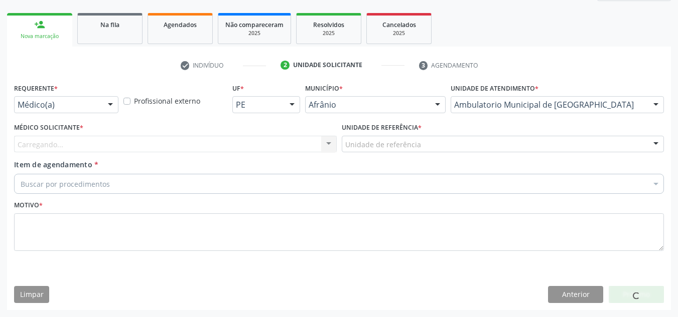
click at [264, 132] on div "Médico Solicitante * Carregando... Nenhum resultado encontrado para: " " Não há…" at bounding box center [175, 136] width 322 height 32
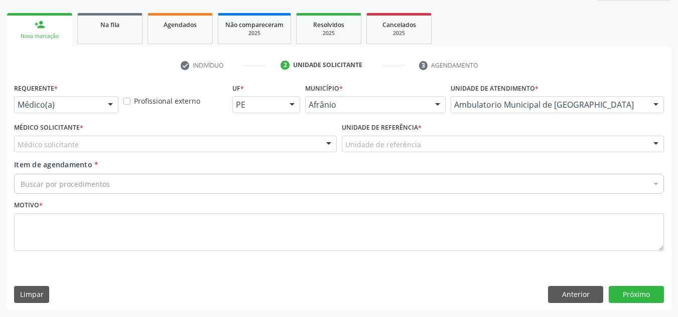
click at [262, 149] on div "Médico solicitante" at bounding box center [175, 144] width 322 height 17
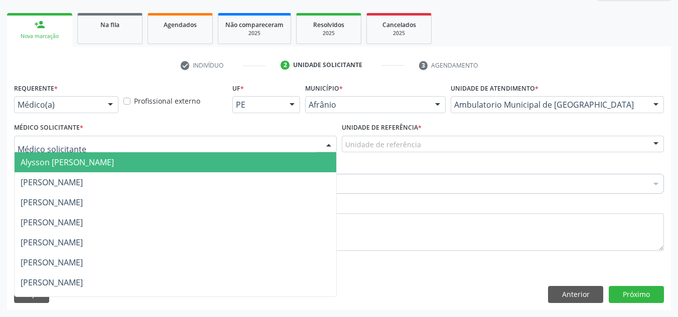
drag, startPoint x: 266, startPoint y: 169, endPoint x: 354, endPoint y: 161, distance: 87.6
click at [274, 168] on span "Alysson Rodrigo Ferreira Cavalcanti" at bounding box center [175, 162] width 321 height 20
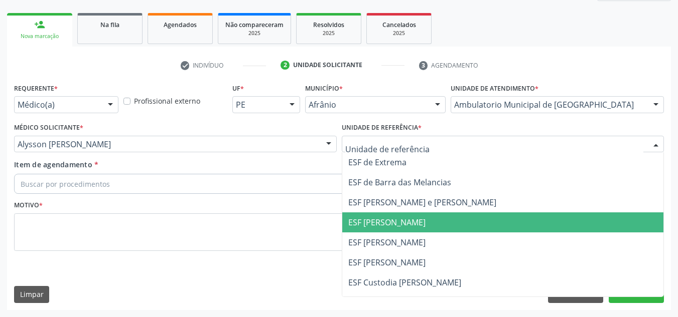
click at [385, 232] on span "ESF [PERSON_NAME]" at bounding box center [502, 223] width 321 height 20
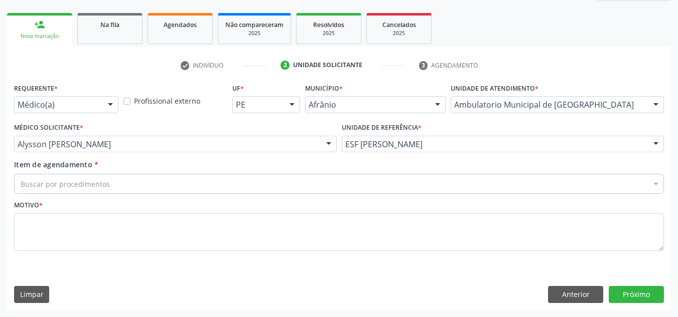
click at [309, 189] on div "Buscar por procedimentos" at bounding box center [338, 184] width 649 height 20
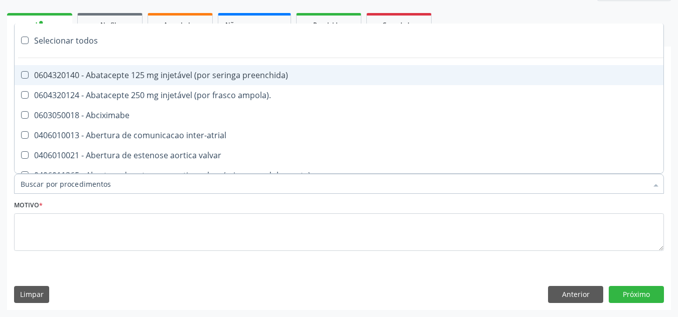
paste input "CARDIOLOGISTA"
type input "CARDIOLOGISTA"
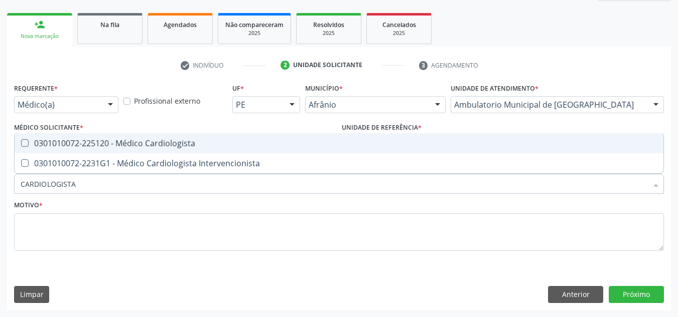
click at [287, 144] on div "0301010072-225120 - Médico Cardiologista" at bounding box center [339, 143] width 636 height 8
checkbox Cardiologista "true"
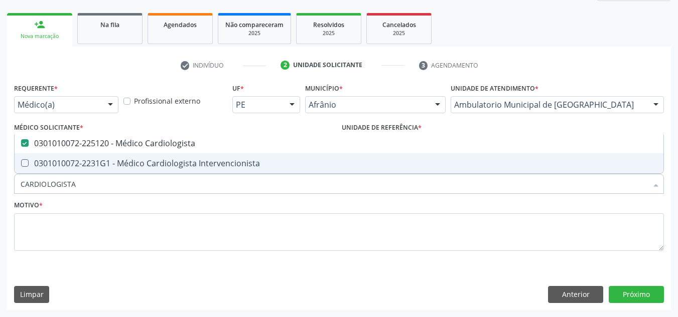
click at [271, 212] on div "Motivo *" at bounding box center [338, 224] width 649 height 53
checkbox Intervencionista "true"
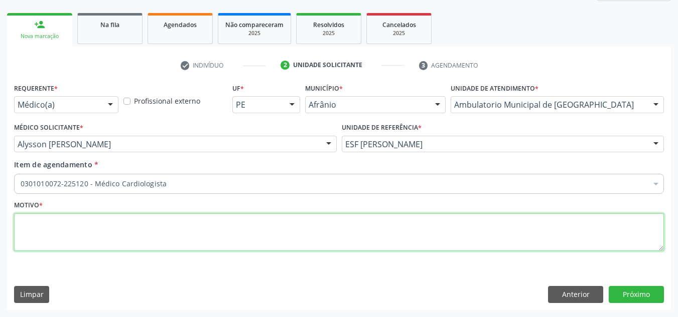
click at [255, 233] on textarea at bounding box center [338, 233] width 649 height 38
type textarea "RETORNO"
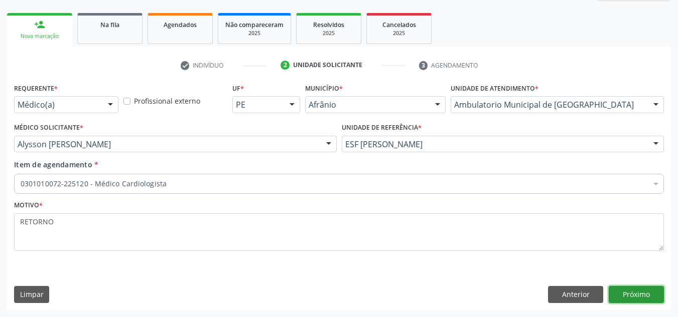
click at [660, 298] on button "Próximo" at bounding box center [635, 294] width 55 height 17
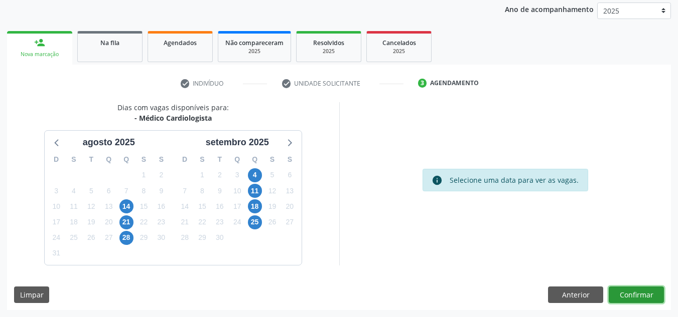
click at [640, 299] on button "Confirmar" at bounding box center [635, 295] width 55 height 17
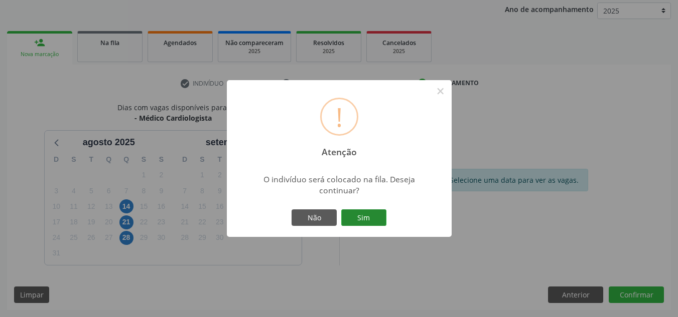
click at [374, 212] on button "Sim" at bounding box center [363, 218] width 45 height 17
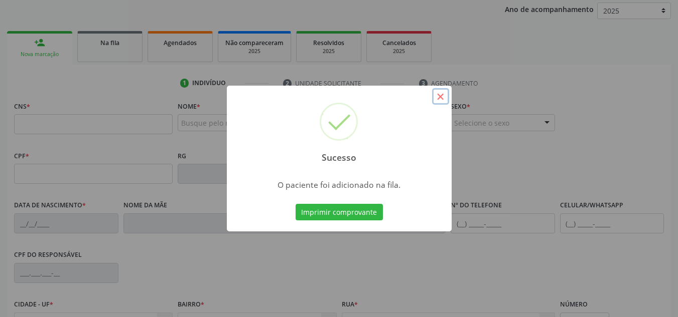
click at [438, 101] on button "×" at bounding box center [440, 96] width 17 height 17
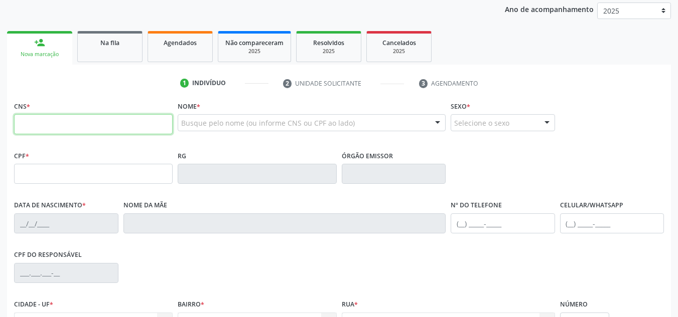
drag, startPoint x: 145, startPoint y: 120, endPoint x: 149, endPoint y: 111, distance: 9.9
click at [147, 118] on input "text" at bounding box center [93, 124] width 158 height 20
type input "703 4062 4987 9515"
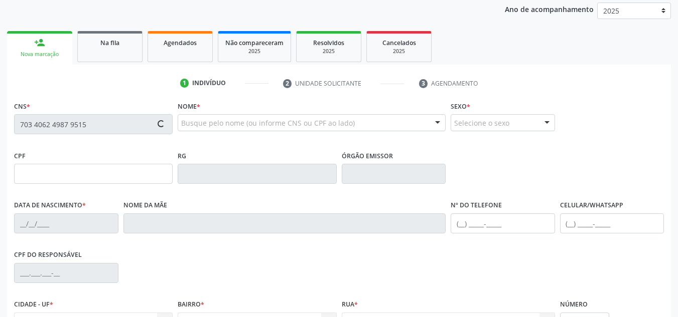
type input "16/08/1961"
type input "S/N"
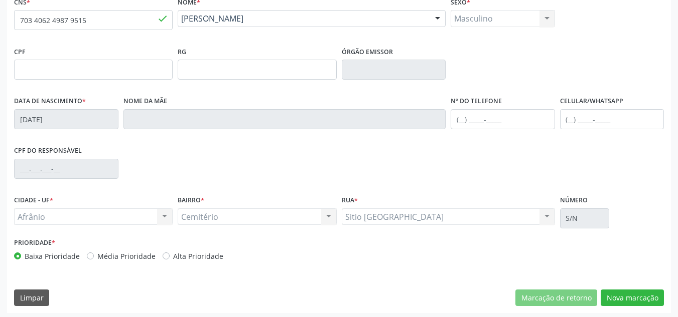
scroll to position [226, 0]
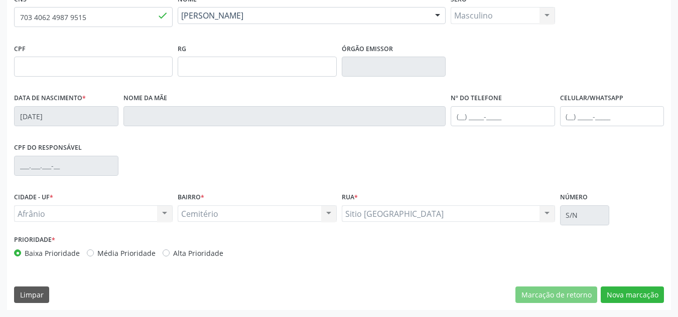
click at [123, 255] on label "Média Prioridade" at bounding box center [126, 253] width 58 height 11
click at [94, 255] on input "Média Prioridade" at bounding box center [90, 252] width 7 height 9
radio input "true"
click at [637, 299] on button "Nova marcação" at bounding box center [631, 295] width 63 height 17
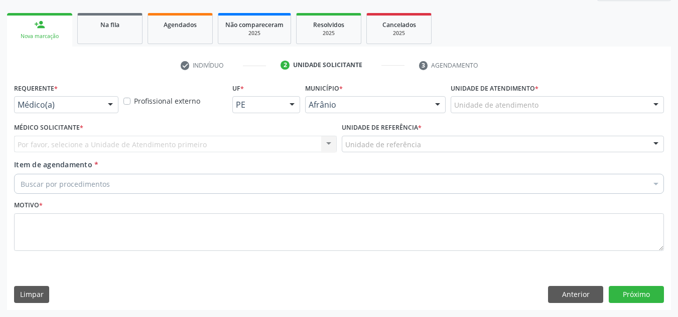
scroll to position [137, 0]
click at [619, 110] on div "Unidade de atendimento" at bounding box center [556, 104] width 213 height 17
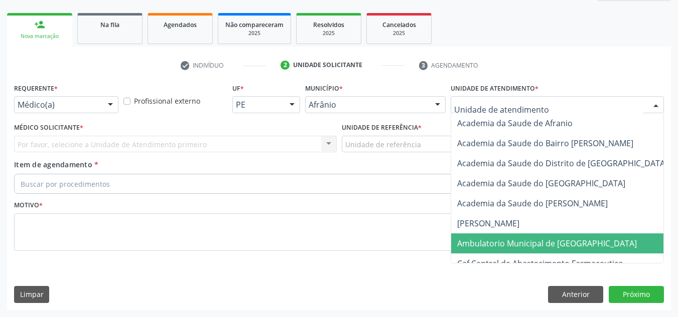
click at [606, 235] on span "Ambulatorio Municipal de [GEOGRAPHIC_DATA]" at bounding box center [573, 244] width 245 height 20
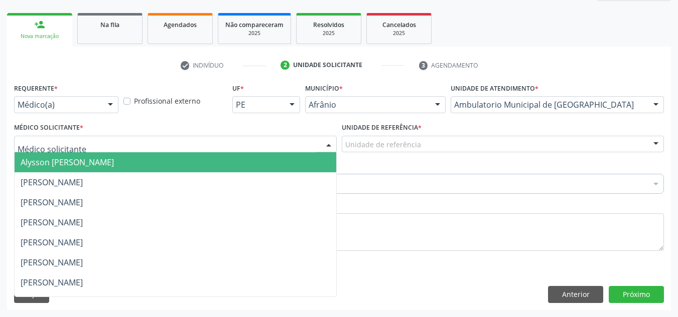
click at [82, 144] on div at bounding box center [175, 144] width 322 height 17
drag, startPoint x: 121, startPoint y: 161, endPoint x: 287, endPoint y: 138, distance: 167.2
click at [114, 160] on span "Alysson Rodrigo Ferreira Cavalcanti" at bounding box center [67, 162] width 93 height 11
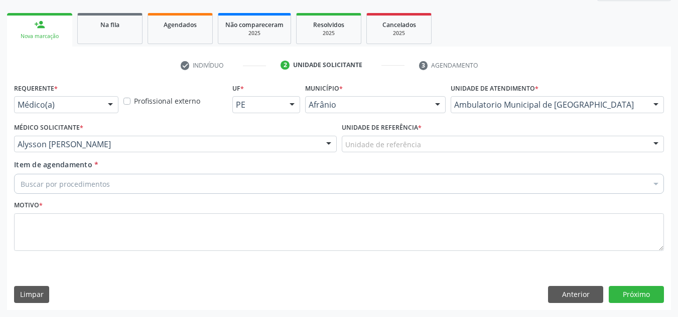
click at [369, 131] on label "Unidade de referência *" at bounding box center [382, 128] width 80 height 16
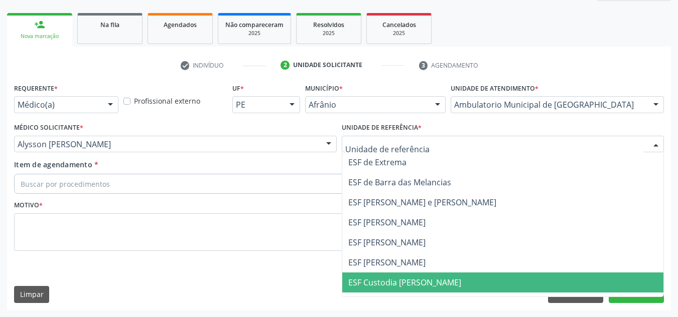
click at [404, 280] on span "ESF Custodia [PERSON_NAME]" at bounding box center [404, 282] width 113 height 11
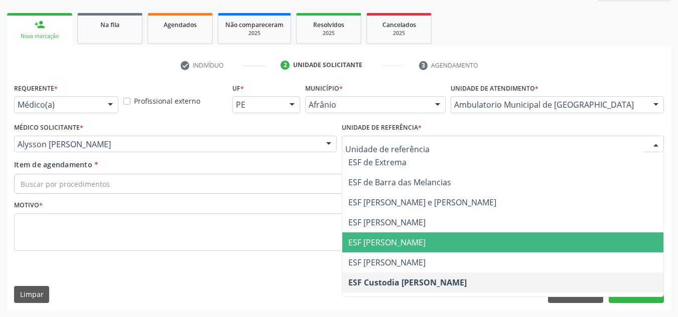
click at [414, 250] on span "ESF [PERSON_NAME]" at bounding box center [502, 243] width 321 height 20
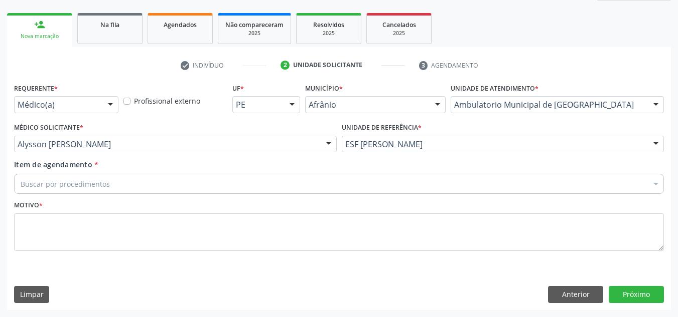
click at [383, 191] on div "Buscar por procedimentos" at bounding box center [338, 184] width 649 height 20
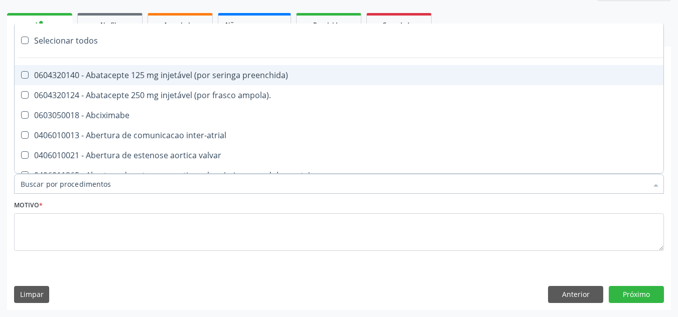
paste input "CARDIOLOGISTA"
type input "CARDIOLOGISTA"
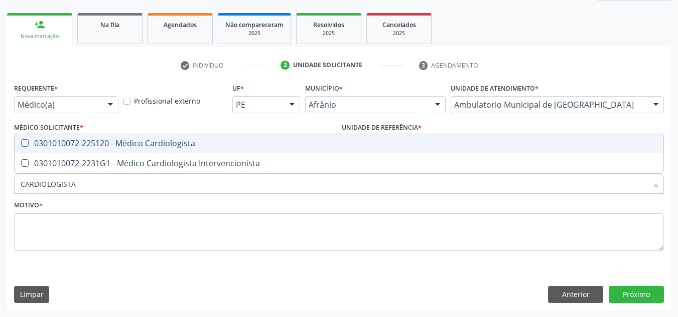
click at [386, 141] on div "0301010072-225120 - Médico Cardiologista" at bounding box center [339, 143] width 636 height 8
checkbox Cardiologista "true"
click at [415, 124] on div "Requerente * Médico(a) Médico(a) Enfermeiro(a) Paciente Nenhum resultado encont…" at bounding box center [338, 173] width 649 height 185
checkbox Intervencionista "true"
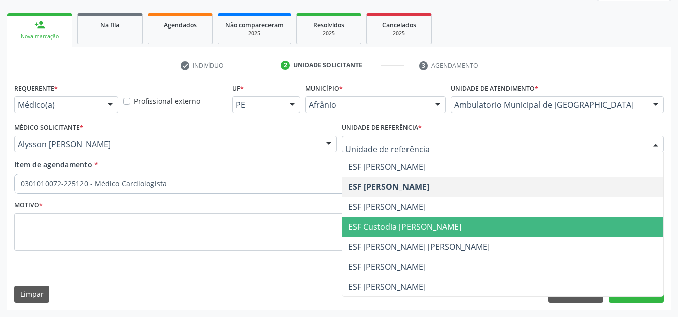
scroll to position [56, 0]
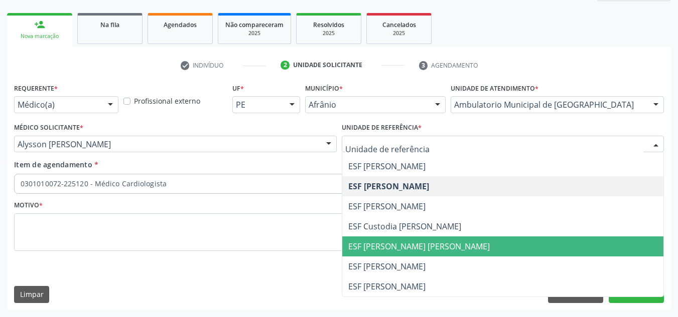
click at [412, 242] on span "ESF [PERSON_NAME] [PERSON_NAME]" at bounding box center [418, 246] width 141 height 11
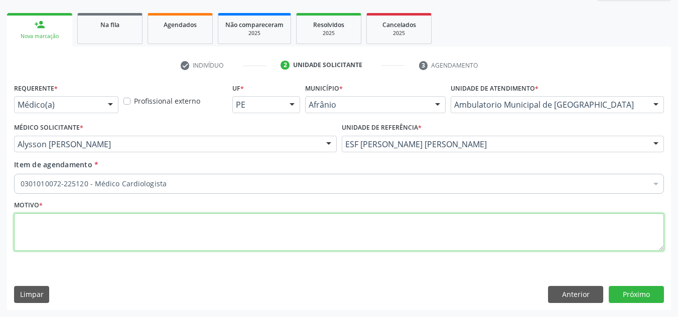
click at [348, 214] on textarea at bounding box center [338, 233] width 649 height 38
type textarea "RETORNO"
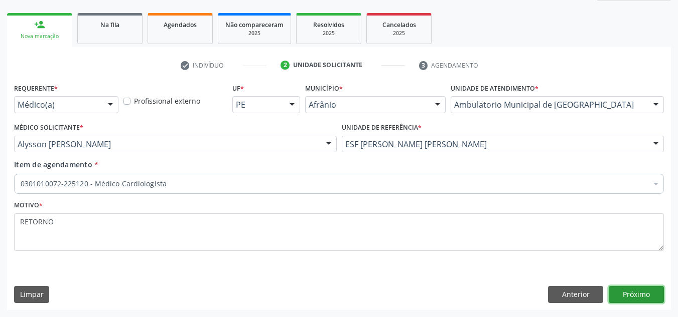
click at [617, 290] on button "Próximo" at bounding box center [635, 294] width 55 height 17
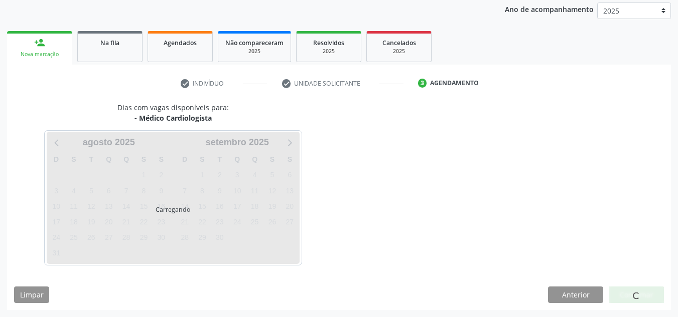
scroll to position [119, 0]
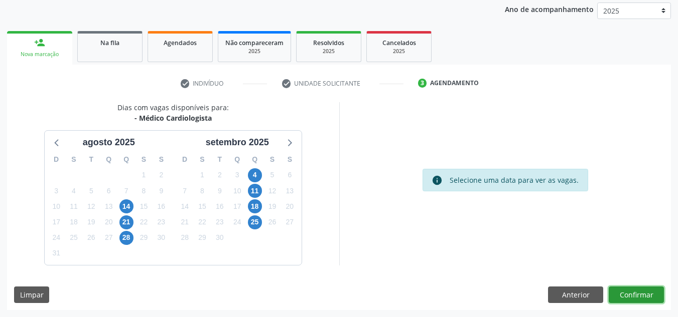
click at [626, 294] on button "Confirmar" at bounding box center [635, 295] width 55 height 17
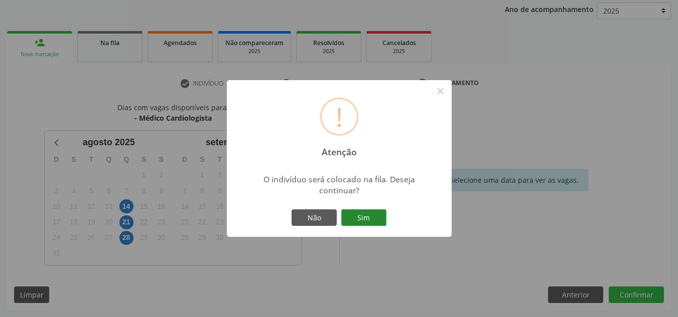
click at [378, 212] on button "Sim" at bounding box center [363, 218] width 45 height 17
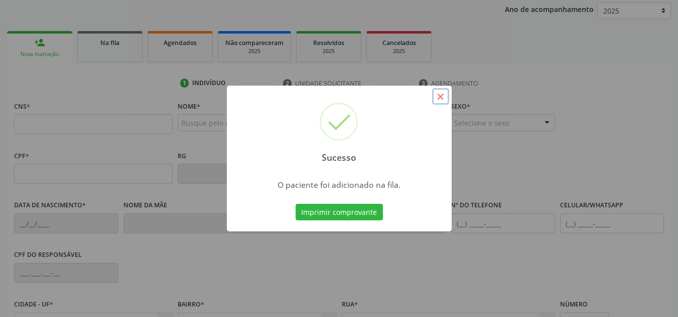
click at [444, 101] on button "×" at bounding box center [440, 96] width 17 height 17
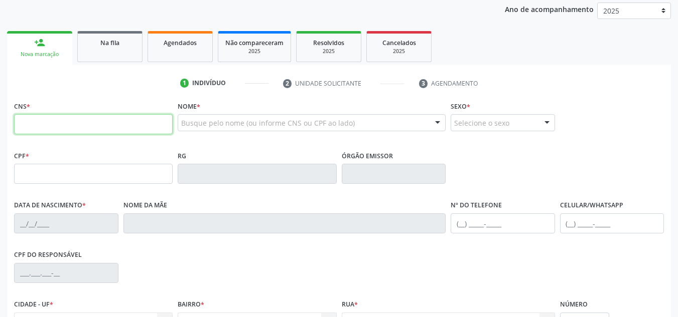
click at [90, 121] on input "text" at bounding box center [93, 124] width 158 height 20
type input "706 7095 9655 6417"
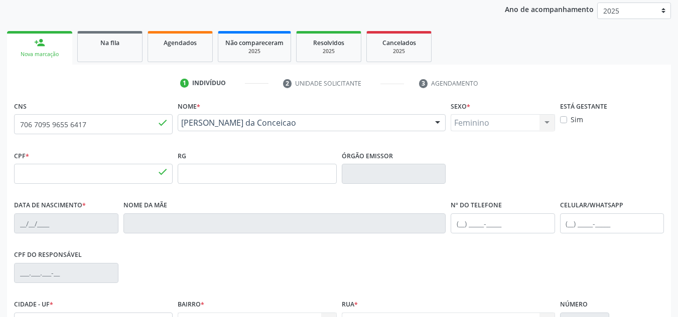
type input "035.205.314-37"
type input "18/09/1972"
type input "Maria de Fatima da Conceicao"
type input "(87) 98855-4612"
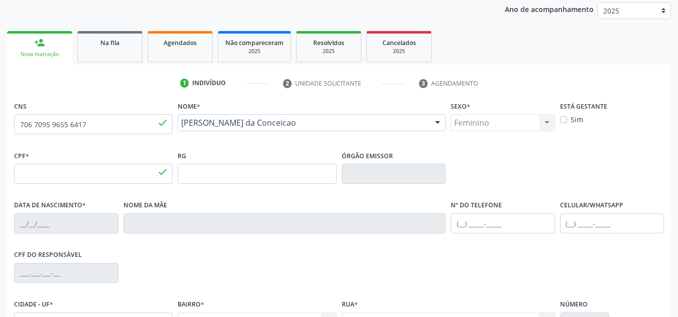
type input "S/N"
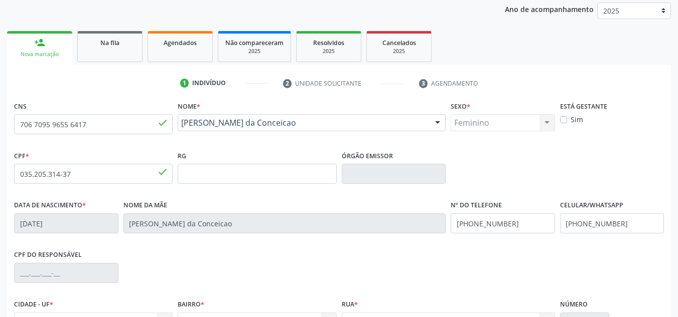
scroll to position [226, 0]
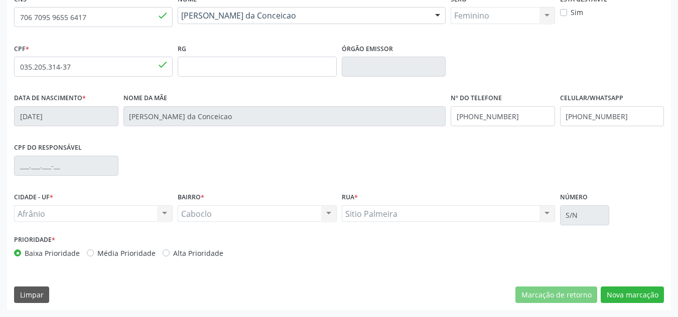
drag, startPoint x: 103, startPoint y: 248, endPoint x: 102, endPoint y: 241, distance: 7.0
click at [103, 244] on div "Prioridade * Baixa Prioridade Média Prioridade Alta Prioridade" at bounding box center [175, 246] width 322 height 26
drag, startPoint x: 122, startPoint y: 254, endPoint x: 148, endPoint y: 243, distance: 28.1
click at [121, 254] on label "Média Prioridade" at bounding box center [126, 253] width 58 height 11
click at [94, 254] on input "Média Prioridade" at bounding box center [90, 252] width 7 height 9
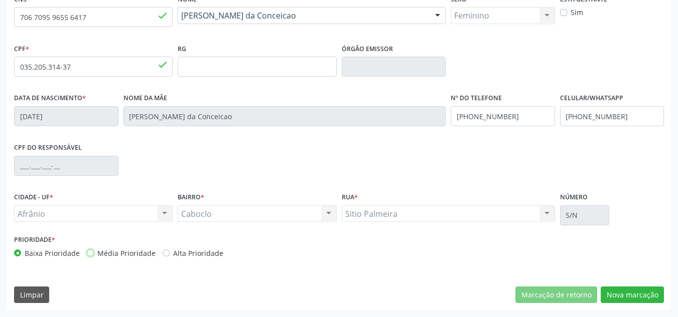
radio input "true"
click at [624, 302] on button "Nova marcação" at bounding box center [631, 295] width 63 height 17
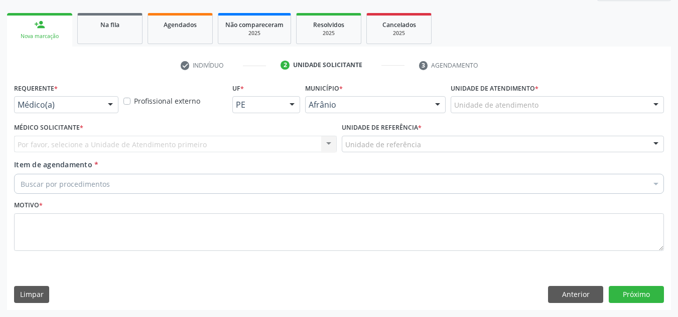
click at [614, 108] on div "Unidade de atendimento" at bounding box center [556, 104] width 213 height 17
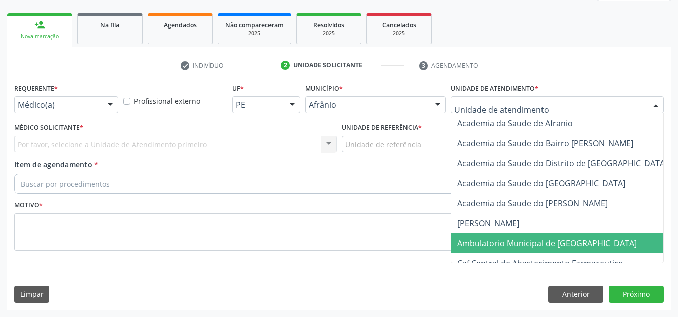
drag, startPoint x: 592, startPoint y: 240, endPoint x: 526, endPoint y: 208, distance: 73.1
click at [589, 240] on span "Ambulatorio Municipal de [GEOGRAPHIC_DATA]" at bounding box center [573, 244] width 245 height 20
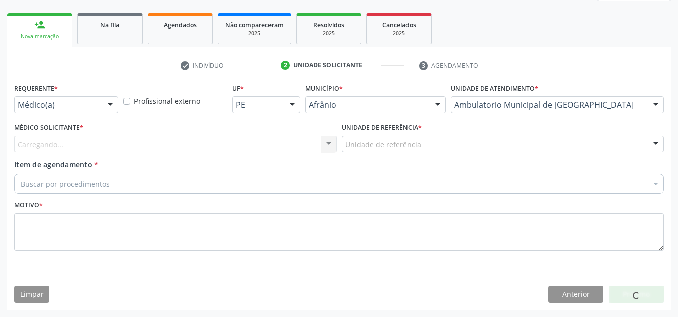
click at [294, 139] on div "Carregando... Nenhum resultado encontrado para: " " Não há nenhuma opção para s…" at bounding box center [175, 144] width 322 height 17
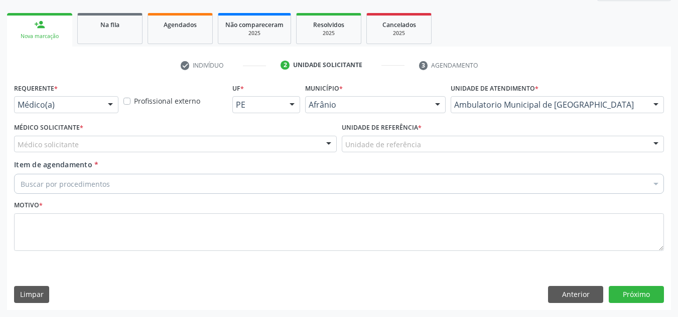
click at [294, 139] on div "Médico solicitante" at bounding box center [175, 144] width 322 height 17
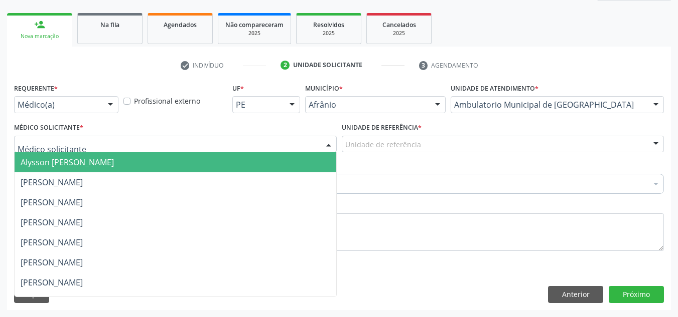
drag, startPoint x: 251, startPoint y: 164, endPoint x: 270, endPoint y: 157, distance: 19.7
click at [251, 164] on span "Alysson Rodrigo Ferreira Cavalcanti" at bounding box center [175, 162] width 321 height 20
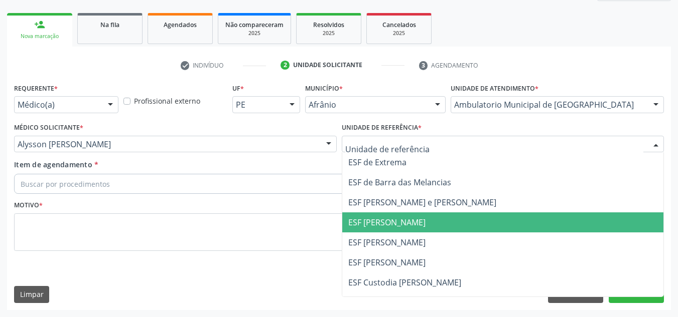
click at [381, 221] on span "ESF [PERSON_NAME]" at bounding box center [386, 222] width 77 height 11
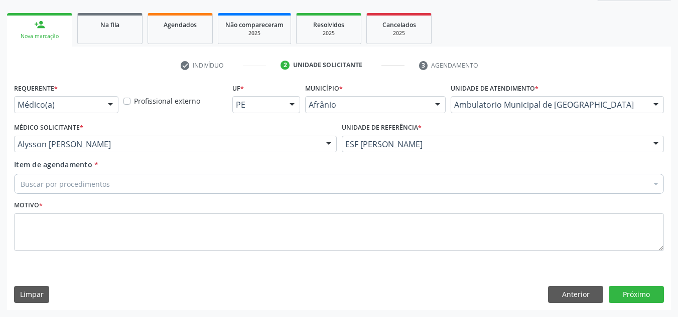
click at [361, 197] on div "Item de agendamento * Buscar por procedimentos Selecionar todos 0604320140 - Ab…" at bounding box center [339, 178] width 654 height 39
click at [361, 192] on div "Buscar por procedimentos" at bounding box center [338, 184] width 649 height 20
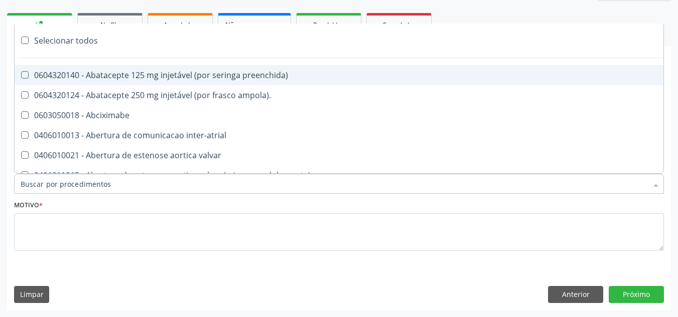
paste input "CARDIOLOGISTA"
type input "CARDIOLOGISTA"
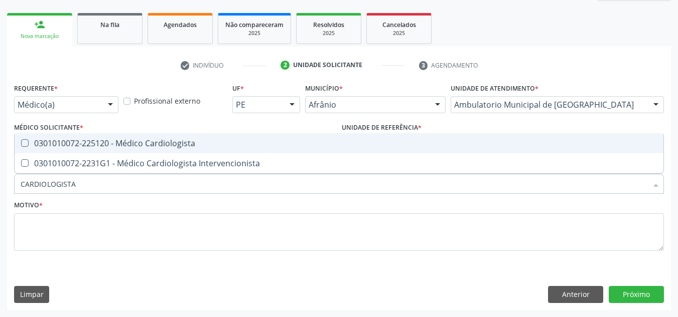
click at [324, 135] on span "0301010072-225120 - Médico Cardiologista" at bounding box center [339, 143] width 648 height 20
checkbox Cardiologista "true"
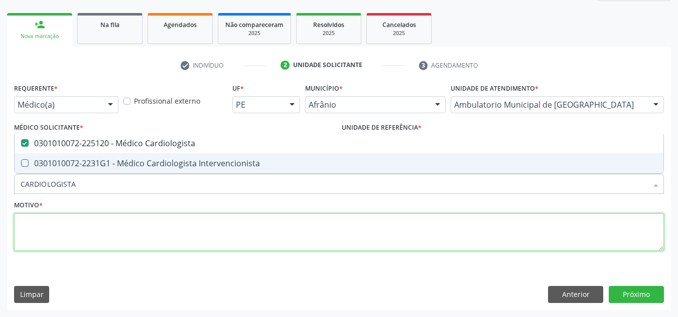
click at [284, 229] on textarea at bounding box center [338, 233] width 649 height 38
checkbox Intervencionista "true"
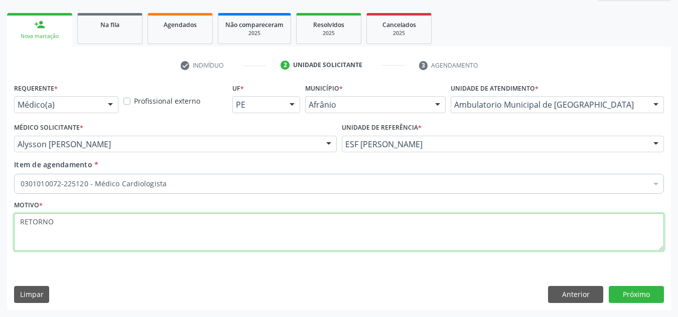
type textarea "RETORNO"
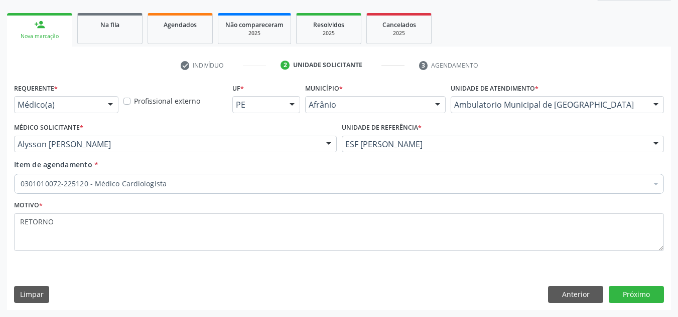
click at [632, 305] on div "Requerente * Médico(a) Médico(a) Enfermeiro(a) Paciente Nenhum resultado encont…" at bounding box center [338, 195] width 663 height 229
click at [635, 296] on button "Próximo" at bounding box center [635, 294] width 55 height 17
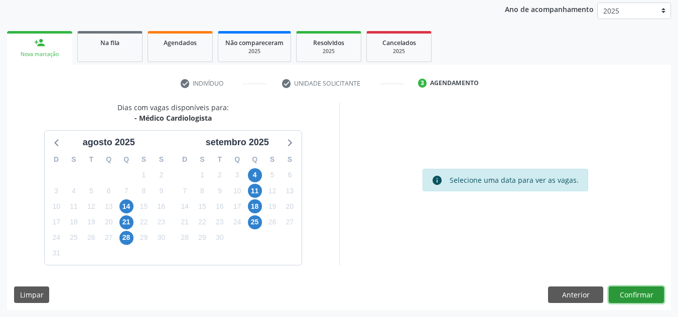
click at [640, 287] on button "Confirmar" at bounding box center [635, 295] width 55 height 17
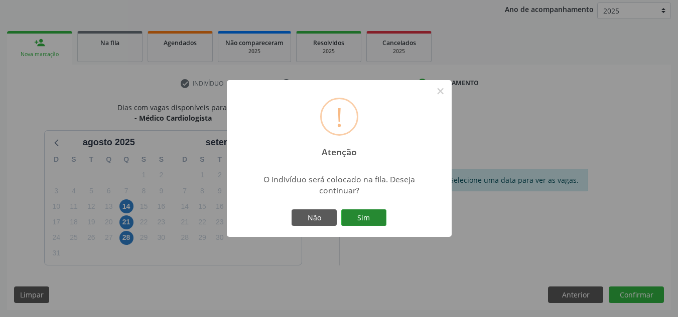
click at [382, 225] on button "Sim" at bounding box center [363, 218] width 45 height 17
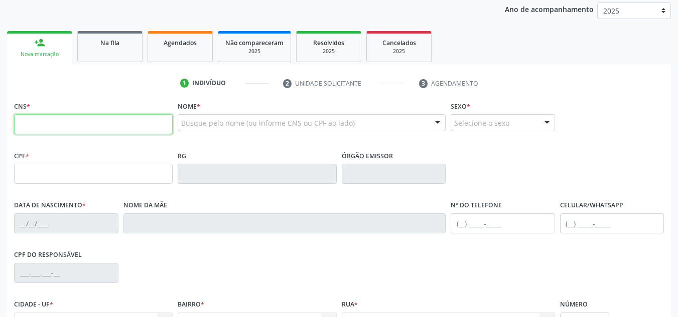
click at [153, 132] on input "text" at bounding box center [93, 124] width 158 height 20
type input "707 8046 0290 6413"
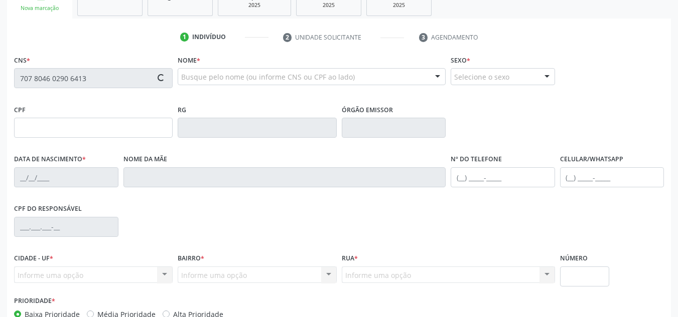
scroll to position [226, 0]
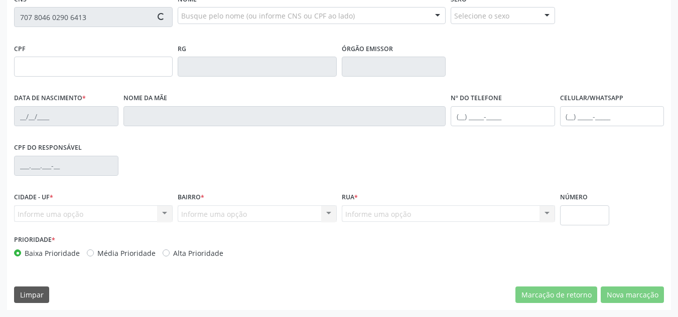
type input "484.336.164-04"
type input "12/10/1965"
type input "Benedita Francelina Rodrigues"
type input "(87) 98129-6268"
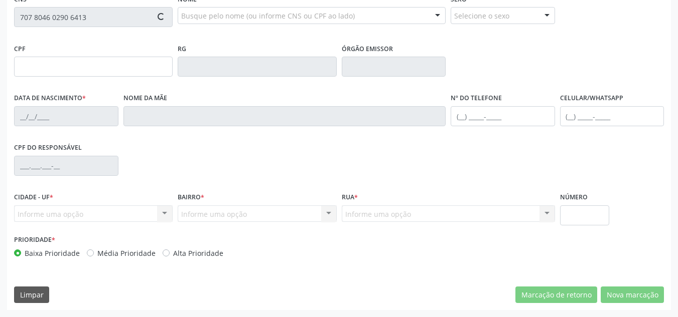
type input "041.031.134-05"
type input "S/N"
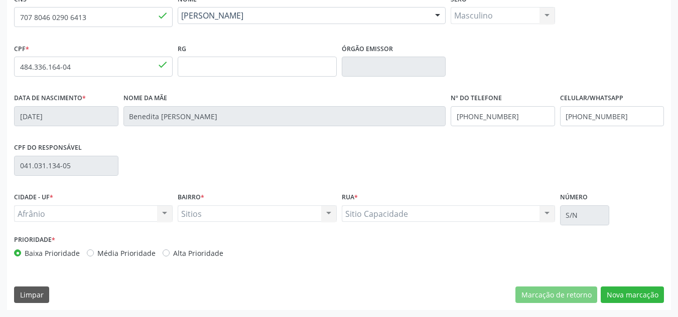
click at [120, 255] on label "Média Prioridade" at bounding box center [126, 253] width 58 height 11
click at [94, 255] on input "Média Prioridade" at bounding box center [90, 252] width 7 height 9
radio input "true"
click at [645, 287] on button "Nova marcação" at bounding box center [631, 295] width 63 height 17
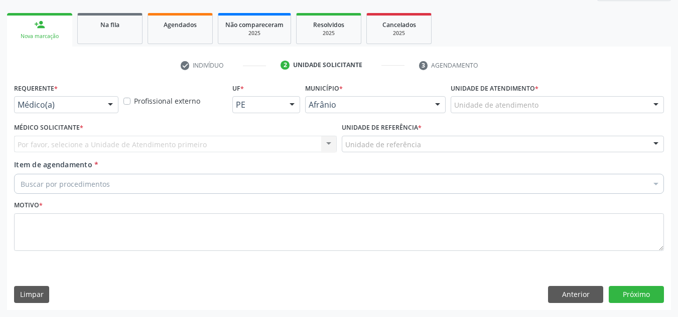
scroll to position [137, 0]
click at [608, 106] on div "Unidade de atendimento" at bounding box center [556, 104] width 213 height 17
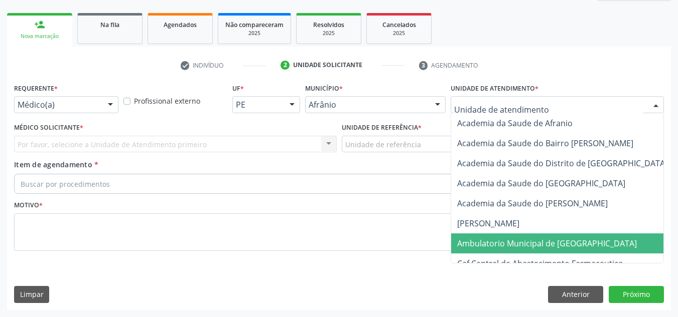
click at [561, 235] on span "Ambulatorio Municipal de [GEOGRAPHIC_DATA]" at bounding box center [573, 244] width 245 height 20
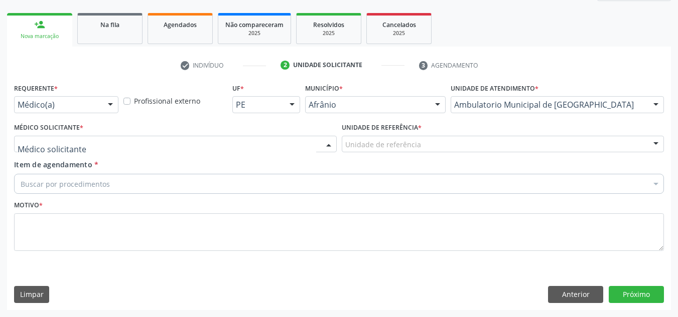
click at [253, 146] on div at bounding box center [175, 144] width 322 height 17
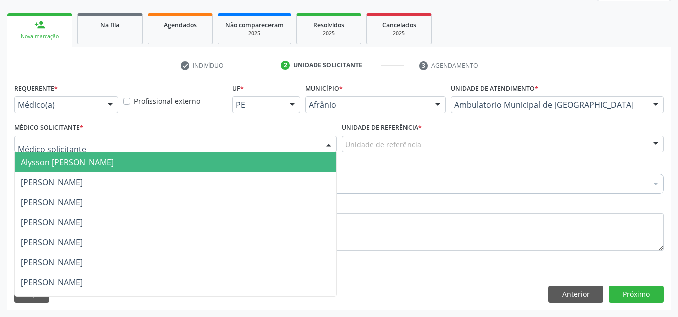
drag, startPoint x: 252, startPoint y: 168, endPoint x: 412, endPoint y: 156, distance: 160.9
click at [253, 168] on span "Alysson Rodrigo Ferreira Cavalcanti" at bounding box center [175, 162] width 321 height 20
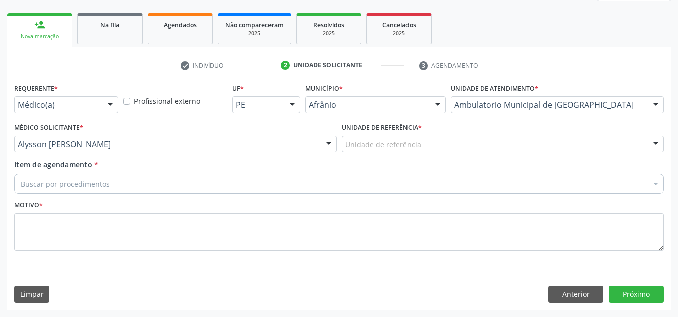
click at [442, 151] on div "Unidade de referência" at bounding box center [503, 144] width 322 height 17
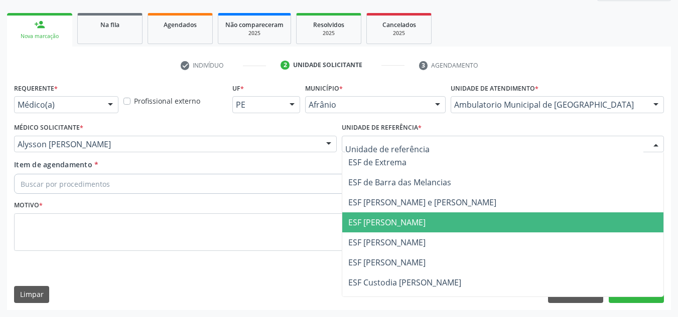
drag, startPoint x: 446, startPoint y: 226, endPoint x: 322, endPoint y: 182, distance: 131.5
click at [438, 222] on span "ESF [PERSON_NAME]" at bounding box center [502, 223] width 321 height 20
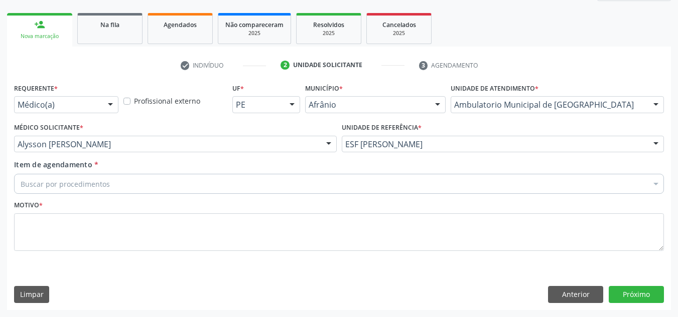
click at [322, 182] on div "Buscar por procedimentos" at bounding box center [338, 184] width 649 height 20
click at [21, 186] on input "Item de agendamento *" at bounding box center [21, 184] width 0 height 20
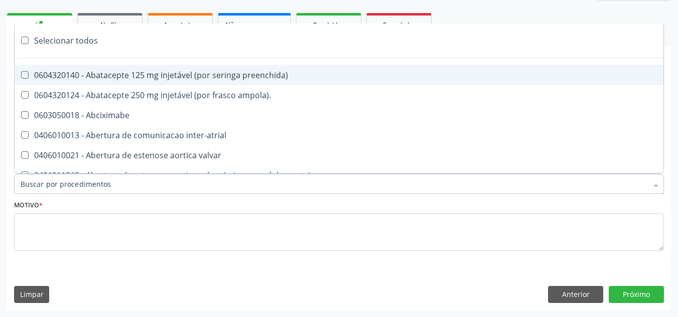
paste input "CARDIOLOGISTA"
type input "CARDIOLOGISTA"
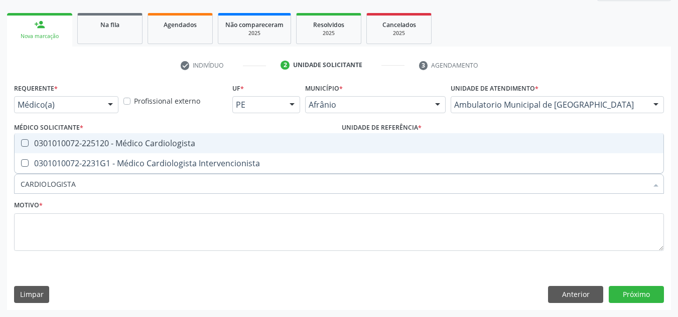
drag, startPoint x: 260, startPoint y: 144, endPoint x: 247, endPoint y: 210, distance: 67.1
click at [260, 147] on div "0301010072-225120 - Médico Cardiologista" at bounding box center [339, 143] width 636 height 8
checkbox Cardiologista "true"
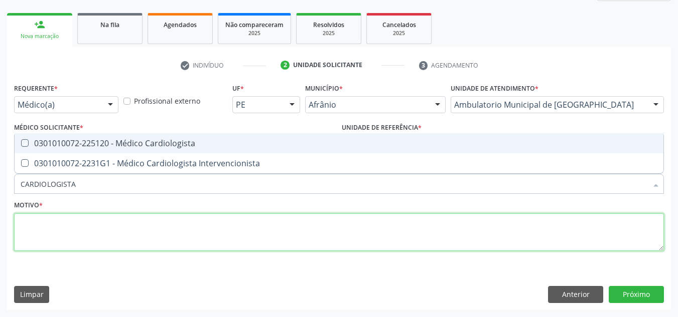
click at [248, 214] on textarea at bounding box center [338, 233] width 649 height 38
checkbox Intervencionista "true"
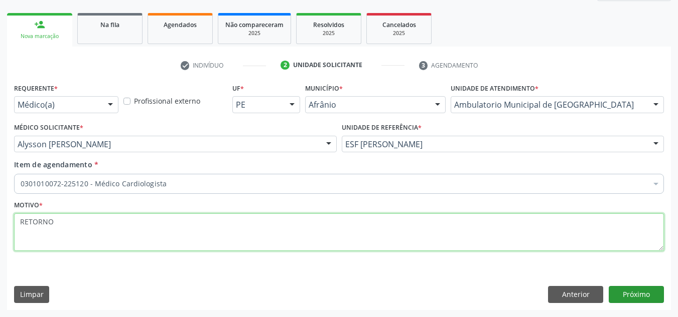
type textarea "RETORNO"
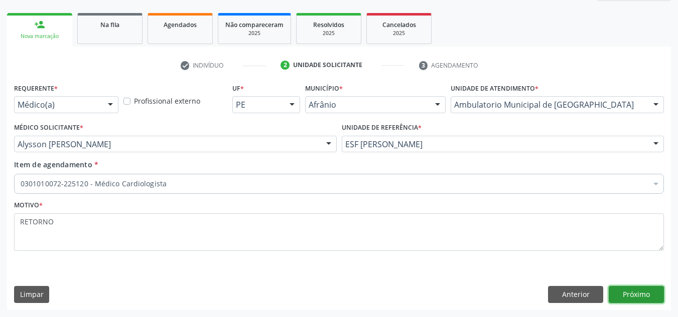
click at [637, 298] on button "Próximo" at bounding box center [635, 294] width 55 height 17
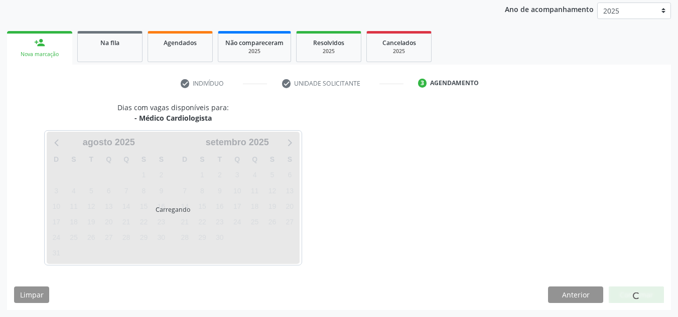
scroll to position [119, 0]
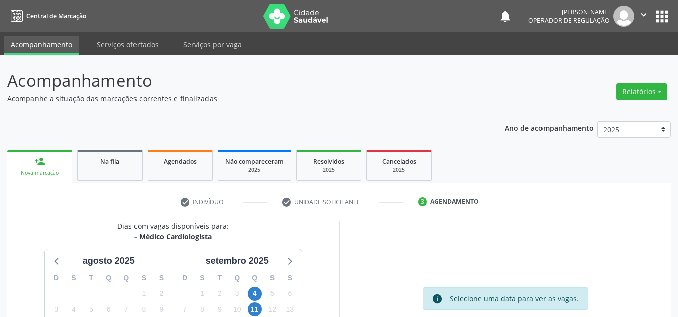
scroll to position [119, 0]
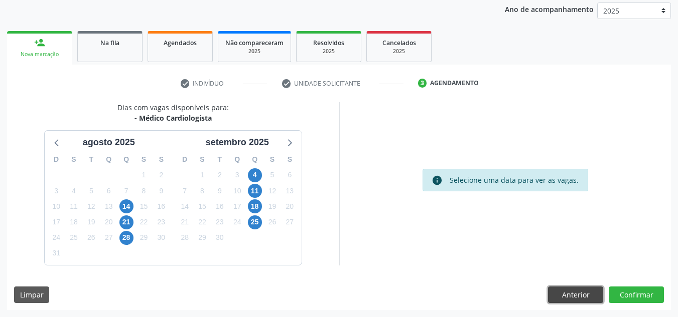
click at [584, 301] on button "Anterior" at bounding box center [575, 295] width 55 height 17
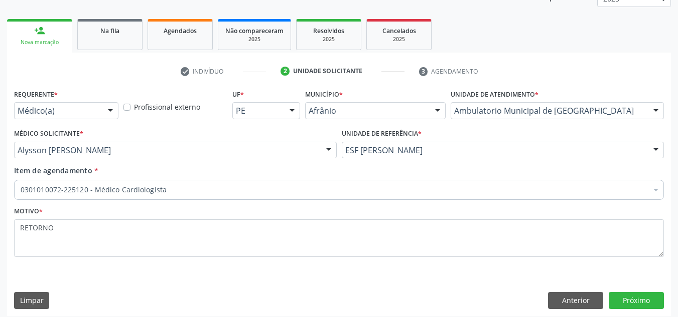
scroll to position [137, 0]
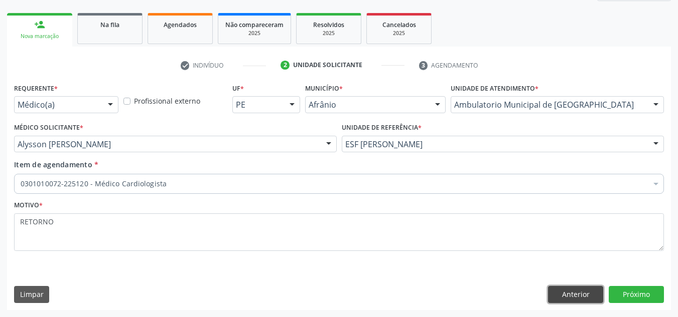
click at [582, 297] on button "Anterior" at bounding box center [575, 294] width 55 height 17
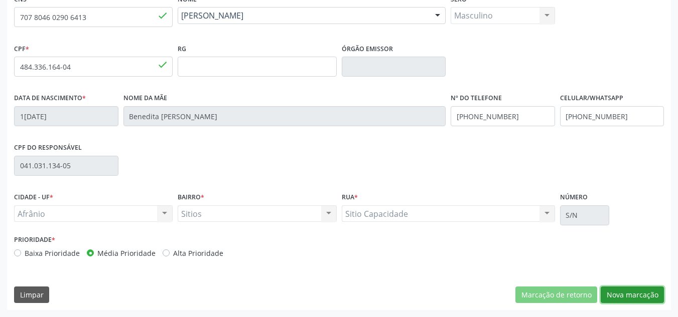
click at [632, 292] on button "Nova marcação" at bounding box center [631, 295] width 63 height 17
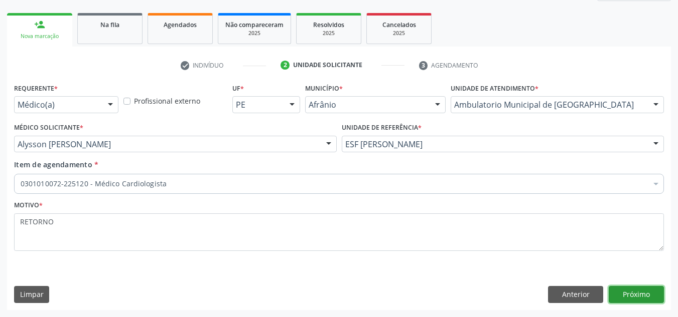
click at [632, 292] on button "Próximo" at bounding box center [635, 294] width 55 height 17
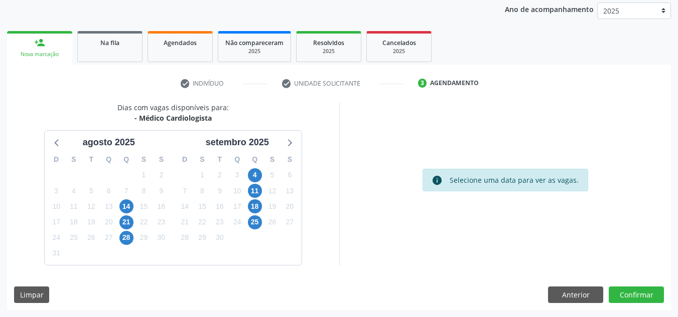
scroll to position [119, 0]
click at [632, 292] on button "Confirmar" at bounding box center [635, 295] width 55 height 17
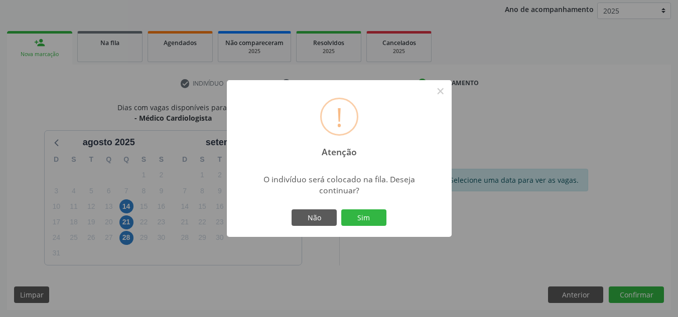
click at [341, 210] on button "Sim" at bounding box center [363, 218] width 45 height 17
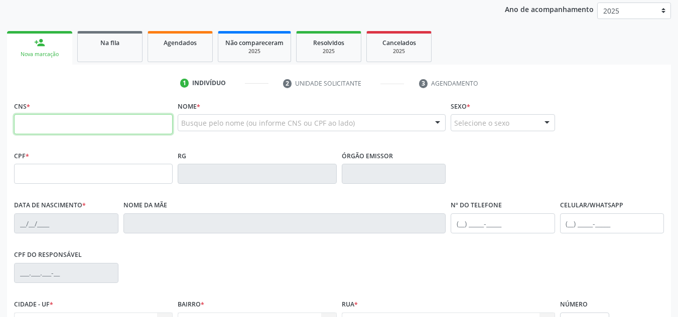
click at [125, 123] on input "text" at bounding box center [93, 124] width 158 height 20
type input "7"
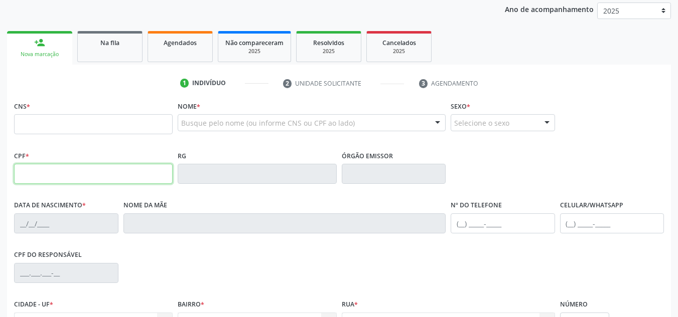
click at [122, 167] on input "text" at bounding box center [93, 174] width 158 height 20
type input "173.268.184-87"
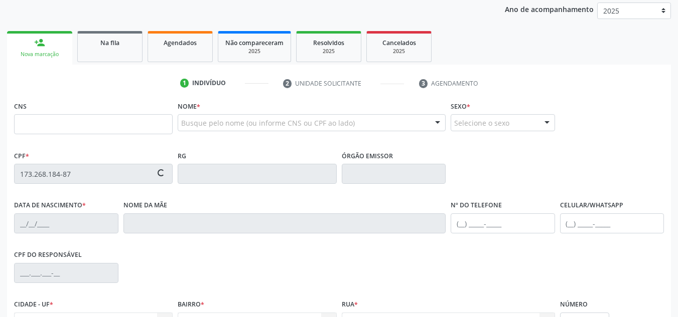
type input "704 8035 1267 5042"
type input "23/01/1949"
type input "Raimunda Francisca da Silva"
type input "(87) 98813-3256"
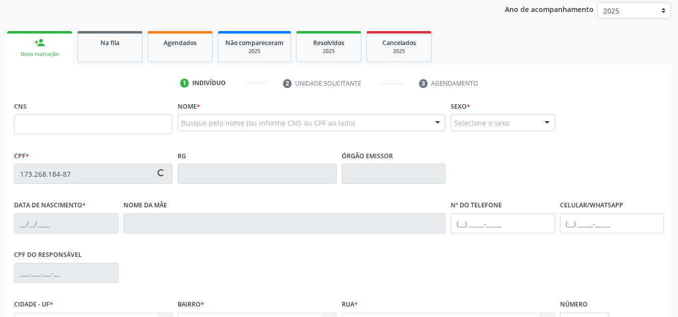
type input "022.852.064-96"
type input "S/N"
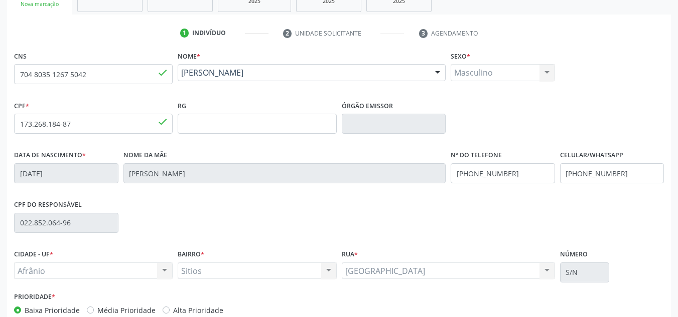
scroll to position [226, 0]
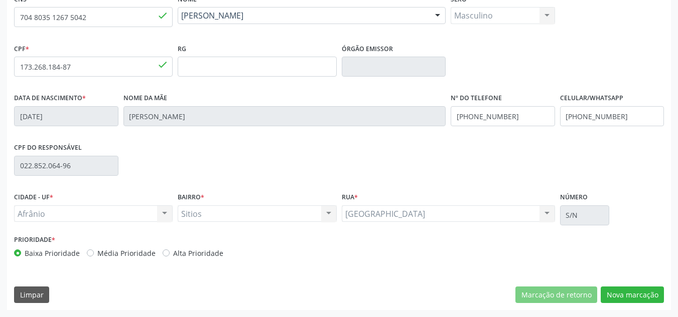
click at [107, 253] on label "Média Prioridade" at bounding box center [126, 253] width 58 height 11
click at [94, 253] on input "Média Prioridade" at bounding box center [90, 252] width 7 height 9
radio input "true"
click at [631, 294] on button "Nova marcação" at bounding box center [631, 295] width 63 height 17
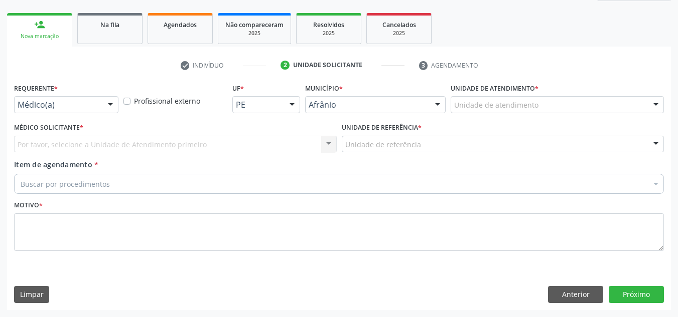
scroll to position [137, 0]
click at [621, 116] on div "Unidade de atendimento * Unidade de atendimento Academia da Saude de Afranio Ac…" at bounding box center [557, 100] width 218 height 39
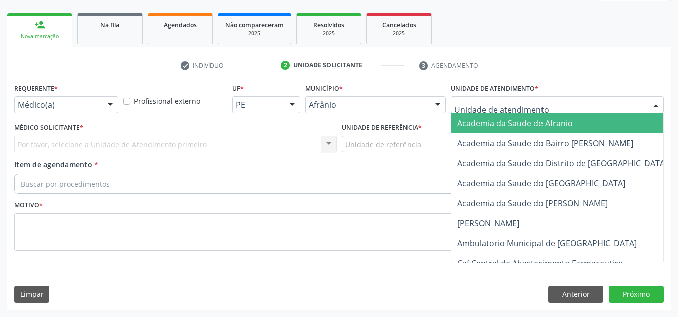
click at [628, 111] on div at bounding box center [556, 104] width 213 height 17
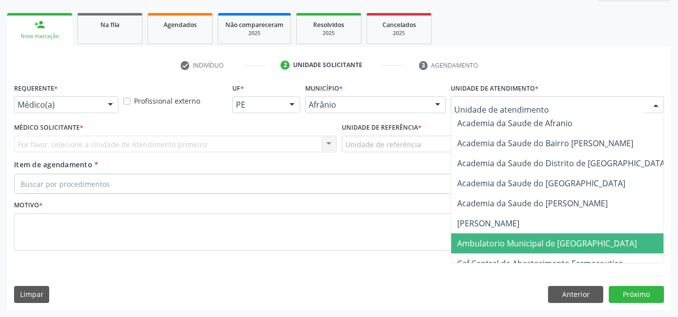
click at [615, 245] on span "Ambulatorio Municipal de [GEOGRAPHIC_DATA]" at bounding box center [573, 244] width 245 height 20
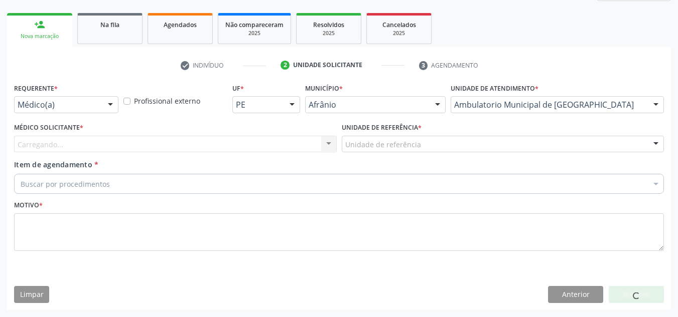
click at [185, 143] on div "Carregando..." at bounding box center [175, 144] width 322 height 17
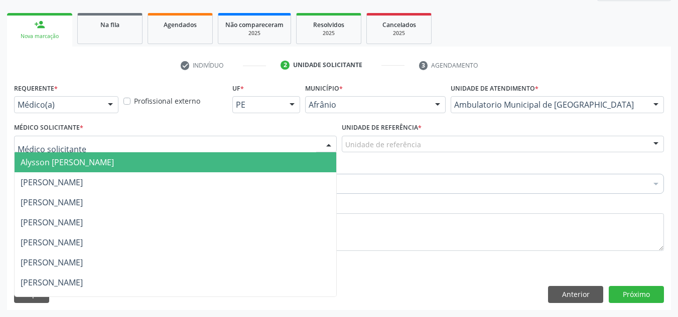
click at [179, 167] on span "Alysson [PERSON_NAME]" at bounding box center [175, 162] width 321 height 20
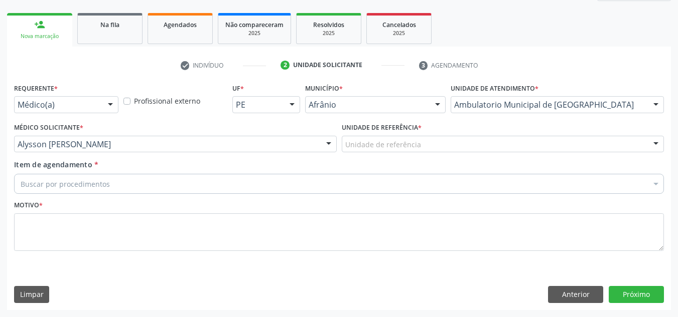
click at [418, 153] on div "Unidade de referência * Unidade de referência ESF de Extrema ESF de Barra das M…" at bounding box center [502, 139] width 327 height 39
drag, startPoint x: 427, startPoint y: 149, endPoint x: 429, endPoint y: 158, distance: 9.2
click at [429, 153] on div "Unidade de referência ESF de Extrema ESF de Barra das Melancias ESF [PERSON_NAM…" at bounding box center [503, 144] width 322 height 17
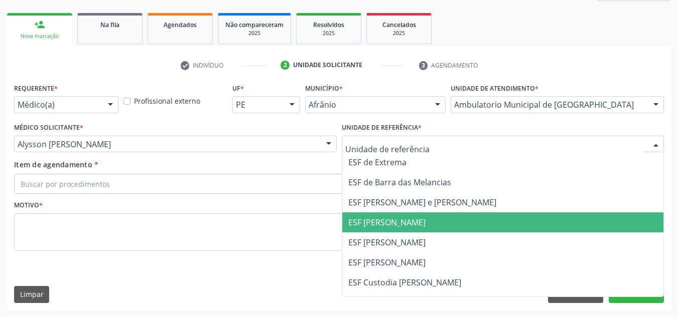
click at [423, 216] on span "ESF [PERSON_NAME]" at bounding box center [502, 223] width 321 height 20
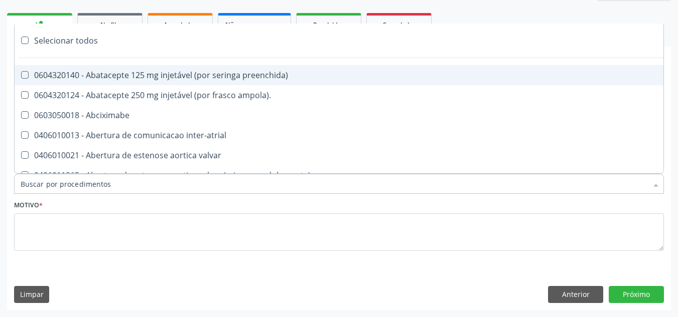
click at [375, 189] on div at bounding box center [338, 184] width 649 height 20
paste input "CARDIOLOGISTA"
type input "CARDIOLOGISTA"
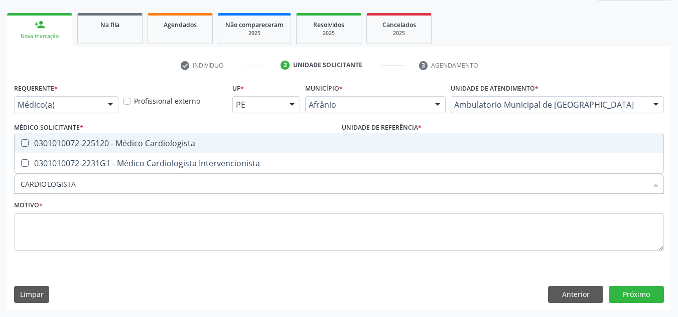
drag, startPoint x: 367, startPoint y: 134, endPoint x: 333, endPoint y: 210, distance: 83.3
click at [363, 138] on span "0301010072-225120 - Médico Cardiologista" at bounding box center [339, 143] width 648 height 20
checkbox Cardiologista "true"
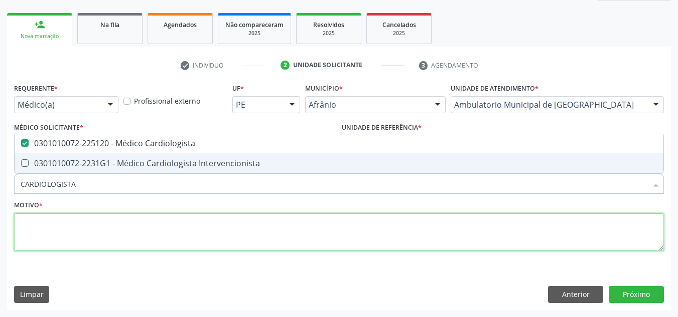
click at [322, 225] on textarea at bounding box center [338, 233] width 649 height 38
checkbox Intervencionista "true"
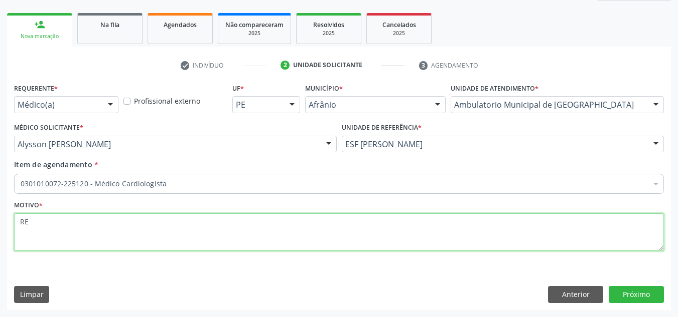
type textarea "R"
type textarea "RETORNO"
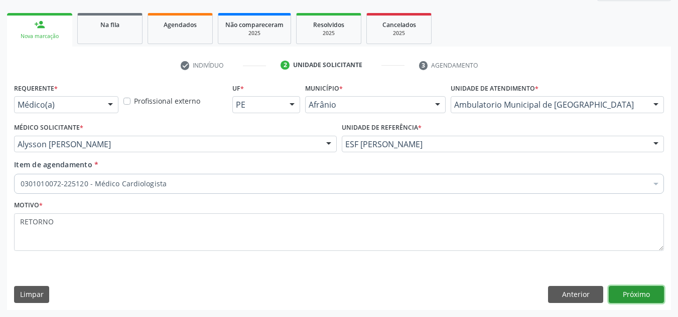
click at [659, 299] on button "Próximo" at bounding box center [635, 294] width 55 height 17
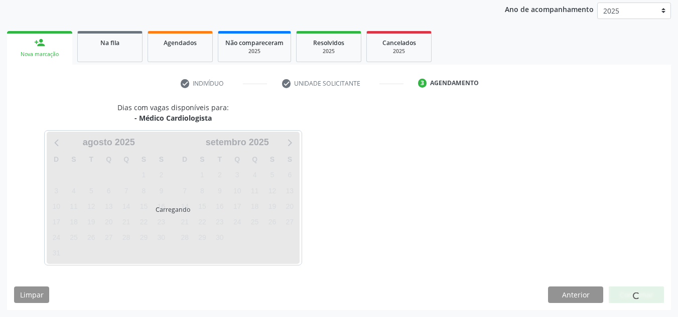
scroll to position [119, 0]
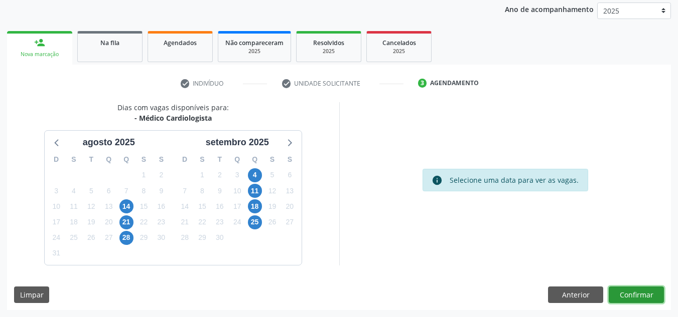
click at [658, 299] on button "Confirmar" at bounding box center [635, 295] width 55 height 17
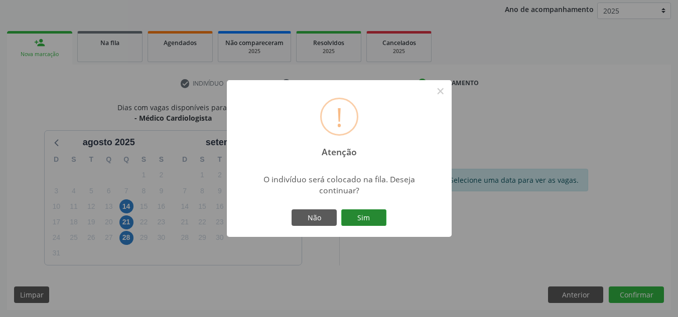
click at [360, 213] on button "Sim" at bounding box center [363, 218] width 45 height 17
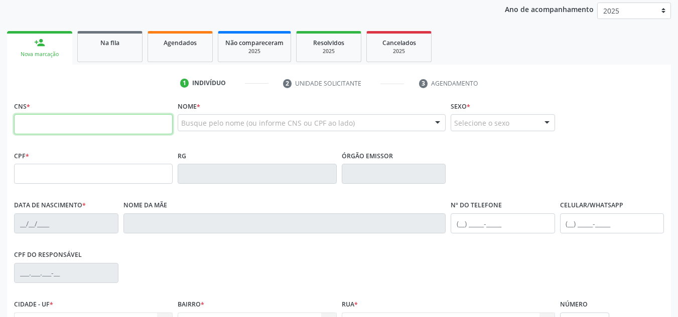
drag, startPoint x: 105, startPoint y: 129, endPoint x: 106, endPoint y: 134, distance: 5.0
click at [106, 131] on input "text" at bounding box center [93, 124] width 158 height 20
type input "707 6012 1883 4192"
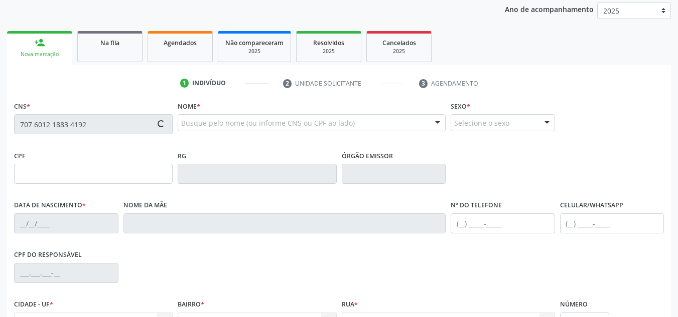
type input "105.360.004-68"
type input "20/05/1947"
type input "Isabel Maria da Conceição"
type input "(87) 98860-0615"
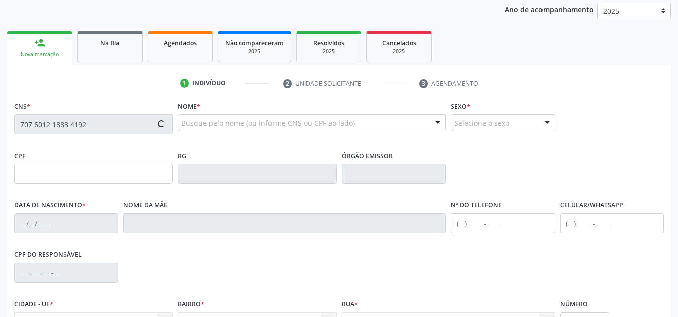
type input "S/N"
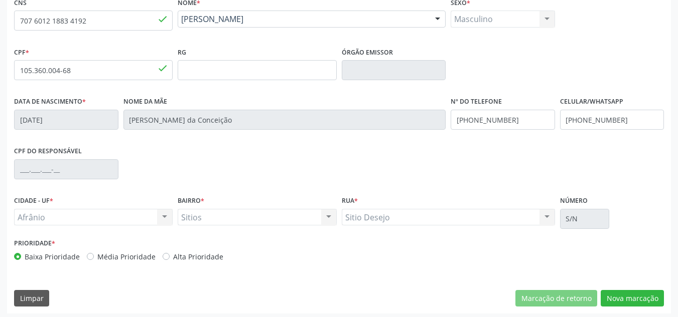
scroll to position [226, 0]
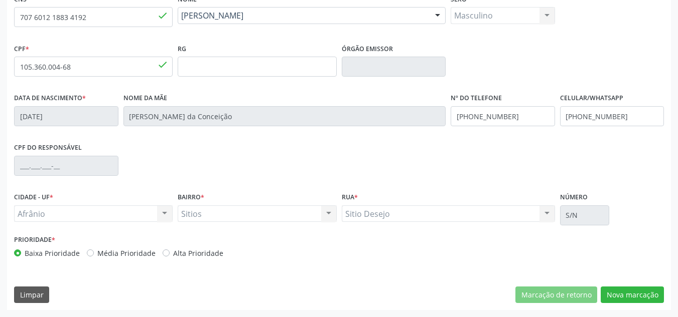
click at [130, 256] on label "Média Prioridade" at bounding box center [126, 253] width 58 height 11
click at [94, 256] on input "Média Prioridade" at bounding box center [90, 252] width 7 height 9
radio input "true"
click at [626, 290] on button "Nova marcação" at bounding box center [631, 295] width 63 height 17
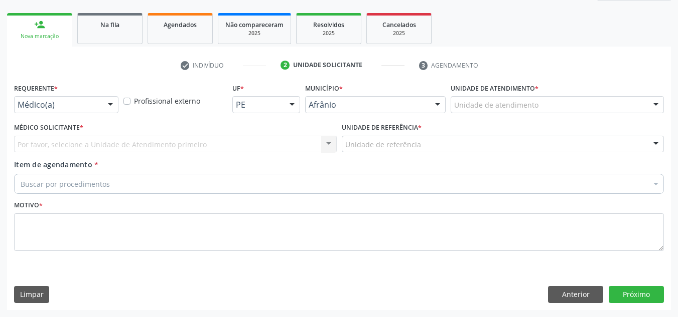
click at [570, 106] on div "Unidade de atendimento" at bounding box center [556, 104] width 213 height 17
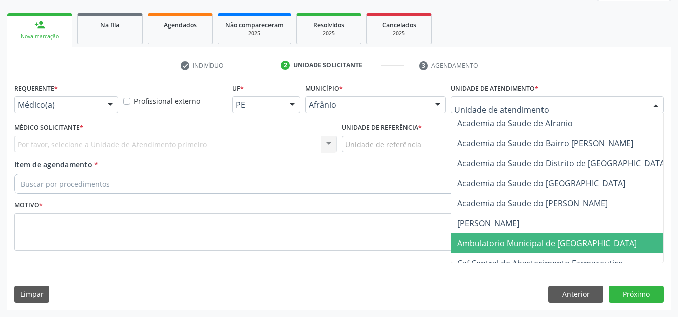
drag, startPoint x: 560, startPoint y: 247, endPoint x: 524, endPoint y: 243, distance: 36.4
click at [560, 246] on span "Ambulatorio Municipal de [GEOGRAPHIC_DATA]" at bounding box center [547, 243] width 180 height 11
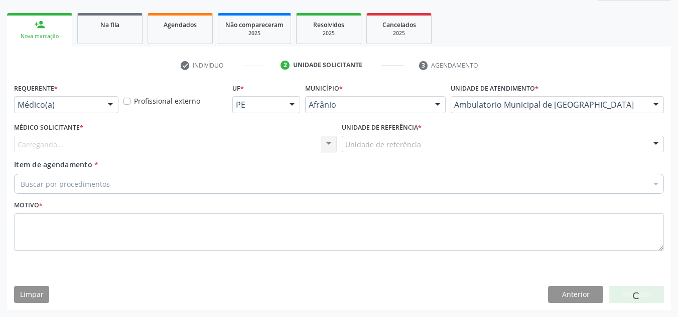
click at [278, 150] on div "Carregando... Nenhum resultado encontrado para: " " Não há nenhuma opção para s…" at bounding box center [175, 144] width 322 height 17
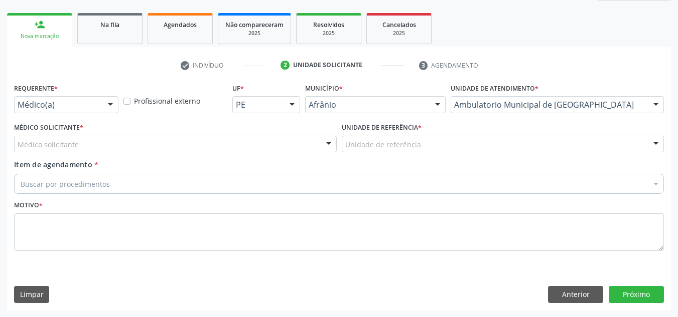
click at [278, 150] on div "Médico solicitante" at bounding box center [175, 144] width 322 height 17
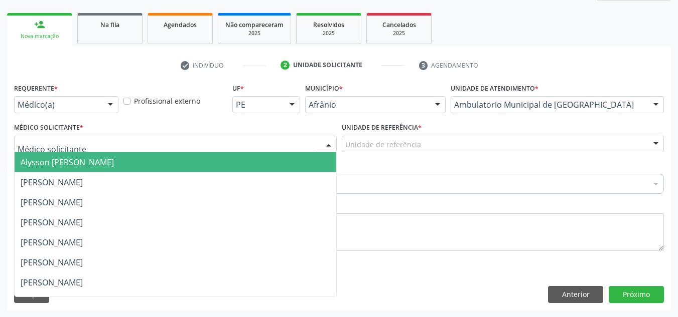
drag, startPoint x: 265, startPoint y: 168, endPoint x: 372, endPoint y: 162, distance: 107.0
click at [295, 163] on span "Alysson [PERSON_NAME]" at bounding box center [175, 162] width 321 height 20
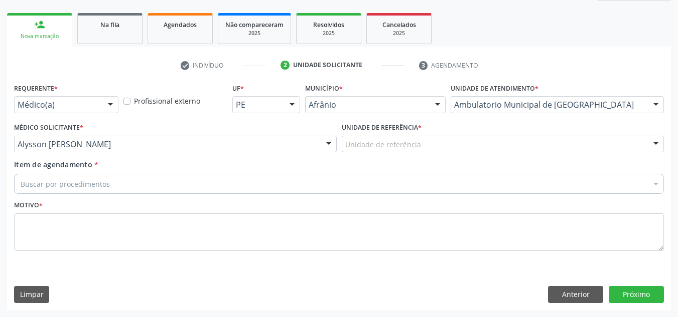
click at [449, 145] on div "Unidade de referência" at bounding box center [503, 144] width 322 height 17
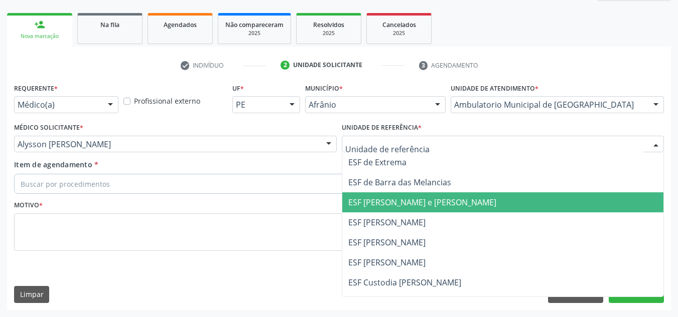
drag, startPoint x: 436, startPoint y: 208, endPoint x: 396, endPoint y: 201, distance: 40.8
click at [435, 208] on span "ESF [PERSON_NAME] e [PERSON_NAME]" at bounding box center [422, 202] width 148 height 11
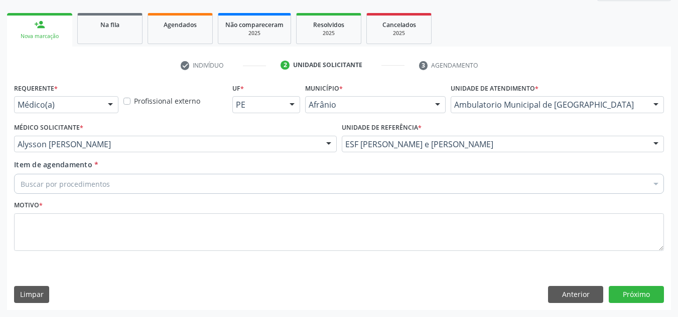
drag, startPoint x: 336, startPoint y: 169, endPoint x: 330, endPoint y: 182, distance: 13.7
click at [336, 171] on div "Item de agendamento * Buscar por procedimentos Selecionar todos 0604320140 - Ab…" at bounding box center [338, 175] width 649 height 32
click at [334, 180] on div "Buscar por procedimentos" at bounding box center [338, 184] width 649 height 20
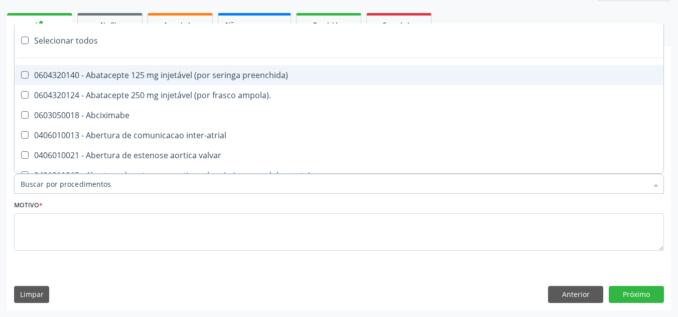
paste input "CARDIOLOGISTA"
type input "CARDIOLOGISTA"
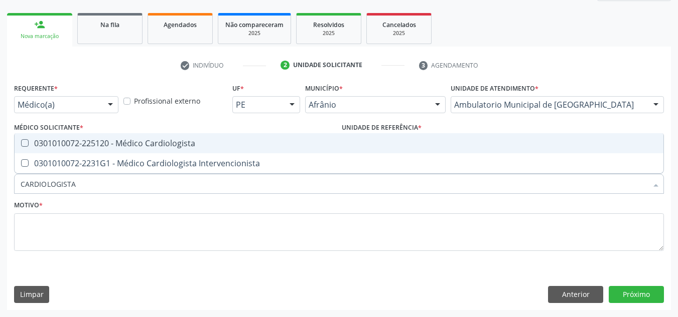
drag, startPoint x: 299, startPoint y: 144, endPoint x: 265, endPoint y: 176, distance: 46.1
click at [298, 144] on div "0301010072-225120 - Médico Cardiologista" at bounding box center [339, 143] width 636 height 8
checkbox Cardiologista "true"
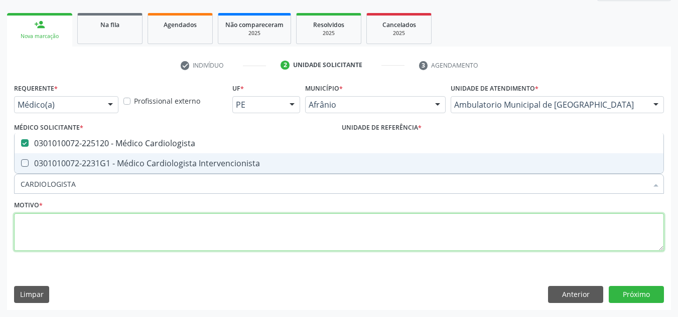
click at [224, 228] on textarea at bounding box center [338, 233] width 649 height 38
checkbox Intervencionista "true"
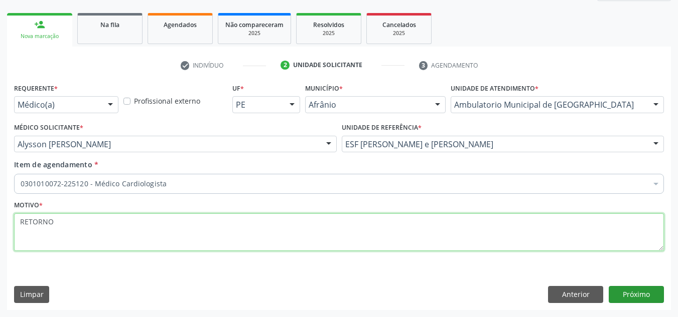
type textarea "RETORNO"
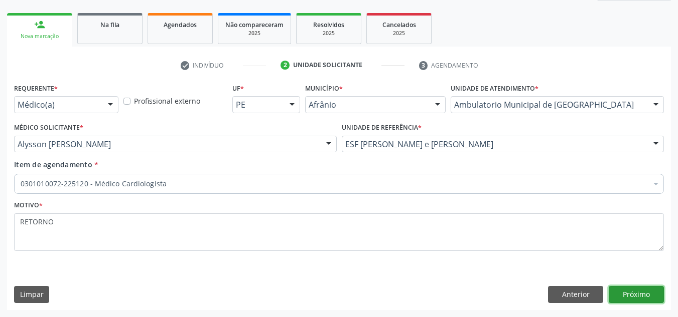
click at [646, 299] on button "Próximo" at bounding box center [635, 294] width 55 height 17
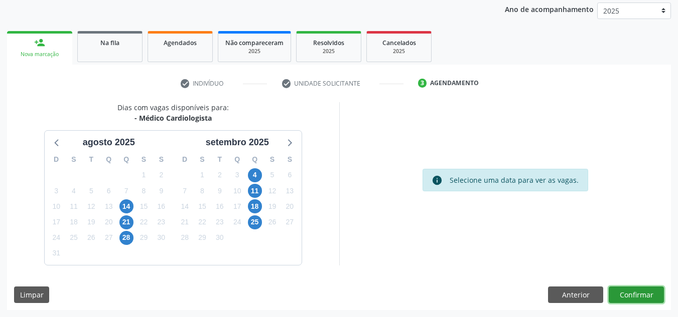
click at [647, 296] on button "Confirmar" at bounding box center [635, 295] width 55 height 17
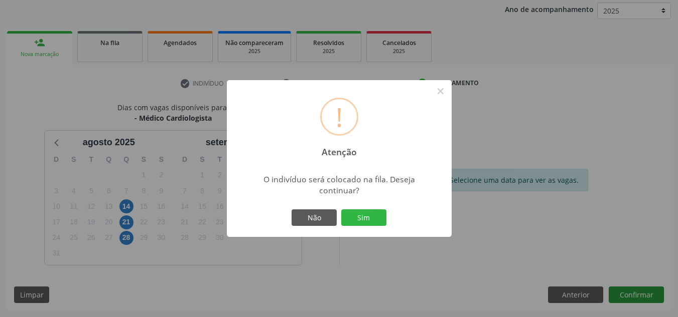
click at [341, 210] on button "Sim" at bounding box center [363, 218] width 45 height 17
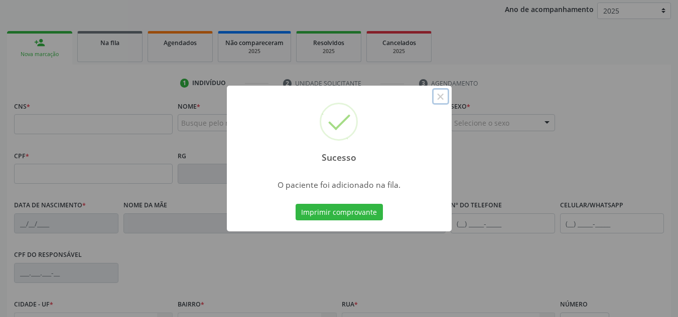
click at [440, 100] on button "×" at bounding box center [440, 96] width 17 height 17
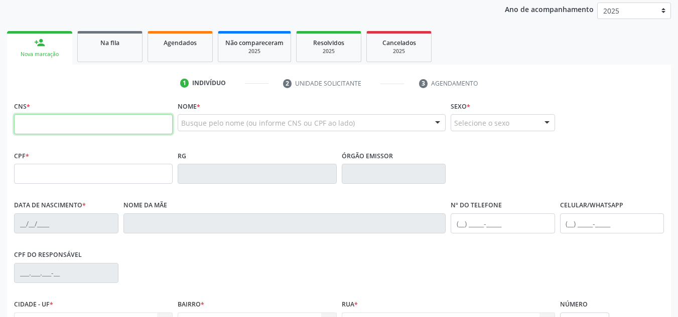
click at [110, 127] on input "text" at bounding box center [93, 124] width 158 height 20
type input "704 6096 5196 5527"
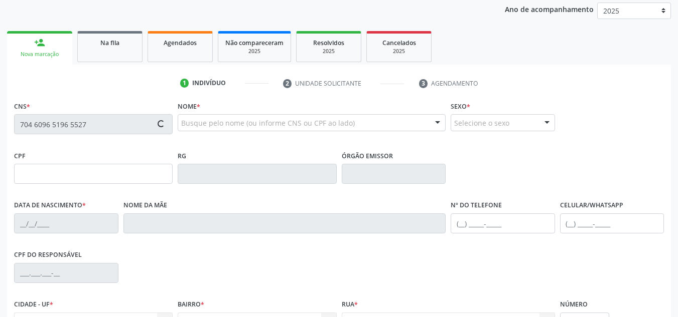
type input "21/06/2002"
type input "Marileia Rodrigues de Macedo"
type input "(87) 98803-0106"
type input "(87) 98878-8563"
type input "S/N"
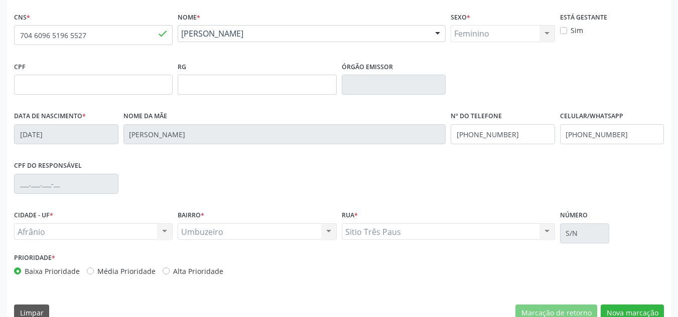
scroll to position [226, 0]
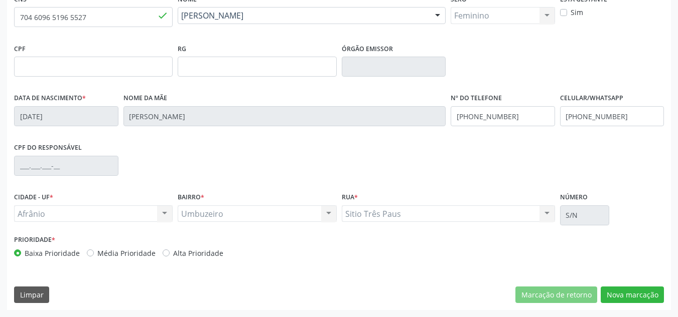
click at [104, 257] on label "Média Prioridade" at bounding box center [126, 253] width 58 height 11
click at [94, 257] on input "Média Prioridade" at bounding box center [90, 252] width 7 height 9
radio input "true"
click at [610, 289] on button "Nova marcação" at bounding box center [631, 295] width 63 height 17
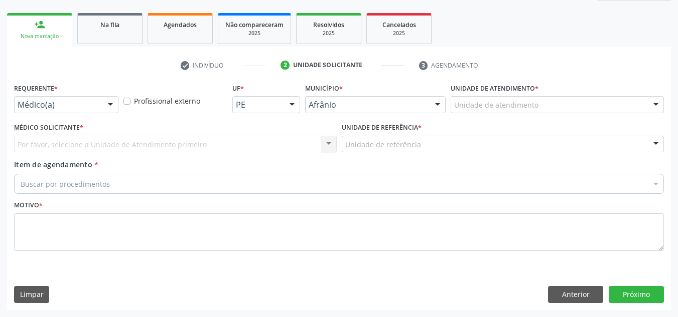
scroll to position [137, 0]
click at [591, 102] on div "Unidade de atendimento" at bounding box center [556, 104] width 213 height 17
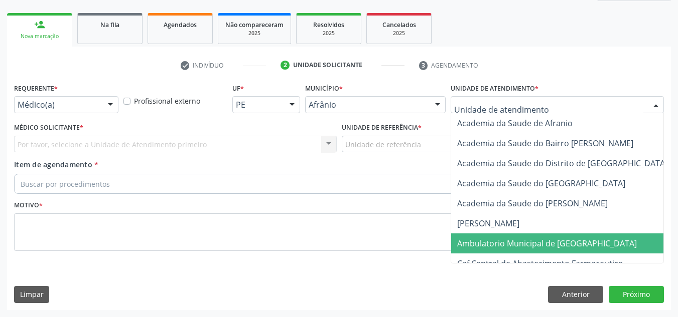
click at [538, 242] on span "Ambulatorio Municipal de [GEOGRAPHIC_DATA]" at bounding box center [547, 243] width 180 height 11
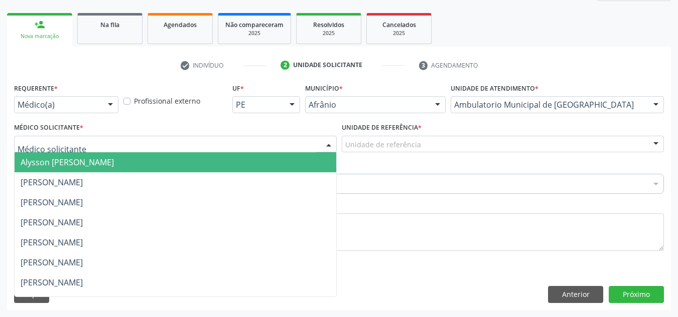
click at [255, 146] on div at bounding box center [175, 144] width 322 height 17
click at [258, 152] on input "text" at bounding box center [167, 149] width 298 height 20
click at [391, 150] on div "Unidade de referência" at bounding box center [503, 144] width 322 height 17
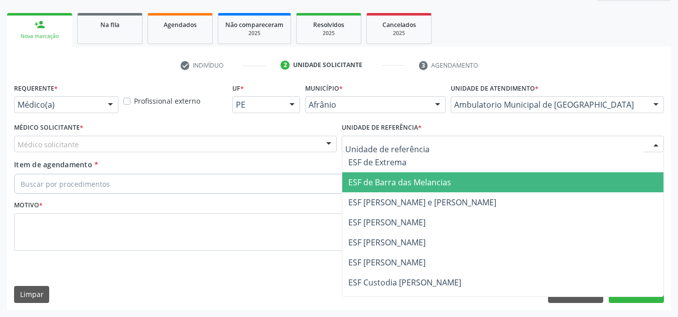
drag, startPoint x: 393, startPoint y: 176, endPoint x: 313, endPoint y: 146, distance: 85.5
click at [389, 177] on span "ESF de Barra das Melancias" at bounding box center [502, 183] width 321 height 20
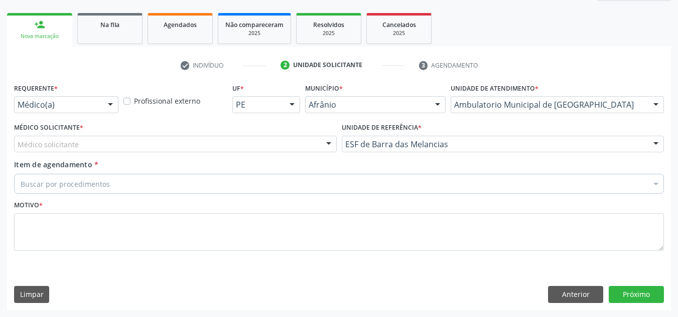
click at [278, 132] on div "Médico Solicitante * Médico solicitante [PERSON_NAME] [PERSON_NAME] [PERSON_NAM…" at bounding box center [175, 136] width 322 height 32
click at [277, 137] on div "Médico solicitante" at bounding box center [175, 144] width 322 height 17
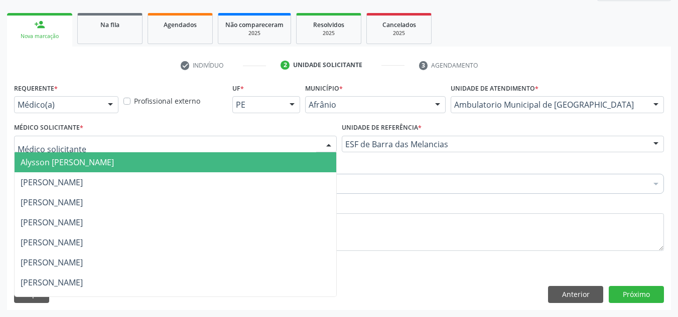
click at [275, 154] on span "Alysson [PERSON_NAME]" at bounding box center [175, 162] width 321 height 20
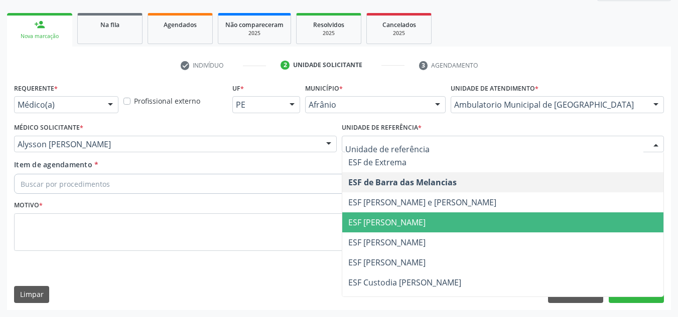
click at [402, 222] on span "ESF [PERSON_NAME]" at bounding box center [386, 222] width 77 height 11
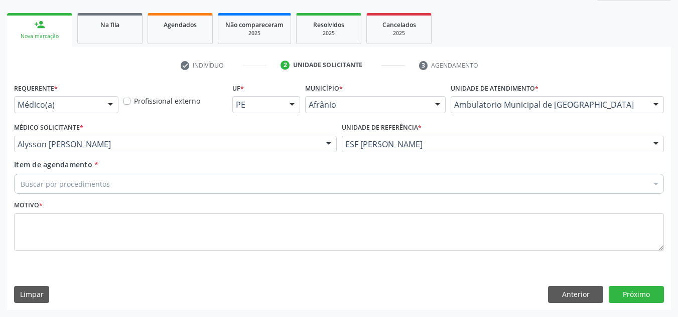
click at [323, 197] on div "Item de agendamento * Buscar por procedimentos Selecionar todos 0604320140 - Ab…" at bounding box center [339, 178] width 654 height 39
click at [324, 181] on div "Buscar por procedimentos" at bounding box center [338, 184] width 649 height 20
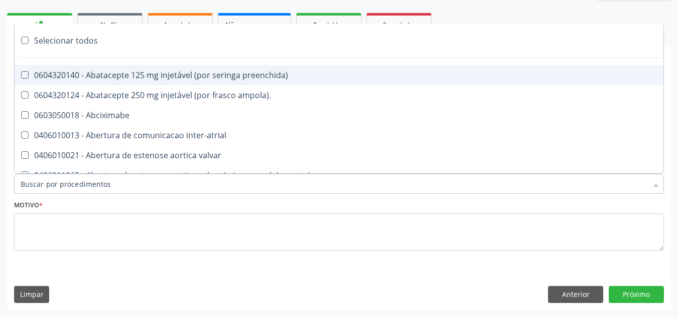
paste input "CARDIOLOGISTA"
type input "CARDIOLOGISTA"
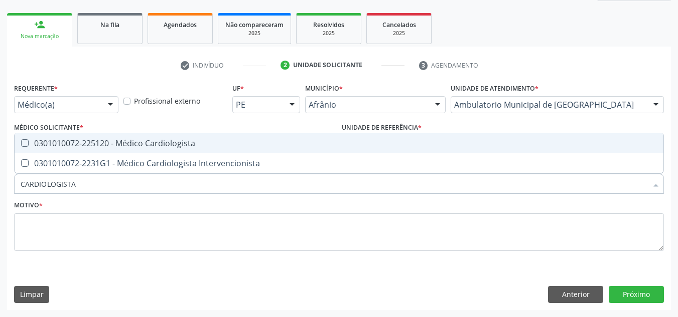
drag, startPoint x: 245, startPoint y: 144, endPoint x: 233, endPoint y: 173, distance: 31.0
click at [243, 145] on div "0301010072-225120 - Médico Cardiologista" at bounding box center [339, 143] width 636 height 8
checkbox Cardiologista "true"
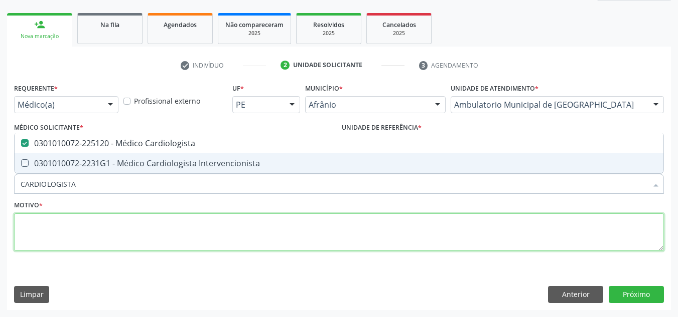
drag, startPoint x: 229, startPoint y: 221, endPoint x: 224, endPoint y: 219, distance: 5.2
click at [227, 221] on textarea at bounding box center [338, 233] width 649 height 38
checkbox Intervencionista "true"
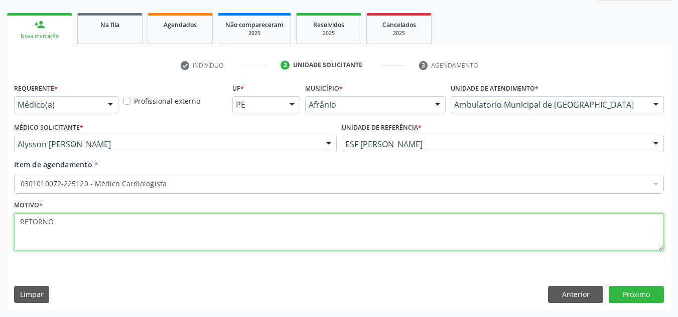
type textarea "RETORNO"
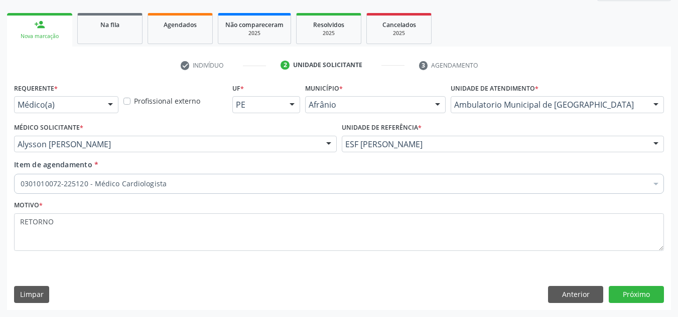
click at [643, 306] on div "Requerente * Médico(a) Médico(a) Enfermeiro(a) Paciente Nenhum resultado encont…" at bounding box center [338, 195] width 663 height 229
click at [647, 298] on button "Próximo" at bounding box center [635, 294] width 55 height 17
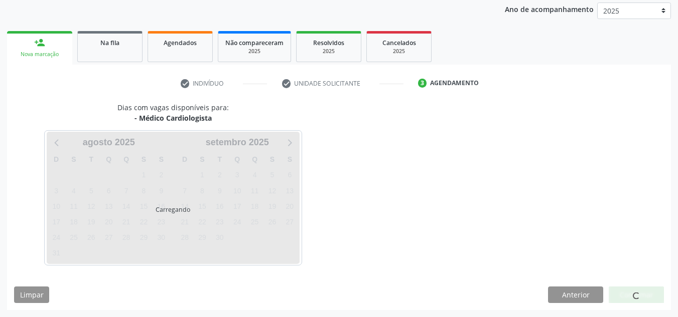
scroll to position [119, 0]
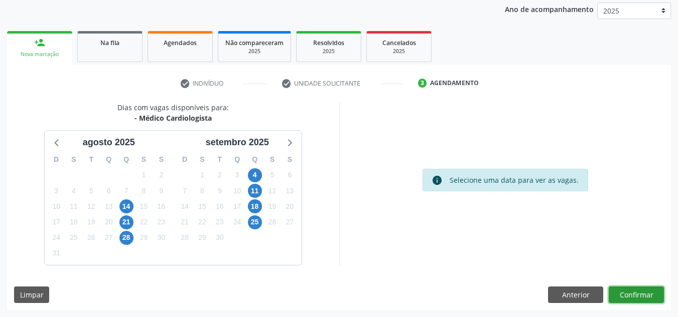
click at [647, 298] on button "Confirmar" at bounding box center [635, 295] width 55 height 17
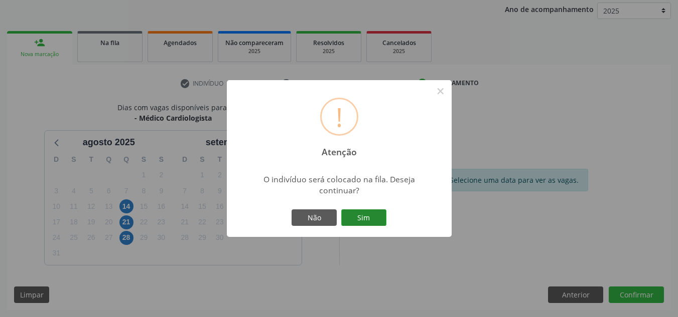
click at [351, 219] on button "Sim" at bounding box center [363, 218] width 45 height 17
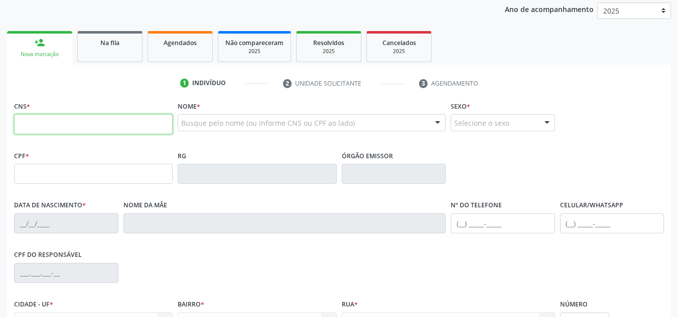
click at [101, 130] on input "text" at bounding box center [93, 124] width 158 height 20
type input "702 9095 8197 7476"
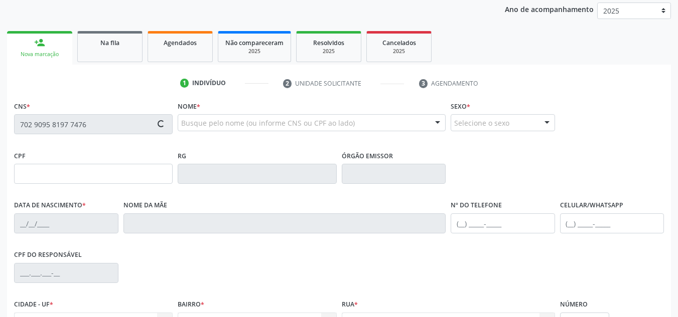
type input "08/04/1958"
type input "Otacilia Salviana da Silva"
type input "(87) 8859-0326"
type input "S/N"
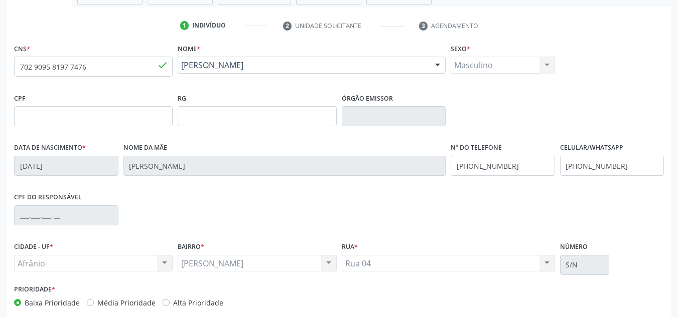
scroll to position [226, 0]
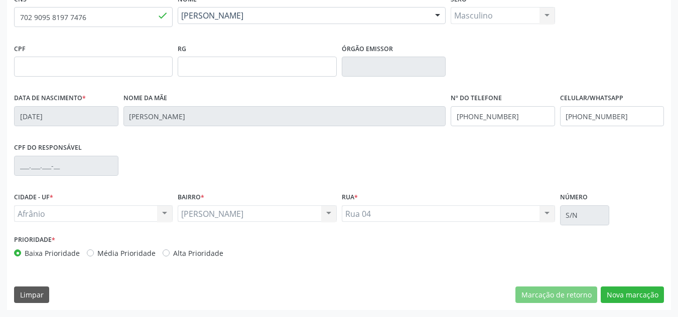
click at [98, 254] on label "Média Prioridade" at bounding box center [126, 253] width 58 height 11
click at [94, 254] on input "Média Prioridade" at bounding box center [90, 252] width 7 height 9
radio input "true"
click at [657, 297] on button "Nova marcação" at bounding box center [631, 295] width 63 height 17
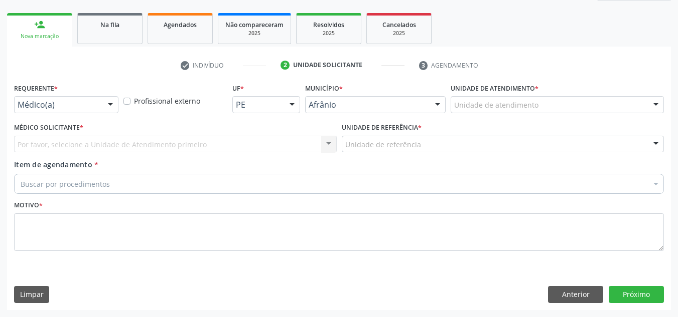
scroll to position [137, 0]
click at [588, 100] on div "Unidade de atendimento" at bounding box center [556, 104] width 213 height 17
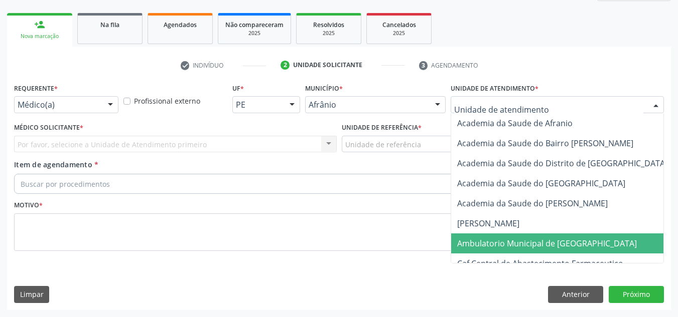
drag, startPoint x: 550, startPoint y: 237, endPoint x: 485, endPoint y: 213, distance: 69.2
click at [549, 238] on span "Ambulatorio Municipal de [GEOGRAPHIC_DATA]" at bounding box center [573, 244] width 245 height 20
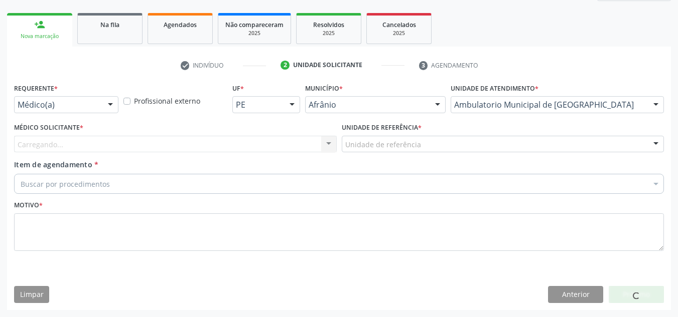
click at [240, 141] on div "Carregando..." at bounding box center [175, 144] width 322 height 17
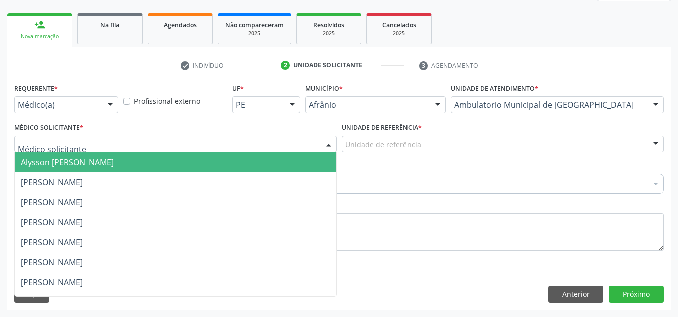
click at [219, 167] on span "Alysson [PERSON_NAME]" at bounding box center [175, 162] width 321 height 20
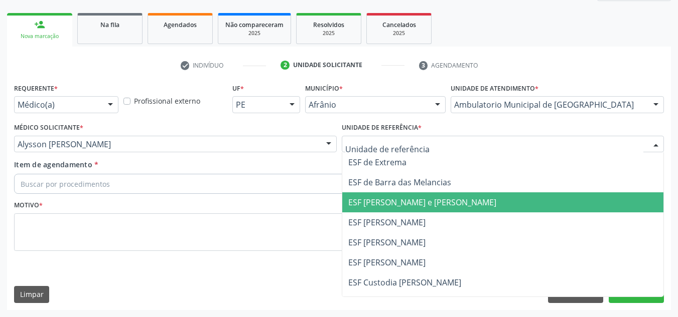
click at [405, 209] on span "ESF [PERSON_NAME] e [PERSON_NAME]" at bounding box center [502, 203] width 321 height 20
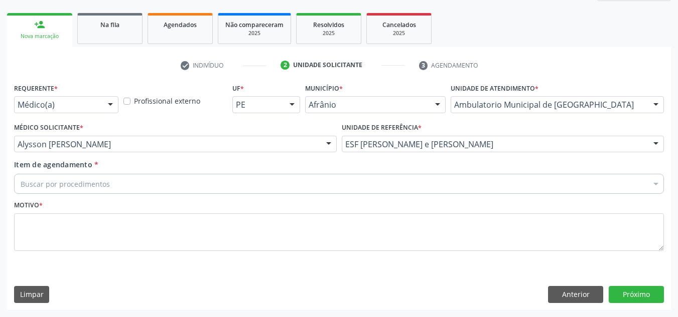
click at [242, 184] on div "Buscar por procedimentos" at bounding box center [338, 184] width 649 height 20
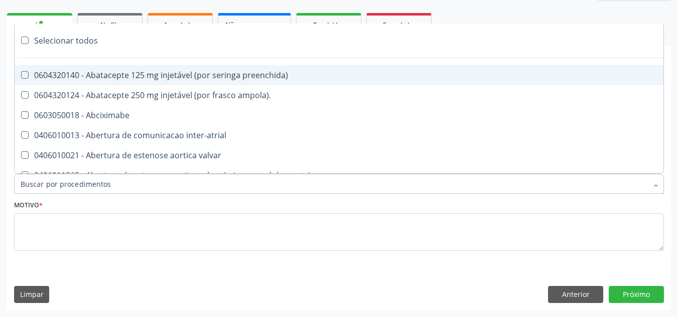
paste input "CARDIOLOGISTA"
type input "CARDIOLOGISTA"
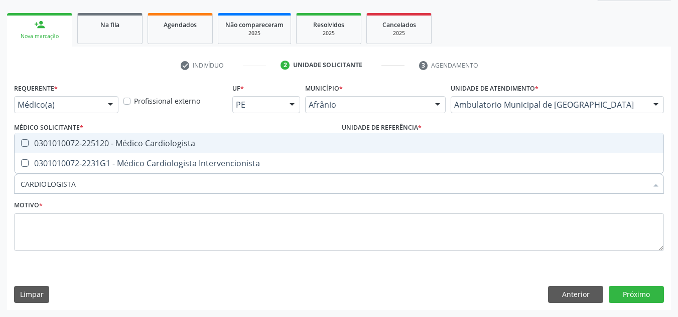
click at [234, 147] on div "0301010072-225120 - Médico Cardiologista" at bounding box center [339, 143] width 636 height 8
checkbox Cardiologista "true"
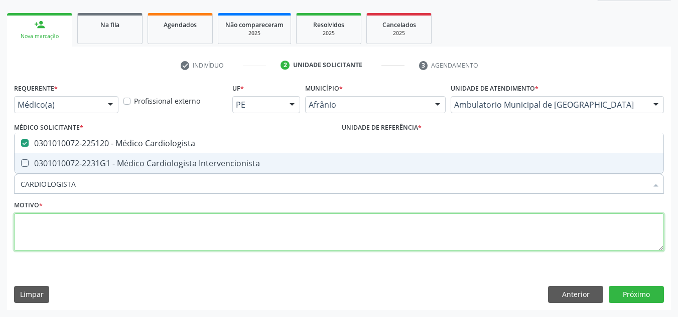
drag, startPoint x: 207, startPoint y: 232, endPoint x: 201, endPoint y: 230, distance: 6.2
click at [203, 231] on textarea at bounding box center [338, 233] width 649 height 38
checkbox Intervencionista "true"
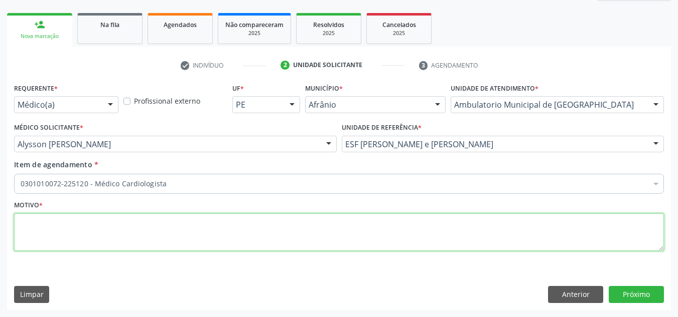
click at [183, 218] on textarea at bounding box center [338, 233] width 649 height 38
type textarea "RETORNO"
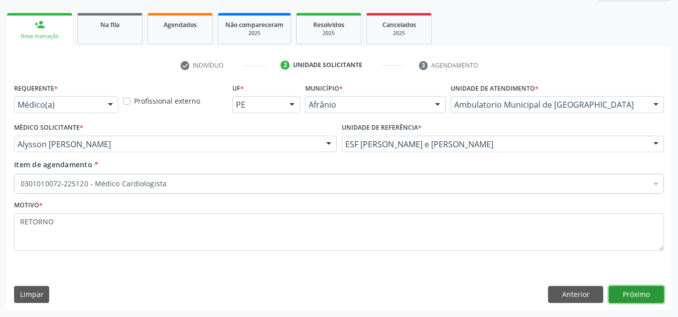
click at [631, 298] on button "Próximo" at bounding box center [635, 294] width 55 height 17
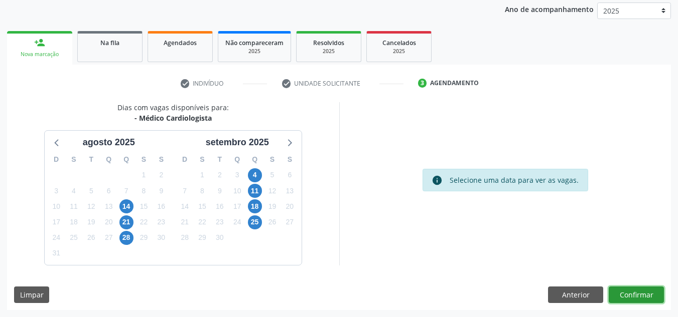
click at [631, 298] on button "Confirmar" at bounding box center [635, 295] width 55 height 17
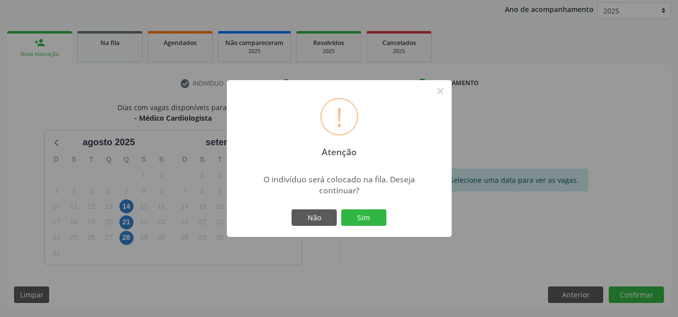
click at [363, 229] on div "! Atenção × O indivíduo será colocado na fila. Deseja continuar? Não Sim" at bounding box center [339, 158] width 225 height 157
click at [365, 221] on button "Sim" at bounding box center [363, 218] width 45 height 17
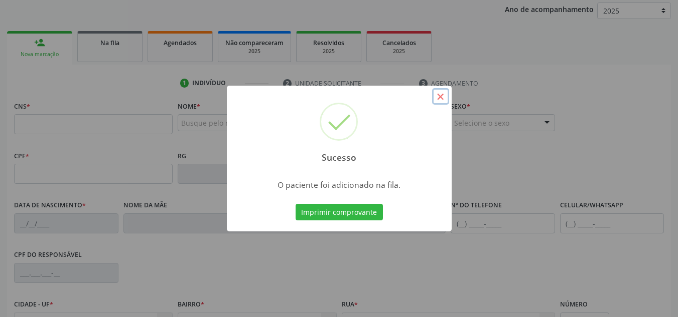
click at [442, 94] on button "×" at bounding box center [440, 96] width 17 height 17
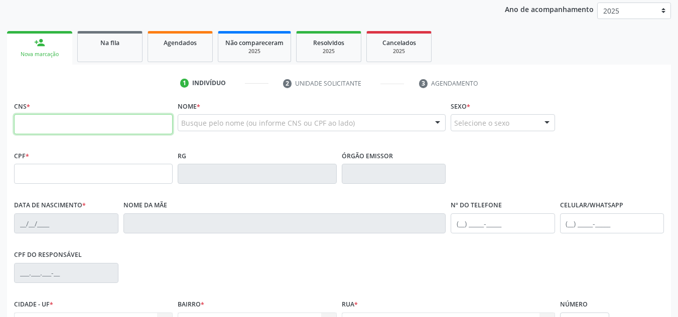
click at [69, 121] on input "text" at bounding box center [93, 124] width 158 height 20
type input "700 0070 5393 5404"
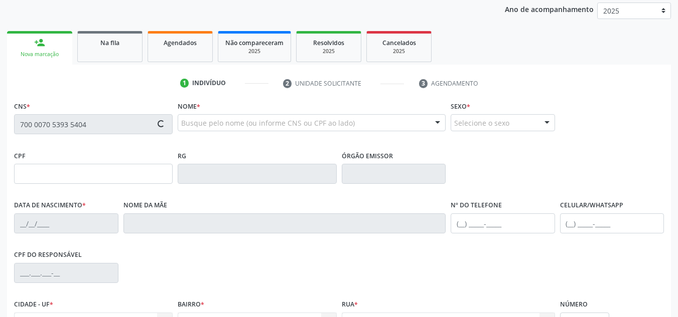
type input "301.640.524-53"
type input "05/06/1953"
type input "Lucinda Isabel da Silva"
type input "(87) 98862-0891"
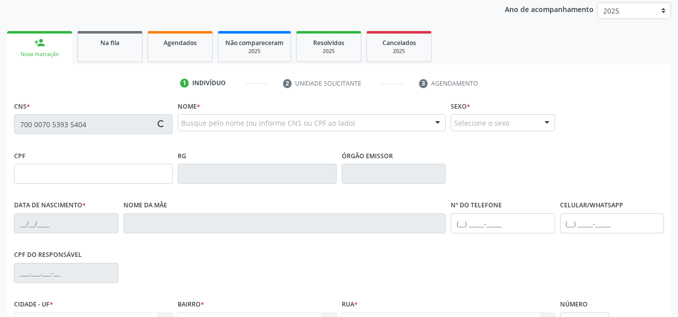
type input "49"
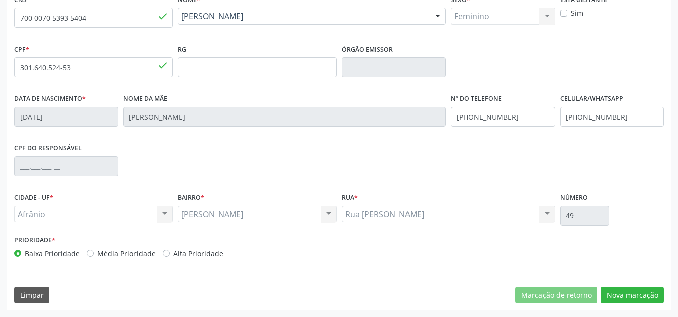
scroll to position [226, 0]
click at [114, 252] on label "Média Prioridade" at bounding box center [126, 253] width 58 height 11
click at [94, 252] on input "Média Prioridade" at bounding box center [90, 252] width 7 height 9
radio input "true"
click at [610, 292] on button "Nova marcação" at bounding box center [631, 295] width 63 height 17
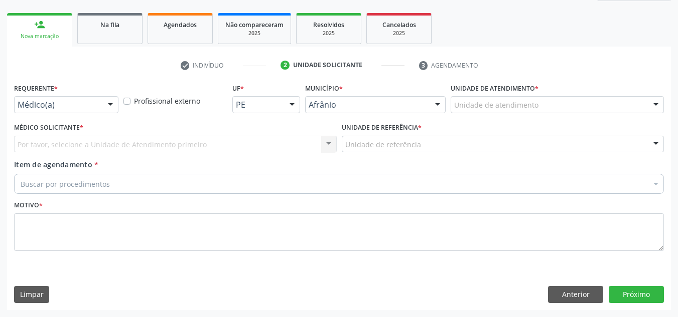
scroll to position [137, 0]
click at [625, 286] on div "Requerente * Médico(a) Médico(a) Enfermeiro(a) Paciente Nenhum resultado encont…" at bounding box center [338, 195] width 663 height 229
click at [547, 115] on div "Unidade de atendimento * Unidade de atendimento Academia da Saude de Afranio Ac…" at bounding box center [557, 100] width 218 height 39
drag, startPoint x: 552, startPoint y: 106, endPoint x: 552, endPoint y: 117, distance: 11.0
click at [552, 108] on div "Unidade de atendimento" at bounding box center [556, 104] width 213 height 17
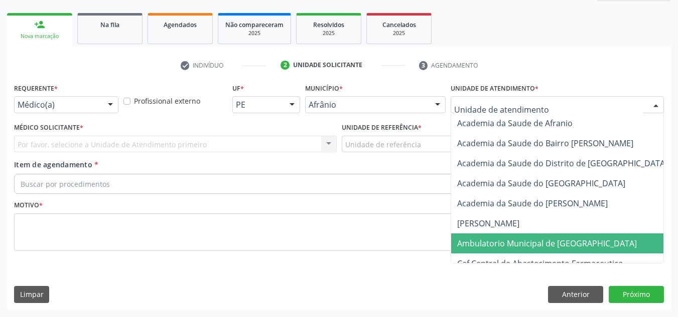
click at [566, 242] on span "Ambulatorio Municipal de [GEOGRAPHIC_DATA]" at bounding box center [547, 243] width 180 height 11
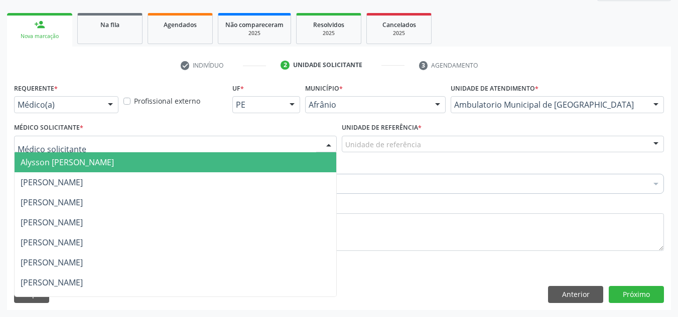
click at [77, 168] on span "Alysson [PERSON_NAME]" at bounding box center [67, 162] width 93 height 11
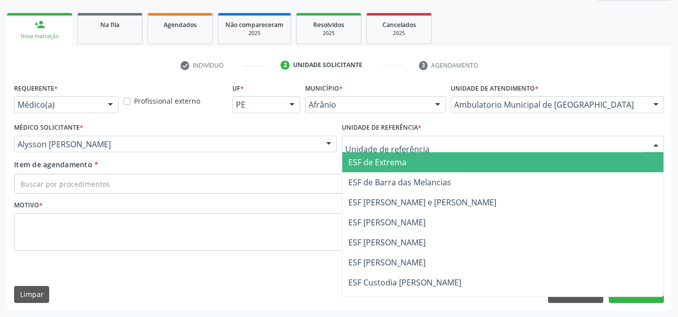
click at [439, 144] on div at bounding box center [503, 144] width 322 height 17
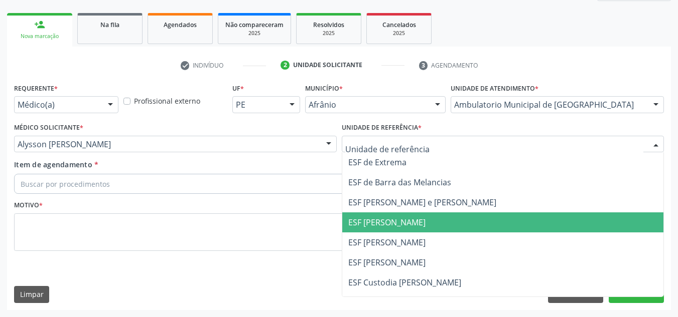
click at [425, 223] on span "ESF [PERSON_NAME]" at bounding box center [386, 222] width 77 height 11
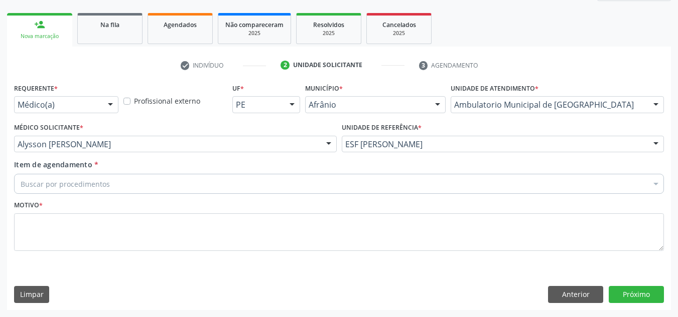
click at [321, 200] on div "Motivo *" at bounding box center [338, 224] width 649 height 53
click at [321, 190] on div "Buscar por procedimentos" at bounding box center [338, 184] width 649 height 20
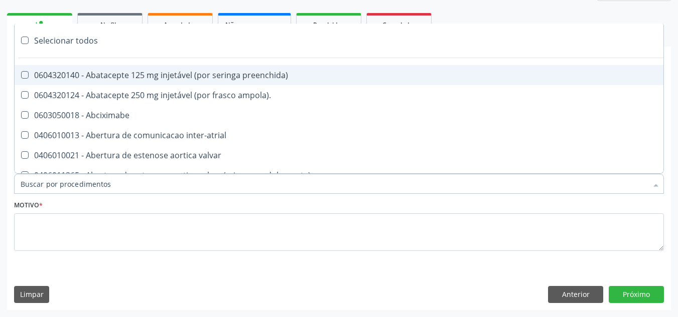
paste input "CARDIOLOGISTA"
type input "CARDIOLOGISTA"
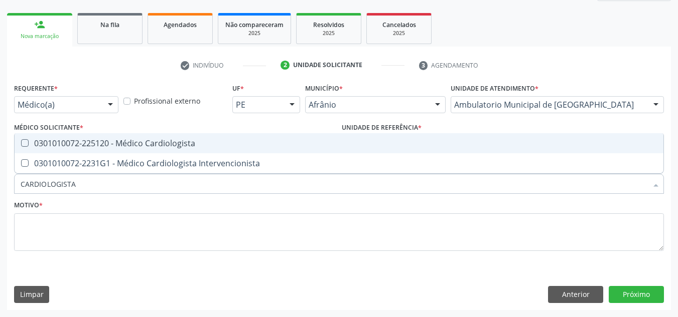
click at [275, 148] on span "0301010072-225120 - Médico Cardiologista" at bounding box center [339, 143] width 648 height 20
checkbox Cardiologista "true"
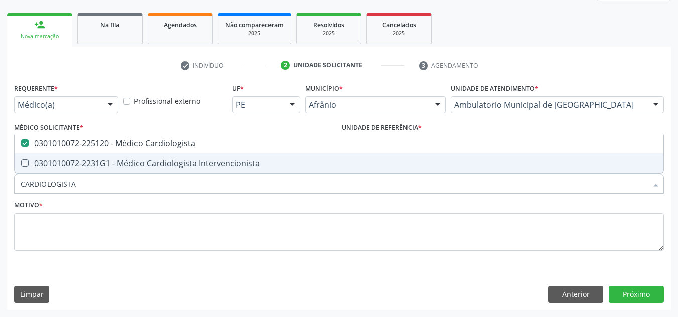
click at [260, 207] on div "Motivo *" at bounding box center [338, 224] width 649 height 53
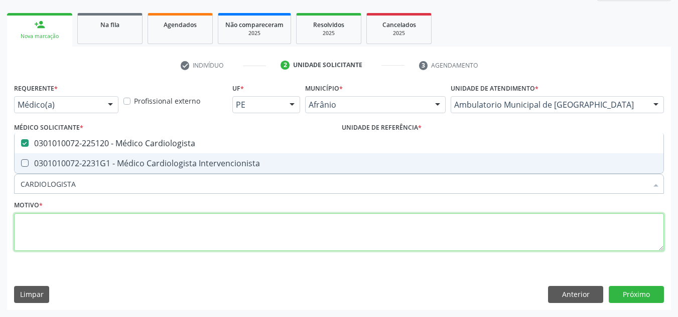
checkbox Intervencionista "true"
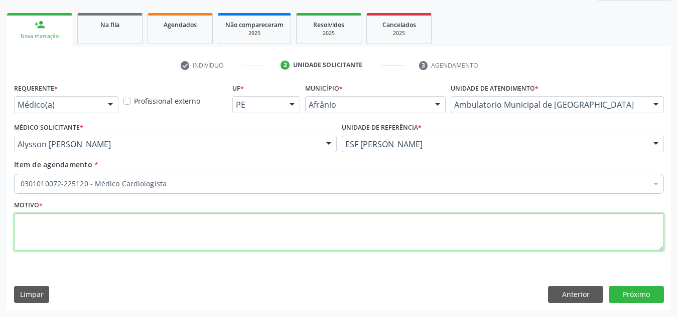
click at [251, 225] on textarea at bounding box center [338, 233] width 649 height 38
type textarea "RETORNO"
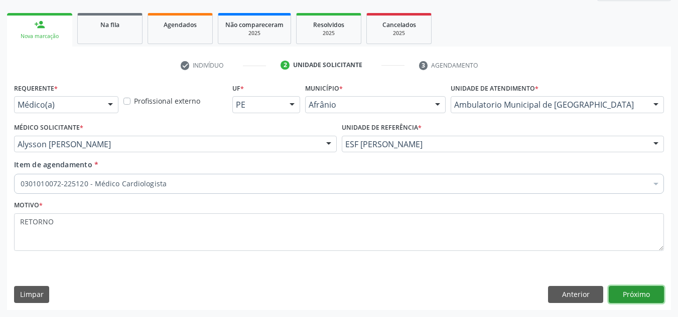
click at [635, 290] on button "Próximo" at bounding box center [635, 294] width 55 height 17
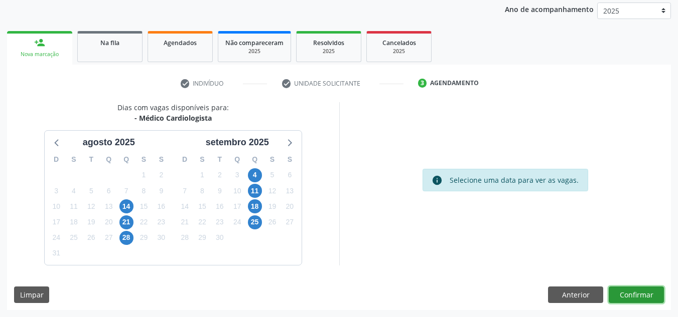
click at [635, 290] on button "Confirmar" at bounding box center [635, 295] width 55 height 17
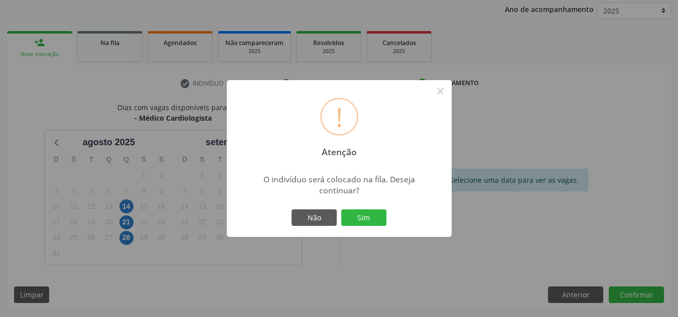
click at [635, 290] on div "! Atenção × O indivíduo será colocado na fila. Deseja continuar? Não Sim" at bounding box center [339, 158] width 678 height 317
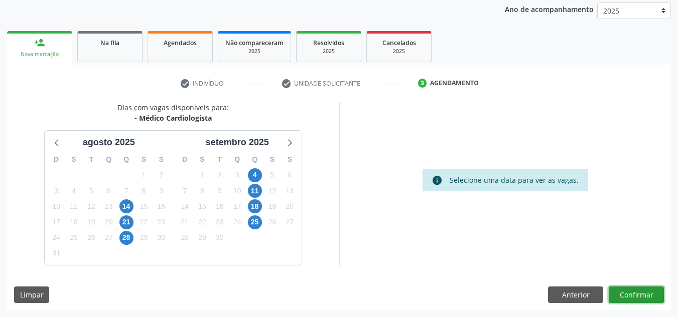
click at [635, 290] on button "Confirmar" at bounding box center [635, 295] width 55 height 17
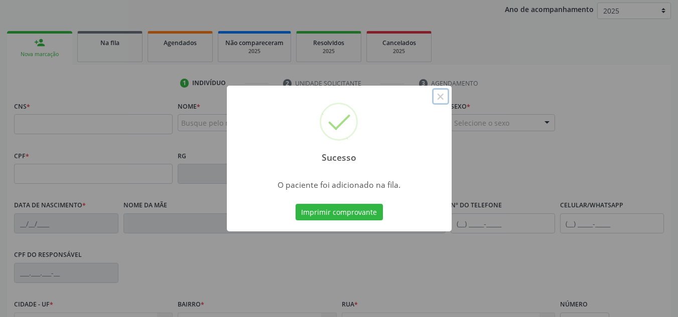
click at [435, 95] on button "×" at bounding box center [440, 96] width 17 height 17
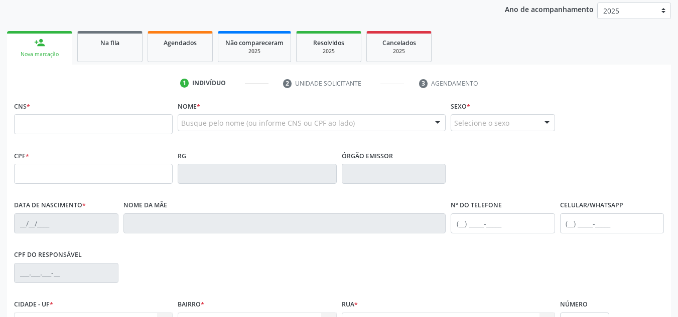
click at [102, 123] on div "Sucesso × O paciente foi adicionado na fila. Imprimir comprovante Cancel" at bounding box center [339, 158] width 678 height 317
click at [102, 123] on input "text" at bounding box center [93, 124] width 158 height 20
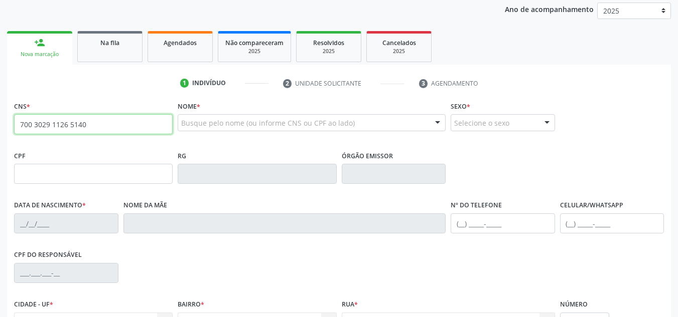
type input "700 3029 1126 5140"
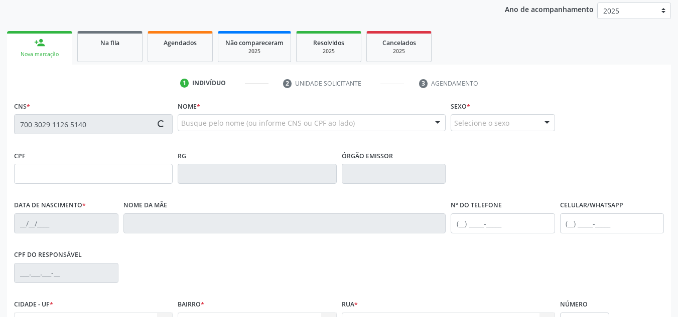
type input "392.207.614-91"
type input "02/05/1964"
type input "Maria Evarisa da Silva"
type input "(87) 98869-6002"
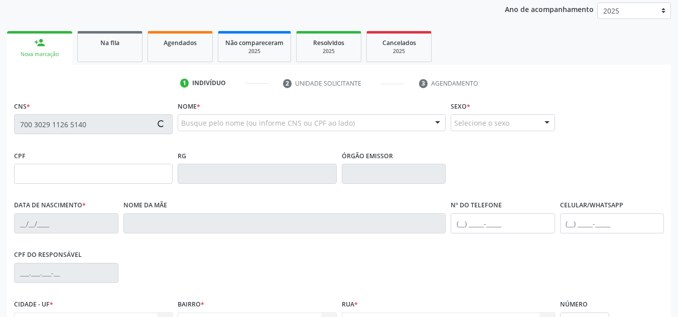
type input "S/N"
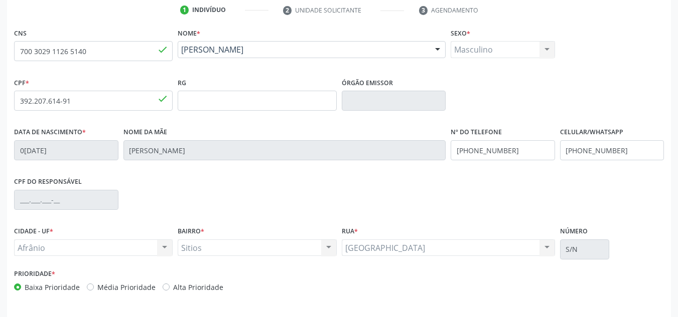
scroll to position [226, 0]
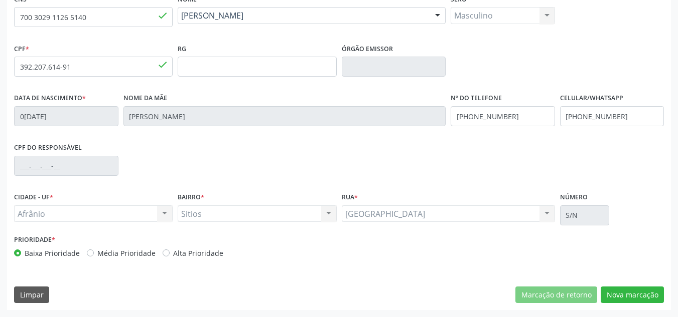
click at [130, 251] on label "Média Prioridade" at bounding box center [126, 253] width 58 height 11
click at [94, 251] on input "Média Prioridade" at bounding box center [90, 252] width 7 height 9
radio input "true"
click at [653, 306] on div "CNS 700 3029 1126 5140 done Nome * Geraldo Manoel da Silva Geraldo Manoel da Si…" at bounding box center [338, 150] width 663 height 319
click at [648, 301] on button "Nova marcação" at bounding box center [631, 295] width 63 height 17
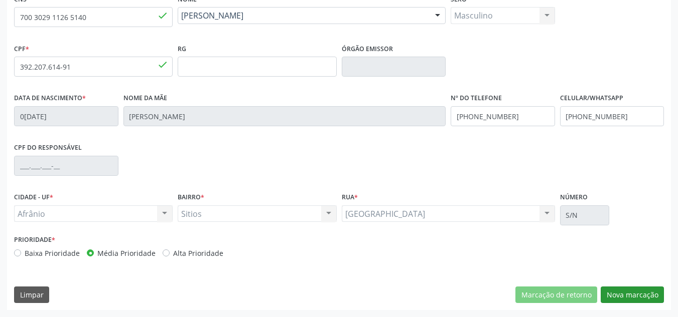
scroll to position [137, 0]
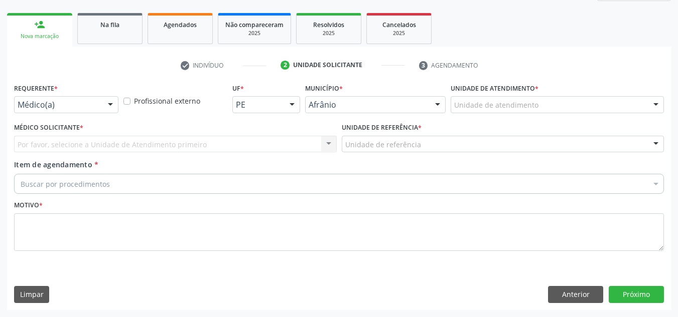
click at [579, 113] on div "Unidade de atendimento Academia da Saude de Afranio Academia da Saude do Bairro…" at bounding box center [556, 104] width 213 height 17
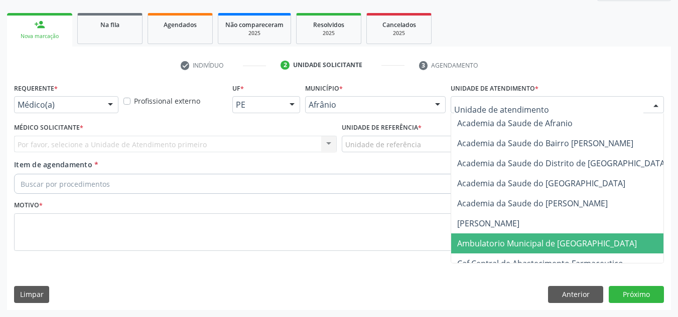
click at [534, 243] on span "Ambulatorio Municipal de [GEOGRAPHIC_DATA]" at bounding box center [547, 243] width 180 height 11
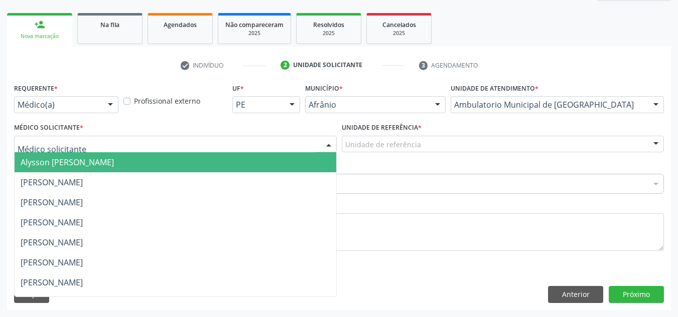
click at [285, 150] on div at bounding box center [175, 144] width 322 height 17
click at [279, 154] on span "Alysson Rodrigo Ferreira Cavalcanti" at bounding box center [175, 162] width 321 height 20
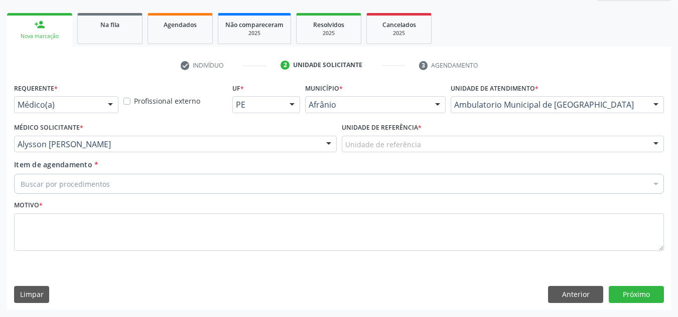
click at [369, 152] on div "Unidade de referência" at bounding box center [503, 144] width 322 height 17
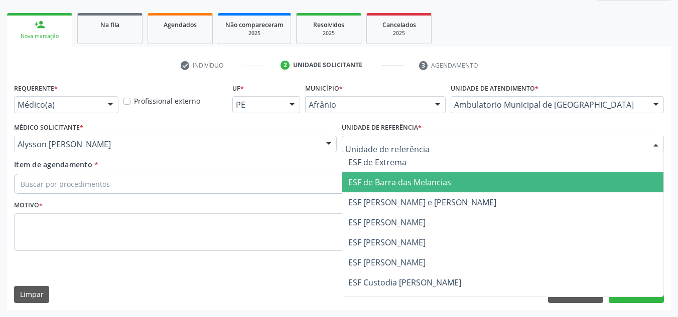
drag, startPoint x: 388, startPoint y: 221, endPoint x: 377, endPoint y: 205, distance: 19.1
click at [387, 220] on span "ESF [PERSON_NAME]" at bounding box center [386, 222] width 77 height 11
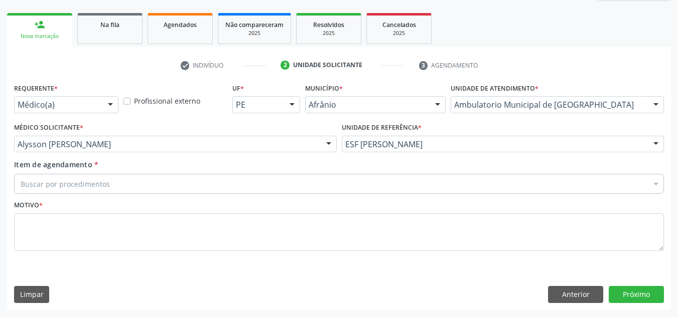
click at [352, 188] on div "Buscar por procedimentos" at bounding box center [338, 184] width 649 height 20
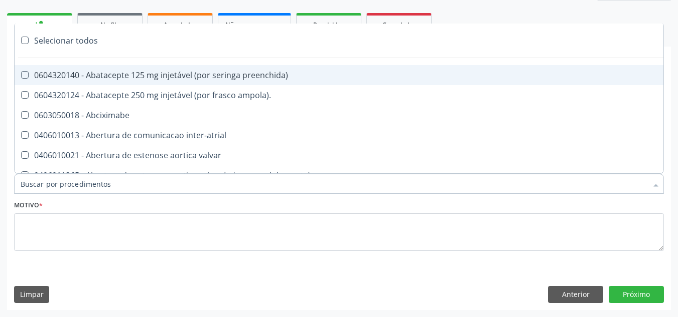
paste input "CARDIOLOGISTA"
type input "CARDIOLOGISTA"
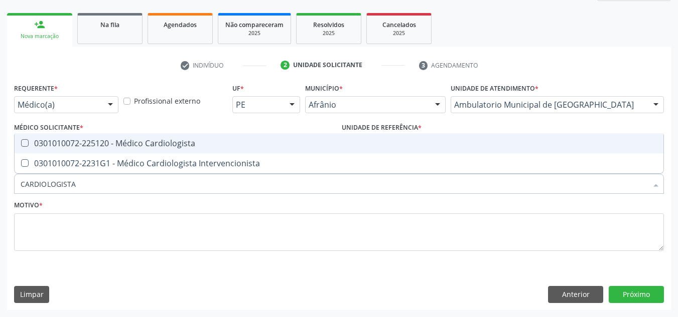
click at [137, 137] on span "0301010072-225120 - Médico Cardiologista" at bounding box center [339, 143] width 648 height 20
checkbox Cardiologista "true"
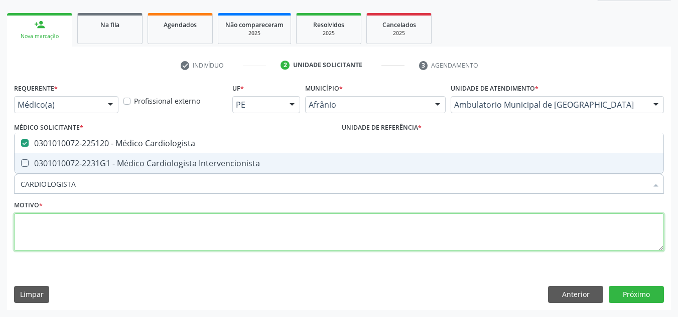
click at [139, 241] on textarea at bounding box center [338, 233] width 649 height 38
checkbox Intervencionista "true"
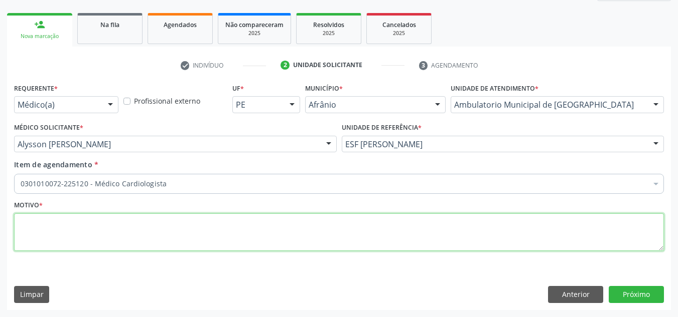
paste textarea "CARDIOLOGISTA"
drag, startPoint x: 0, startPoint y: 228, endPoint x: 0, endPoint y: 183, distance: 45.1
click at [0, 185] on div "Acompanhamento Acompanhe a situação das marcações correntes e finalizadas Relat…" at bounding box center [339, 117] width 678 height 399
type textarea "RETORNO"
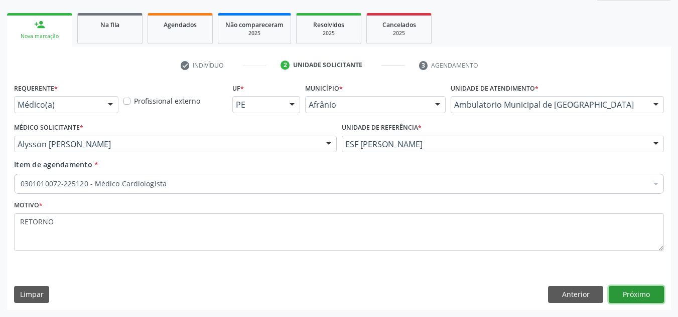
click at [631, 300] on button "Próximo" at bounding box center [635, 294] width 55 height 17
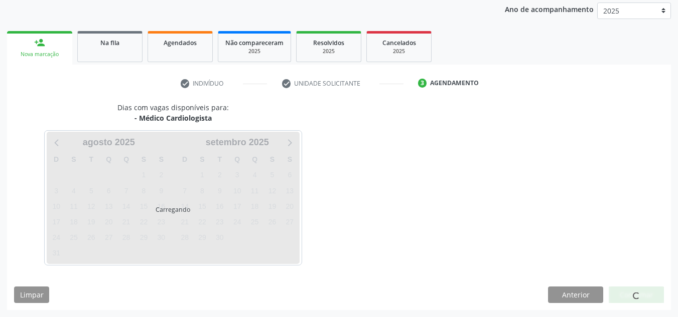
scroll to position [119, 0]
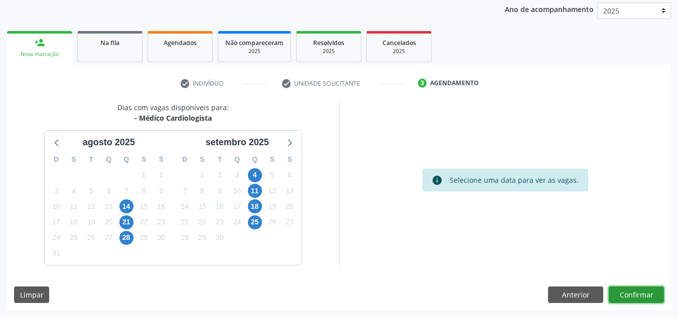
click at [628, 299] on button "Confirmar" at bounding box center [635, 295] width 55 height 17
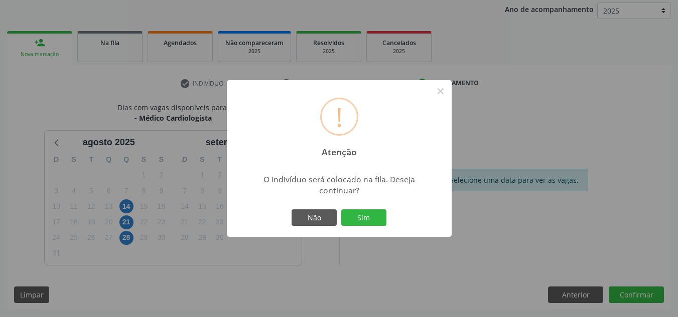
click at [341, 210] on button "Sim" at bounding box center [363, 218] width 45 height 17
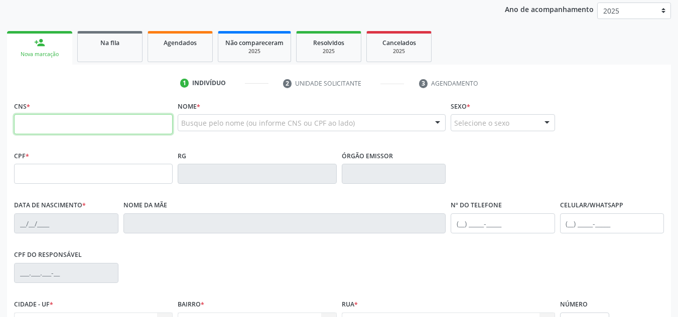
click at [56, 121] on input "text" at bounding box center [93, 124] width 158 height 20
type input "702 8016 5801 6363"
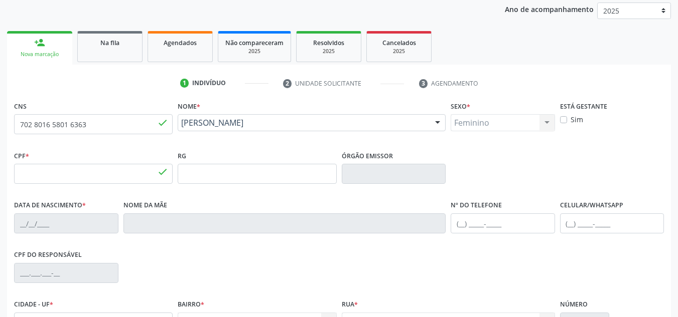
type input "042.040.754-52"
type input "25/01/1981"
type input "Rosilda Alves Amorim Coelho"
type input "(87) 98839-4884"
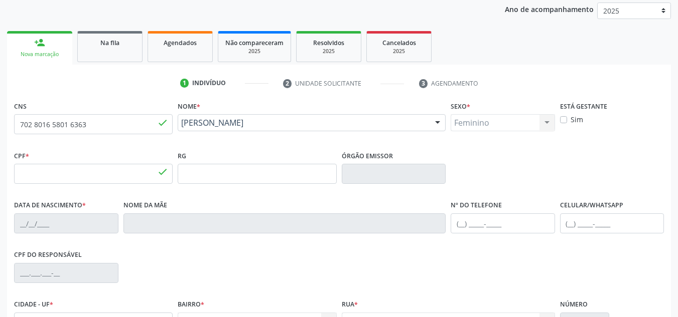
type input "763.385.924-53"
type input "66"
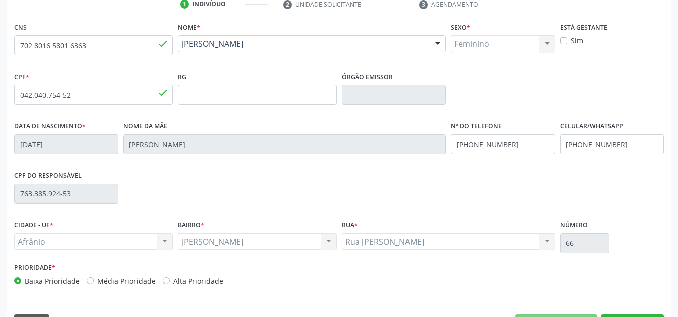
scroll to position [226, 0]
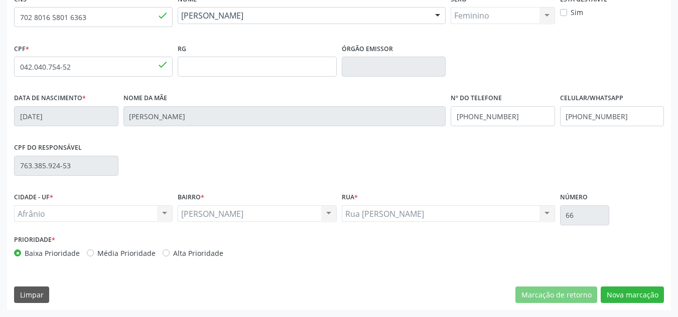
click at [97, 251] on label "Média Prioridade" at bounding box center [126, 253] width 58 height 11
click at [90, 251] on input "Média Prioridade" at bounding box center [90, 252] width 7 height 9
radio input "true"
click at [634, 295] on button "Nova marcação" at bounding box center [631, 295] width 63 height 17
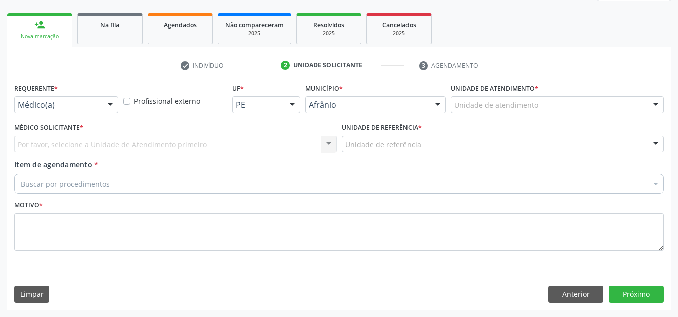
scroll to position [137, 0]
click at [594, 115] on div "Unidade de atendimento * Unidade de atendimento Academia da Saude de Afranio Ac…" at bounding box center [557, 100] width 218 height 39
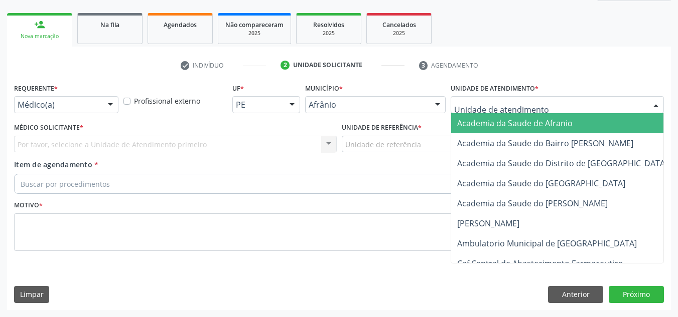
click at [594, 101] on div at bounding box center [556, 104] width 213 height 17
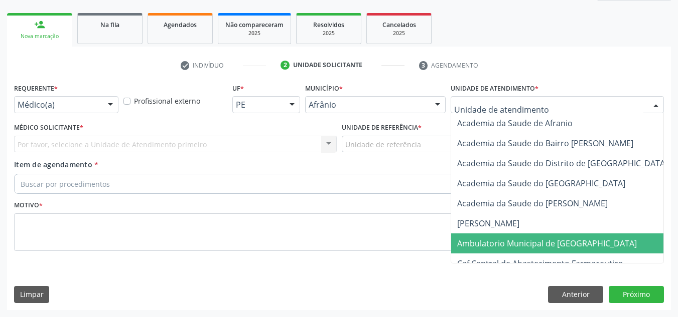
click at [555, 240] on span "Ambulatorio Municipal de [GEOGRAPHIC_DATA]" at bounding box center [547, 243] width 180 height 11
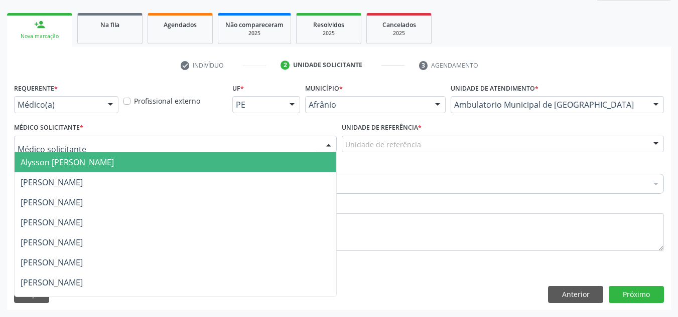
click at [300, 152] on div "Alysson Rodrigo Ferreira Cavalcanti Bruno Saraiva Bezerra Medrado Carlos Gustav…" at bounding box center [175, 144] width 322 height 17
click at [286, 155] on span "Alysson Rodrigo Ferreira Cavalcanti" at bounding box center [175, 162] width 321 height 20
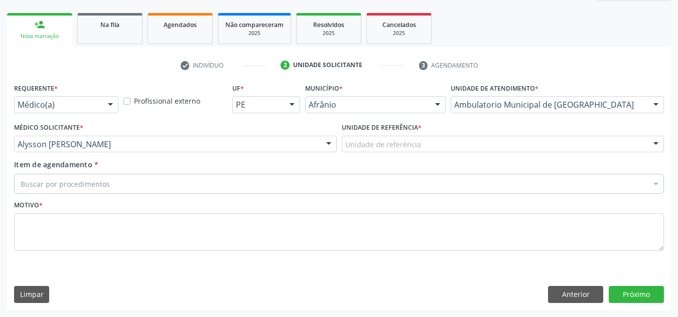
click at [404, 150] on div "Unidade de referência" at bounding box center [503, 144] width 322 height 17
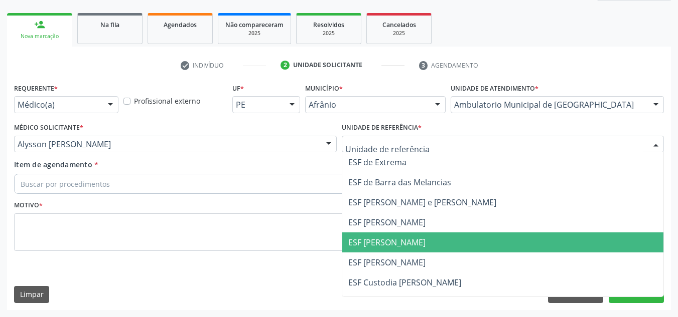
click at [437, 233] on span "ESF [PERSON_NAME]" at bounding box center [502, 243] width 321 height 20
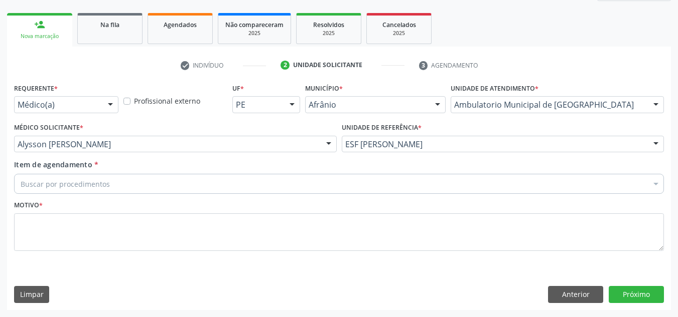
click at [306, 185] on div "Buscar por procedimentos" at bounding box center [338, 184] width 649 height 20
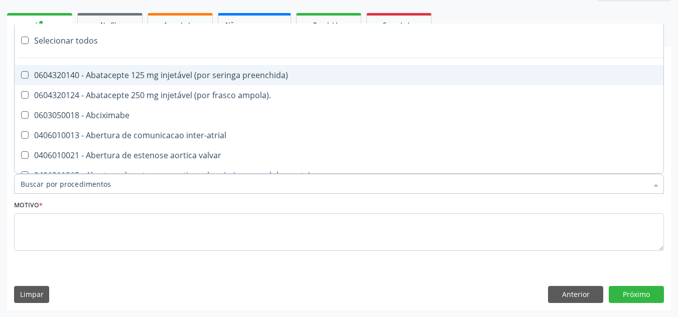
paste input "CARDIOLOGISTA"
type input "CARDIOLOGISTA"
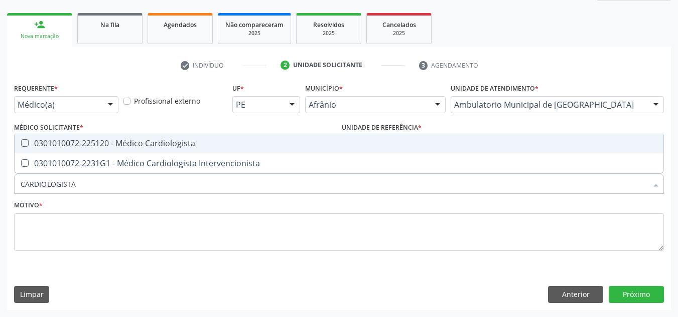
click at [298, 147] on div "0301010072-225120 - Médico Cardiologista" at bounding box center [339, 143] width 636 height 8
checkbox Cardiologista "true"
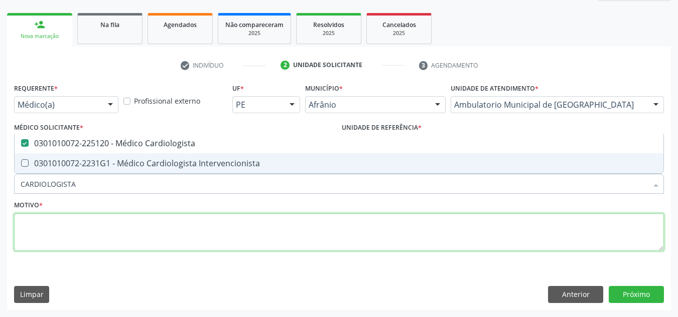
click at [197, 217] on textarea at bounding box center [338, 233] width 649 height 38
checkbox Intervencionista "true"
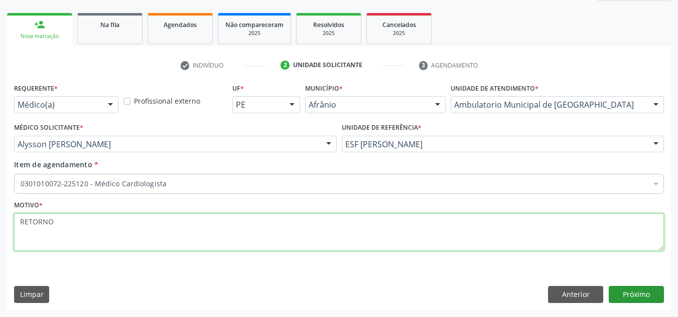
type textarea "RETORNO"
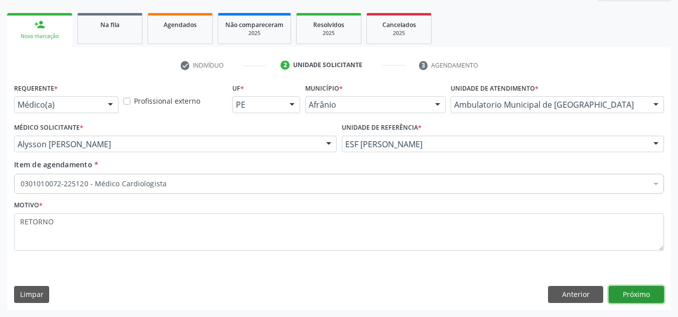
click at [646, 294] on button "Próximo" at bounding box center [635, 294] width 55 height 17
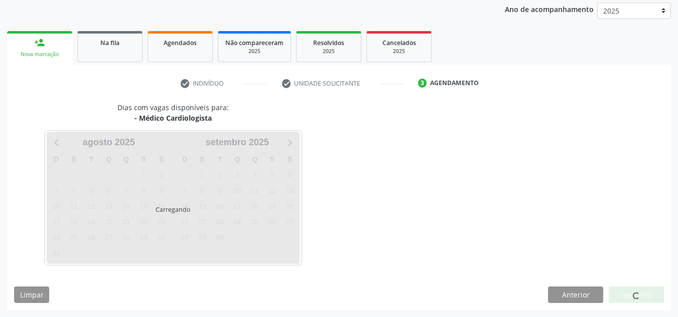
scroll to position [119, 0]
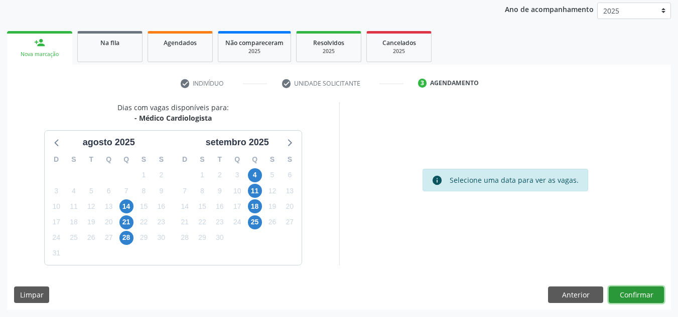
click at [631, 299] on button "Confirmar" at bounding box center [635, 295] width 55 height 17
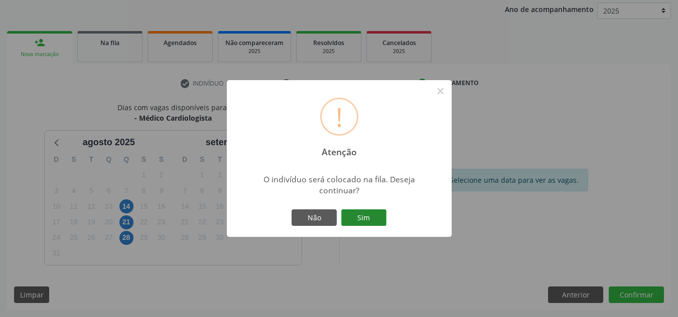
click at [382, 212] on button "Sim" at bounding box center [363, 218] width 45 height 17
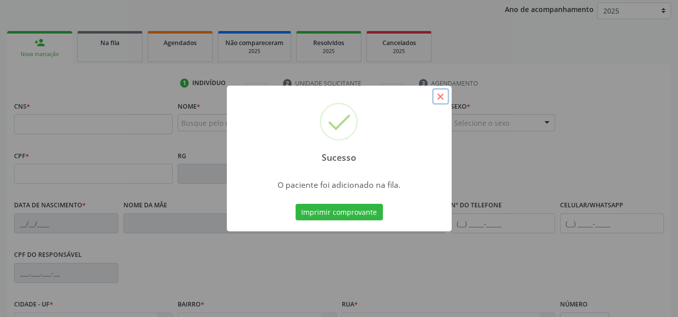
click at [441, 97] on button "×" at bounding box center [440, 96] width 17 height 17
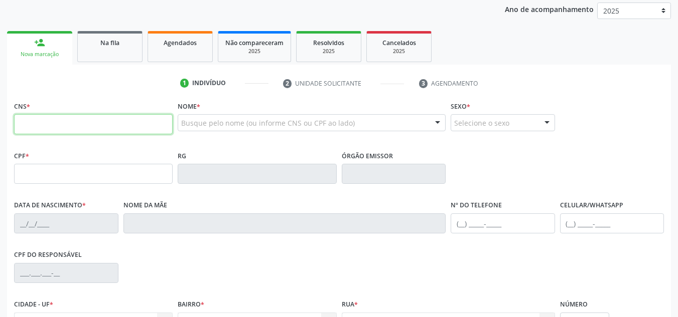
click at [143, 121] on input "text" at bounding box center [93, 124] width 158 height 20
type input "700 6059 1369 6769"
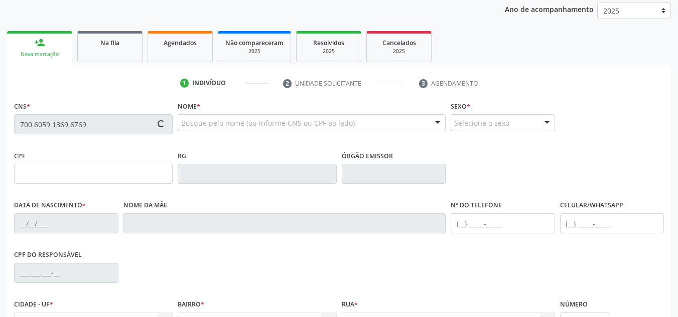
type input "29/01/1955"
type input "Raquel Florentina dos Passos"
type input "(87) 98819-1506"
type input "--"
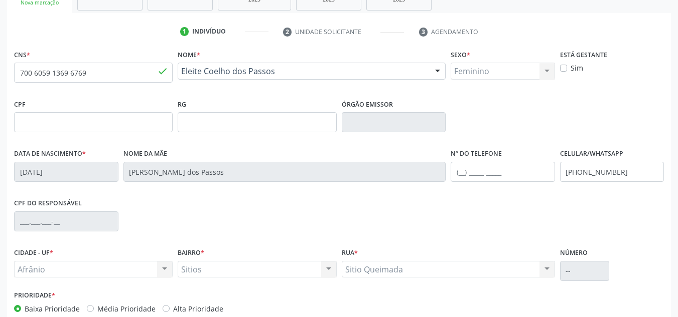
scroll to position [226, 0]
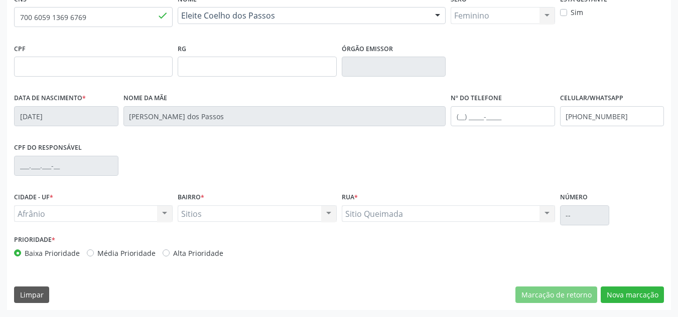
click at [144, 256] on label "Média Prioridade" at bounding box center [126, 253] width 58 height 11
click at [94, 256] on input "Média Prioridade" at bounding box center [90, 252] width 7 height 9
radio input "true"
click at [612, 294] on button "Nova marcação" at bounding box center [631, 295] width 63 height 17
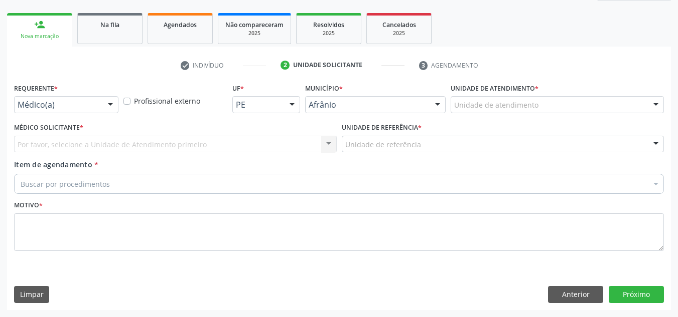
scroll to position [137, 0]
click at [600, 303] on div "Requerente * Médico(a) Médico(a) Enfermeiro(a) Paciente Nenhum resultado encont…" at bounding box center [338, 195] width 663 height 229
click at [591, 301] on button "Anterior" at bounding box center [575, 294] width 55 height 17
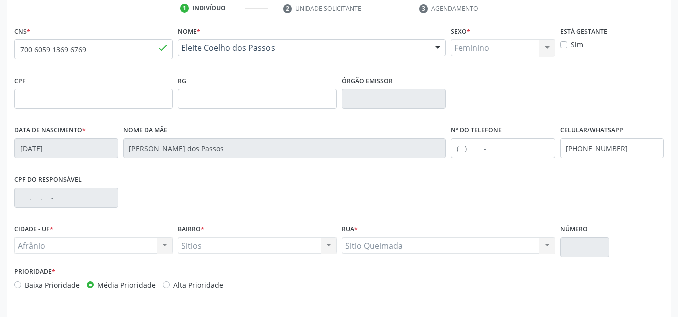
scroll to position [226, 0]
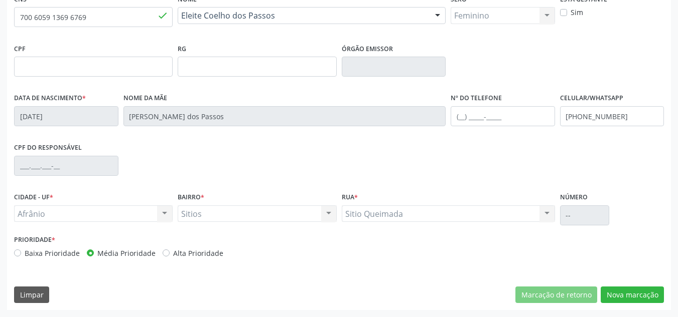
click at [623, 304] on div "CNS * 700 6059 1369 6769 done Nome * Eleite Coelho dos Passos Eleite Coelho dos…" at bounding box center [338, 150] width 663 height 319
drag, startPoint x: 623, startPoint y: 304, endPoint x: 627, endPoint y: 282, distance: 22.3
click at [624, 301] on div "CNS * 700 6059 1369 6769 done Nome * Eleite Coelho dos Passos Eleite Coelho dos…" at bounding box center [338, 150] width 663 height 319
click at [627, 282] on div "CNS * 700 6059 1369 6769 done Nome * Eleite Coelho dos Passos Eleite Coelho dos…" at bounding box center [338, 150] width 663 height 319
click at [630, 290] on button "Nova marcação" at bounding box center [631, 295] width 63 height 17
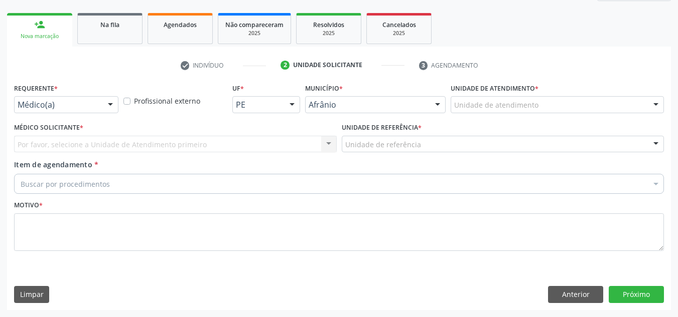
scroll to position [137, 0]
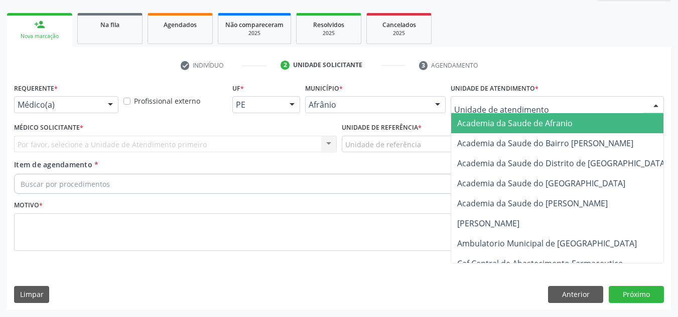
click at [589, 96] on div at bounding box center [556, 104] width 213 height 17
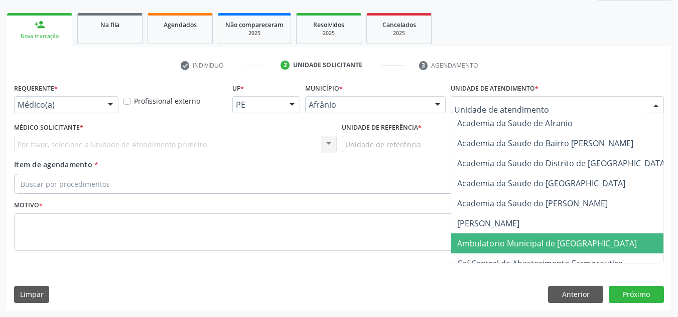
drag, startPoint x: 592, startPoint y: 242, endPoint x: 350, endPoint y: 183, distance: 249.2
click at [575, 237] on span "Ambulatorio Municipal de [GEOGRAPHIC_DATA]" at bounding box center [573, 244] width 245 height 20
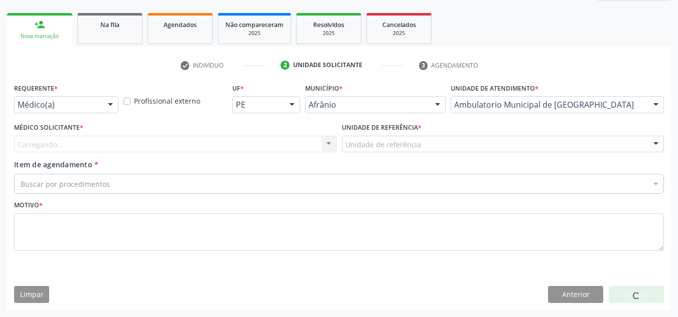
click at [267, 151] on div "Carregando... Nenhum resultado encontrado para: " " Não há nenhuma opção para s…" at bounding box center [175, 144] width 322 height 17
click at [273, 148] on div "Carregando... Nenhum resultado encontrado para: " " Não há nenhuma opção para s…" at bounding box center [175, 144] width 322 height 17
click at [288, 145] on div "Carregando... Nenhum resultado encontrado para: " " Não há nenhuma opção para s…" at bounding box center [175, 144] width 322 height 17
click at [288, 145] on div "Médico solicitante" at bounding box center [175, 144] width 322 height 17
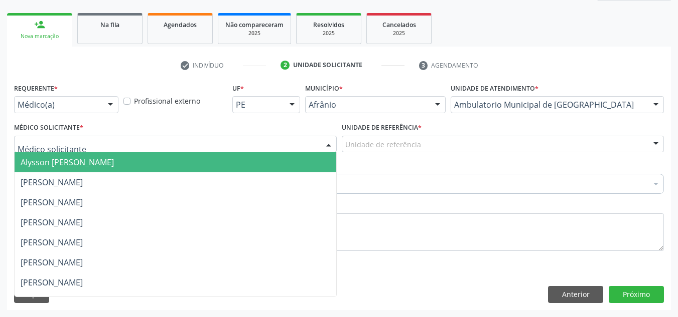
drag, startPoint x: 283, startPoint y: 160, endPoint x: 375, endPoint y: 139, distance: 94.2
click at [286, 160] on span "Alysson Rodrigo Ferreira Cavalcanti" at bounding box center [175, 162] width 321 height 20
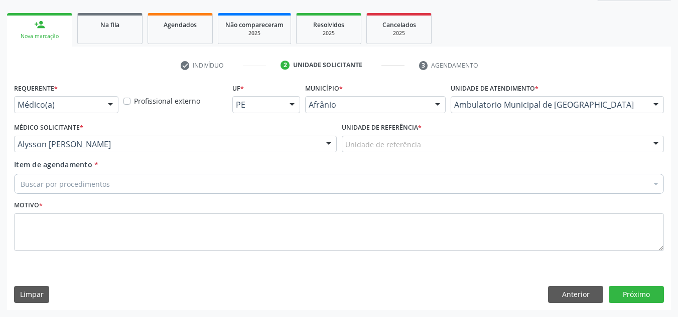
drag, startPoint x: 377, startPoint y: 139, endPoint x: 390, endPoint y: 172, distance: 34.6
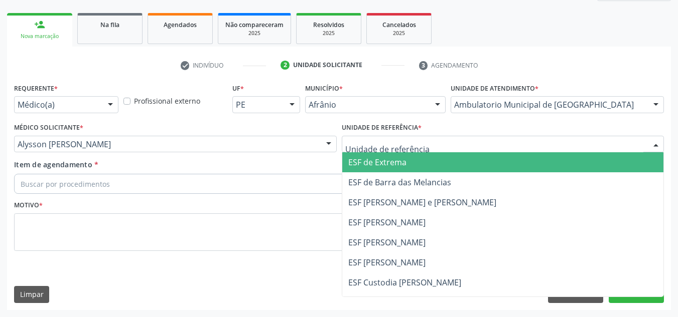
click at [394, 183] on span "ESF de Barra das Melancias" at bounding box center [399, 182] width 103 height 11
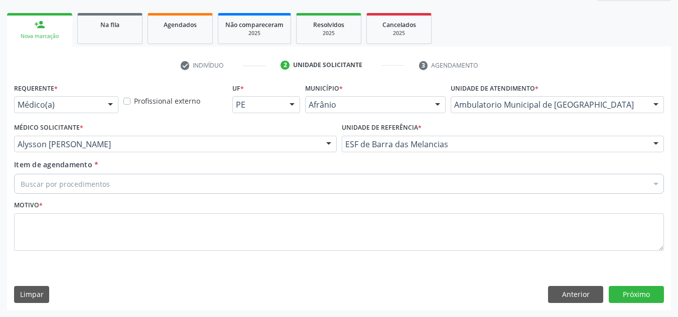
click at [356, 183] on div "Buscar por procedimentos" at bounding box center [338, 184] width 649 height 20
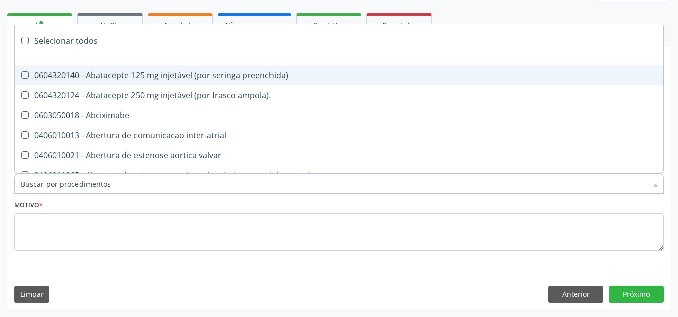
paste input "CARDIOLOGISTA"
type input "CARDIOLOGISTA"
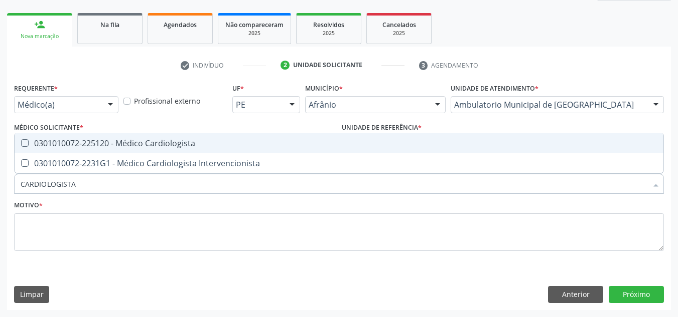
click at [347, 142] on div "0301010072-225120 - Médico Cardiologista" at bounding box center [339, 143] width 636 height 8
checkbox Cardiologista "true"
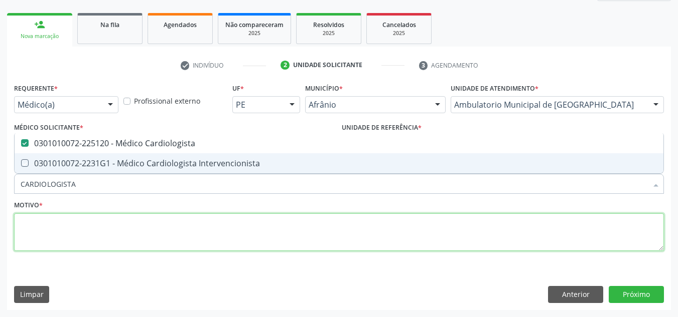
click at [304, 244] on textarea at bounding box center [338, 233] width 649 height 38
checkbox Intervencionista "true"
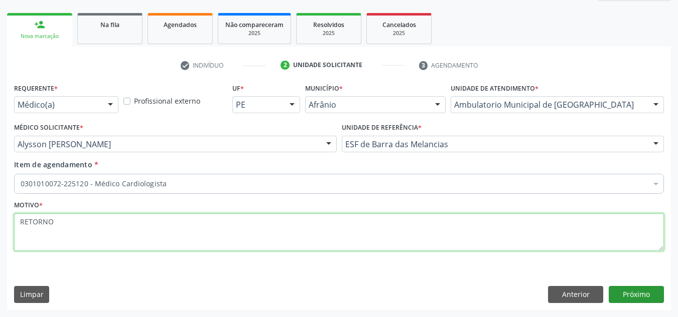
type textarea "RETORNO"
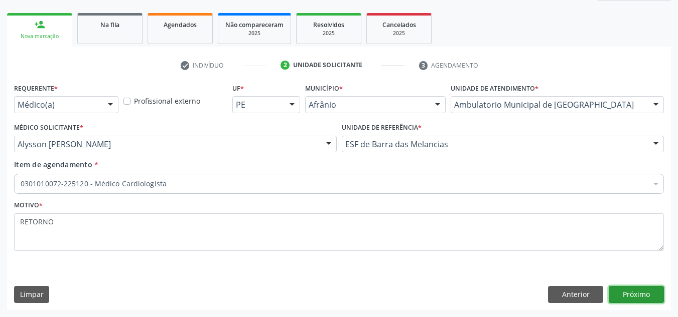
click at [632, 299] on button "Próximo" at bounding box center [635, 294] width 55 height 17
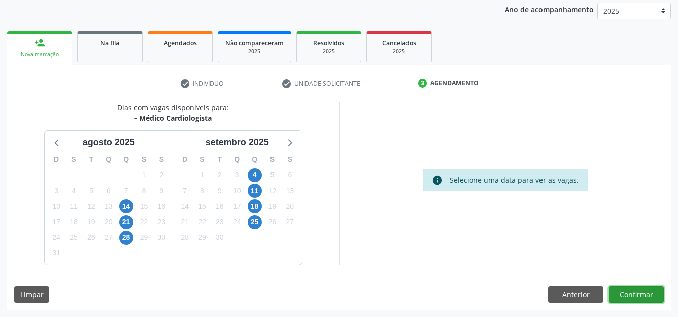
click at [632, 299] on button "Confirmar" at bounding box center [635, 295] width 55 height 17
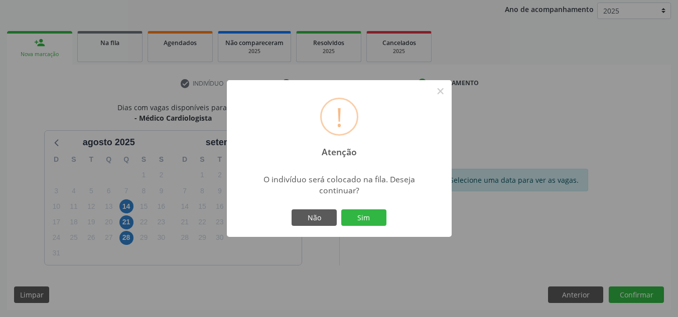
click at [341, 210] on button "Sim" at bounding box center [363, 218] width 45 height 17
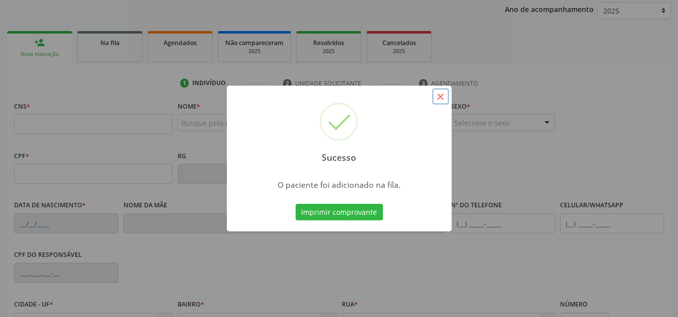
click at [436, 94] on button "×" at bounding box center [440, 96] width 17 height 17
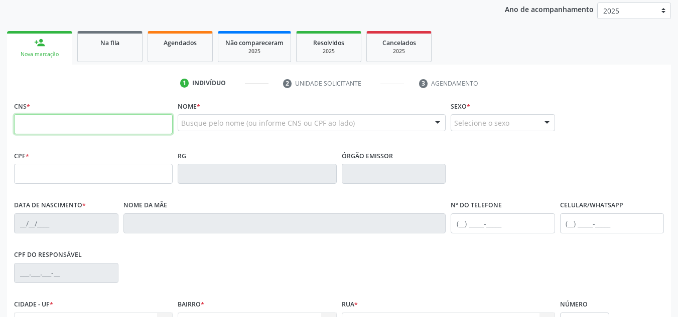
click at [127, 125] on input "text" at bounding box center [93, 124] width 158 height 20
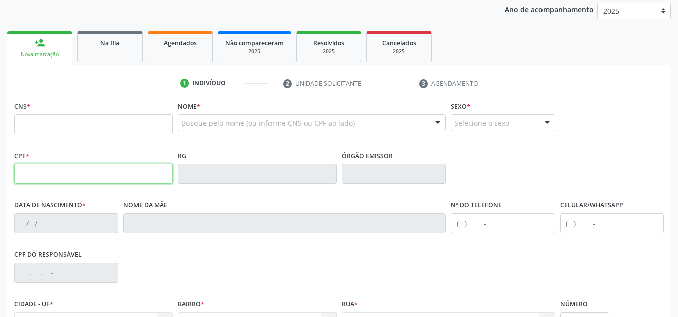
click at [122, 184] on input "text" at bounding box center [93, 174] width 158 height 20
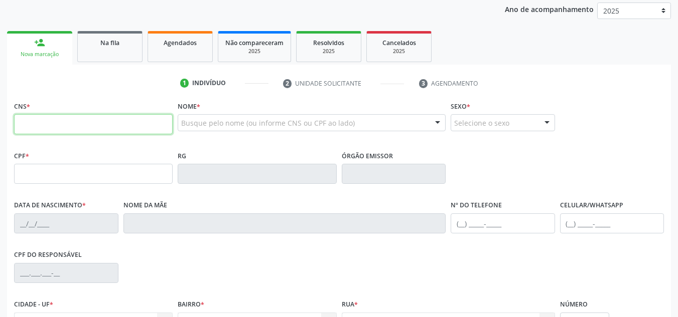
click at [112, 125] on input "text" at bounding box center [93, 124] width 158 height 20
type input "702 1097 8158 6796"
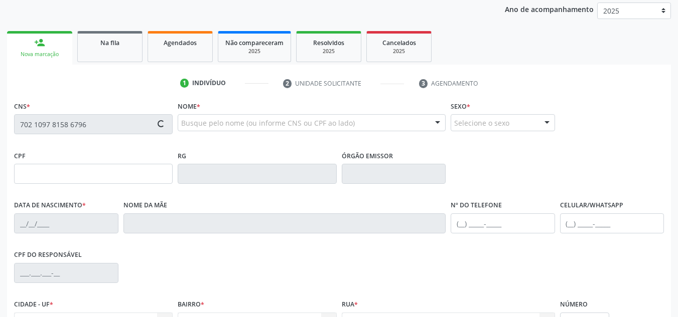
type input "113.771.838-23"
type input "03/01/1957"
type input "Maria das Graças Lopes"
type input "(87) 98177-1357"
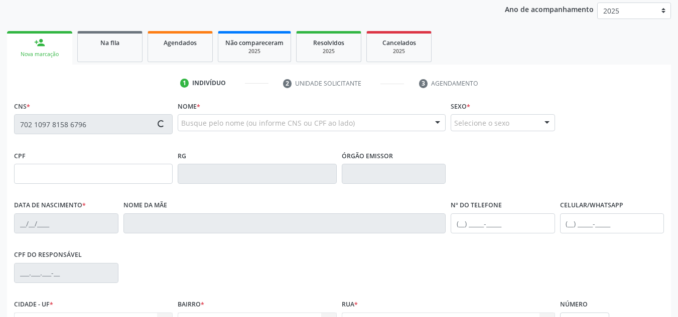
type input "S/N"
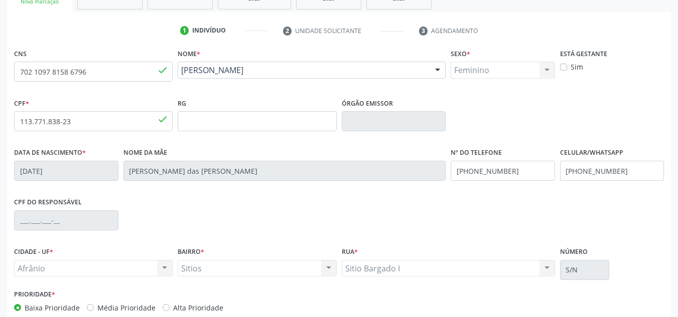
scroll to position [226, 0]
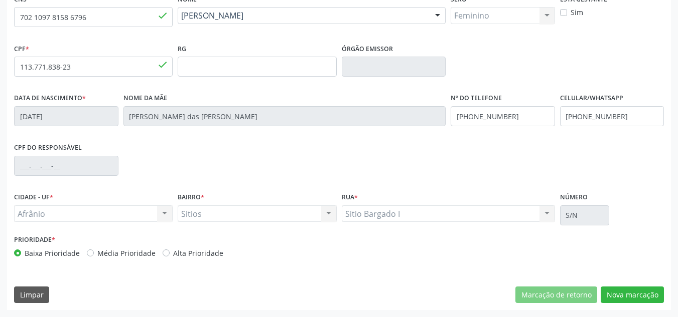
click at [125, 255] on label "Média Prioridade" at bounding box center [126, 253] width 58 height 11
click at [94, 255] on input "Média Prioridade" at bounding box center [90, 252] width 7 height 9
radio input "true"
click at [648, 282] on div "CNS 702 1097 8158 6796 done Nome * Marilene Lopes Santos Marilene Lopes Santos …" at bounding box center [338, 150] width 663 height 319
click at [641, 303] on button "Nova marcação" at bounding box center [631, 295] width 63 height 17
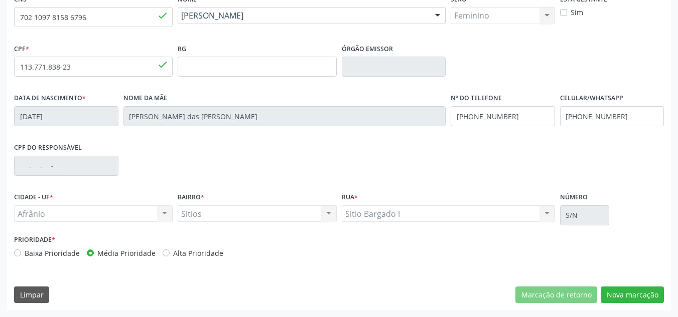
scroll to position [137, 0]
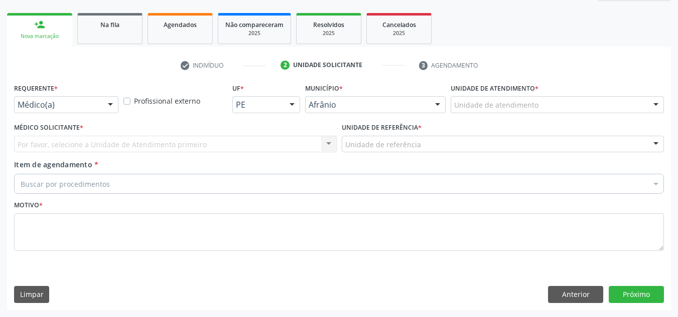
click at [625, 99] on div "Unidade de atendimento" at bounding box center [556, 104] width 213 height 17
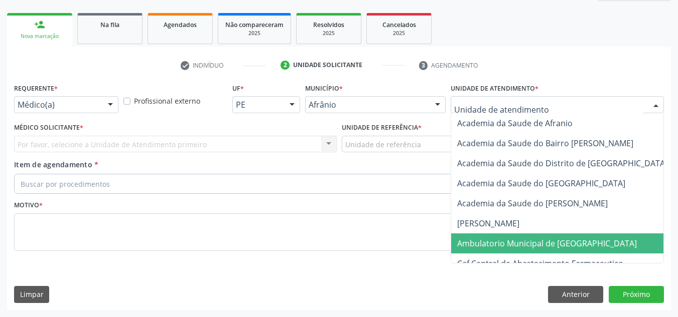
click at [531, 245] on span "Ambulatorio Municipal de [GEOGRAPHIC_DATA]" at bounding box center [547, 243] width 180 height 11
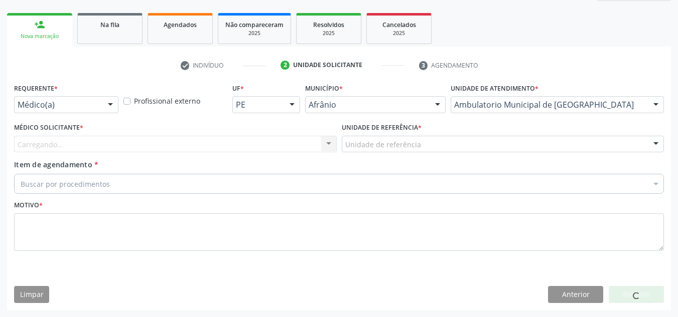
click at [263, 147] on div "Carregando... Nenhum resultado encontrado para: " " Não há nenhuma opção para s…" at bounding box center [175, 144] width 322 height 17
click at [268, 147] on div "Carregando... Nenhum resultado encontrado para: " " Não há nenhuma opção para s…" at bounding box center [175, 144] width 322 height 17
click at [273, 145] on div "Carregando... Nenhum resultado encontrado para: " " Não há nenhuma opção para s…" at bounding box center [175, 144] width 322 height 17
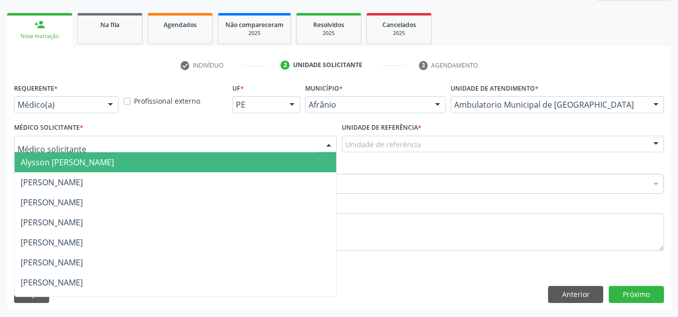
click at [273, 145] on div at bounding box center [175, 144] width 322 height 17
click at [248, 158] on span "Alysson Rodrigo Ferreira Cavalcanti" at bounding box center [175, 162] width 321 height 20
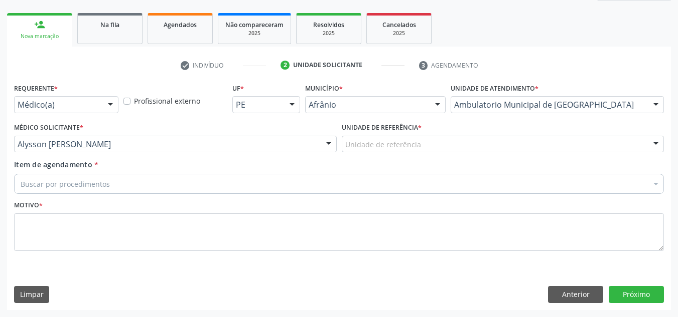
click at [376, 155] on div "Unidade de referência * Unidade de referência ESF de Extrema ESF de Barra das M…" at bounding box center [502, 139] width 327 height 39
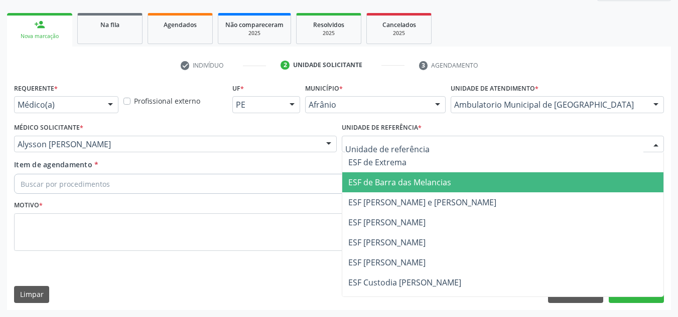
click at [386, 202] on span "ESF [PERSON_NAME] e [PERSON_NAME]" at bounding box center [422, 202] width 148 height 11
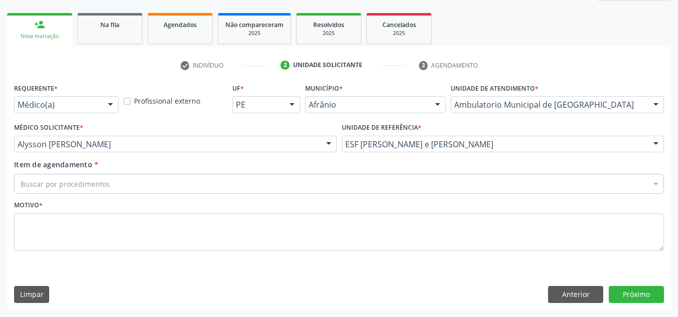
click at [382, 186] on div "Buscar por procedimentos" at bounding box center [338, 184] width 649 height 20
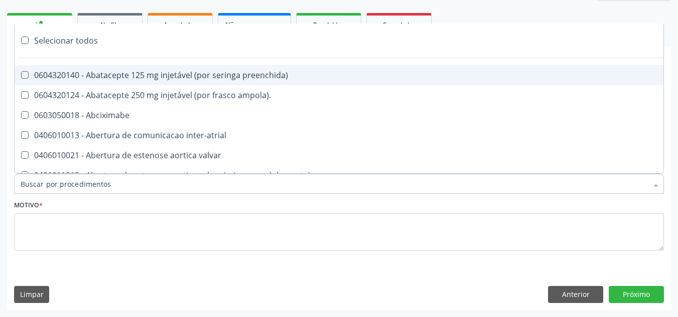
paste input "CARDIOLOGISTA"
type input "CARDIOLOGISTA"
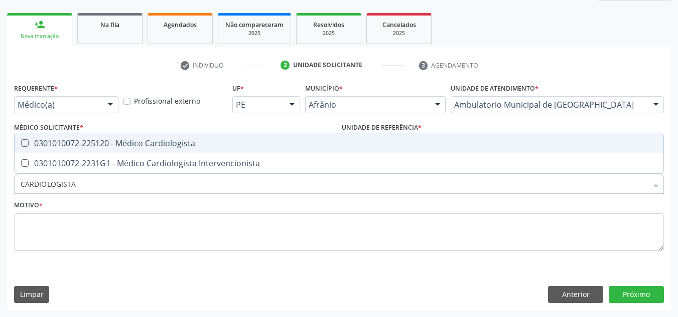
click at [363, 150] on span "0301010072-225120 - Médico Cardiologista" at bounding box center [339, 143] width 648 height 20
checkbox Cardiologista "true"
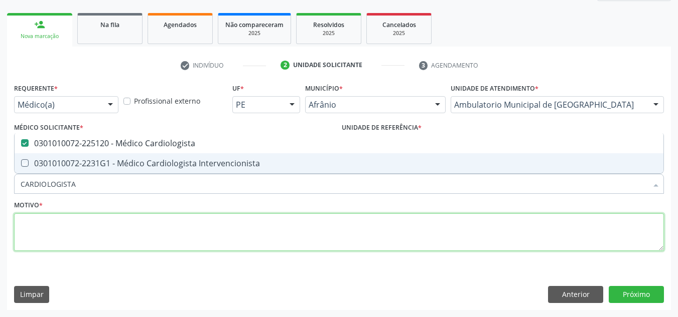
click at [201, 220] on textarea at bounding box center [338, 233] width 649 height 38
checkbox Intervencionista "true"
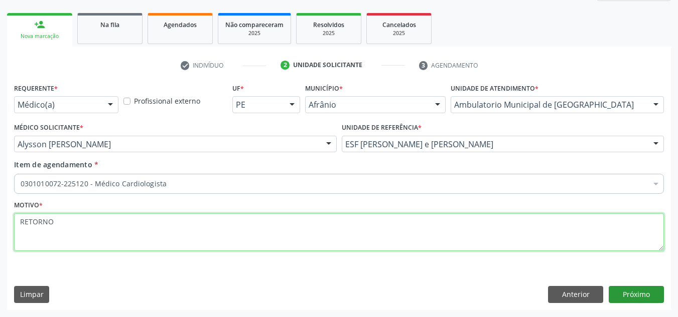
type textarea "RETORNO"
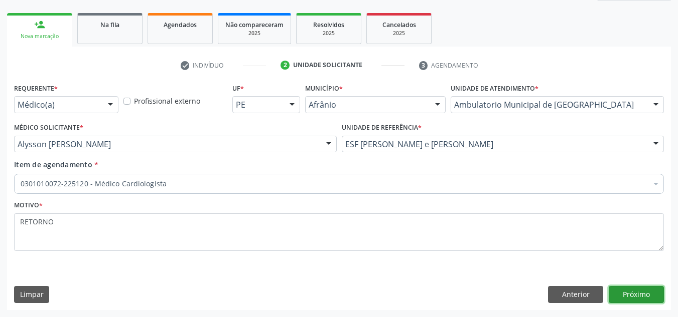
click at [626, 289] on button "Próximo" at bounding box center [635, 294] width 55 height 17
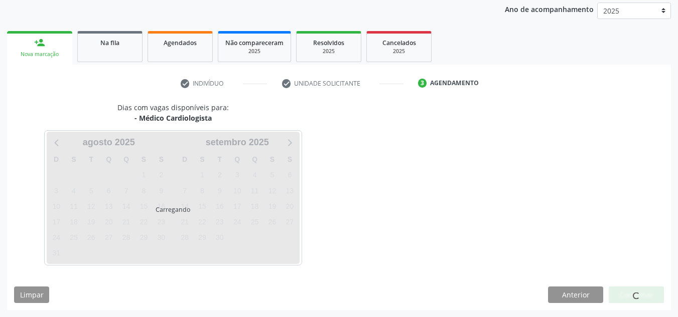
scroll to position [119, 0]
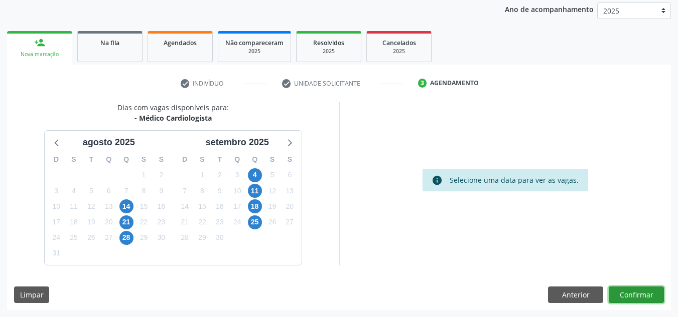
click at [645, 295] on button "Confirmar" at bounding box center [635, 295] width 55 height 17
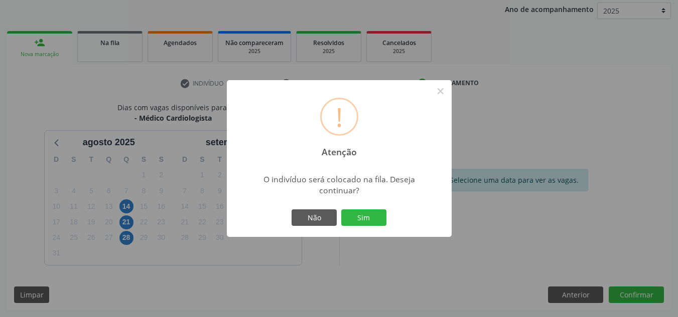
click at [387, 218] on div "Não Sim" at bounding box center [338, 218] width 99 height 21
click at [385, 220] on button "Sim" at bounding box center [363, 218] width 45 height 17
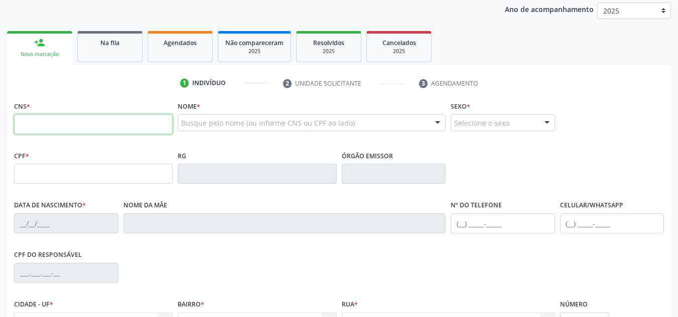
click at [72, 129] on input "text" at bounding box center [93, 124] width 158 height 20
click at [118, 121] on input "text" at bounding box center [93, 124] width 158 height 20
type input "0"
type input "700 6029 3193 4770"
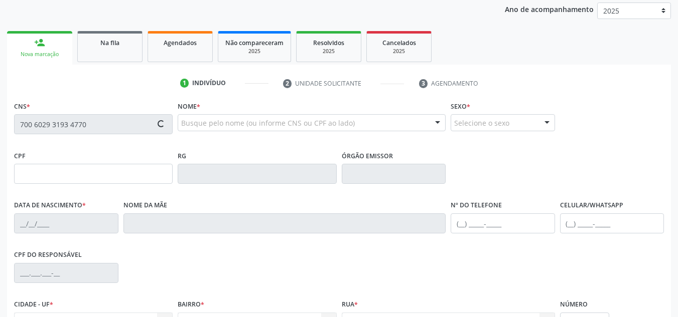
type input "20/01/1989"
type input "(87) 3988-3010"
type input "(87) 98814-4855"
type input "S/N"
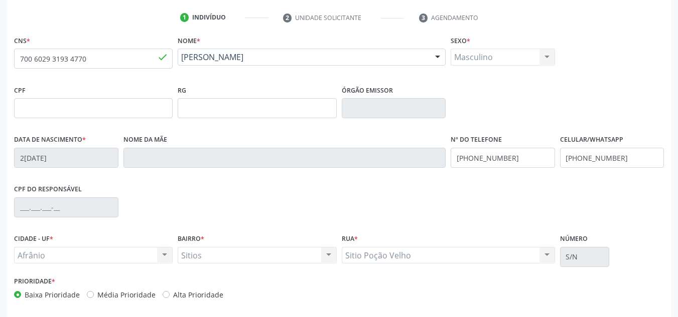
scroll to position [219, 0]
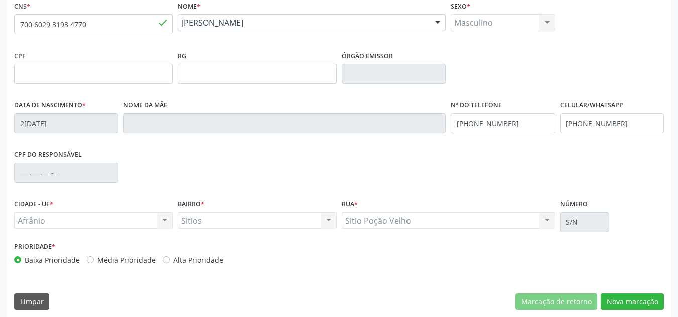
click at [95, 264] on div "Média Prioridade" at bounding box center [121, 260] width 69 height 11
click at [134, 259] on label "Média Prioridade" at bounding box center [126, 260] width 58 height 11
click at [94, 259] on input "Média Prioridade" at bounding box center [90, 259] width 7 height 9
radio input "true"
click at [627, 297] on button "Nova marcação" at bounding box center [631, 302] width 63 height 17
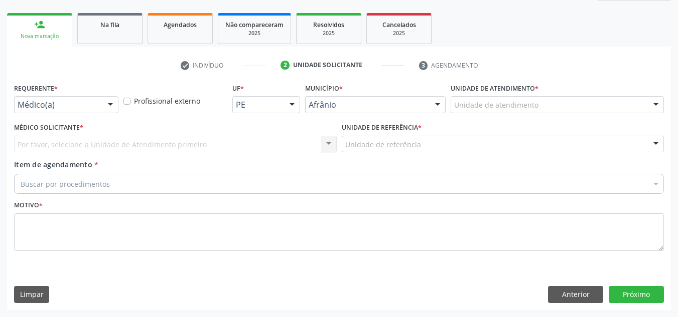
scroll to position [137, 0]
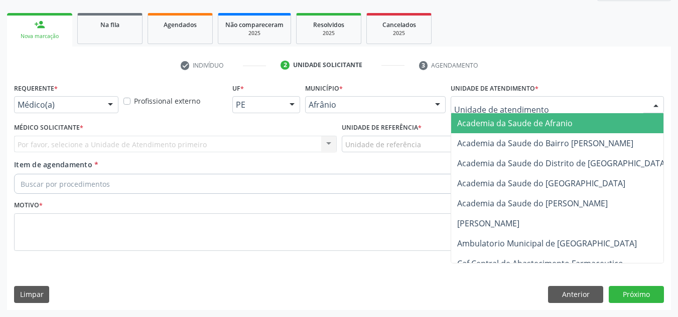
click at [589, 108] on div at bounding box center [556, 104] width 213 height 17
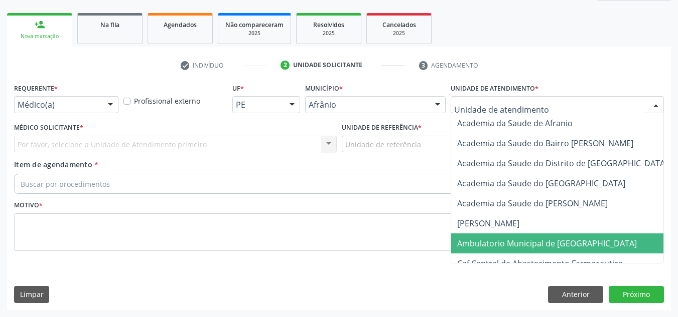
click at [576, 247] on span "Ambulatorio Municipal de [GEOGRAPHIC_DATA]" at bounding box center [547, 243] width 180 height 11
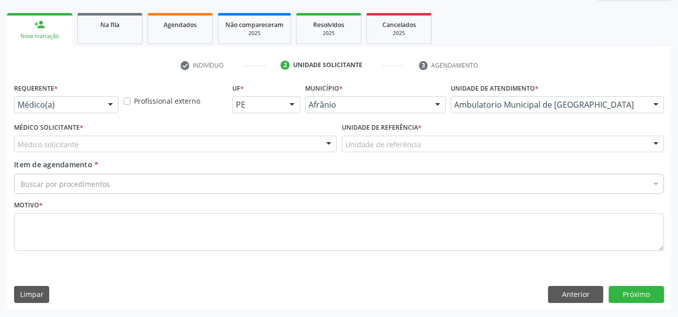
click at [233, 151] on div "Médico solicitante" at bounding box center [175, 144] width 322 height 17
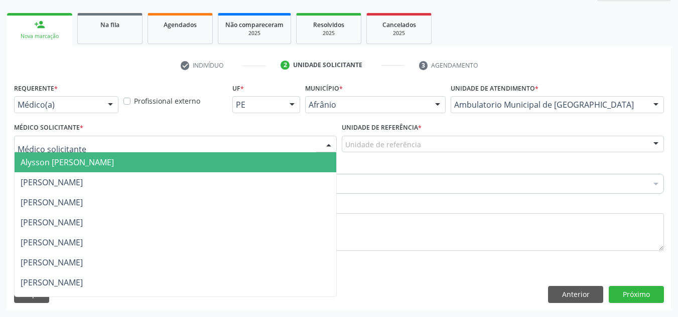
drag, startPoint x: 214, startPoint y: 171, endPoint x: 428, endPoint y: 118, distance: 221.0
click at [215, 168] on span "Alysson Rodrigo Ferreira Cavalcanti" at bounding box center [175, 162] width 321 height 20
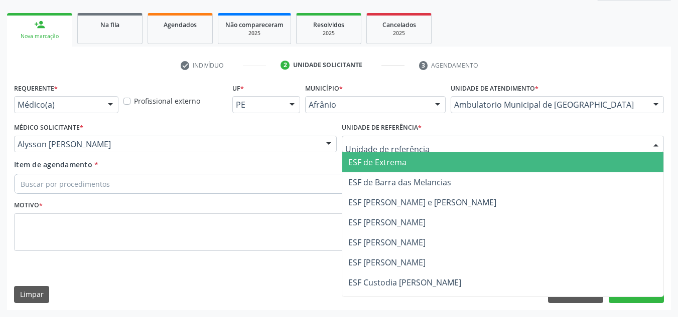
click at [418, 145] on div at bounding box center [503, 144] width 322 height 17
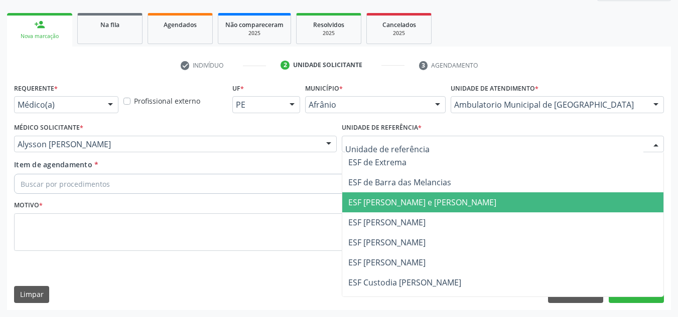
click at [408, 210] on span "ESF [PERSON_NAME] e [PERSON_NAME]" at bounding box center [502, 203] width 321 height 20
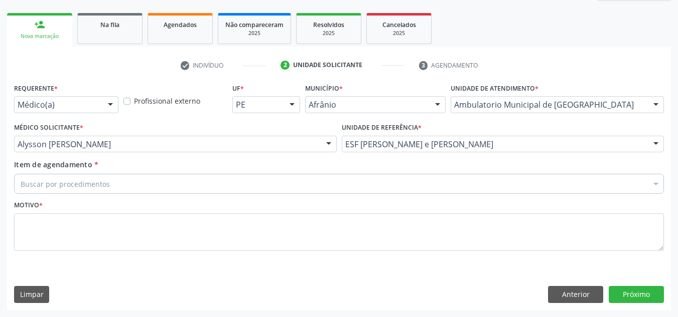
click at [327, 192] on div "Buscar por procedimentos" at bounding box center [338, 184] width 649 height 20
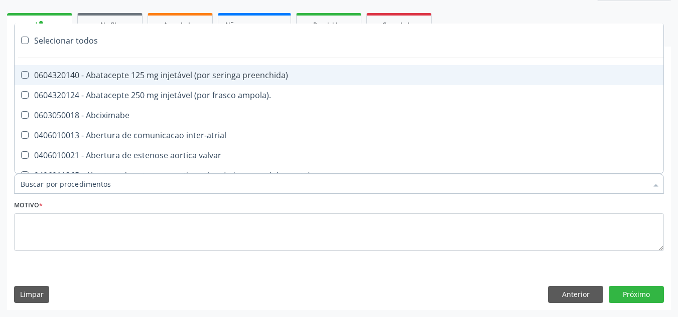
paste input "CARDIOLOGISTA"
type input "CARDIOLOGISTA"
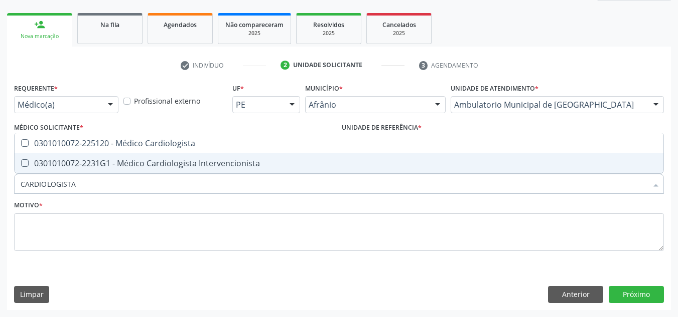
click at [323, 169] on span "0301010072-2231G1 - Médico Cardiologista Intervencionista" at bounding box center [339, 163] width 648 height 20
click at [310, 167] on div "0301010072-2231G1 - Médico Cardiologista Intervencionista" at bounding box center [339, 163] width 636 height 8
checkbox Intervencionista "false"
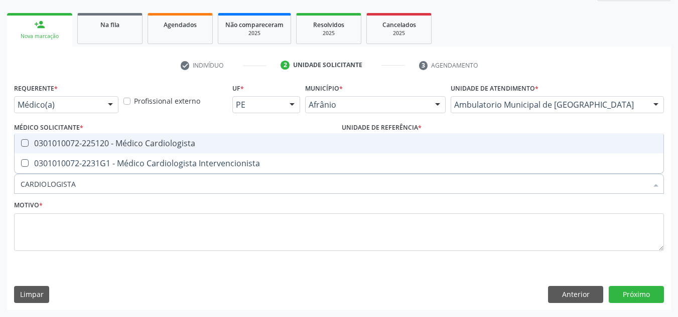
click at [309, 147] on div "0301010072-225120 - Médico Cardiologista" at bounding box center [339, 143] width 636 height 8
checkbox Cardiologista "true"
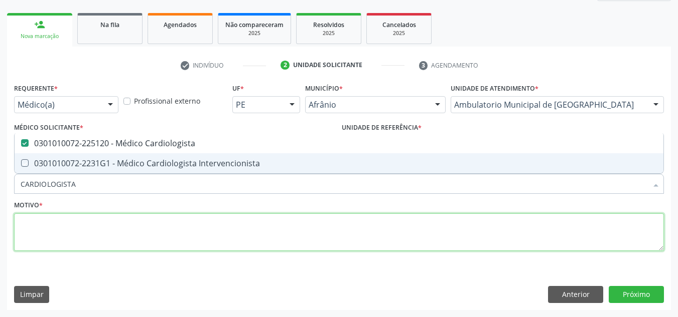
click at [268, 224] on textarea at bounding box center [338, 233] width 649 height 38
checkbox Intervencionista "true"
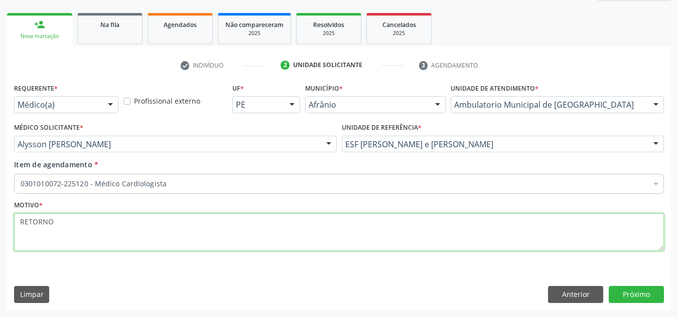
type textarea "RETORNO"
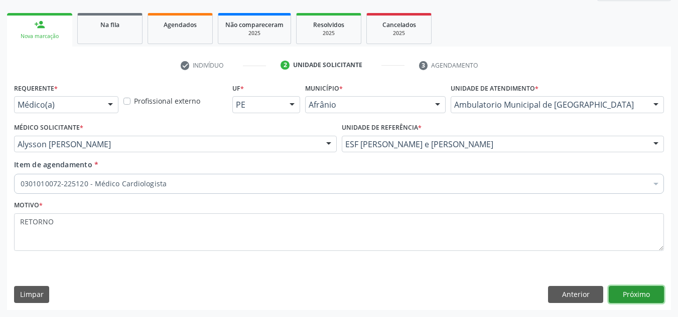
click at [635, 293] on button "Próximo" at bounding box center [635, 294] width 55 height 17
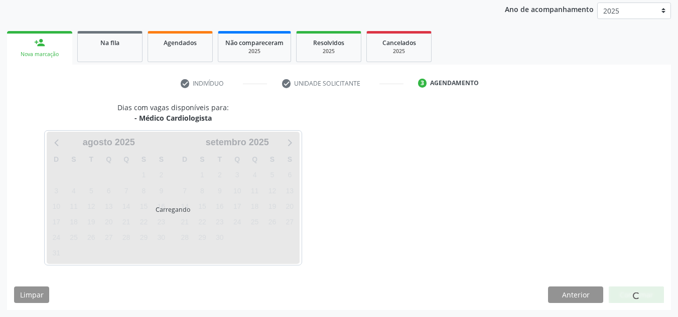
scroll to position [119, 0]
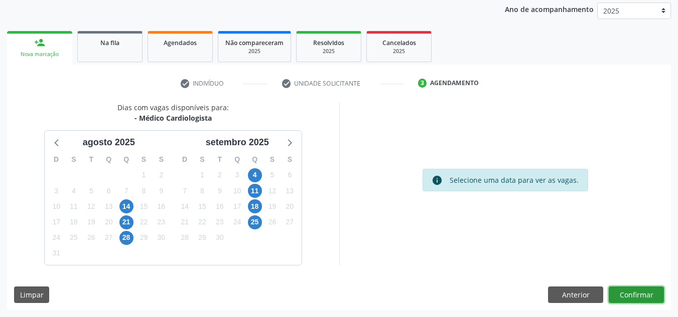
click at [635, 293] on button "Confirmar" at bounding box center [635, 295] width 55 height 17
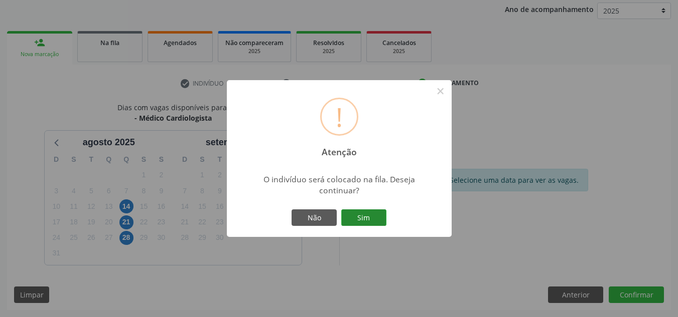
click at [360, 214] on button "Sim" at bounding box center [363, 218] width 45 height 17
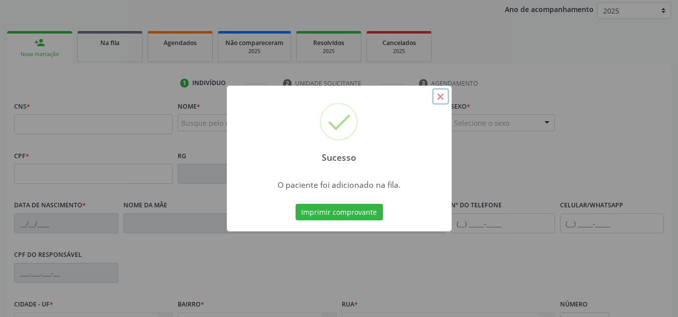
click at [433, 101] on button "×" at bounding box center [440, 96] width 17 height 17
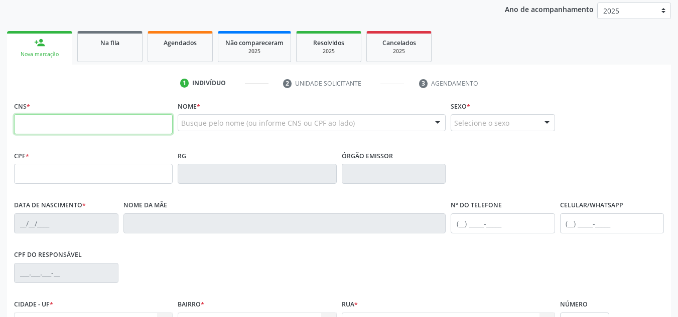
drag, startPoint x: 106, startPoint y: 128, endPoint x: 97, endPoint y: 116, distance: 15.0
click at [104, 125] on input "text" at bounding box center [93, 124] width 158 height 20
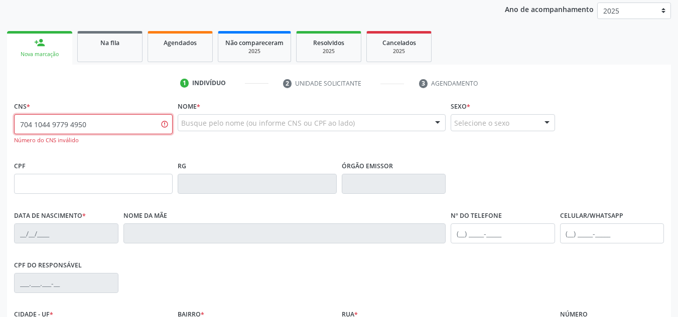
type input "704 1044 9779 4950"
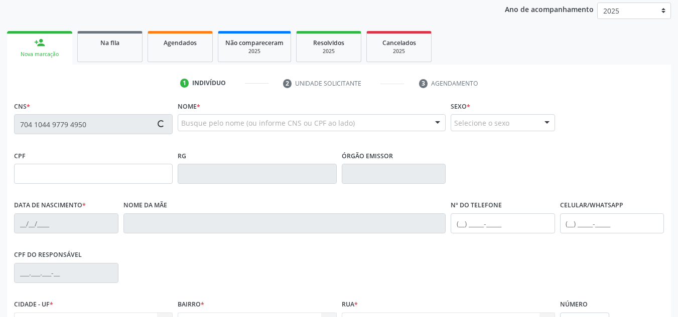
type input "076.775.264-38"
type input "01/01/1987"
type input "Luísa Maria Sousa Araújo"
type input "(87) 98858-3873"
type input "S/N"
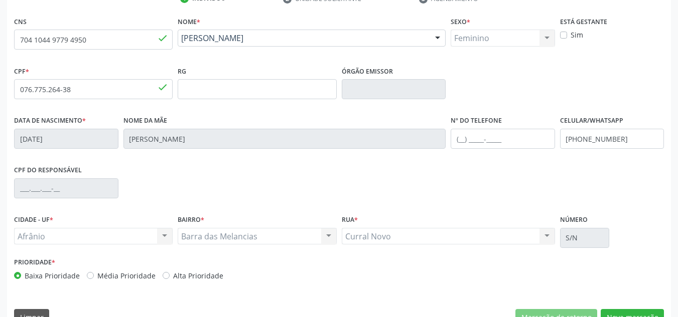
scroll to position [226, 0]
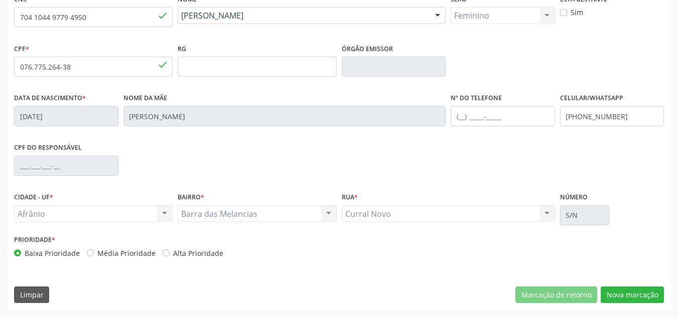
click at [141, 255] on label "Média Prioridade" at bounding box center [126, 253] width 58 height 11
click at [94, 255] on input "Média Prioridade" at bounding box center [90, 252] width 7 height 9
radio input "true"
click at [627, 287] on button "Nova marcação" at bounding box center [631, 295] width 63 height 17
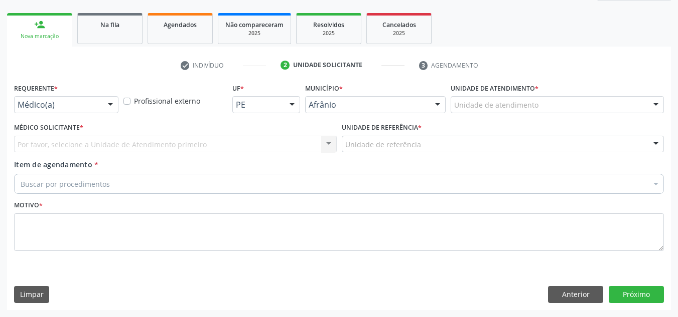
click at [585, 104] on div "Unidade de atendimento" at bounding box center [556, 104] width 213 height 17
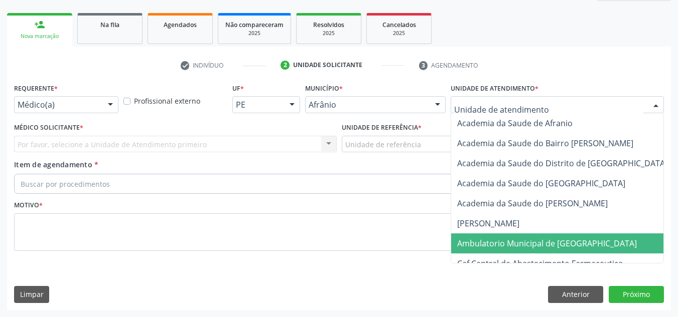
click at [520, 248] on span "Ambulatorio Municipal de [GEOGRAPHIC_DATA]" at bounding box center [547, 243] width 180 height 11
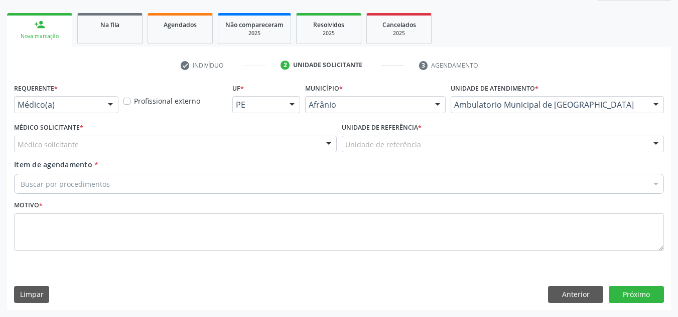
click at [216, 141] on div "Médico solicitante" at bounding box center [175, 144] width 322 height 17
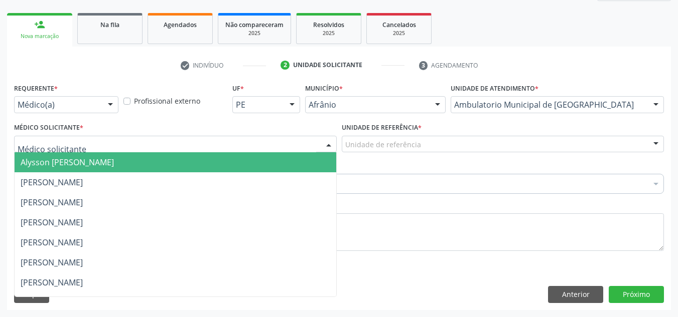
click at [207, 154] on span "Alysson Rodrigo Ferreira Cavalcanti" at bounding box center [175, 162] width 321 height 20
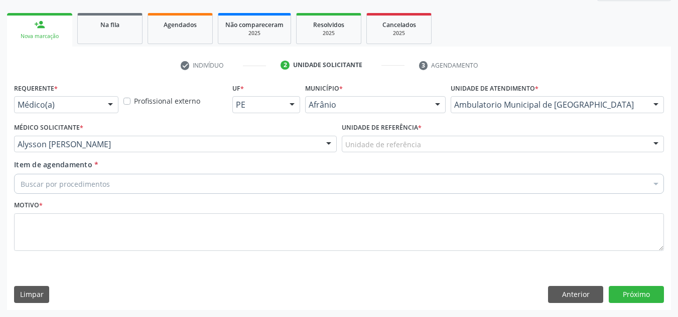
click at [448, 142] on div "Unidade de referência" at bounding box center [503, 144] width 322 height 17
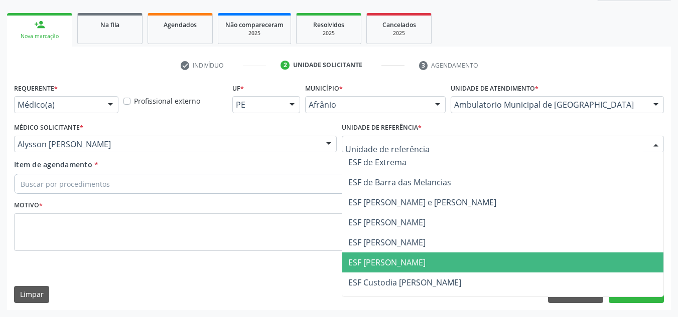
drag, startPoint x: 453, startPoint y: 267, endPoint x: 446, endPoint y: 268, distance: 7.6
click at [451, 267] on span "ESF [PERSON_NAME]" at bounding box center [502, 263] width 321 height 20
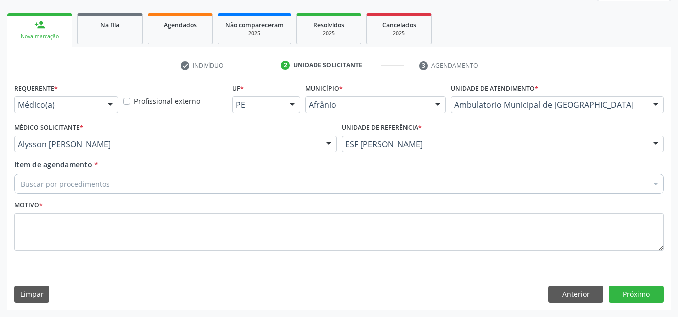
click at [251, 186] on div "Buscar por procedimentos" at bounding box center [338, 184] width 649 height 20
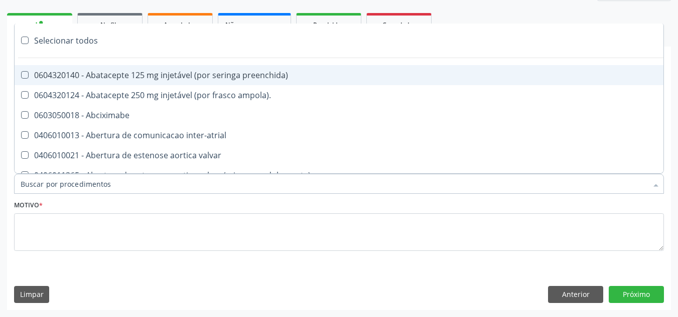
paste input "CARDIOLOGISTA"
type input "CARDIOLOGISTA"
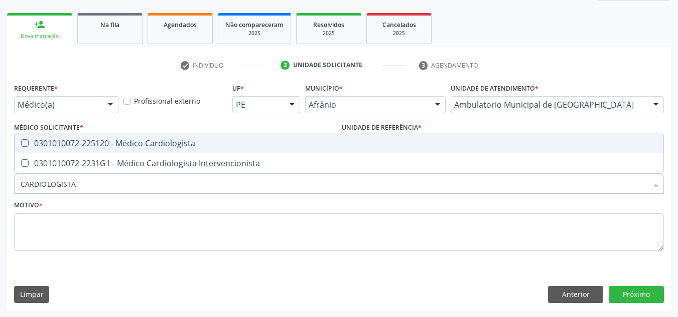
click at [226, 148] on span "0301010072-225120 - Médico Cardiologista" at bounding box center [339, 143] width 648 height 20
checkbox Cardiologista "true"
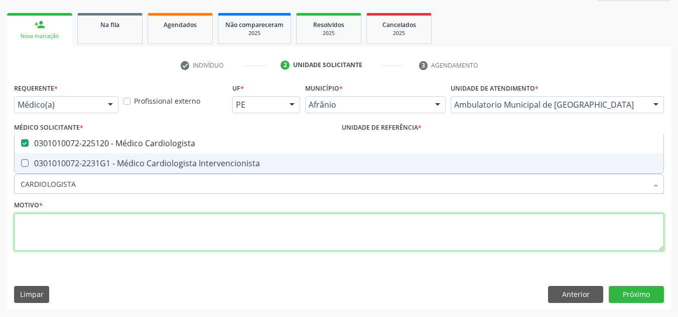
click at [203, 240] on textarea at bounding box center [338, 233] width 649 height 38
checkbox Intervencionista "true"
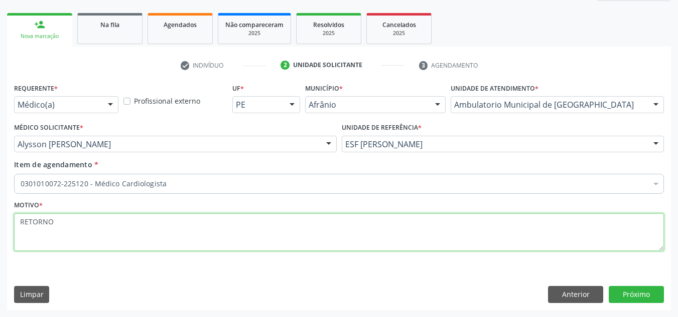
type textarea "RETORNO"
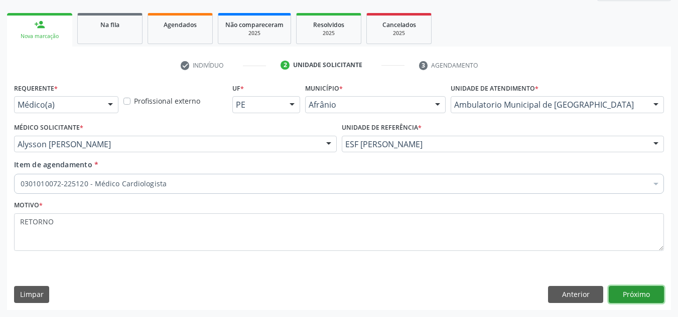
click at [621, 295] on button "Próximo" at bounding box center [635, 294] width 55 height 17
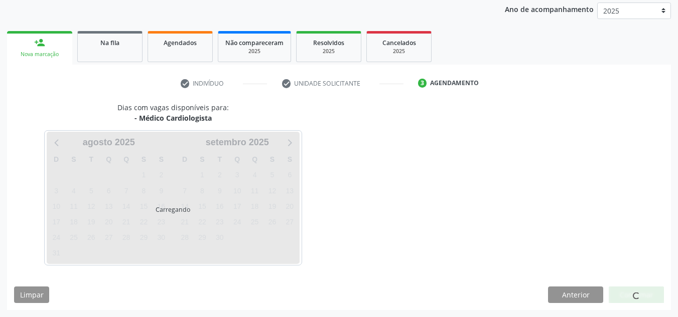
scroll to position [119, 0]
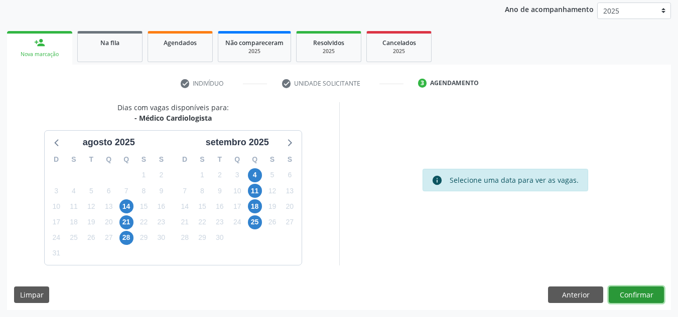
click at [642, 297] on button "Confirmar" at bounding box center [635, 295] width 55 height 17
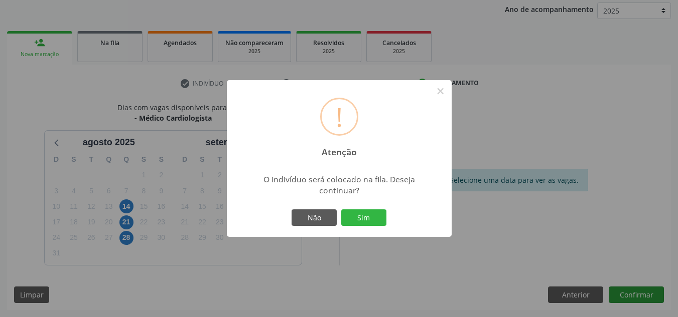
click at [341, 210] on button "Sim" at bounding box center [363, 218] width 45 height 17
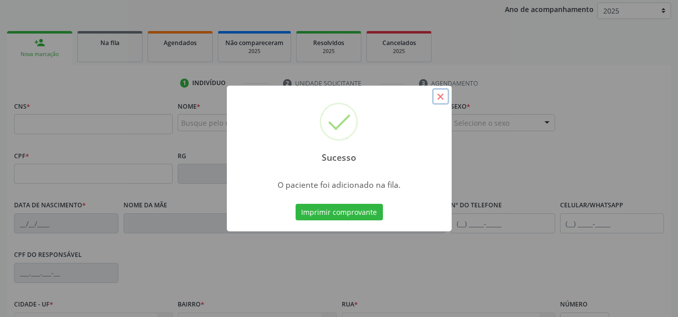
click at [444, 95] on button "×" at bounding box center [440, 96] width 17 height 17
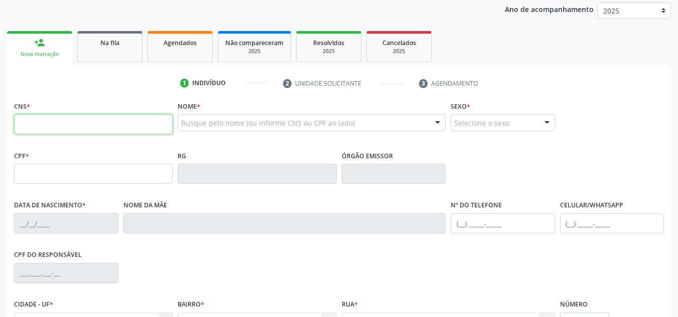
click at [107, 127] on input "text" at bounding box center [93, 124] width 158 height 20
type input "708 0083 9134 0422"
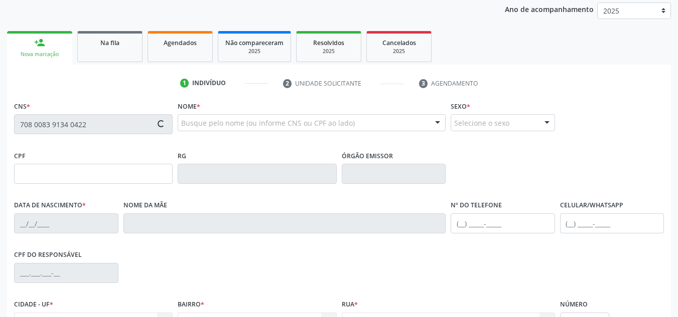
type input "055.236.384-71"
type input "13/06/1984"
type input "Germina da Luz Santana"
type input "(87) 98863-4707"
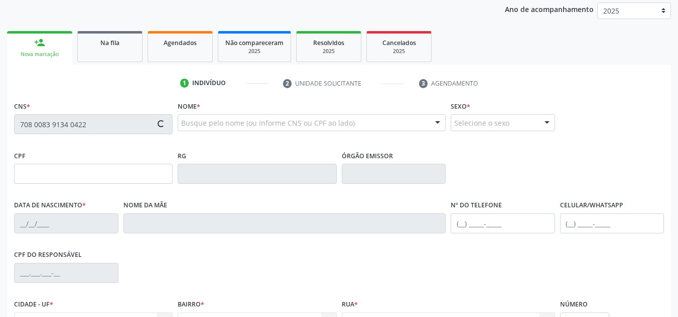
type input "96"
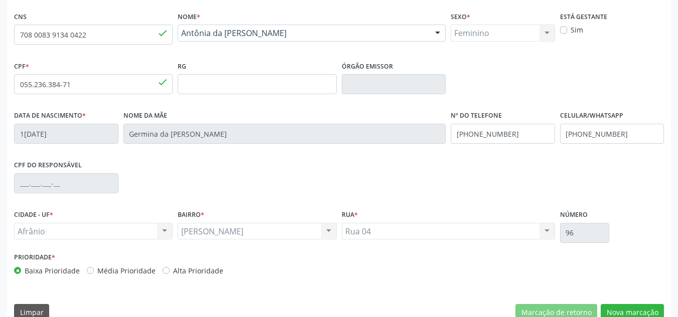
scroll to position [226, 0]
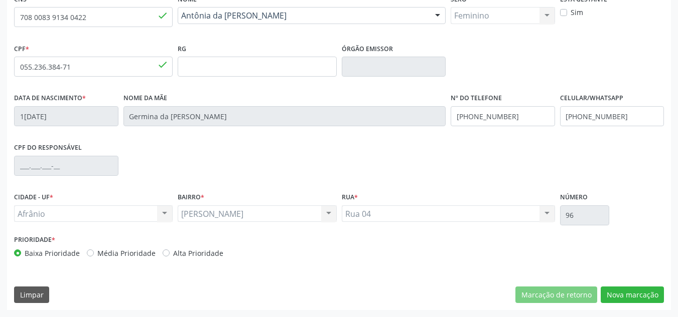
click at [119, 252] on label "Média Prioridade" at bounding box center [126, 253] width 58 height 11
click at [94, 252] on input "Média Prioridade" at bounding box center [90, 252] width 7 height 9
radio input "true"
click at [633, 294] on button "Nova marcação" at bounding box center [631, 295] width 63 height 17
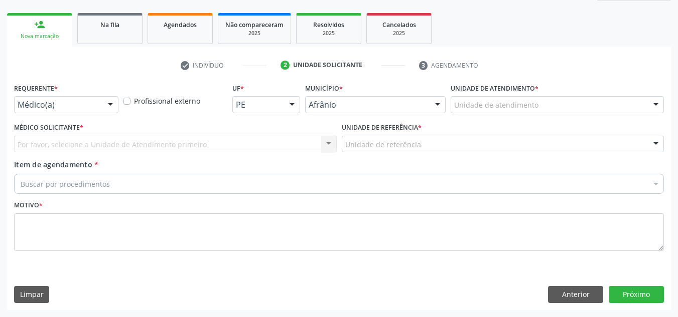
click at [622, 109] on div "Unidade de atendimento" at bounding box center [556, 104] width 213 height 17
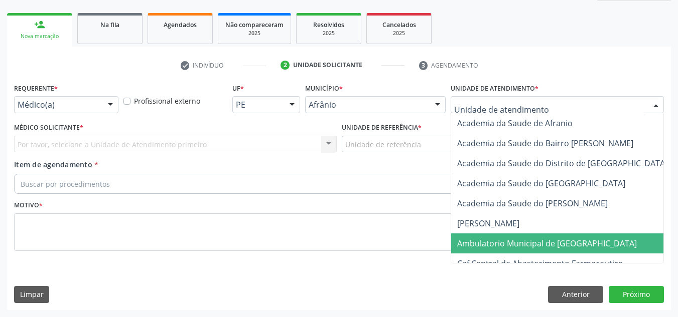
click at [600, 246] on span "Ambulatorio Municipal de [GEOGRAPHIC_DATA]" at bounding box center [573, 244] width 245 height 20
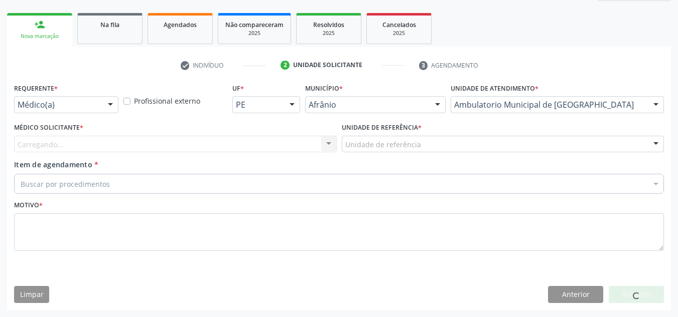
click at [202, 141] on div "Carregando... Nenhum resultado encontrado para: " " Não há nenhuma opção para s…" at bounding box center [175, 144] width 322 height 17
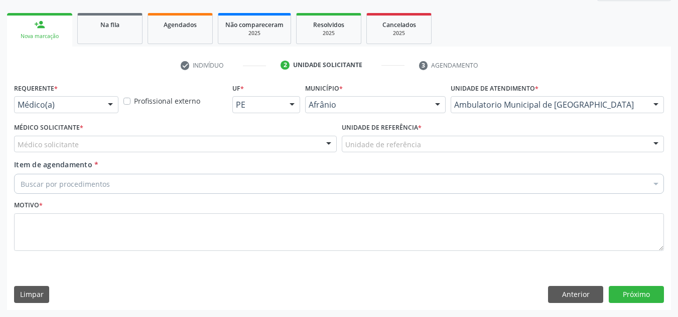
click at [191, 147] on div "Médico solicitante" at bounding box center [175, 144] width 322 height 17
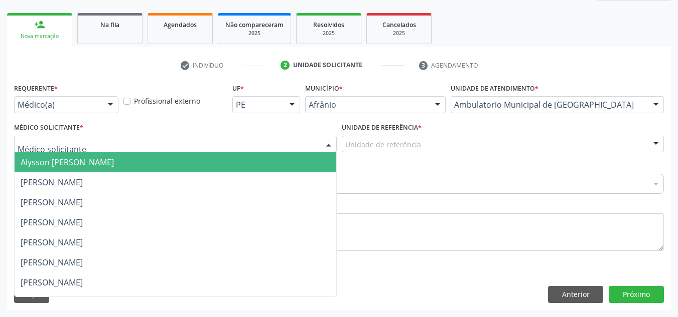
click at [173, 165] on span "Alysson Rodrigo Ferreira Cavalcanti" at bounding box center [175, 162] width 321 height 20
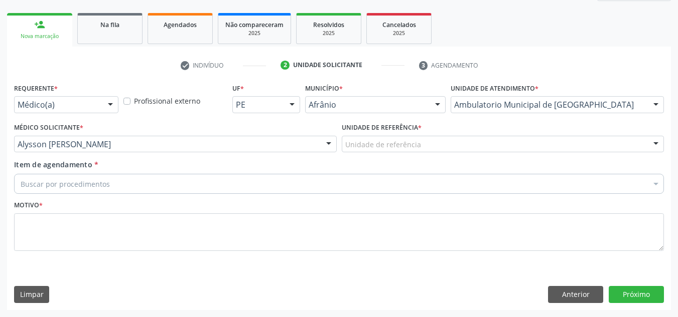
click at [411, 133] on label "Unidade de referência *" at bounding box center [382, 128] width 80 height 16
drag, startPoint x: 412, startPoint y: 149, endPoint x: 416, endPoint y: 187, distance: 38.3
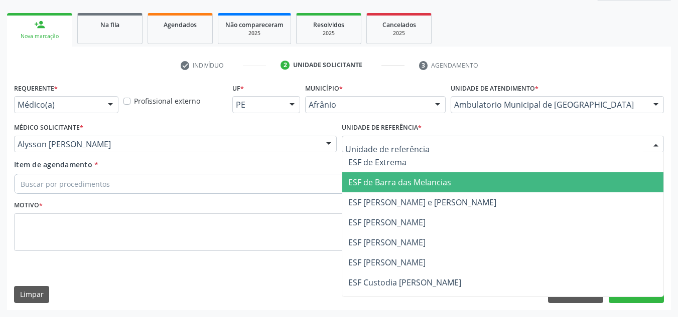
click at [416, 187] on span "ESF de Barra das Melancias" at bounding box center [399, 182] width 103 height 11
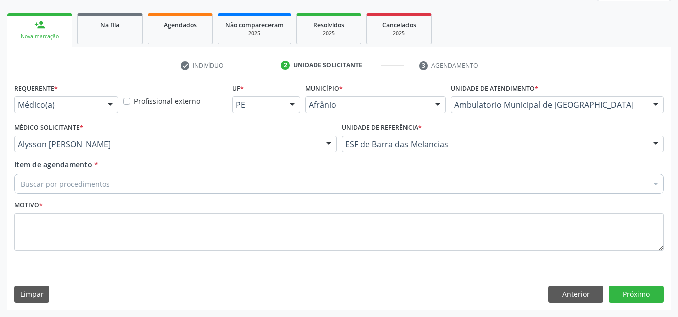
click at [400, 182] on div "Buscar por procedimentos" at bounding box center [338, 184] width 649 height 20
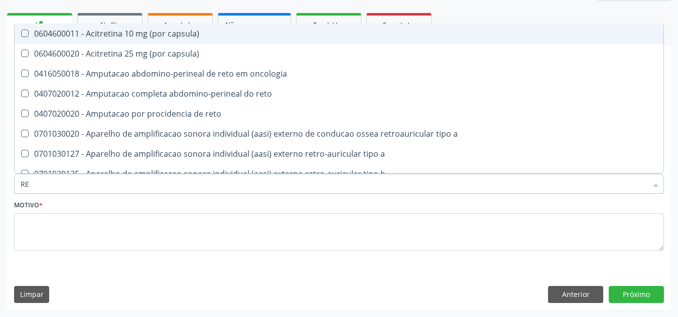
type input "R"
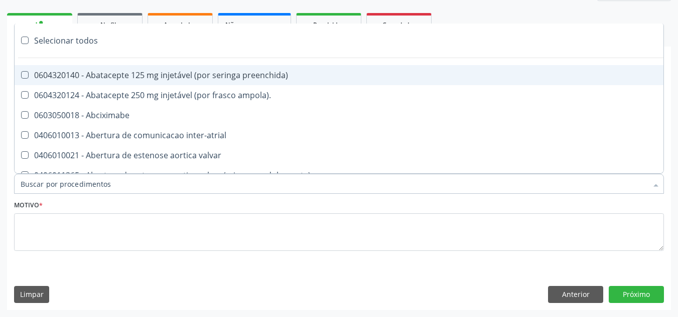
paste input "CARDIOLOGISTA"
type input "CARDIOLOGISTA"
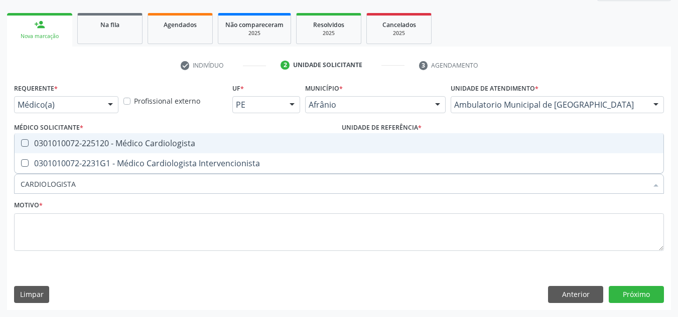
click at [212, 145] on div "0301010072-225120 - Médico Cardiologista" at bounding box center [339, 143] width 636 height 8
checkbox Cardiologista "true"
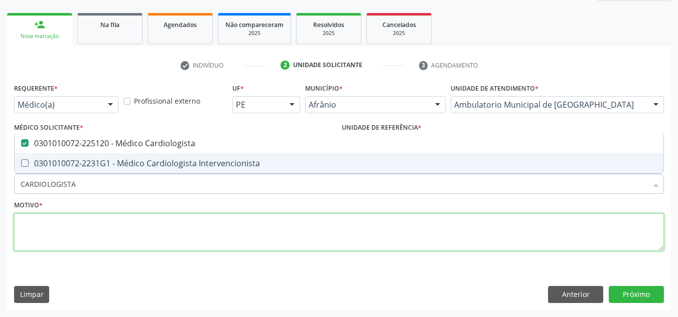
click at [182, 220] on textarea at bounding box center [338, 233] width 649 height 38
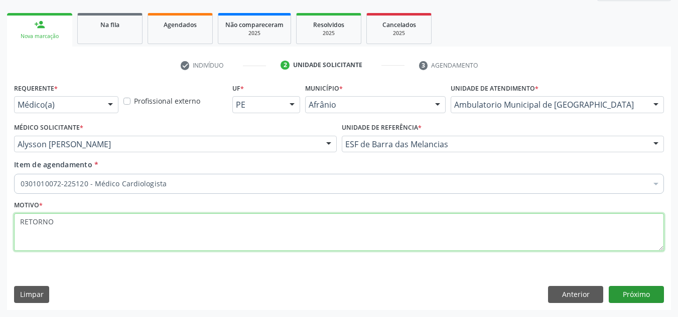
type textarea "RETORNO"
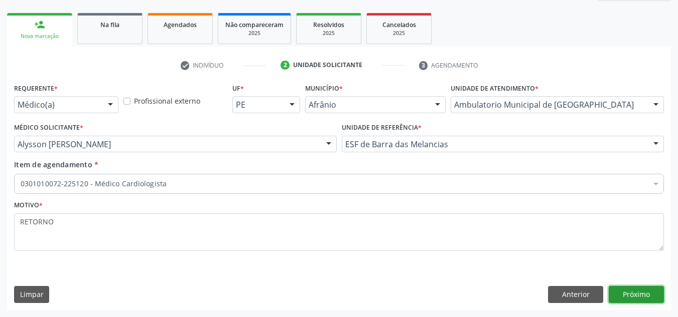
click at [642, 290] on button "Próximo" at bounding box center [635, 294] width 55 height 17
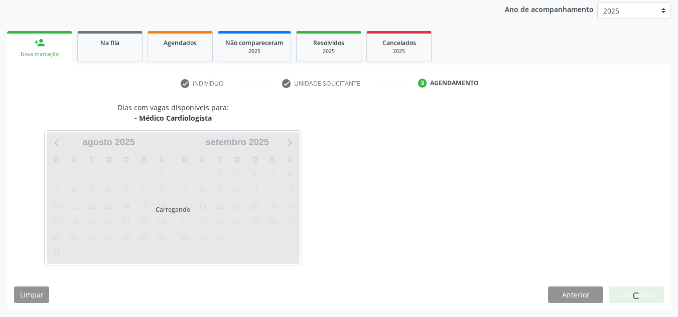
scroll to position [119, 0]
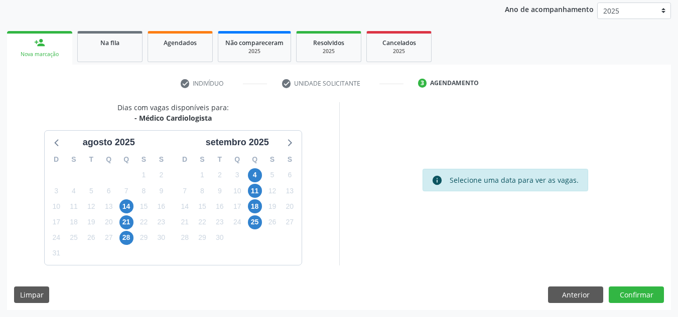
click at [0, 112] on div "Acompanhamento Acompanhe a situação das marcações correntes e finalizadas Relat…" at bounding box center [339, 126] width 678 height 381
click at [639, 293] on button "Confirmar" at bounding box center [635, 295] width 55 height 17
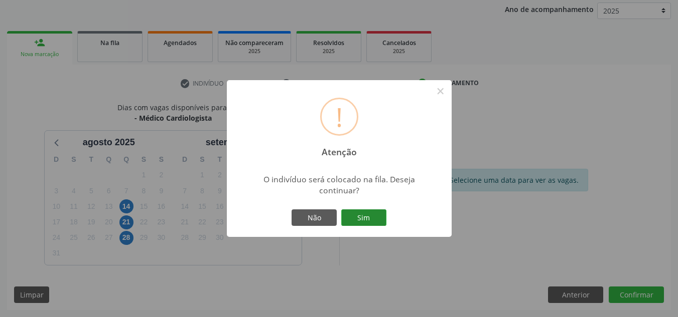
click at [364, 220] on button "Sim" at bounding box center [363, 218] width 45 height 17
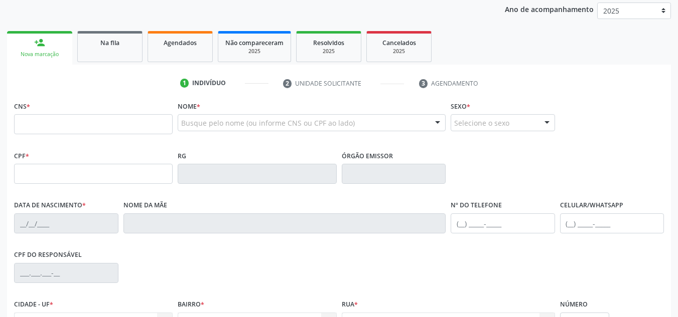
scroll to position [119, 0]
click at [149, 125] on input "text" at bounding box center [93, 124] width 158 height 20
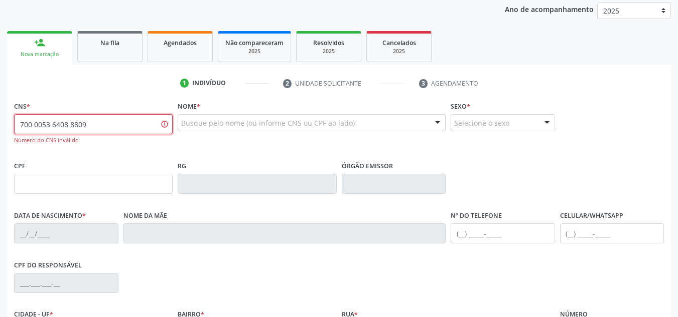
type input "700 0053 6408 8809"
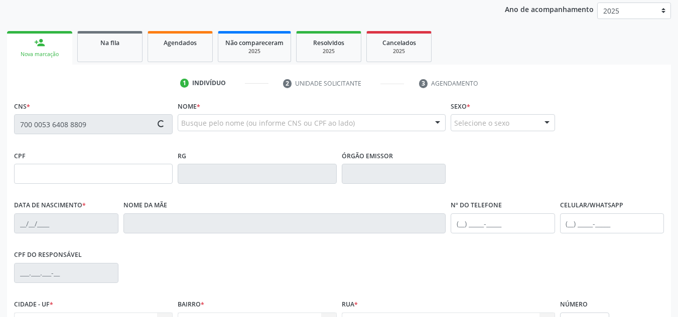
type input "040.568.124-03"
type input "31/03/1957"
type input "Irene Josefa da Paixao"
type input "(87) 98802-5241"
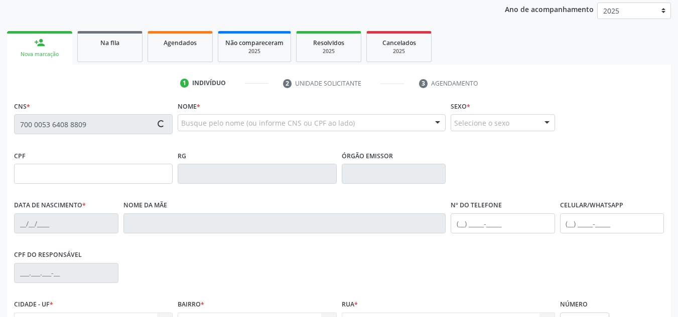
type input "205"
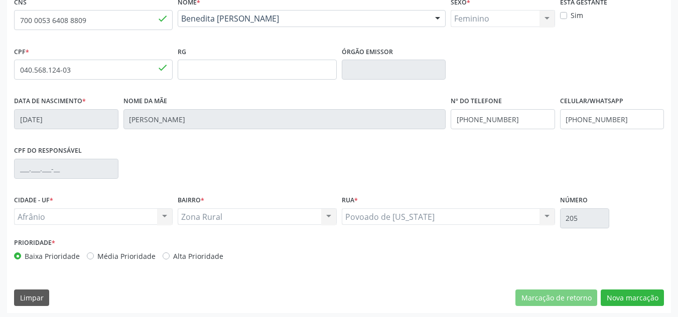
scroll to position [226, 0]
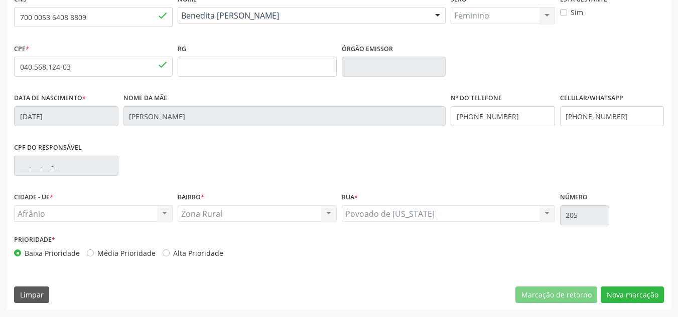
click at [137, 254] on label "Média Prioridade" at bounding box center [126, 253] width 58 height 11
click at [94, 254] on input "Média Prioridade" at bounding box center [90, 252] width 7 height 9
radio input "true"
click at [641, 298] on button "Nova marcação" at bounding box center [631, 295] width 63 height 17
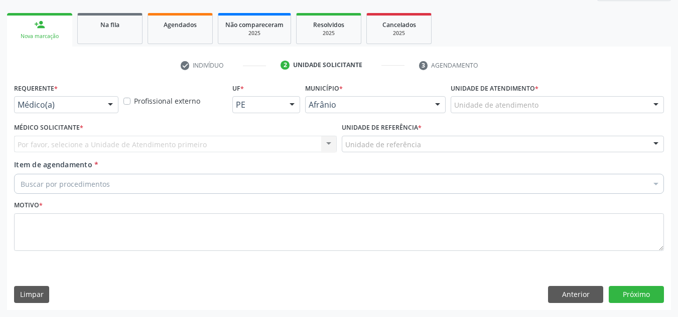
scroll to position [137, 0]
click at [563, 94] on div "Unidade de atendimento * Unidade de atendimento Academia da Saude de Afranio Ac…" at bounding box center [556, 97] width 213 height 32
click at [560, 96] on div at bounding box center [556, 104] width 213 height 17
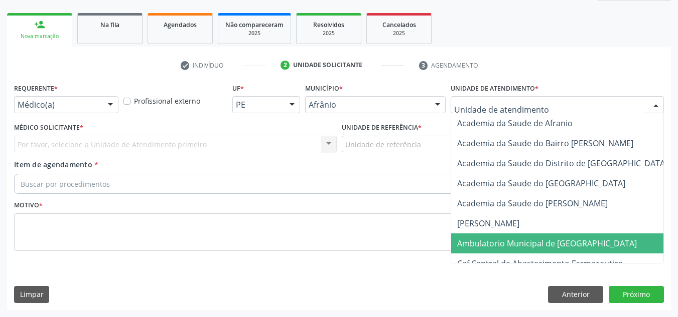
click at [557, 237] on span "Ambulatorio Municipal de [GEOGRAPHIC_DATA]" at bounding box center [573, 244] width 245 height 20
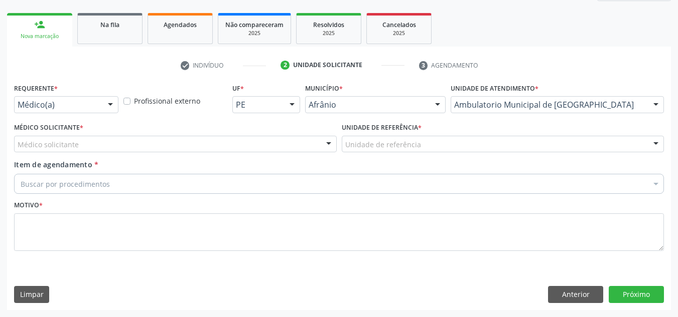
click at [229, 144] on div "Médico solicitante" at bounding box center [175, 144] width 322 height 17
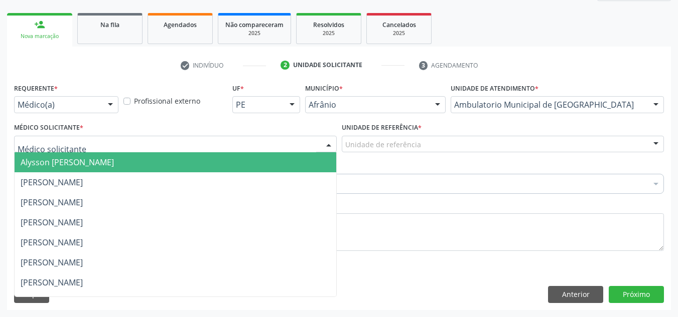
click at [250, 168] on span "Alysson [PERSON_NAME]" at bounding box center [175, 162] width 321 height 20
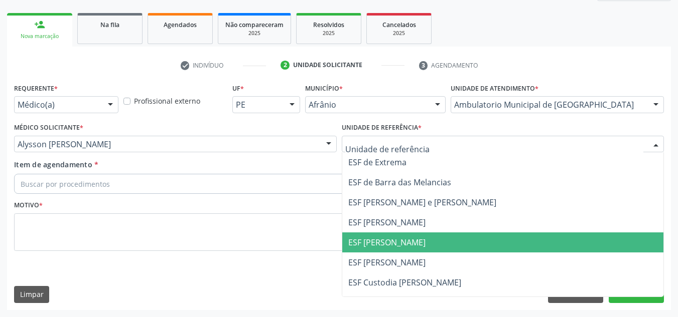
click at [370, 233] on span "ESF [PERSON_NAME]" at bounding box center [502, 243] width 321 height 20
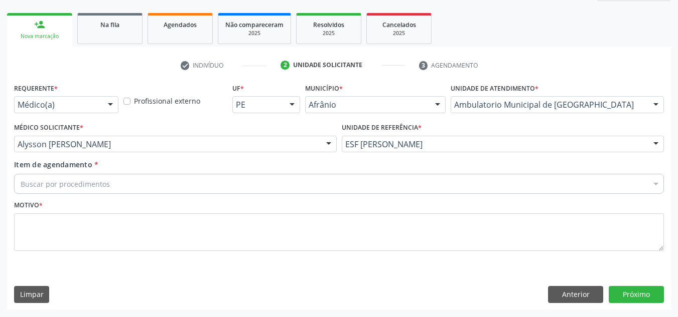
click at [335, 179] on div "Buscar por procedimentos" at bounding box center [338, 184] width 649 height 20
click at [21, 179] on input "Item de agendamento *" at bounding box center [21, 184] width 0 height 20
paste input "CARDIOLOGISTA"
type input "CARDIOLOGISTA"
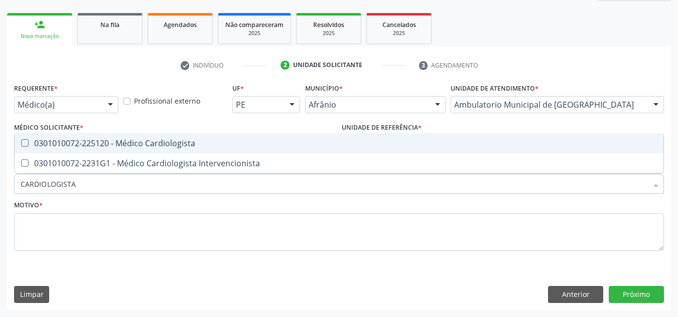
click at [296, 146] on div "0301010072-225120 - Médico Cardiologista" at bounding box center [339, 143] width 636 height 8
checkbox Cardiologista "true"
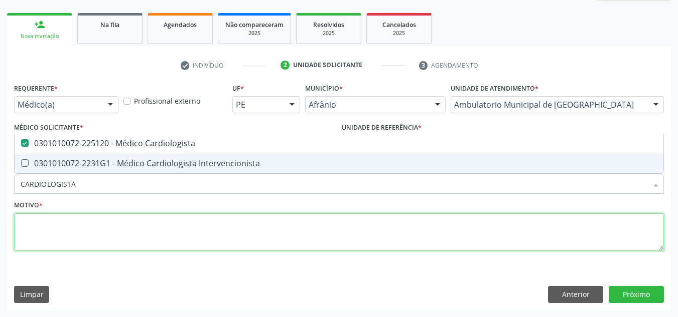
click at [268, 216] on textarea at bounding box center [338, 233] width 649 height 38
click at [261, 239] on textarea at bounding box center [338, 233] width 649 height 38
type textarea "RETORNO"
checkbox Intervencionista "true"
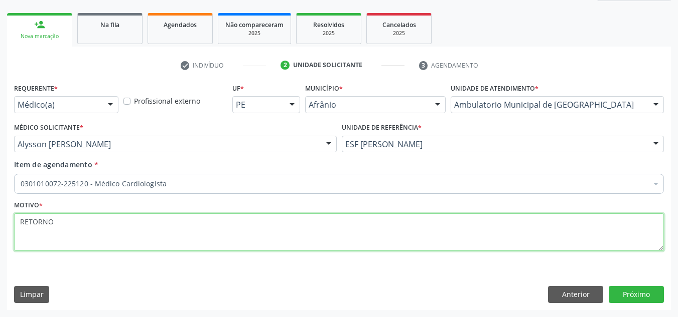
type textarea "RETORNO"
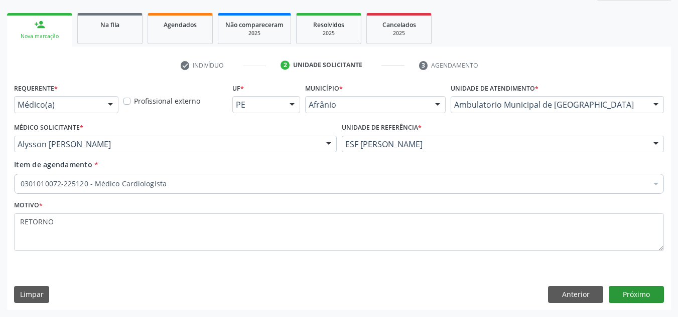
drag, startPoint x: 636, startPoint y: 306, endPoint x: 641, endPoint y: 294, distance: 13.5
click at [637, 301] on div "Requerente * Médico(a) Médico(a) Enfermeiro(a) Paciente Nenhum resultado encont…" at bounding box center [338, 195] width 663 height 229
click at [641, 294] on button "Próximo" at bounding box center [635, 294] width 55 height 17
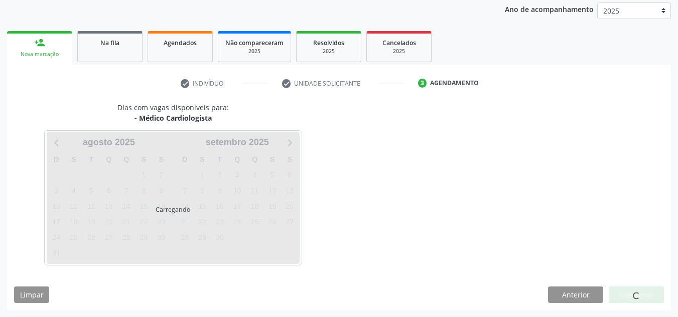
scroll to position [119, 0]
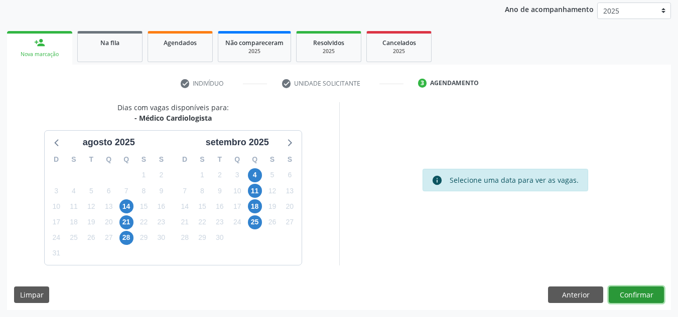
click at [641, 294] on button "Confirmar" at bounding box center [635, 295] width 55 height 17
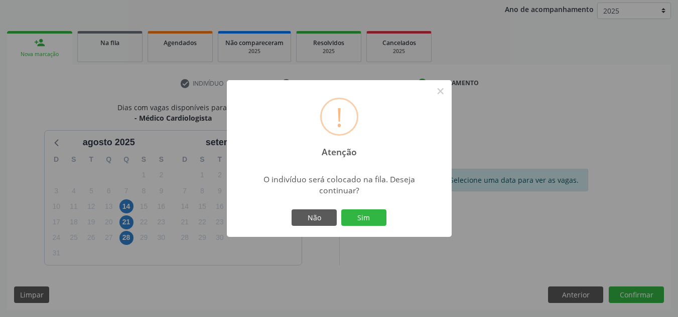
click at [341, 210] on button "Sim" at bounding box center [363, 218] width 45 height 17
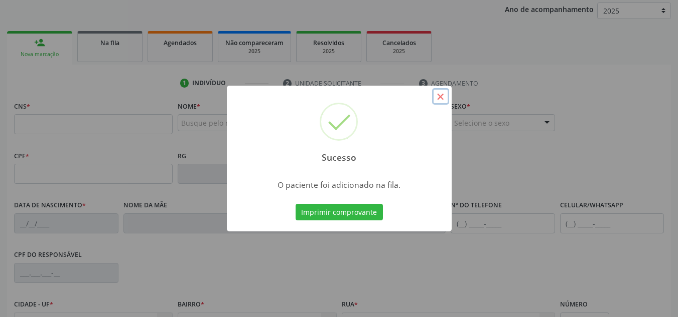
click at [442, 100] on button "×" at bounding box center [440, 96] width 17 height 17
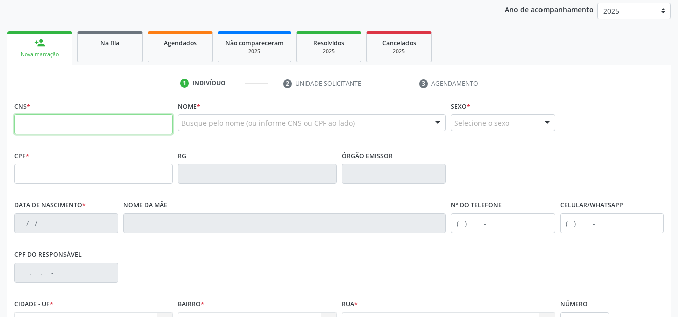
click at [147, 120] on input "text" at bounding box center [93, 124] width 158 height 20
type input "705 6024 3308 5519"
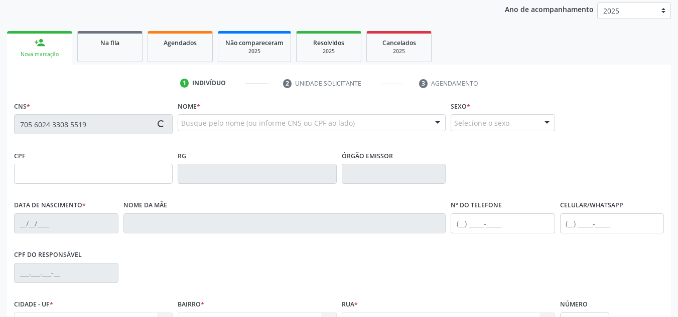
type input "084.997.944-75"
type input "11/08/1989"
type input "Rita Antonia da Silva"
type input "(87) 98819-4259"
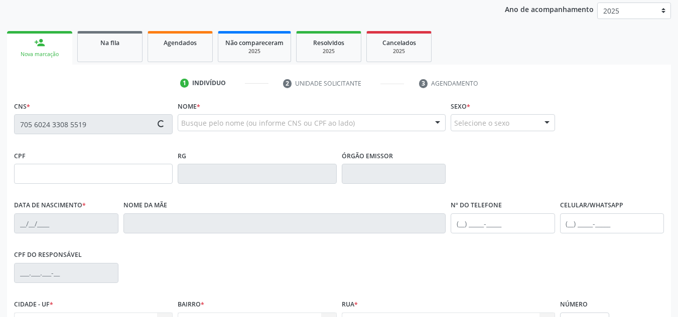
type input "S/N"
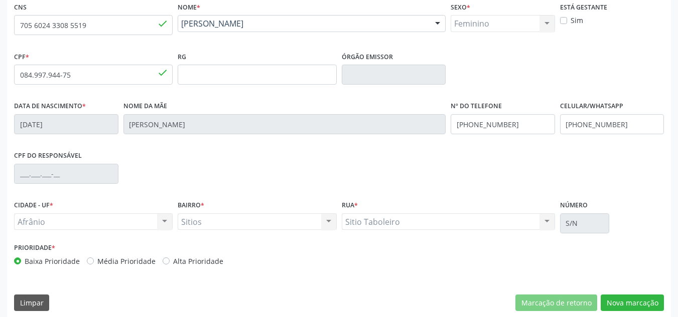
scroll to position [226, 0]
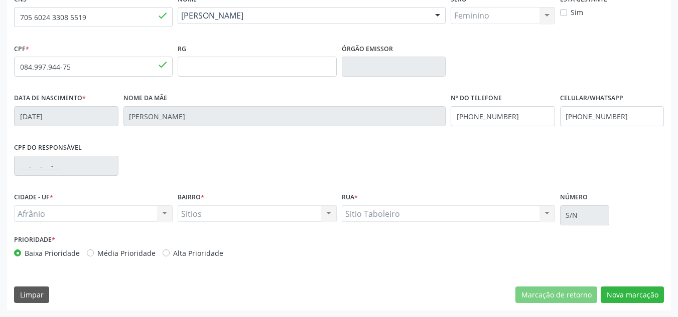
click at [129, 256] on label "Média Prioridade" at bounding box center [126, 253] width 58 height 11
click at [94, 256] on input "Média Prioridade" at bounding box center [90, 252] width 7 height 9
radio input "true"
click at [640, 296] on button "Nova marcação" at bounding box center [631, 295] width 63 height 17
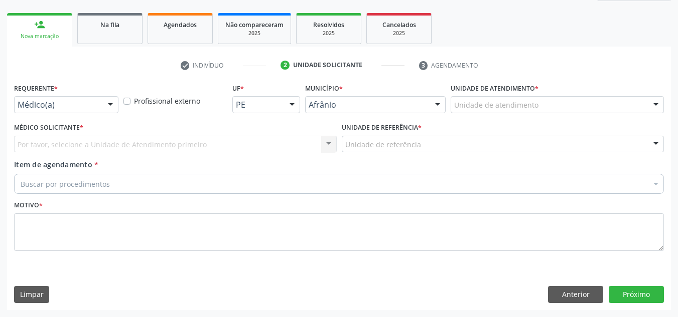
scroll to position [137, 0]
click at [605, 99] on div "Unidade de atendimento" at bounding box center [556, 104] width 213 height 17
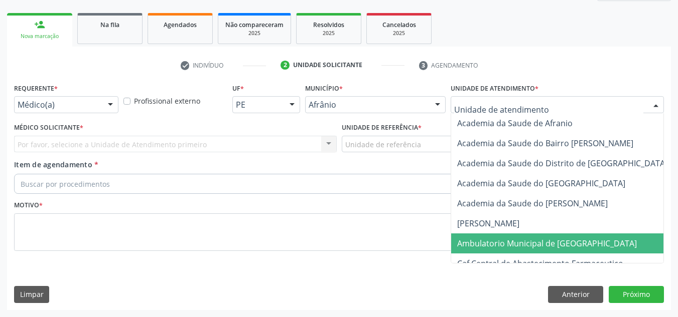
click at [564, 240] on span "Ambulatorio Municipal de [GEOGRAPHIC_DATA]" at bounding box center [547, 243] width 180 height 11
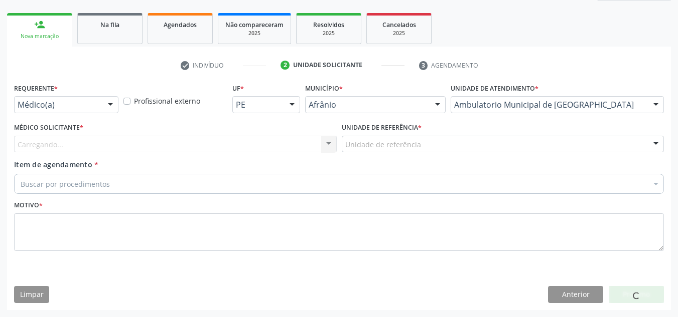
drag, startPoint x: 236, startPoint y: 144, endPoint x: 231, endPoint y: 140, distance: 6.4
click at [232, 140] on div "Carregando... Nenhum resultado encontrado para: " " Não há nenhuma opção para s…" at bounding box center [175, 144] width 322 height 17
click at [228, 139] on div "Carregando... Nenhum resultado encontrado para: " " Não há nenhuma opção para s…" at bounding box center [175, 144] width 322 height 17
click at [228, 140] on div "Carregando..." at bounding box center [175, 144] width 322 height 17
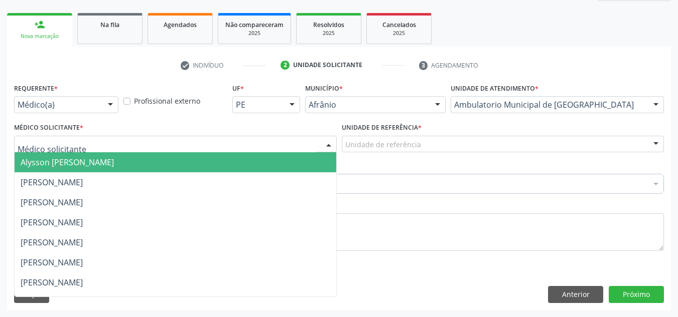
click at [228, 142] on input "text" at bounding box center [167, 149] width 298 height 20
click at [228, 156] on span "Alysson [PERSON_NAME]" at bounding box center [175, 162] width 321 height 20
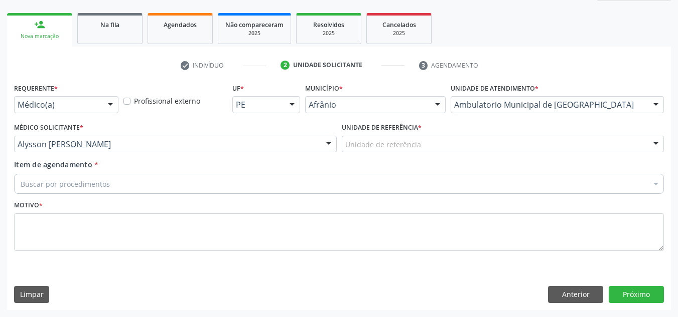
drag, startPoint x: 396, startPoint y: 152, endPoint x: 391, endPoint y: 171, distance: 19.2
click at [393, 153] on div "Unidade de referência ESF de Extrema ESF de Barra das Melancias ESF [PERSON_NAM…" at bounding box center [503, 144] width 322 height 17
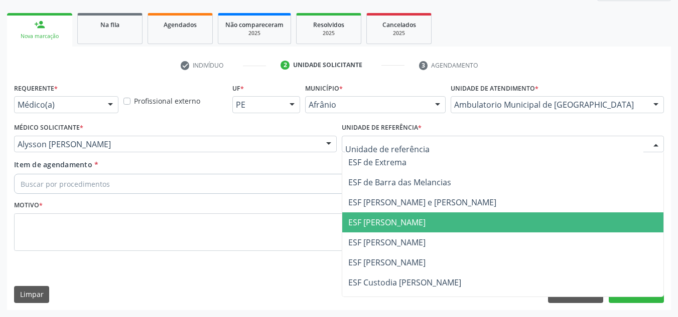
click at [387, 216] on span "ESF [PERSON_NAME]" at bounding box center [502, 223] width 321 height 20
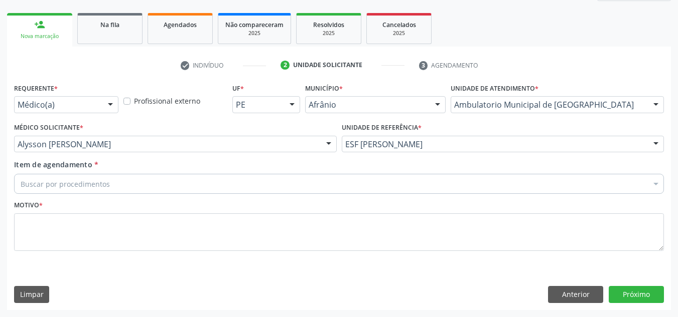
click at [387, 193] on div "Buscar por procedimentos" at bounding box center [338, 184] width 649 height 20
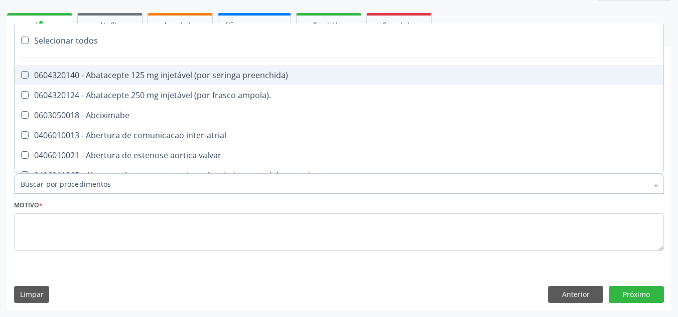
paste input "CARDIOLOGISTA"
type input "CARDIOLOGISTA"
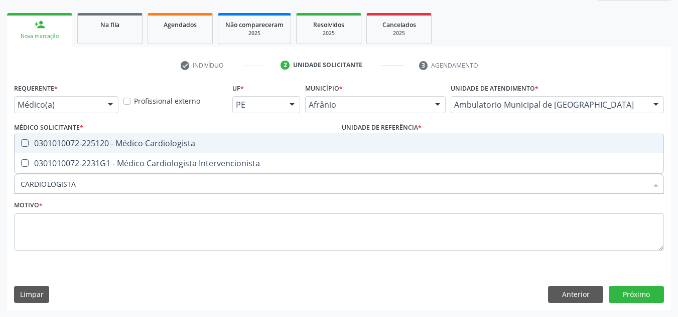
click at [390, 151] on span "0301010072-225120 - Médico Cardiologista" at bounding box center [339, 143] width 648 height 20
checkbox Cardiologista "true"
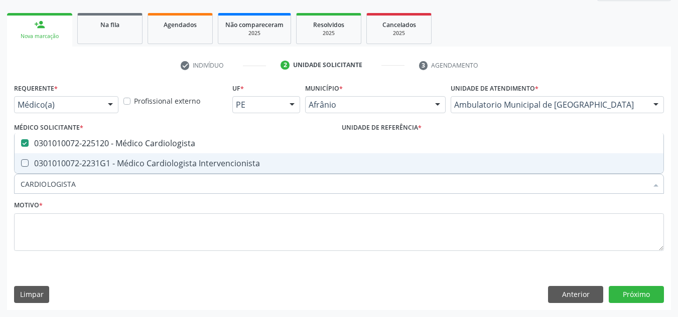
click at [246, 258] on fieldset "Motivo *" at bounding box center [338, 228] width 649 height 60
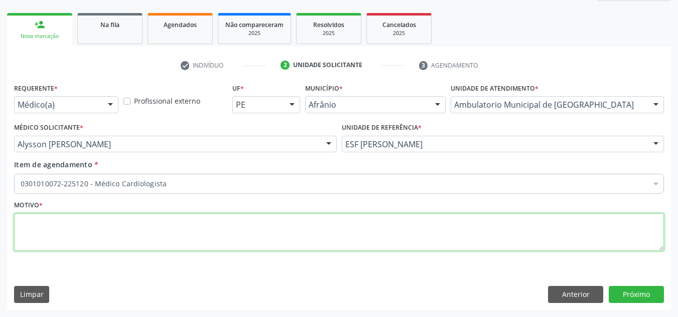
click at [252, 233] on textarea at bounding box center [338, 233] width 649 height 38
type textarea "RETORNO"
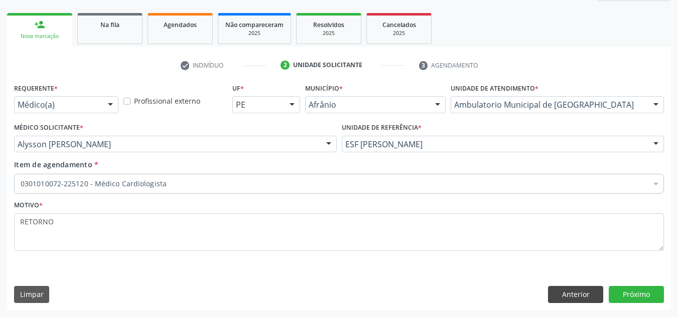
click at [576, 302] on div "Requerente * Médico(a) Médico(a) Enfermeiro(a) Paciente Nenhum resultado encont…" at bounding box center [338, 195] width 663 height 229
click at [581, 300] on button "Anterior" at bounding box center [575, 294] width 55 height 17
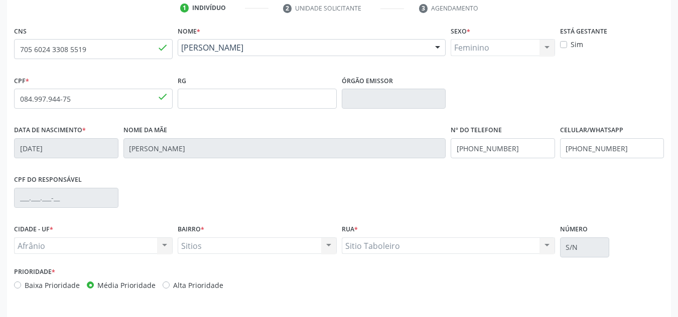
scroll to position [226, 0]
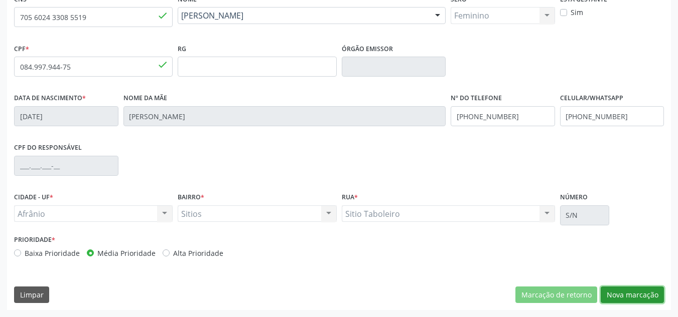
click at [634, 301] on button "Nova marcação" at bounding box center [631, 295] width 63 height 17
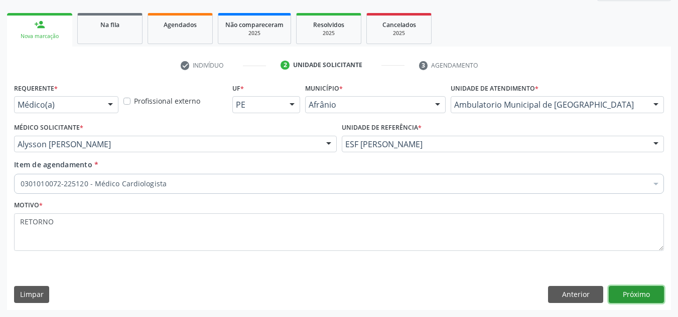
click at [634, 301] on button "Próximo" at bounding box center [635, 294] width 55 height 17
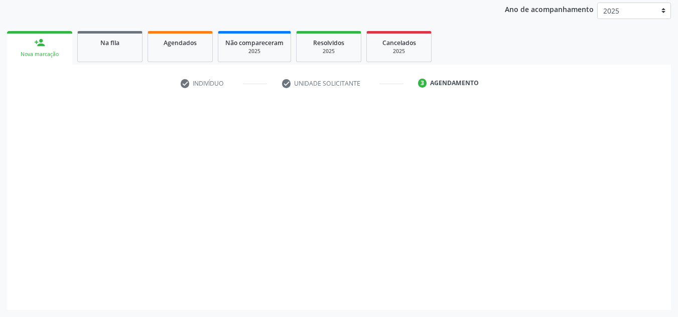
scroll to position [119, 0]
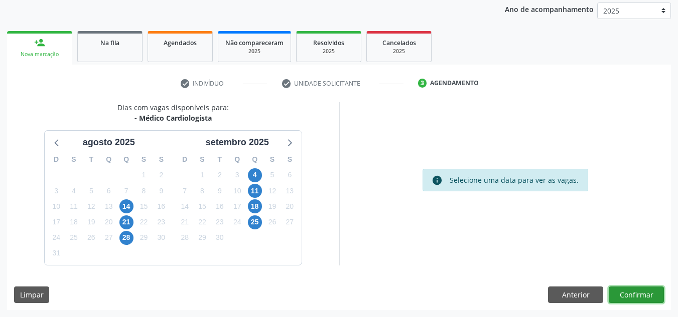
click at [631, 295] on button "Confirmar" at bounding box center [635, 295] width 55 height 17
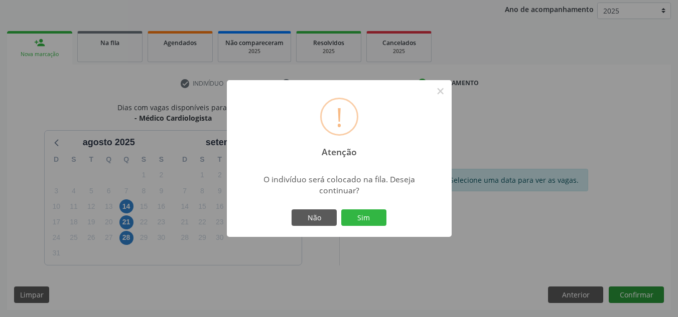
click at [341, 210] on button "Sim" at bounding box center [363, 218] width 45 height 17
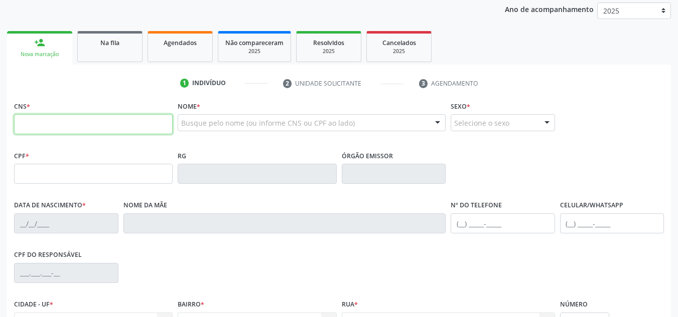
click at [97, 125] on input "text" at bounding box center [93, 124] width 158 height 20
type input "706 8082 9165 9822"
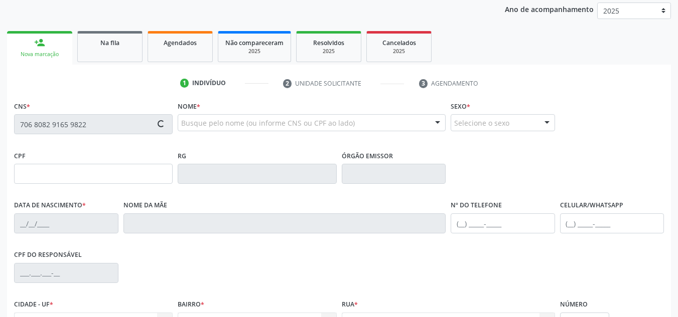
type input "032.691.784-50"
type input "20/01/1979"
type input "Anizia Santana Batista"
type input "(87) 98813-0789"
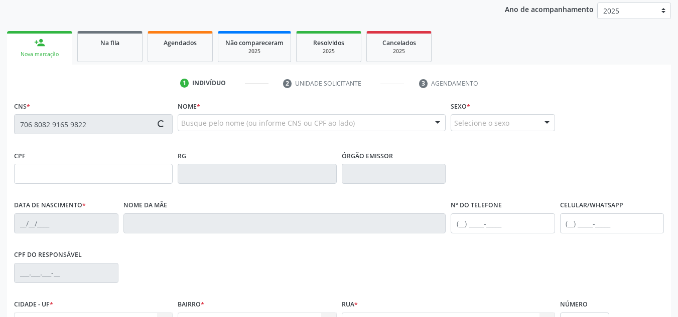
type input "311.524.734-68"
type input "200"
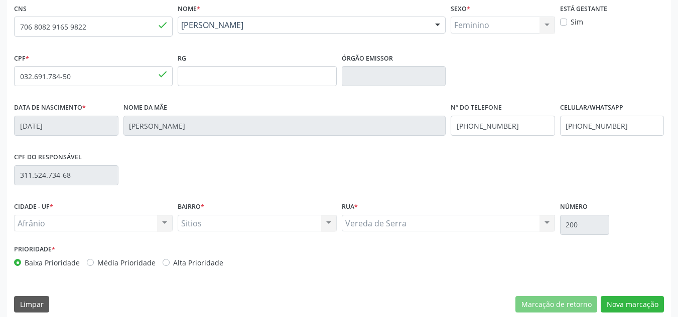
scroll to position [226, 0]
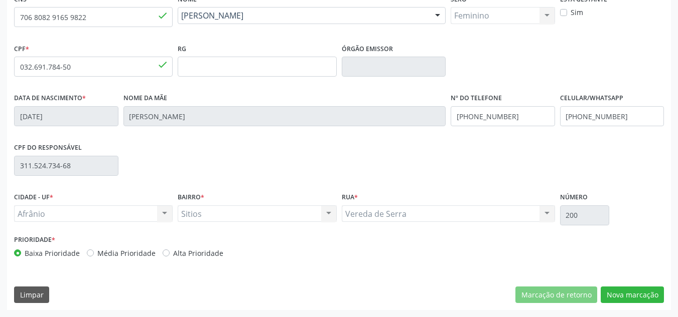
click at [100, 253] on label "Média Prioridade" at bounding box center [126, 253] width 58 height 11
click at [94, 253] on input "Média Prioridade" at bounding box center [90, 252] width 7 height 9
radio input "true"
click at [648, 291] on button "Nova marcação" at bounding box center [631, 295] width 63 height 17
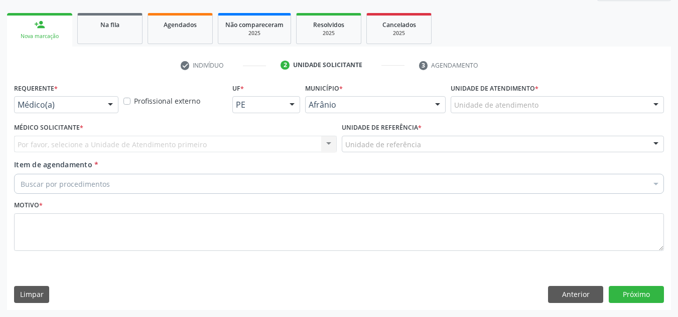
scroll to position [137, 0]
click at [583, 111] on div "Unidade de atendimento" at bounding box center [556, 104] width 213 height 17
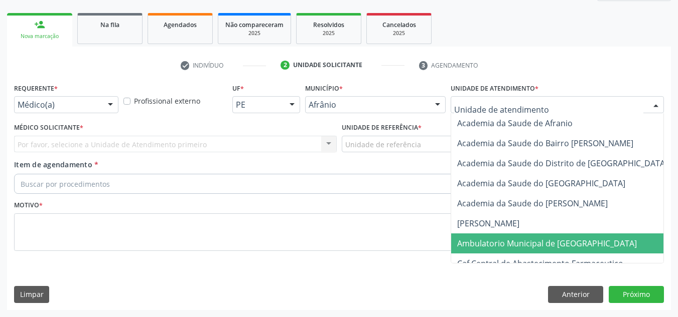
click at [569, 245] on span "Ambulatorio Municipal de [GEOGRAPHIC_DATA]" at bounding box center [547, 243] width 180 height 11
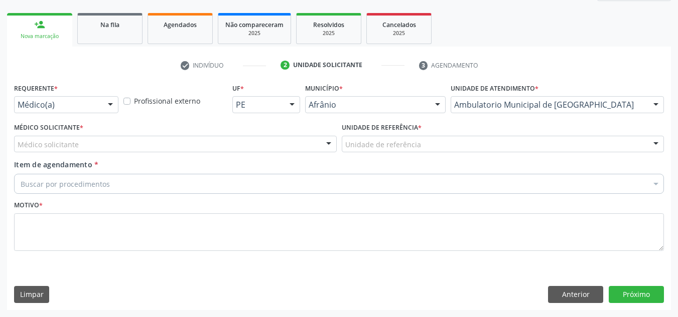
click at [156, 146] on div "Médico solicitante" at bounding box center [175, 144] width 322 height 17
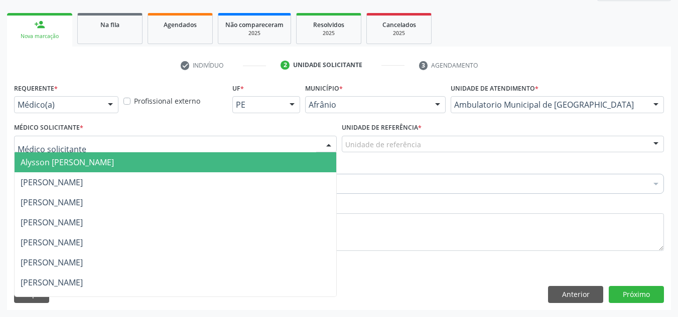
click at [114, 159] on span "Alysson [PERSON_NAME]" at bounding box center [67, 162] width 93 height 11
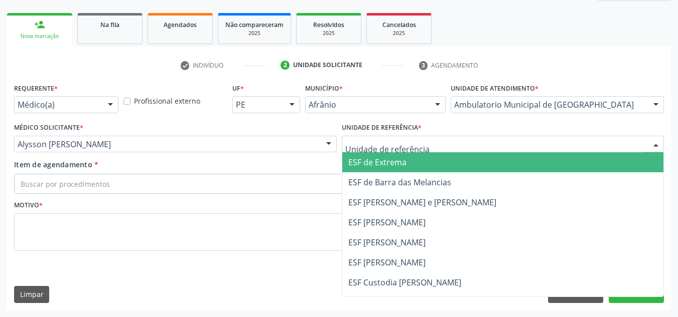
click at [373, 165] on span "ESF de Extrema" at bounding box center [377, 162] width 58 height 11
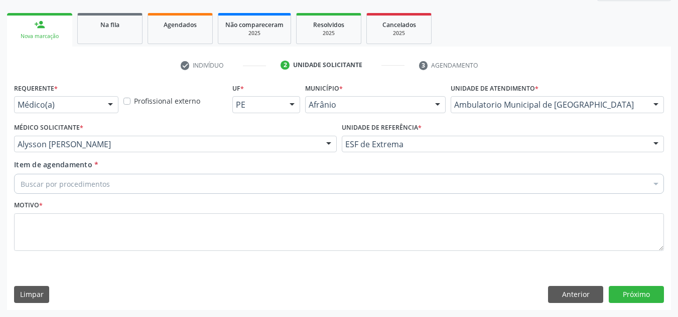
click at [350, 182] on div "Buscar por procedimentos" at bounding box center [338, 184] width 649 height 20
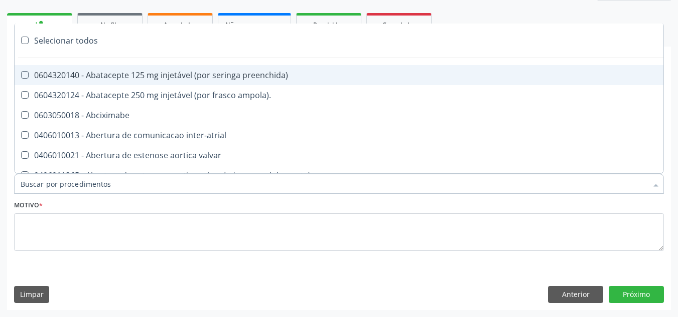
paste input "CARDIOLOGISTA"
type input "CARDIOLOGISTA"
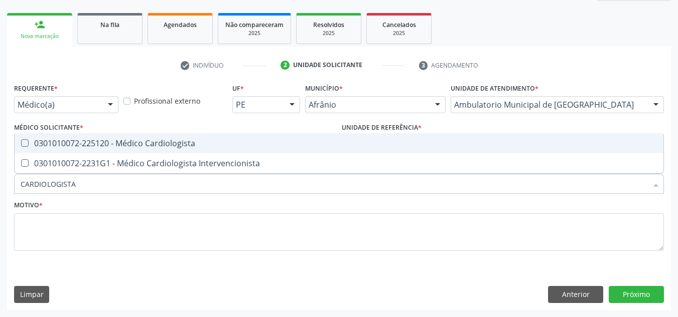
click at [340, 149] on span "0301010072-225120 - Médico Cardiologista" at bounding box center [339, 143] width 648 height 20
checkbox Cardiologista "true"
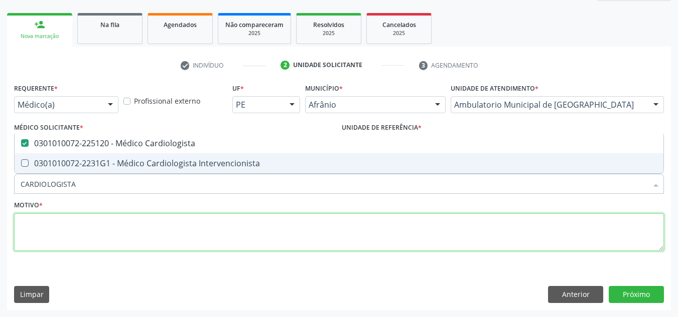
click at [248, 228] on textarea at bounding box center [338, 233] width 649 height 38
type textarea "RETORNO"
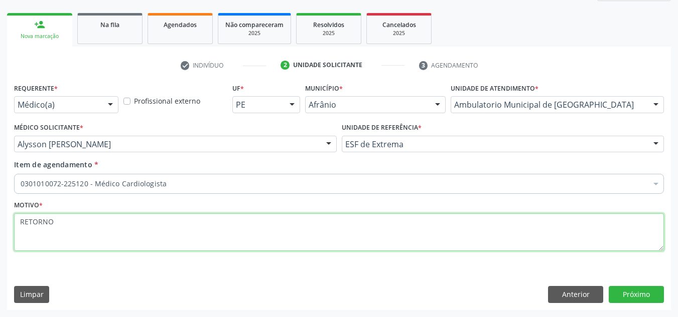
checkbox Cardiologista "true"
type textarea "RETORNO"
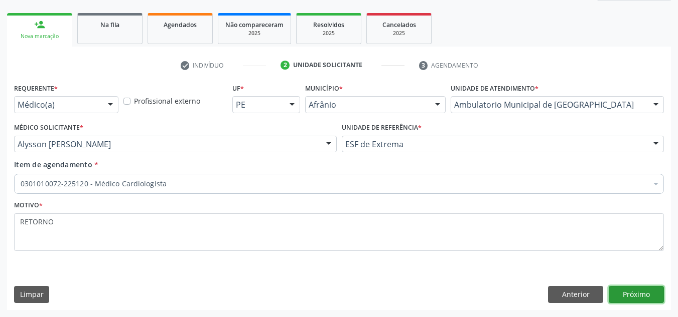
click at [635, 300] on button "Próximo" at bounding box center [635, 294] width 55 height 17
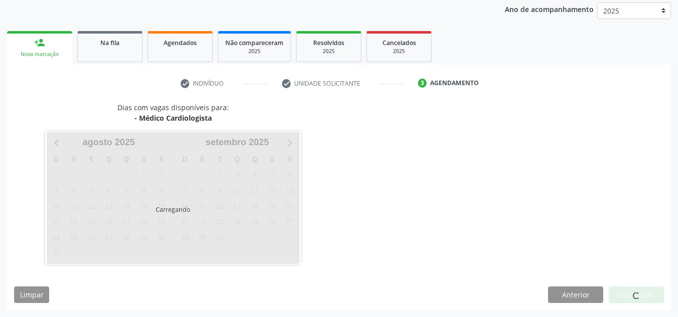
scroll to position [119, 0]
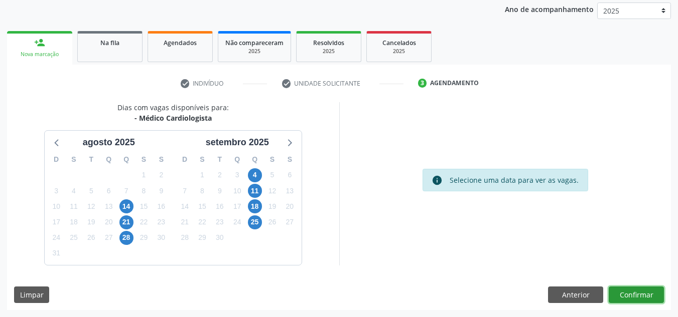
click at [646, 297] on button "Confirmar" at bounding box center [635, 295] width 55 height 17
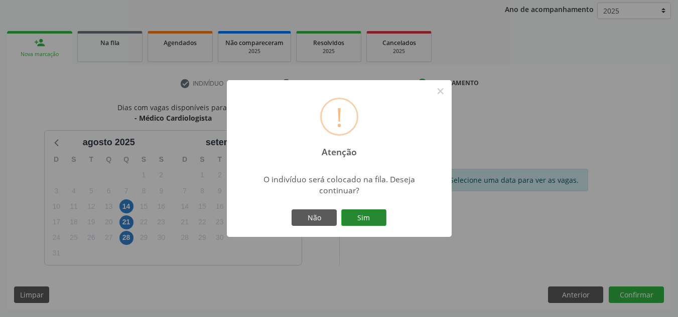
click at [379, 215] on button "Sim" at bounding box center [363, 218] width 45 height 17
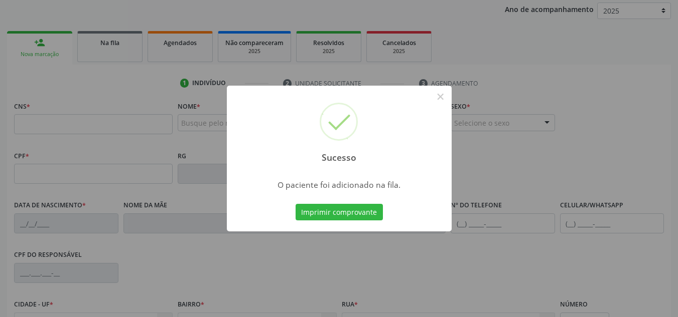
click at [440, 95] on div "Sucesso × O paciente foi adicionado na fila. Imprimir comprovante Cancel" at bounding box center [339, 158] width 678 height 317
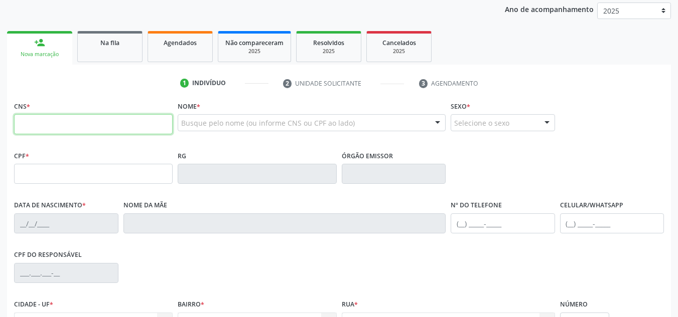
click at [139, 124] on input "text" at bounding box center [93, 124] width 158 height 20
type input "705 0022 5465 3151"
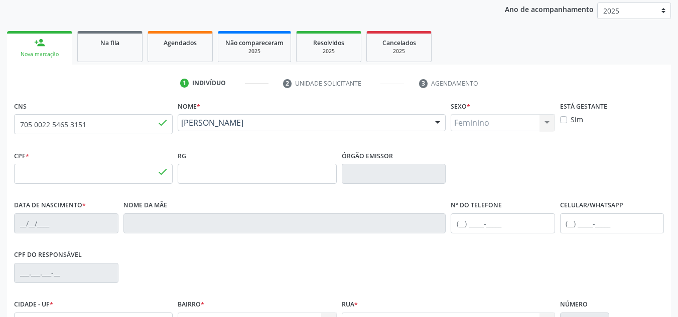
type input "154.964.234-06"
type input "15/02/2013"
type input "Marileide Marques Rodrigues"
type input "(87) 98805-1444"
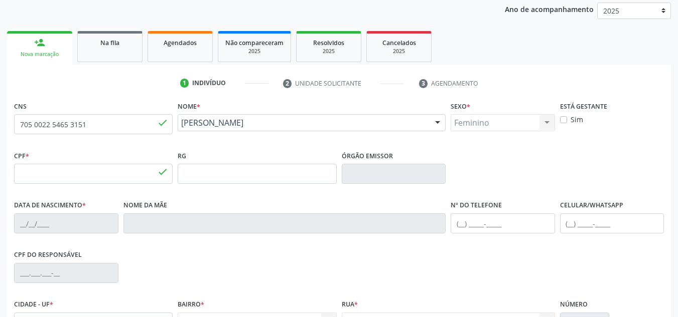
type input "7"
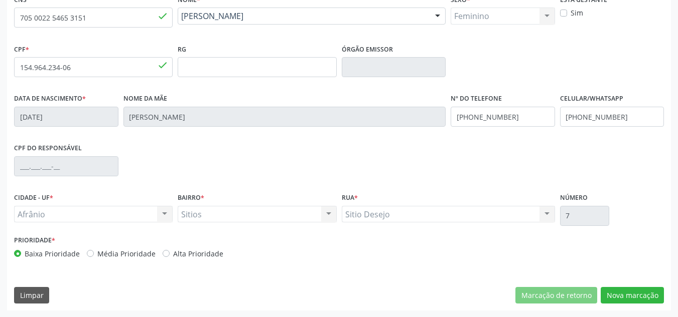
scroll to position [226, 0]
click at [97, 259] on div "Prioridade * Baixa Prioridade Média Prioridade Alta Prioridade" at bounding box center [175, 249] width 327 height 33
click at [102, 252] on label "Média Prioridade" at bounding box center [126, 253] width 58 height 11
click at [94, 252] on input "Média Prioridade" at bounding box center [90, 252] width 7 height 9
radio input "true"
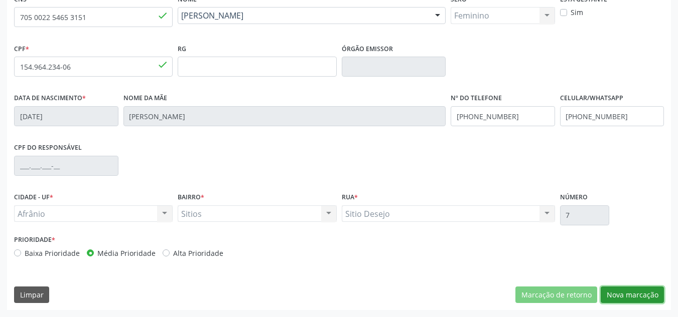
click at [609, 288] on button "Nova marcação" at bounding box center [631, 295] width 63 height 17
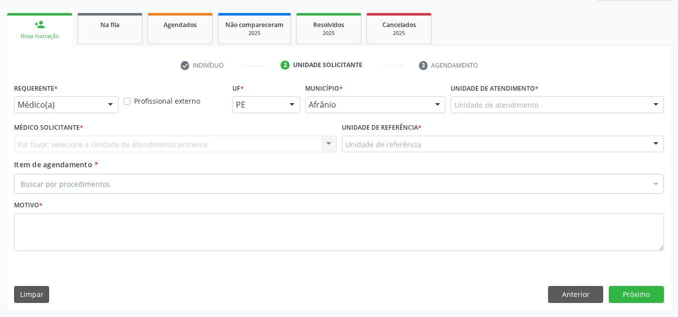
scroll to position [137, 0]
click at [619, 92] on div "Unidade de atendimento * Unidade de atendimento Academia da Saude de Afranio Ac…" at bounding box center [556, 97] width 213 height 32
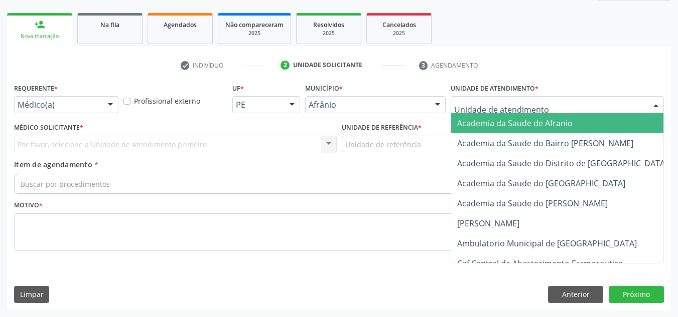
click at [619, 98] on div at bounding box center [556, 104] width 213 height 17
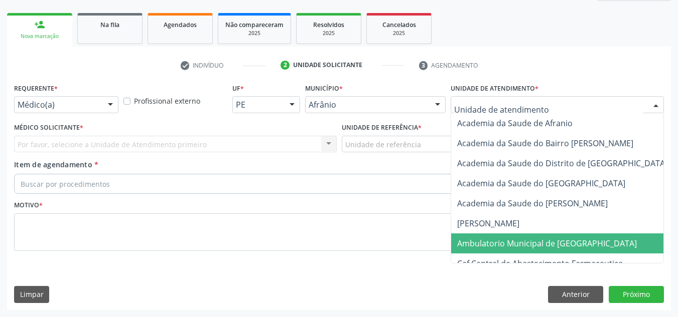
click at [584, 244] on span "Ambulatorio Municipal de [GEOGRAPHIC_DATA]" at bounding box center [573, 244] width 245 height 20
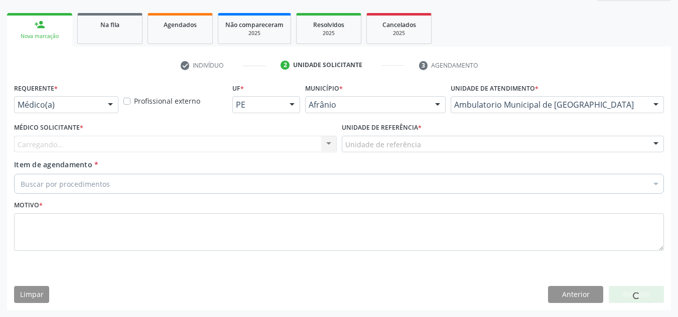
click at [273, 138] on div "Carregando... Nenhum resultado encontrado para: " " Não há nenhuma opção para s…" at bounding box center [175, 144] width 322 height 17
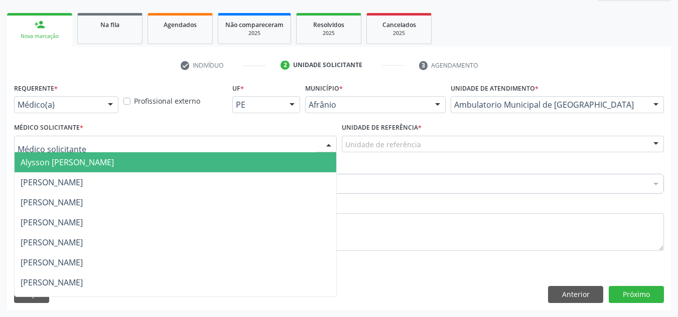
click at [273, 138] on div at bounding box center [175, 144] width 322 height 17
click at [278, 162] on span "Alysson [PERSON_NAME]" at bounding box center [175, 162] width 321 height 20
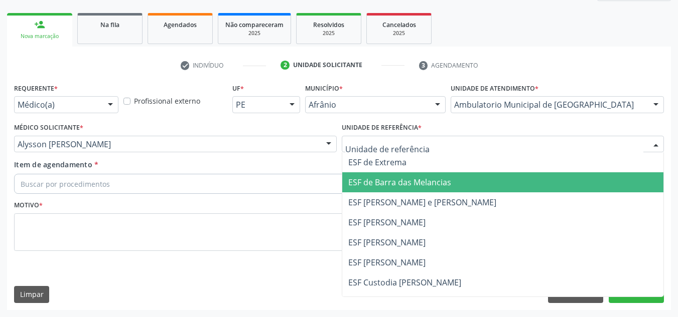
click at [402, 179] on span "ESF de Barra das Melancias" at bounding box center [399, 182] width 103 height 11
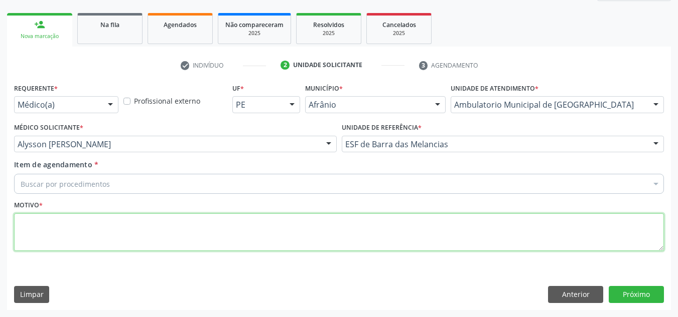
click at [266, 236] on textarea at bounding box center [338, 233] width 649 height 38
